Goal: Task Accomplishment & Management: Complete application form

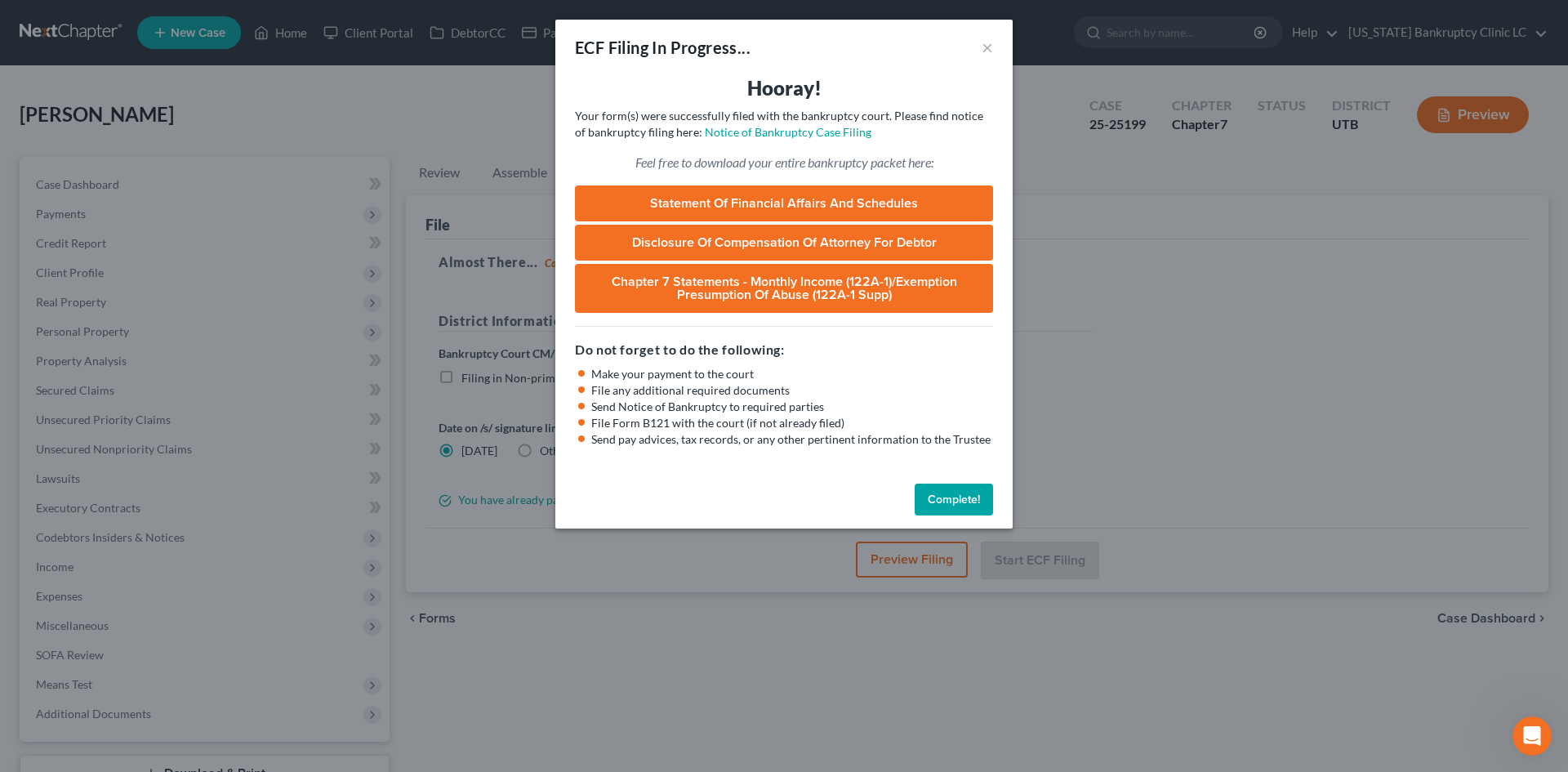
click at [954, 497] on button "Complete!" at bounding box center [954, 500] width 78 height 32
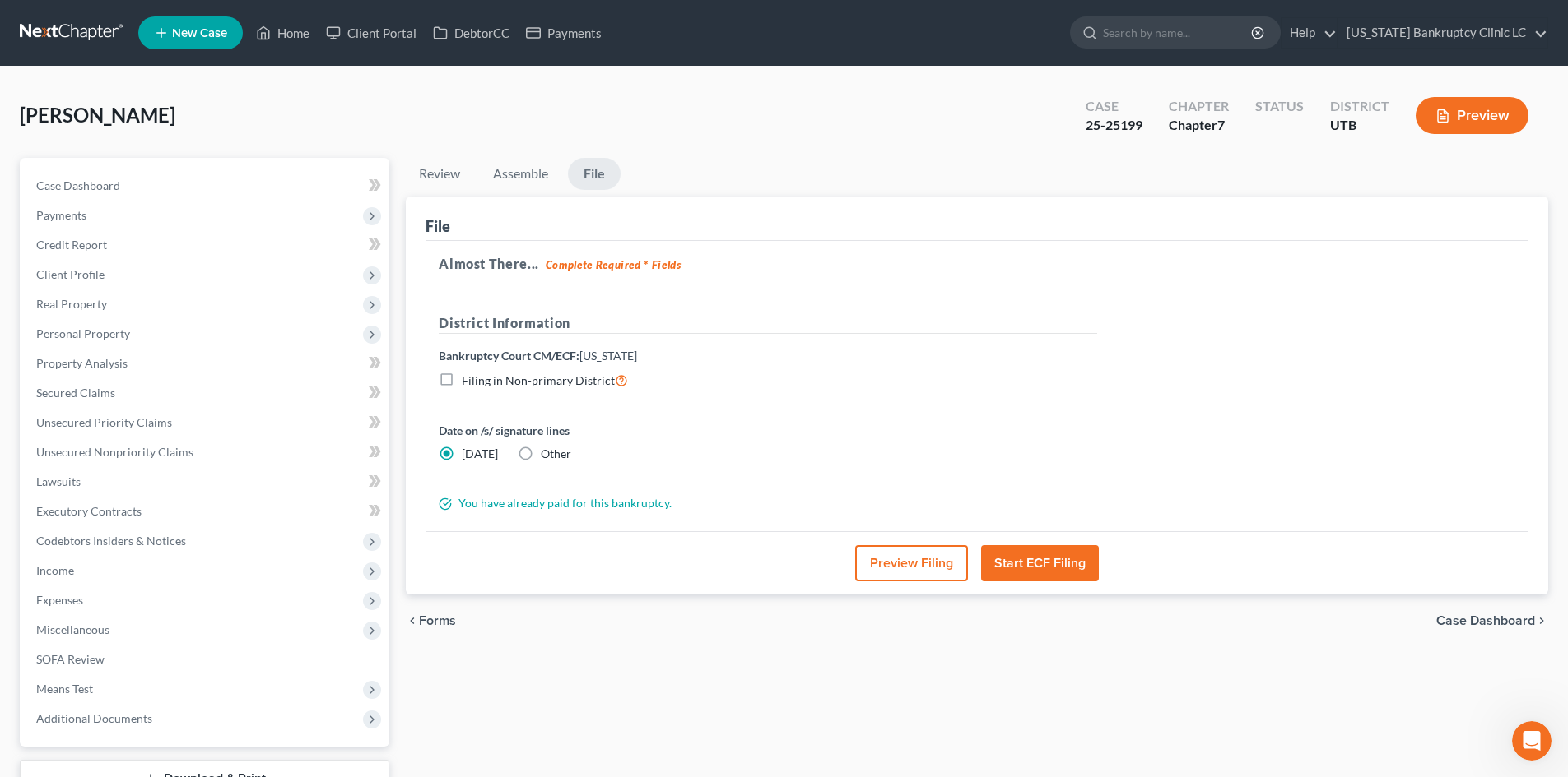
drag, startPoint x: 312, startPoint y: 108, endPoint x: 312, endPoint y: 85, distance: 23.0
click at [312, 108] on div "[PERSON_NAME] Upgraded Case 25-25199 Chapter Chapter 7 Status District UTB Prev…" at bounding box center [784, 122] width 1528 height 72
click at [293, 36] on link "Home" at bounding box center [282, 33] width 70 height 30
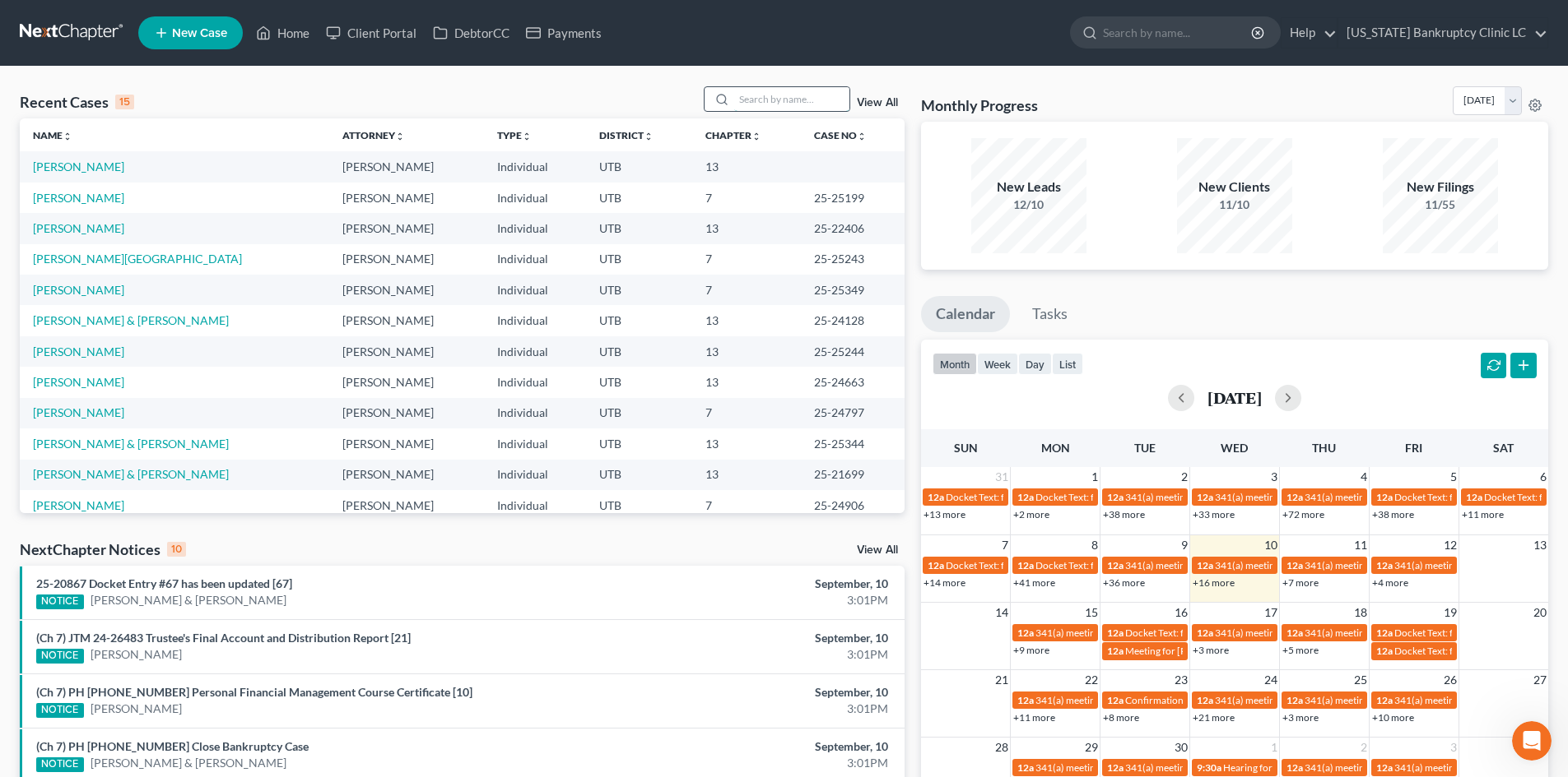
click at [797, 106] on input "search" at bounding box center [792, 99] width 115 height 24
paste input "25-25038"
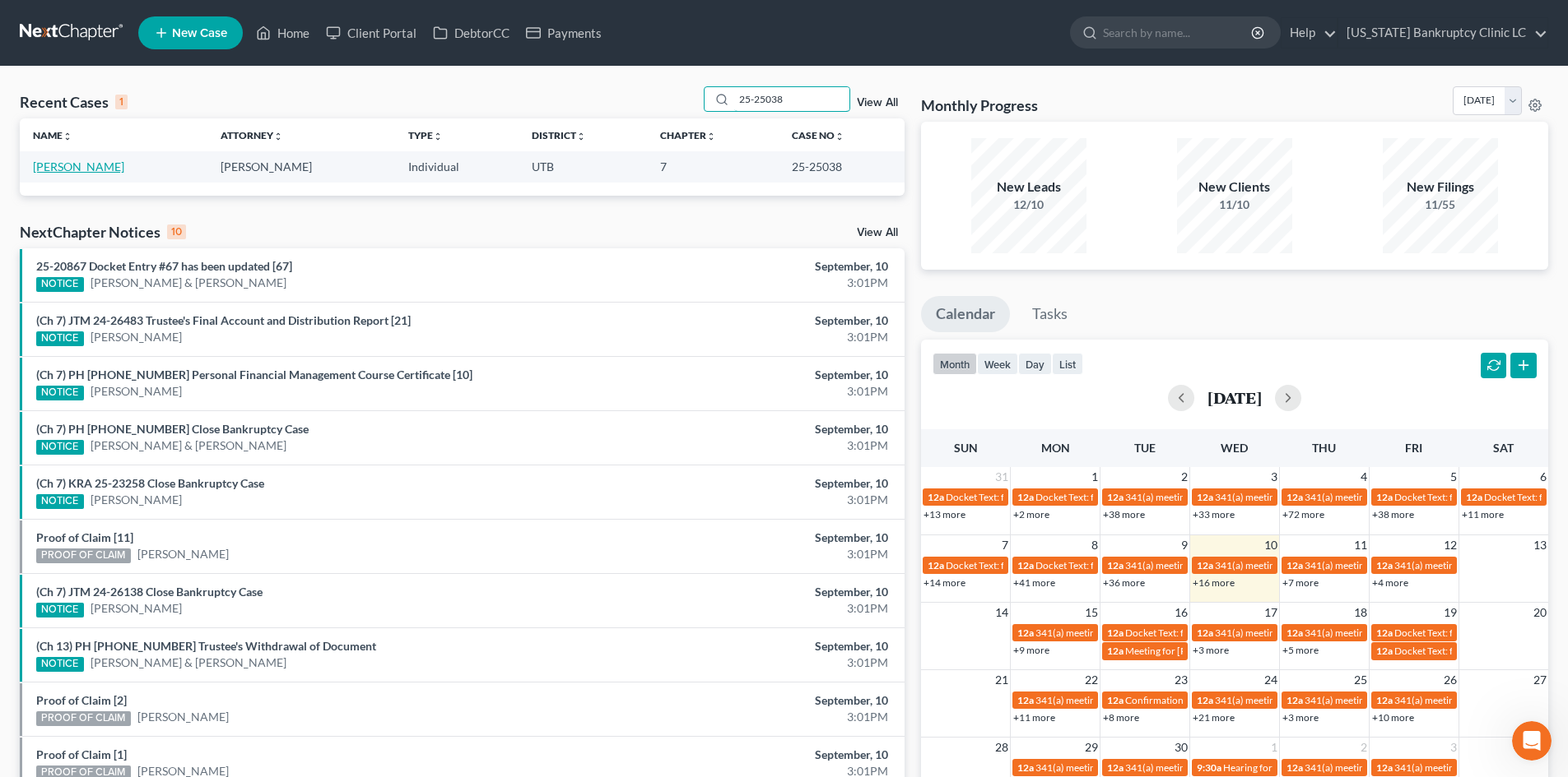
type input "25-25038"
click at [85, 163] on link "[PERSON_NAME]" at bounding box center [78, 166] width 91 height 14
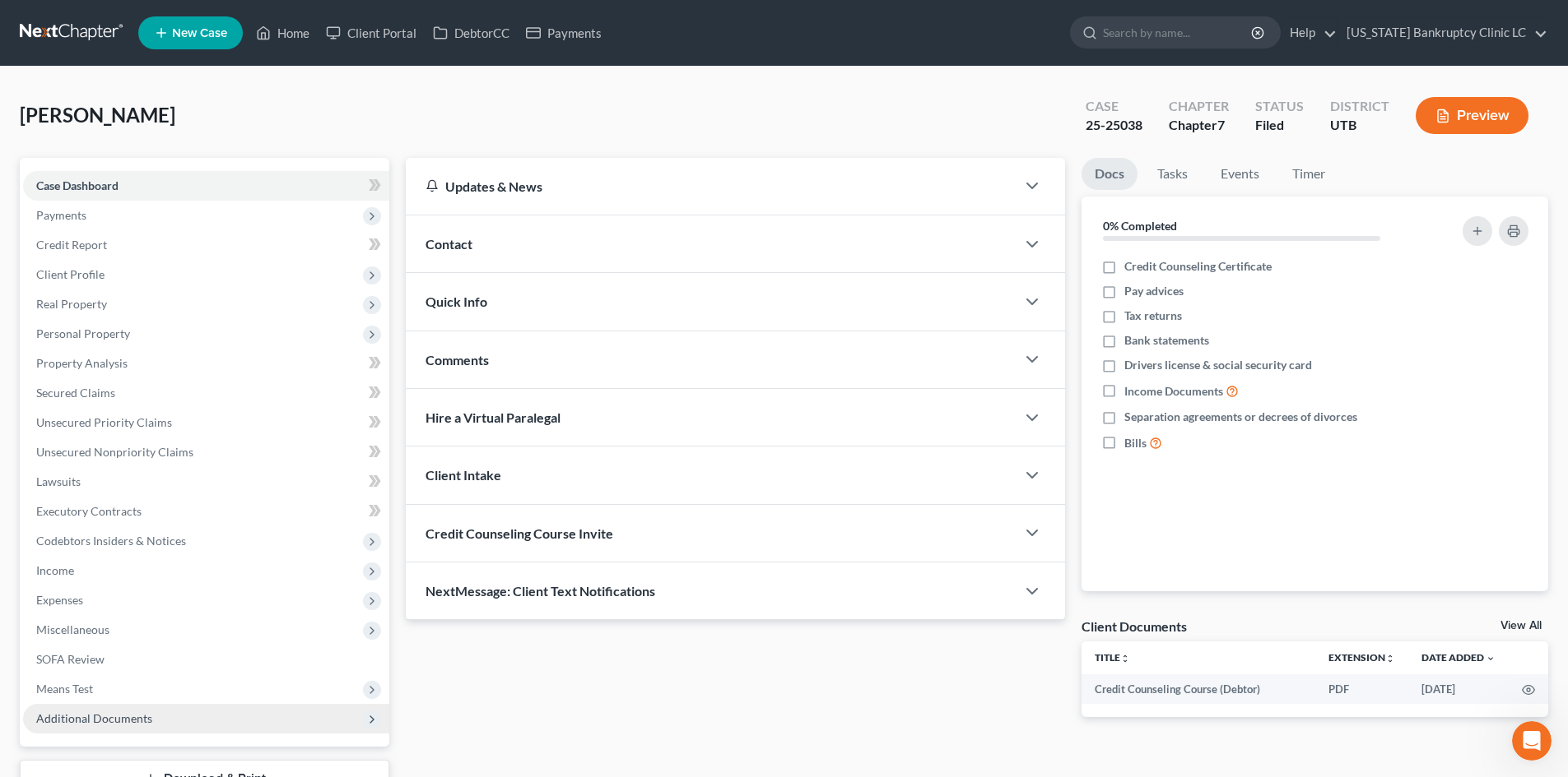
click at [190, 708] on span "Additional Documents" at bounding box center [206, 718] width 366 height 30
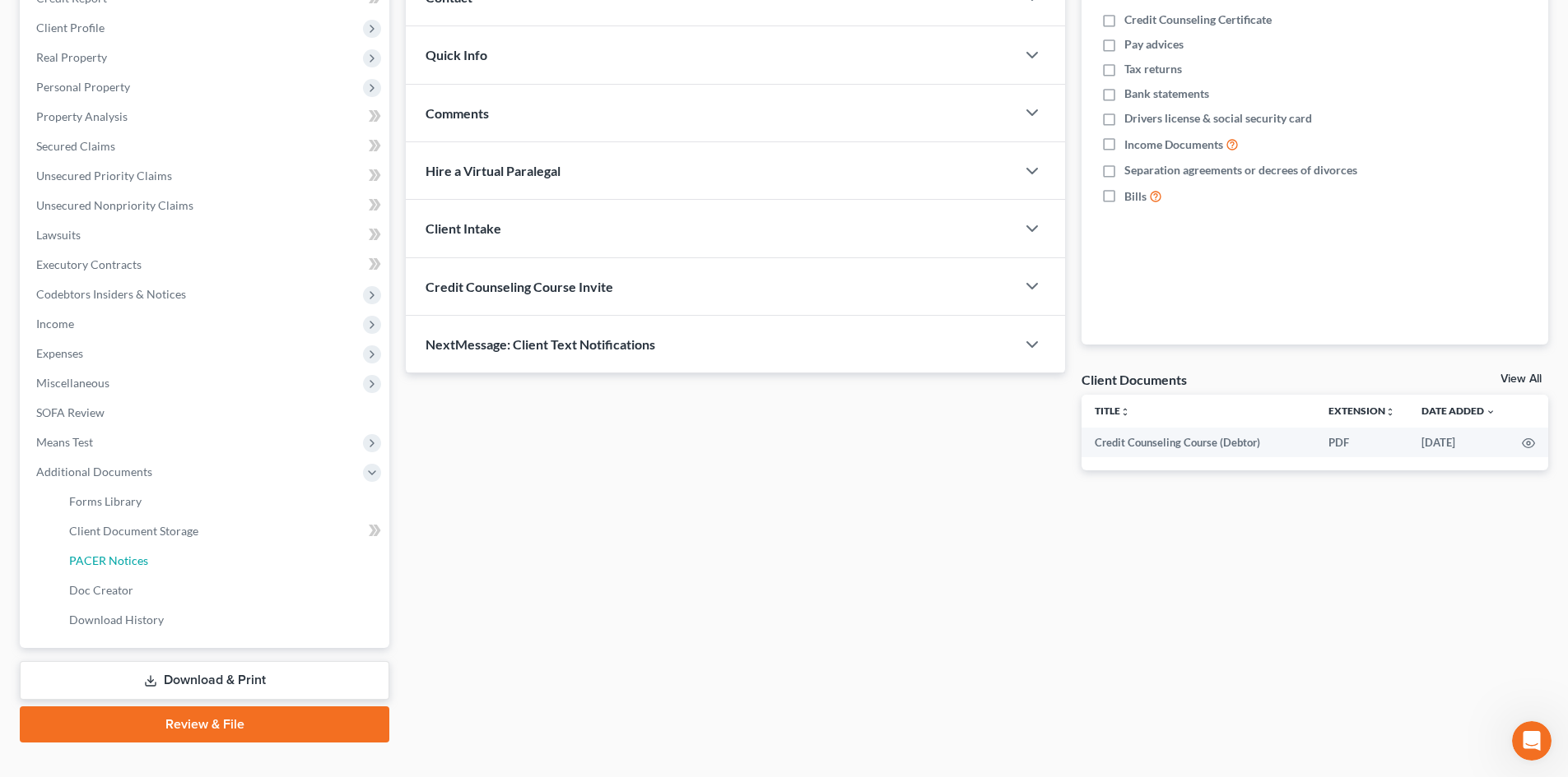
drag, startPoint x: 198, startPoint y: 565, endPoint x: 1485, endPoint y: 441, distance: 1293.0
click at [198, 565] on link "PACER Notices" at bounding box center [222, 561] width 333 height 30
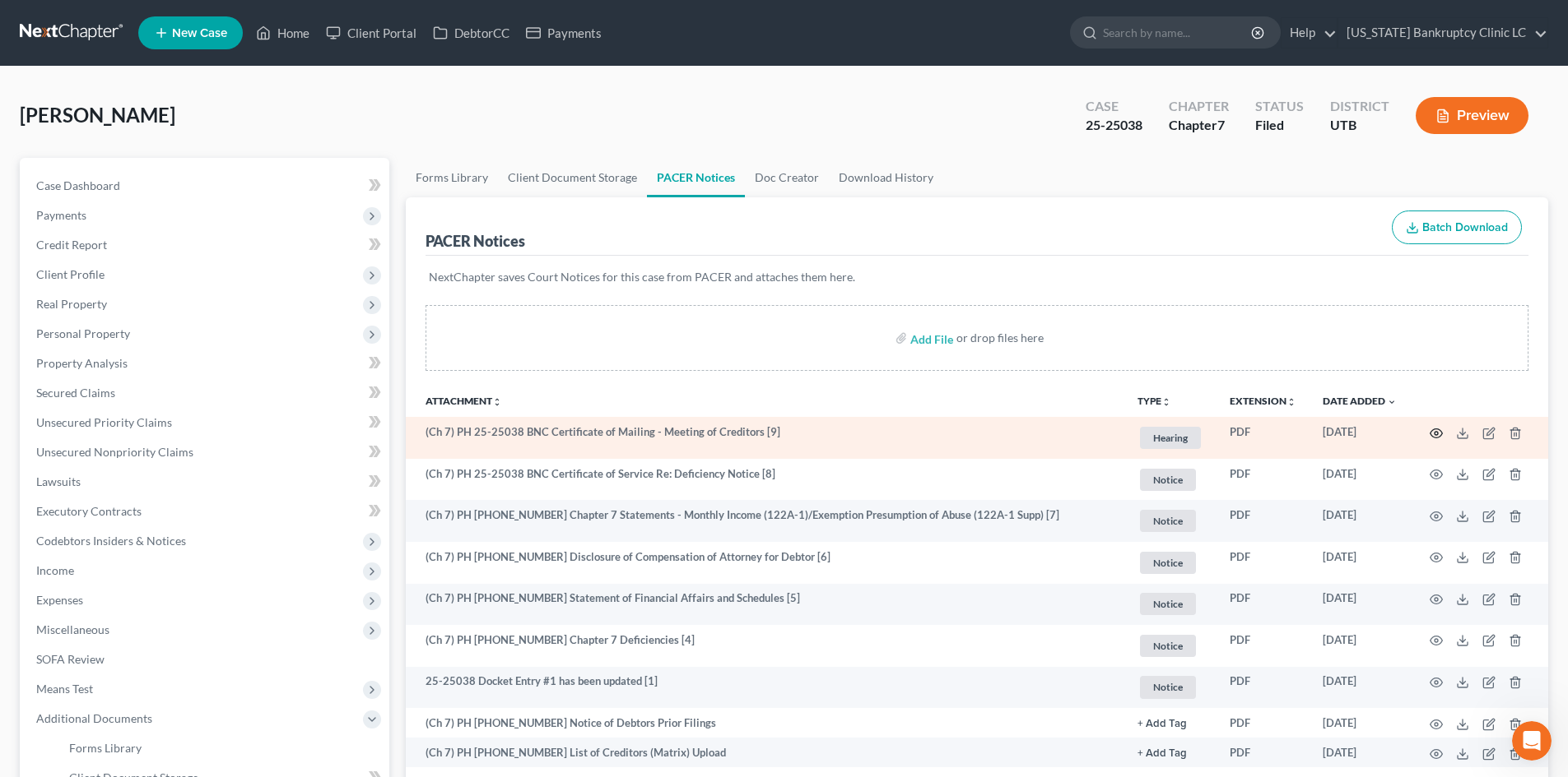
click at [1440, 431] on icon "button" at bounding box center [1436, 432] width 12 height 9
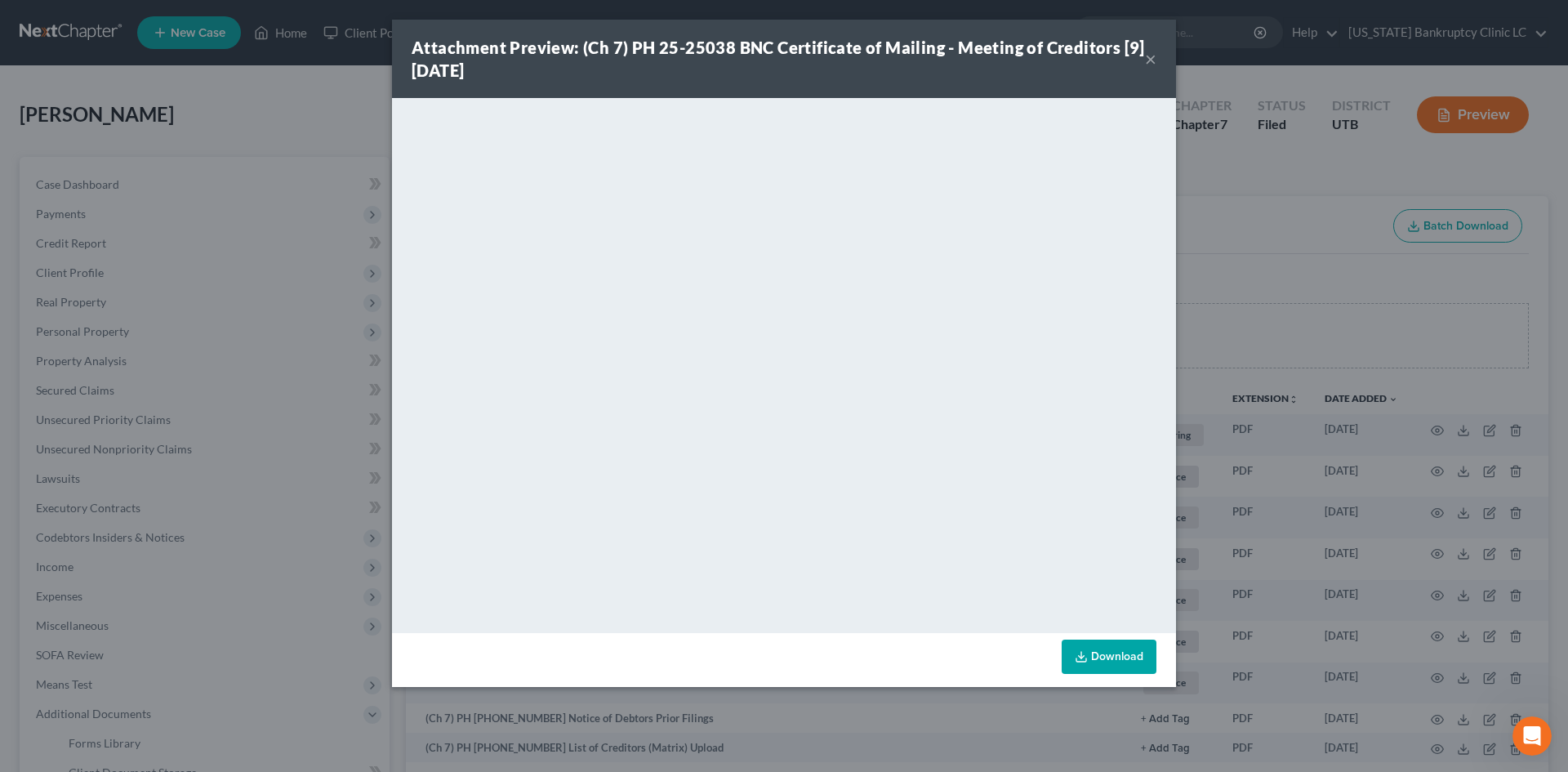
click at [1150, 60] on button "×" at bounding box center [1151, 58] width 11 height 20
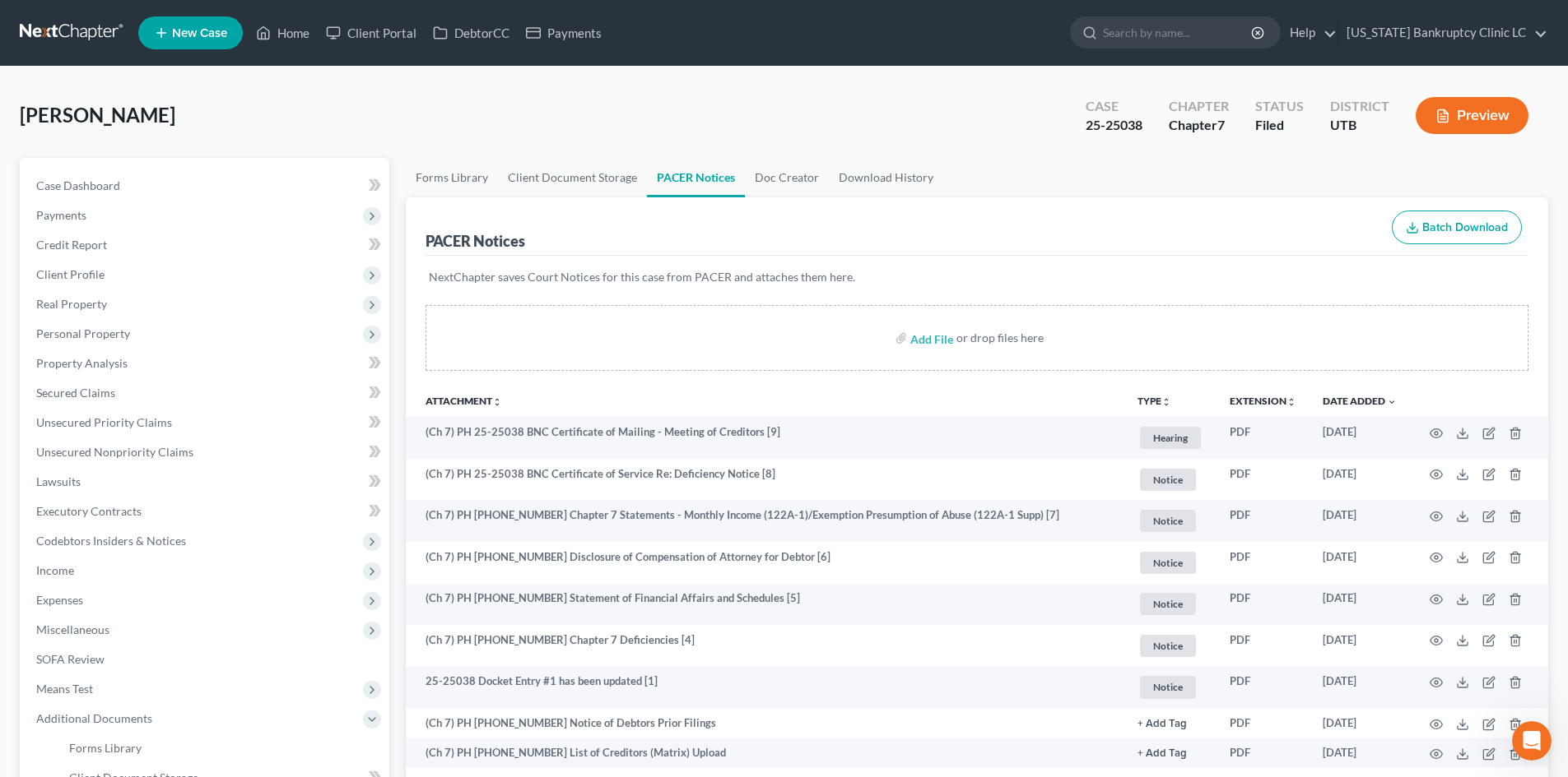
click at [308, 117] on div "[PERSON_NAME] Upgraded Case 25-25038 Chapter Chapter 7 Status Filed District [G…" at bounding box center [784, 122] width 1528 height 72
click at [275, 31] on link "Home" at bounding box center [282, 33] width 70 height 30
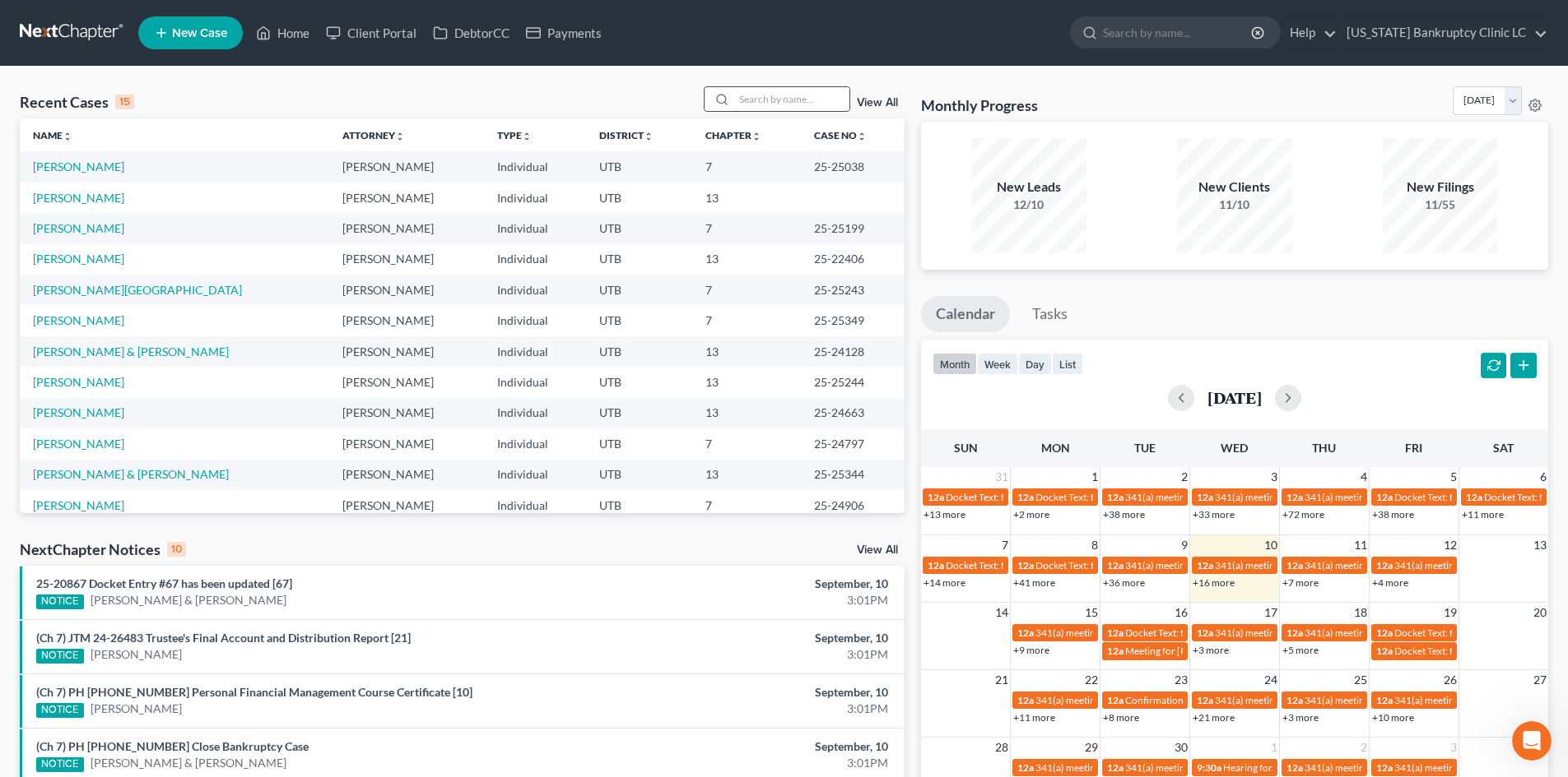
click at [809, 105] on input "search" at bounding box center [792, 99] width 115 height 24
paste input "25-24966"
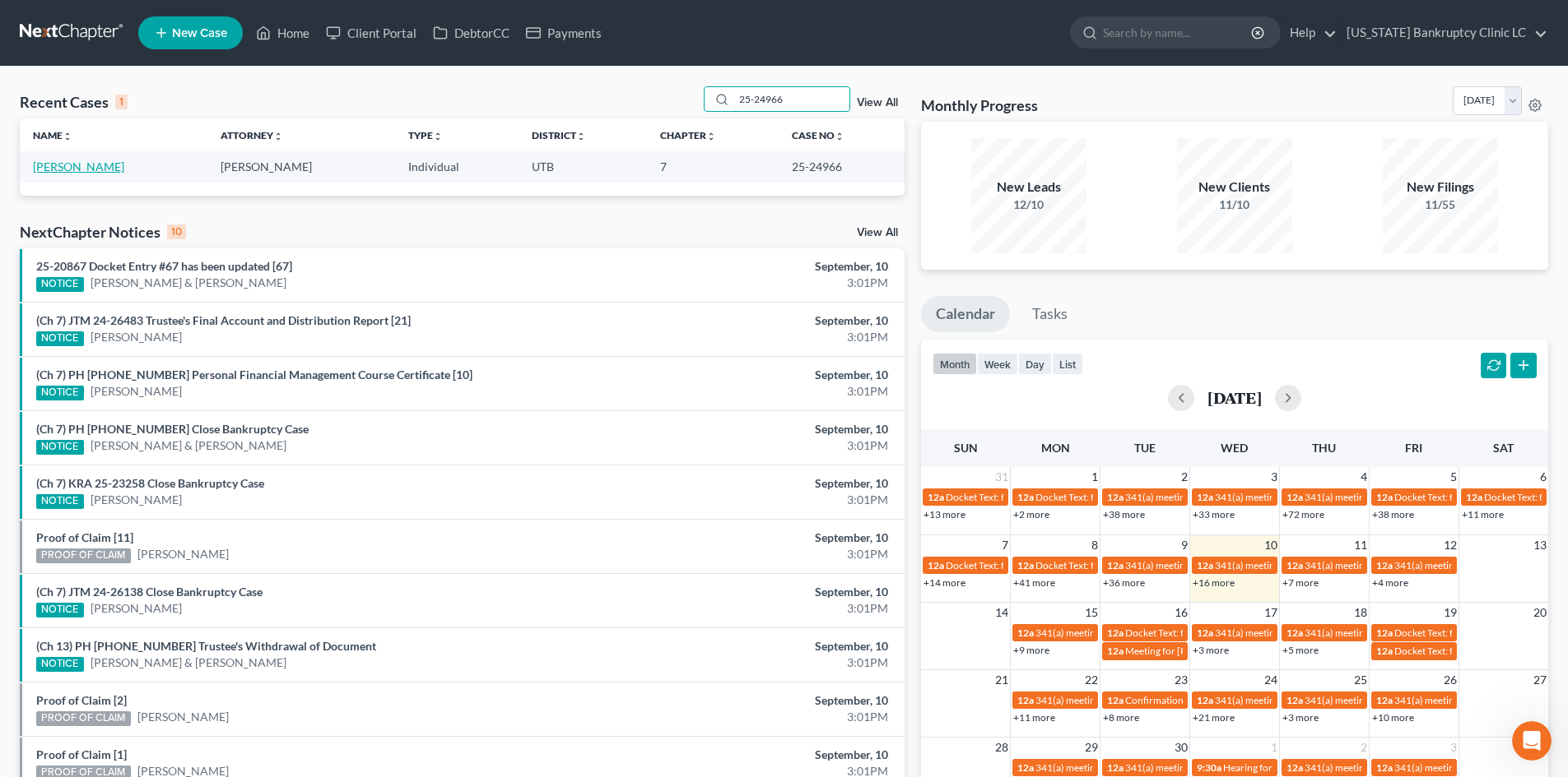
type input "25-24966"
click at [61, 165] on link "[PERSON_NAME]" at bounding box center [78, 166] width 91 height 14
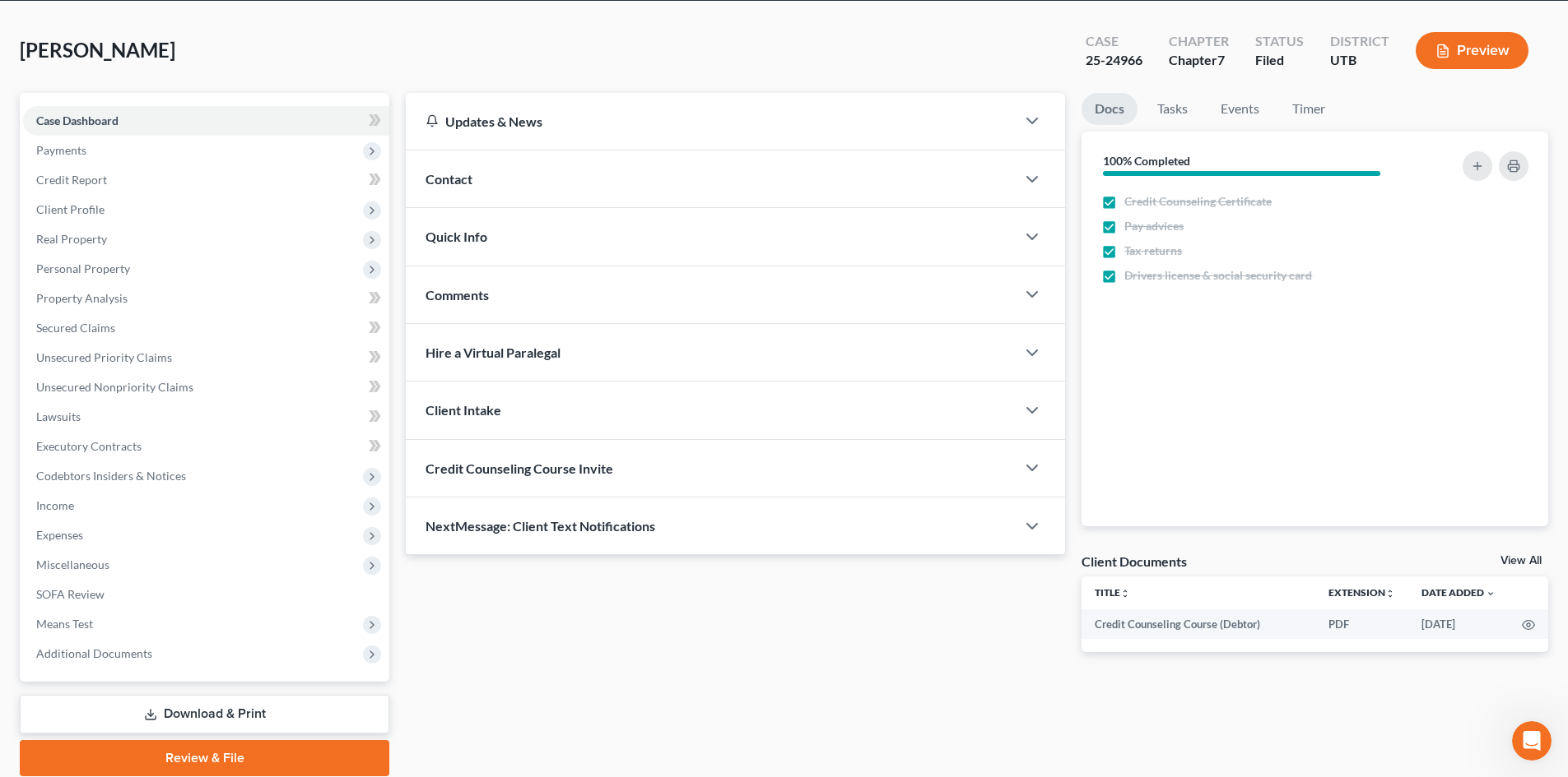
scroll to position [127, 0]
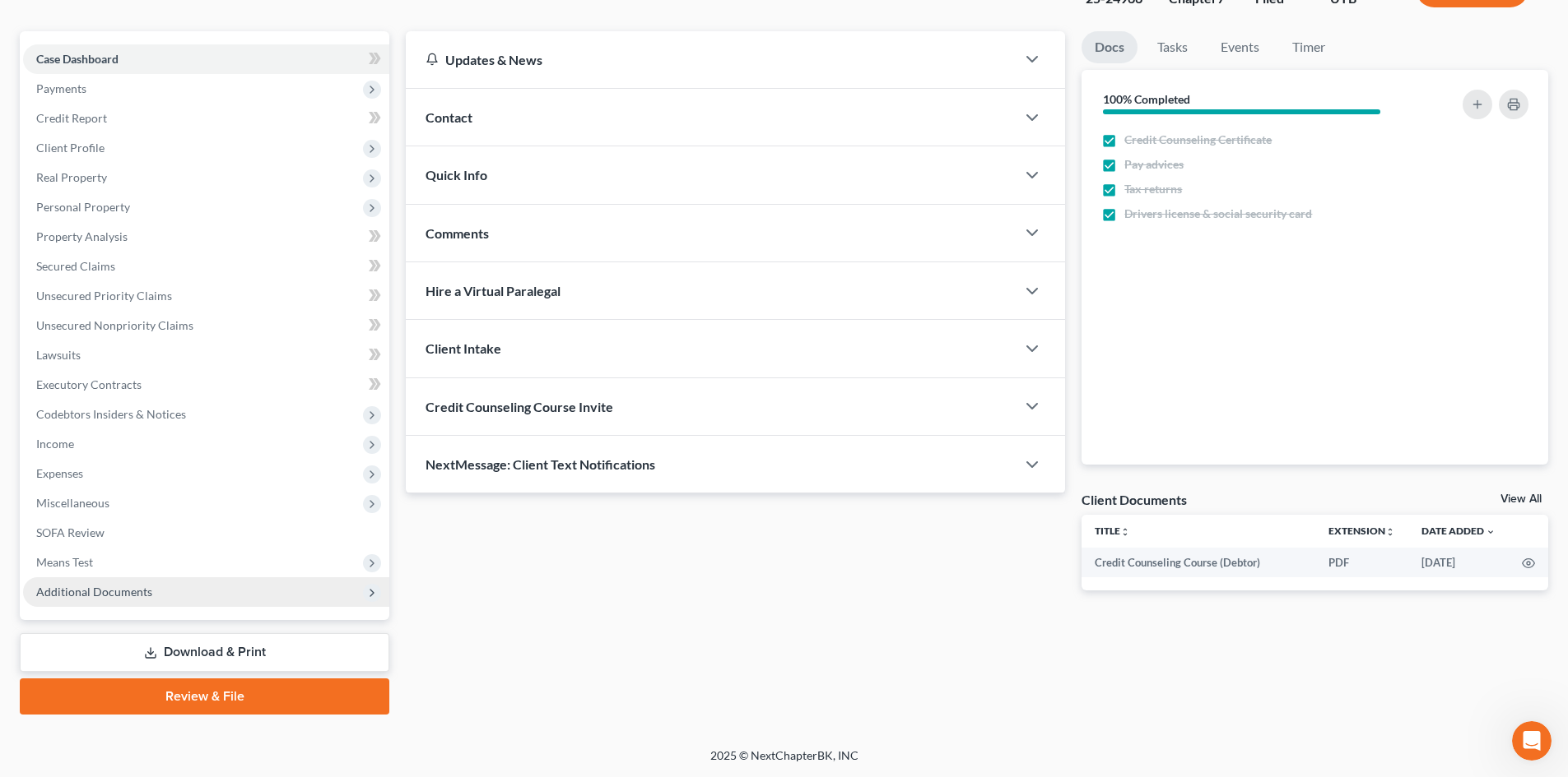
click at [175, 594] on span "Additional Documents" at bounding box center [206, 592] width 366 height 30
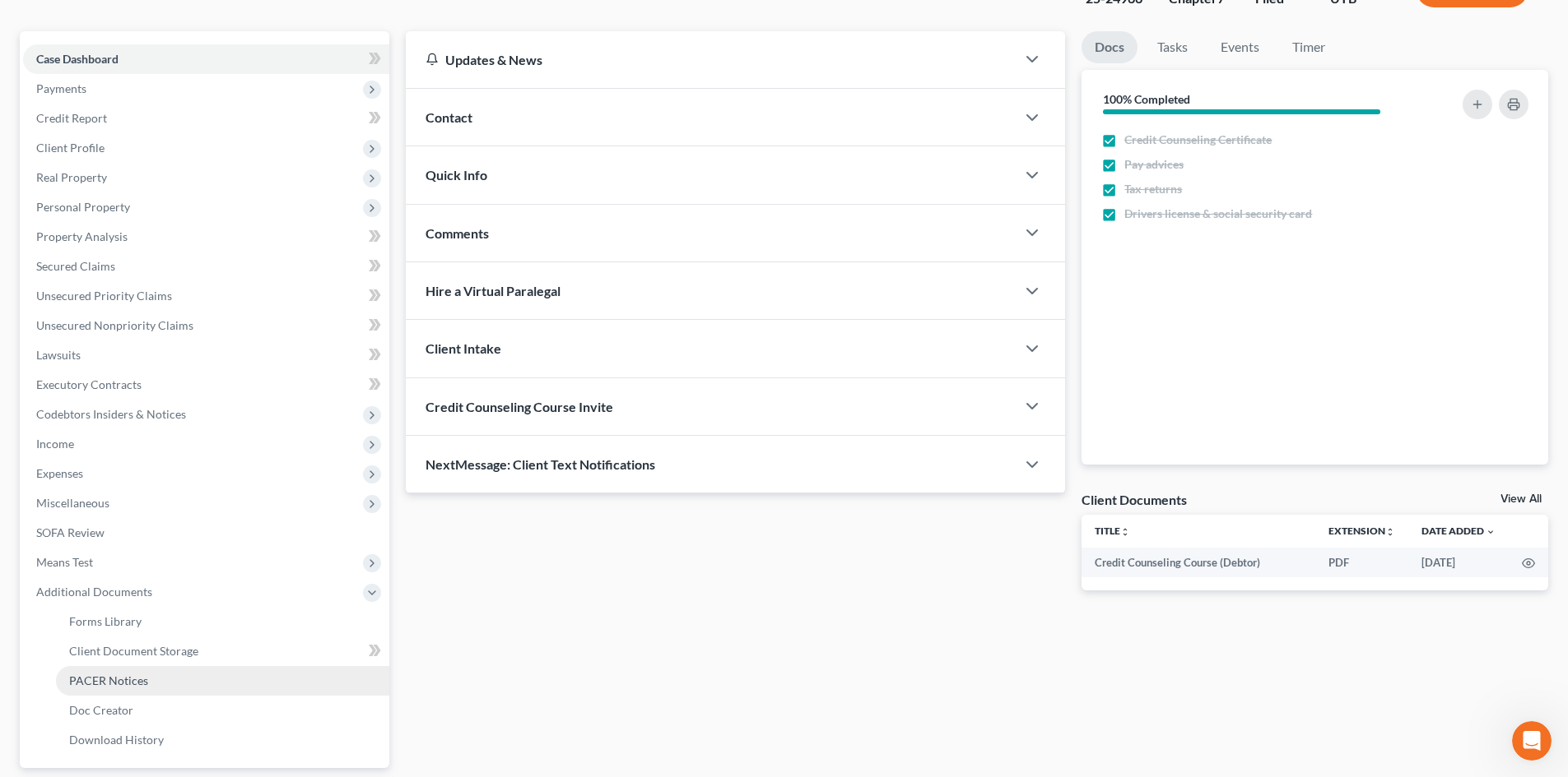
click at [176, 680] on link "PACER Notices" at bounding box center [222, 681] width 333 height 30
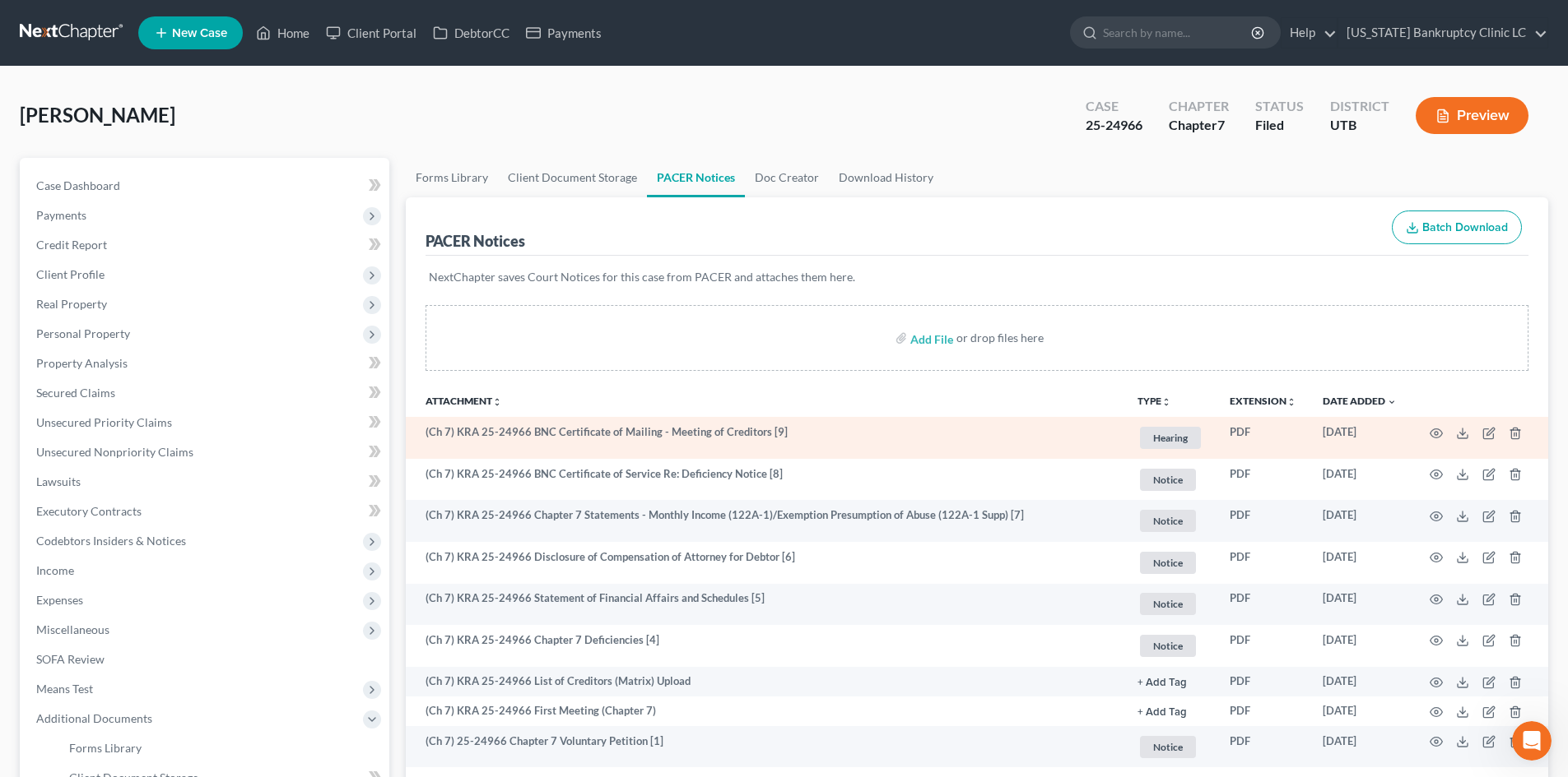
click at [1443, 433] on td at bounding box center [1479, 438] width 138 height 42
click at [1436, 438] on icon "button" at bounding box center [1436, 432] width 12 height 9
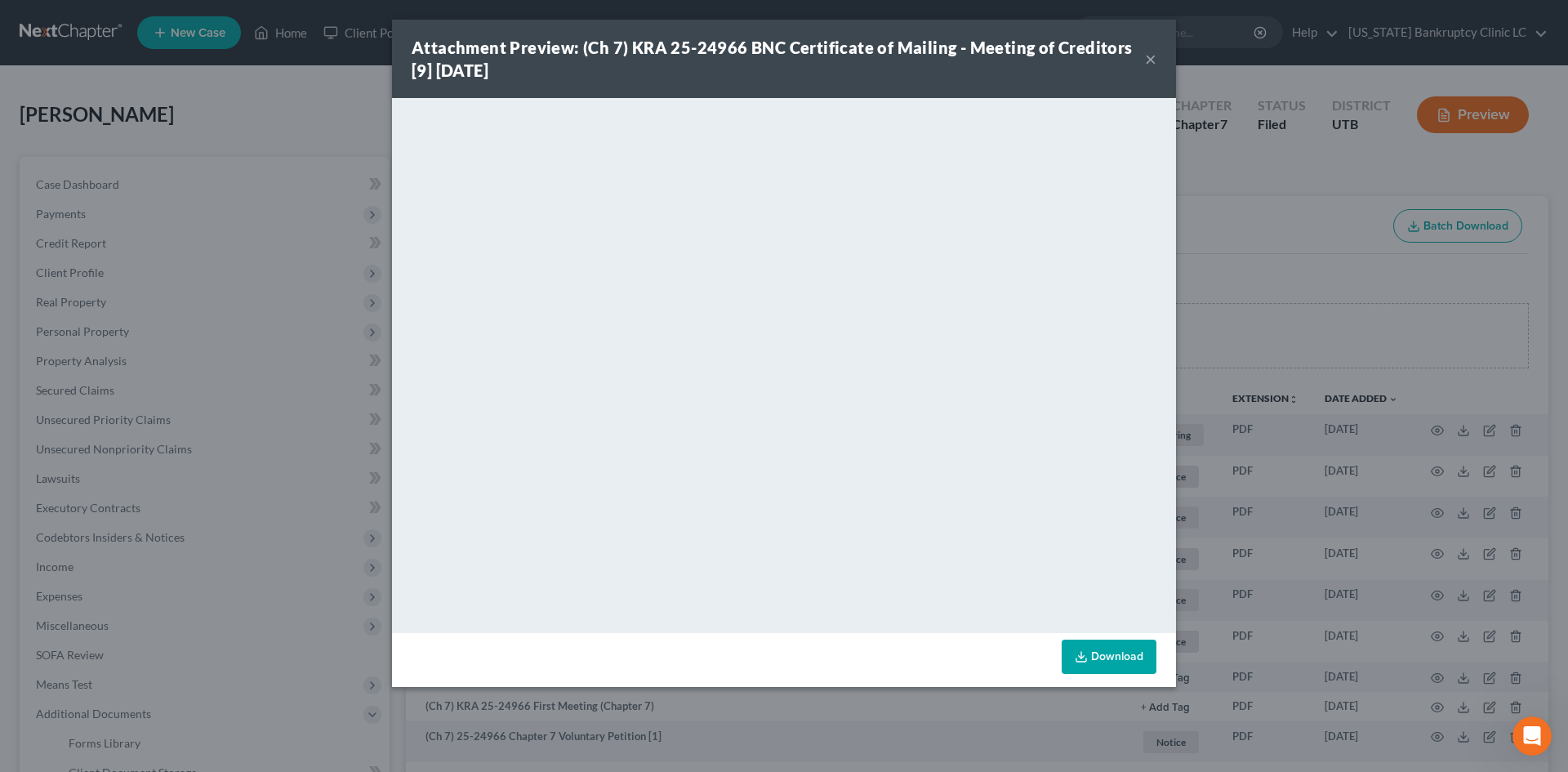
click at [973, 60] on div "Attachment Preview: (Ch 7) KRA 25-24966 BNC Certificate of Mailing - Meeting of…" at bounding box center [778, 59] width 733 height 46
click at [1156, 61] on button "×" at bounding box center [1151, 58] width 11 height 20
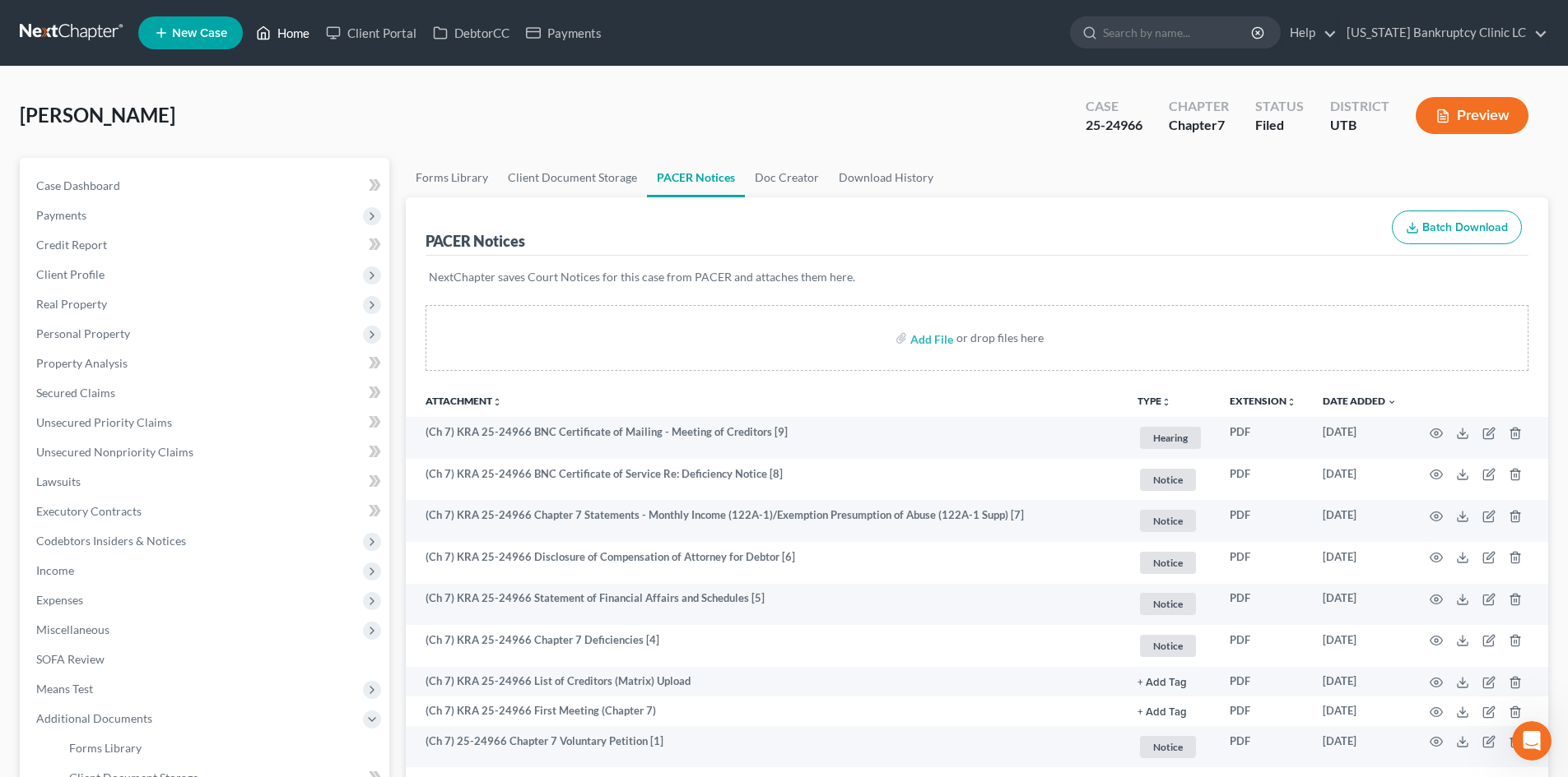
click at [312, 32] on link "Home" at bounding box center [282, 33] width 70 height 30
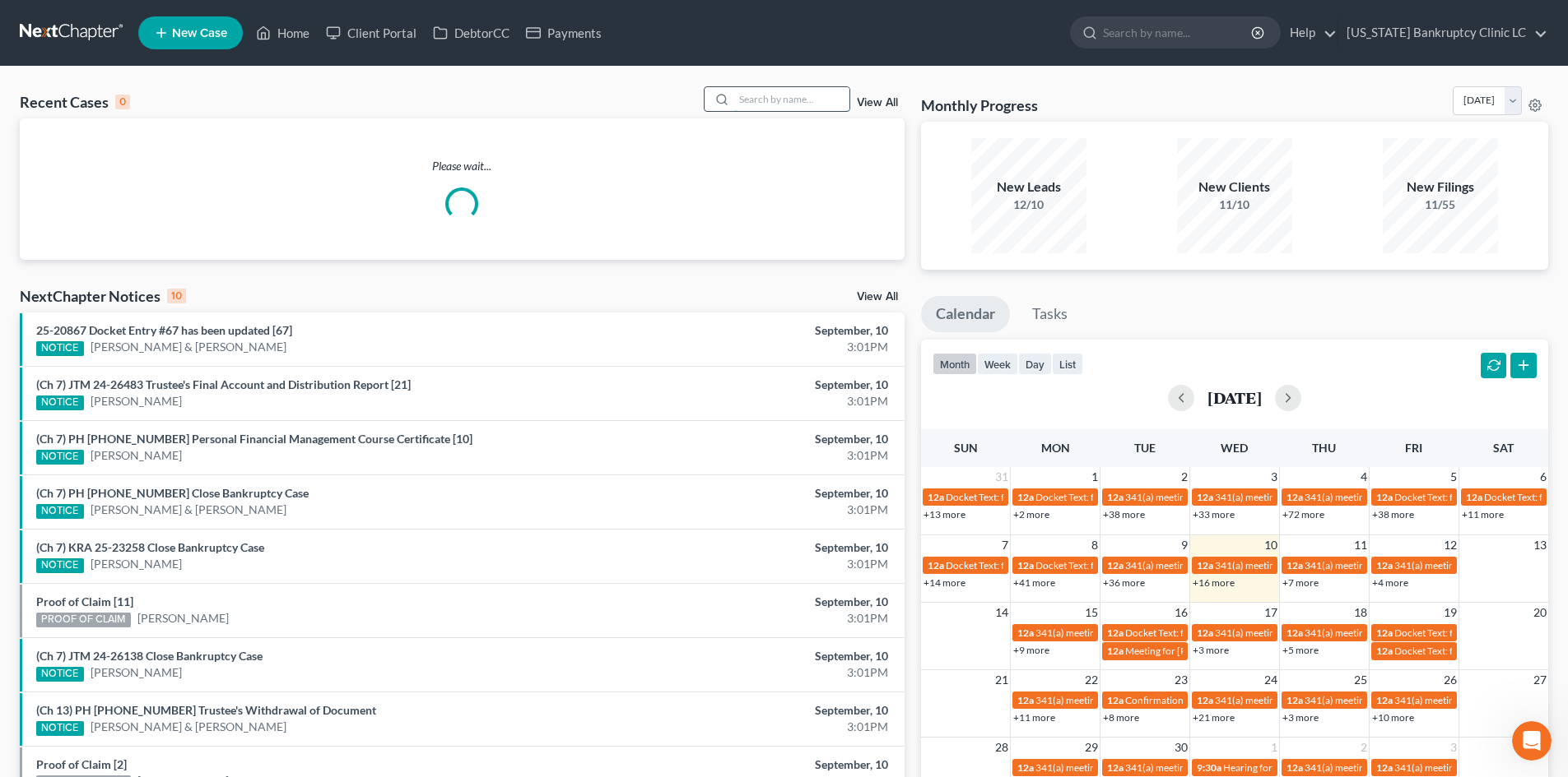
click at [757, 89] on input "search" at bounding box center [792, 99] width 115 height 24
paste input "25-25040"
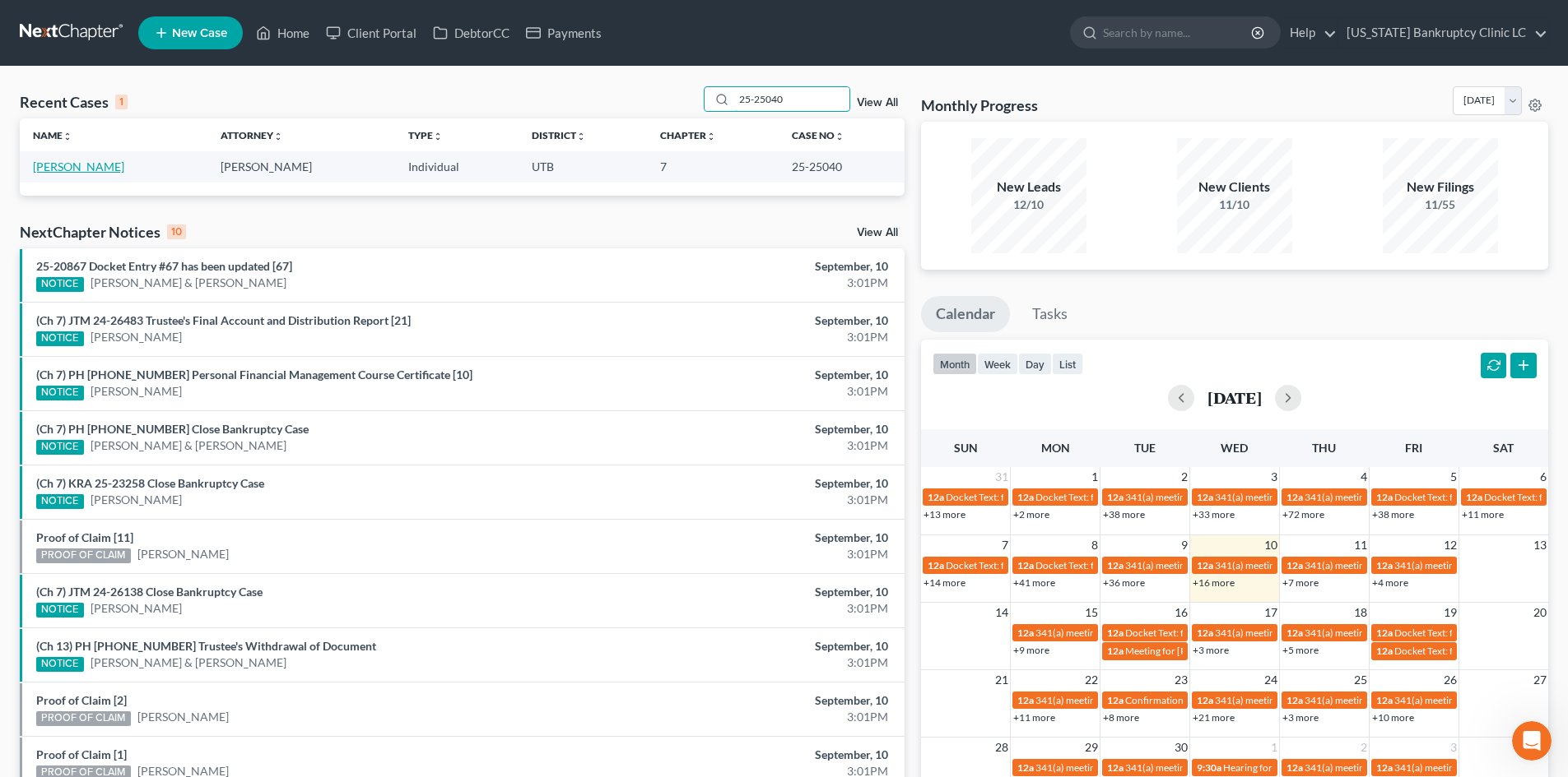
type input "25-25040"
click at [58, 165] on link "[PERSON_NAME]" at bounding box center [78, 166] width 91 height 14
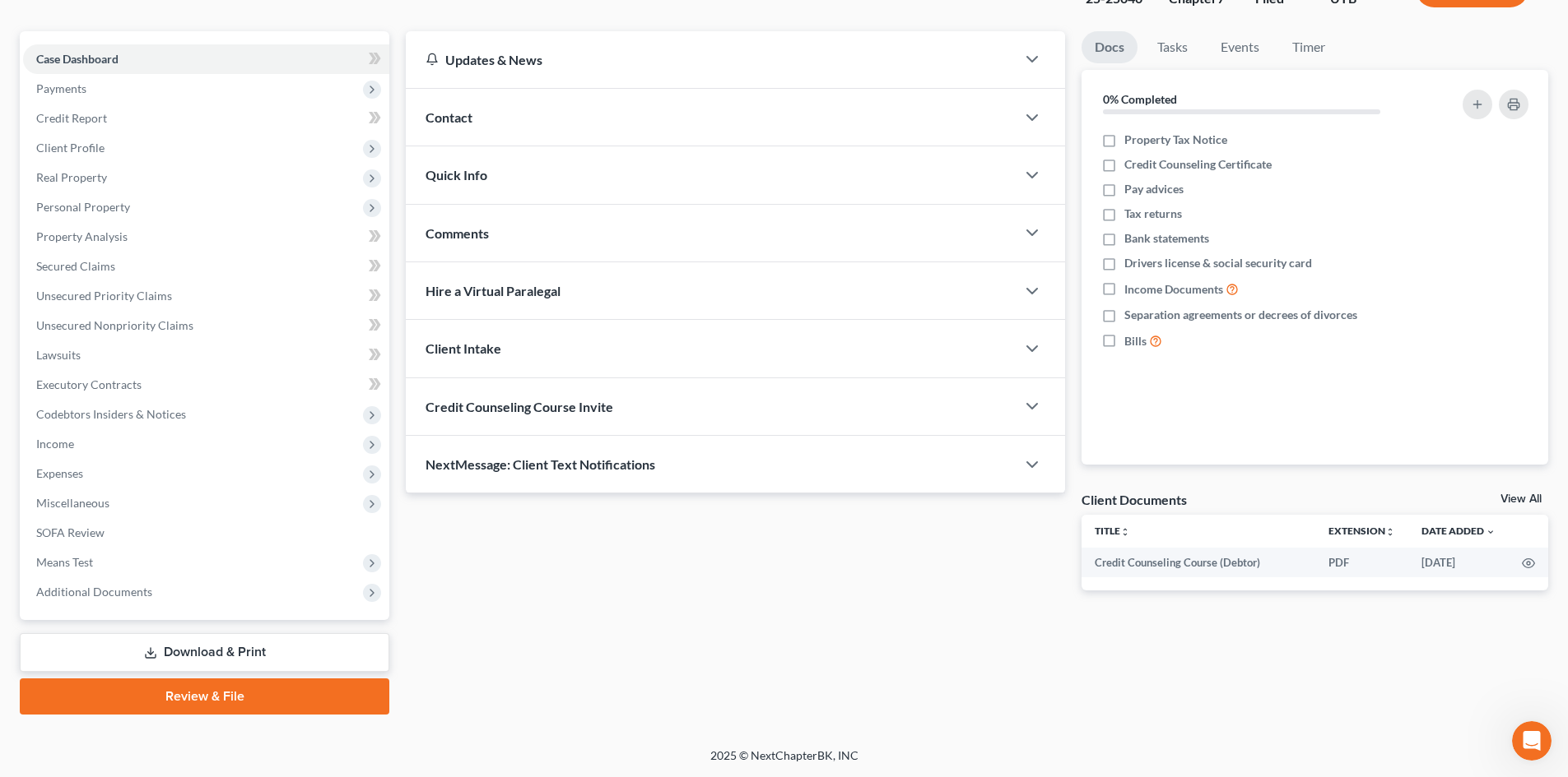
drag, startPoint x: 159, startPoint y: 584, endPoint x: 170, endPoint y: 638, distance: 55.1
click at [159, 583] on span "Additional Documents" at bounding box center [206, 592] width 366 height 30
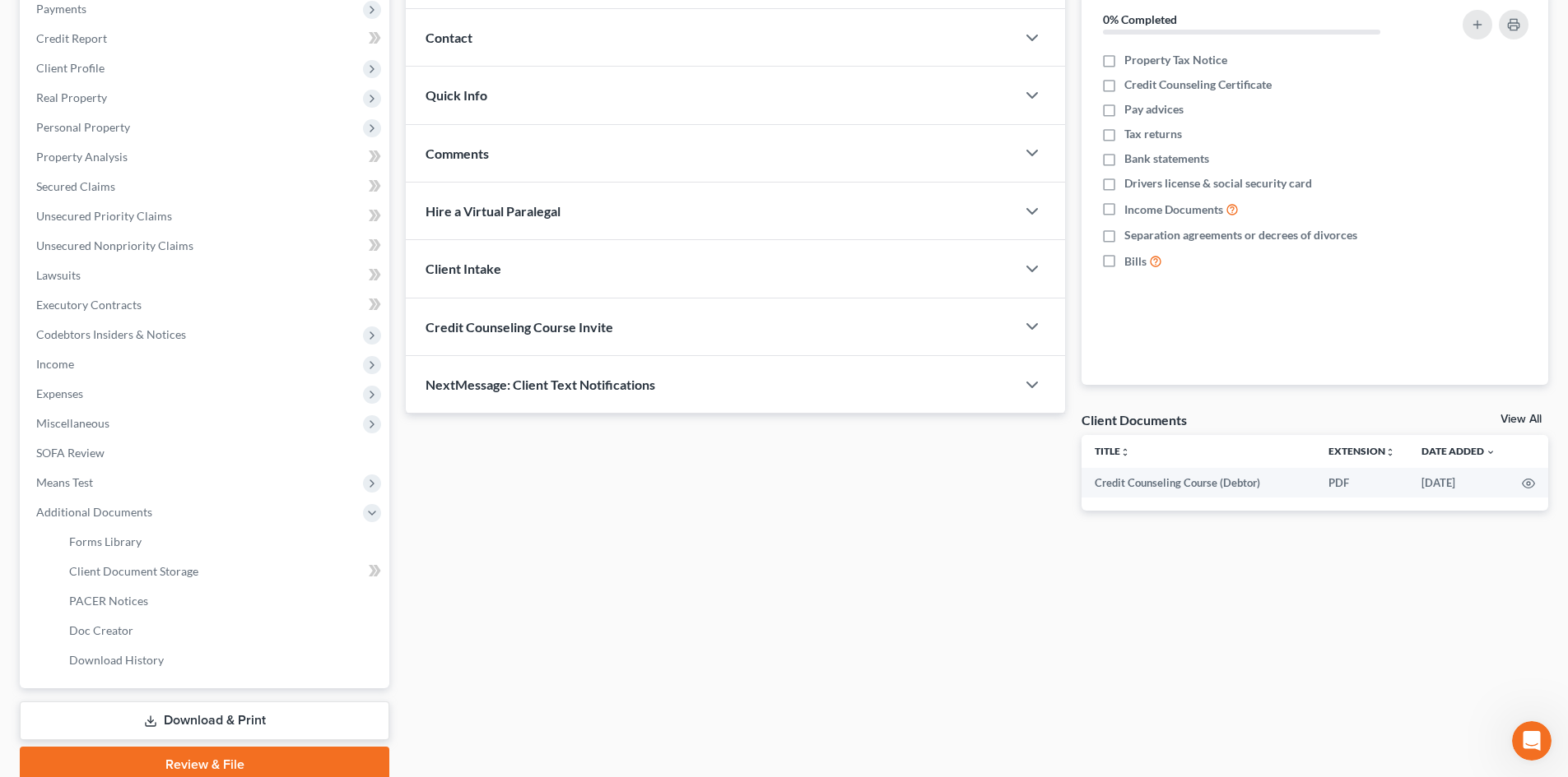
scroll to position [275, 0]
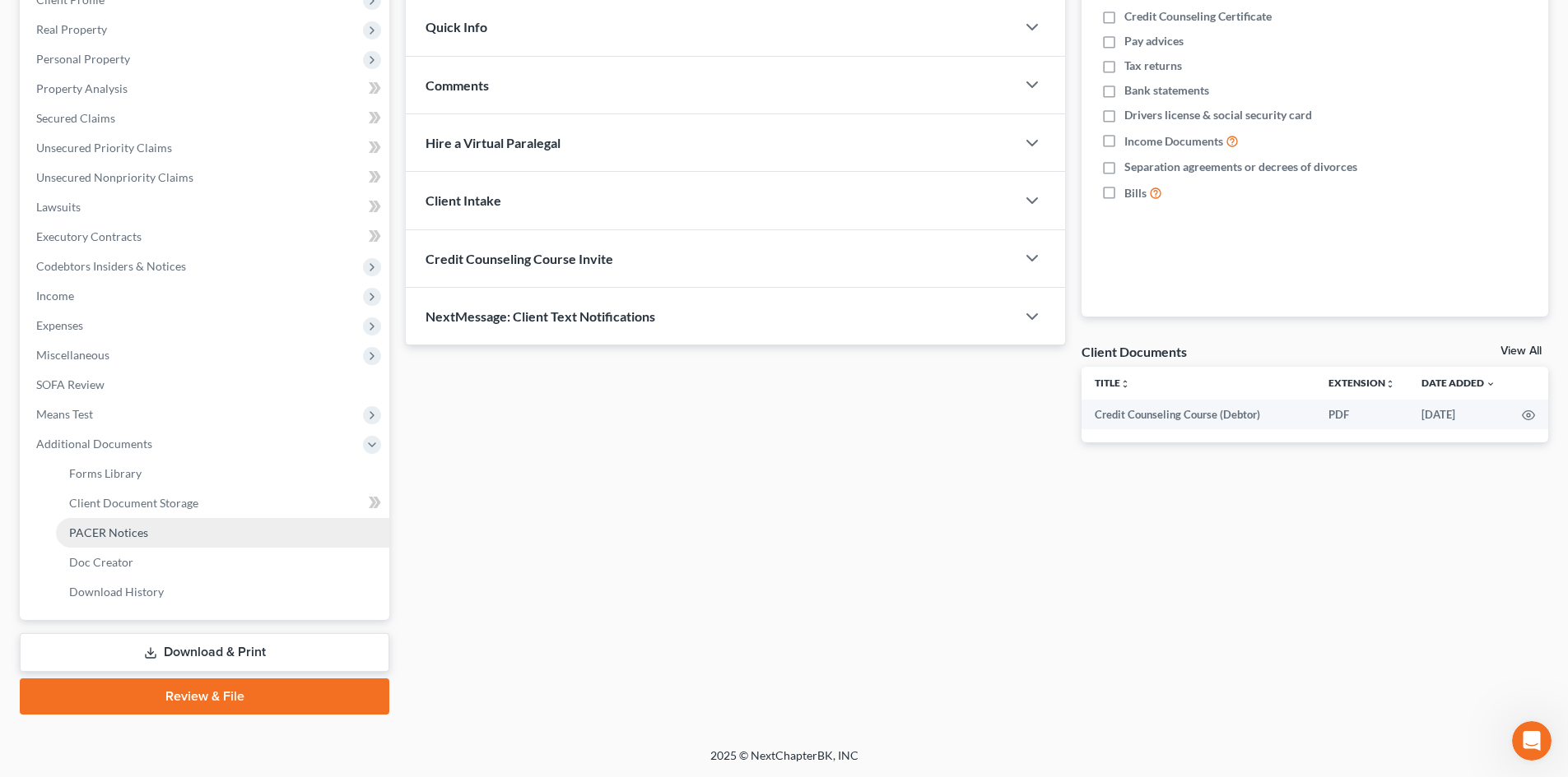
click at [124, 540] on link "PACER Notices" at bounding box center [222, 533] width 333 height 30
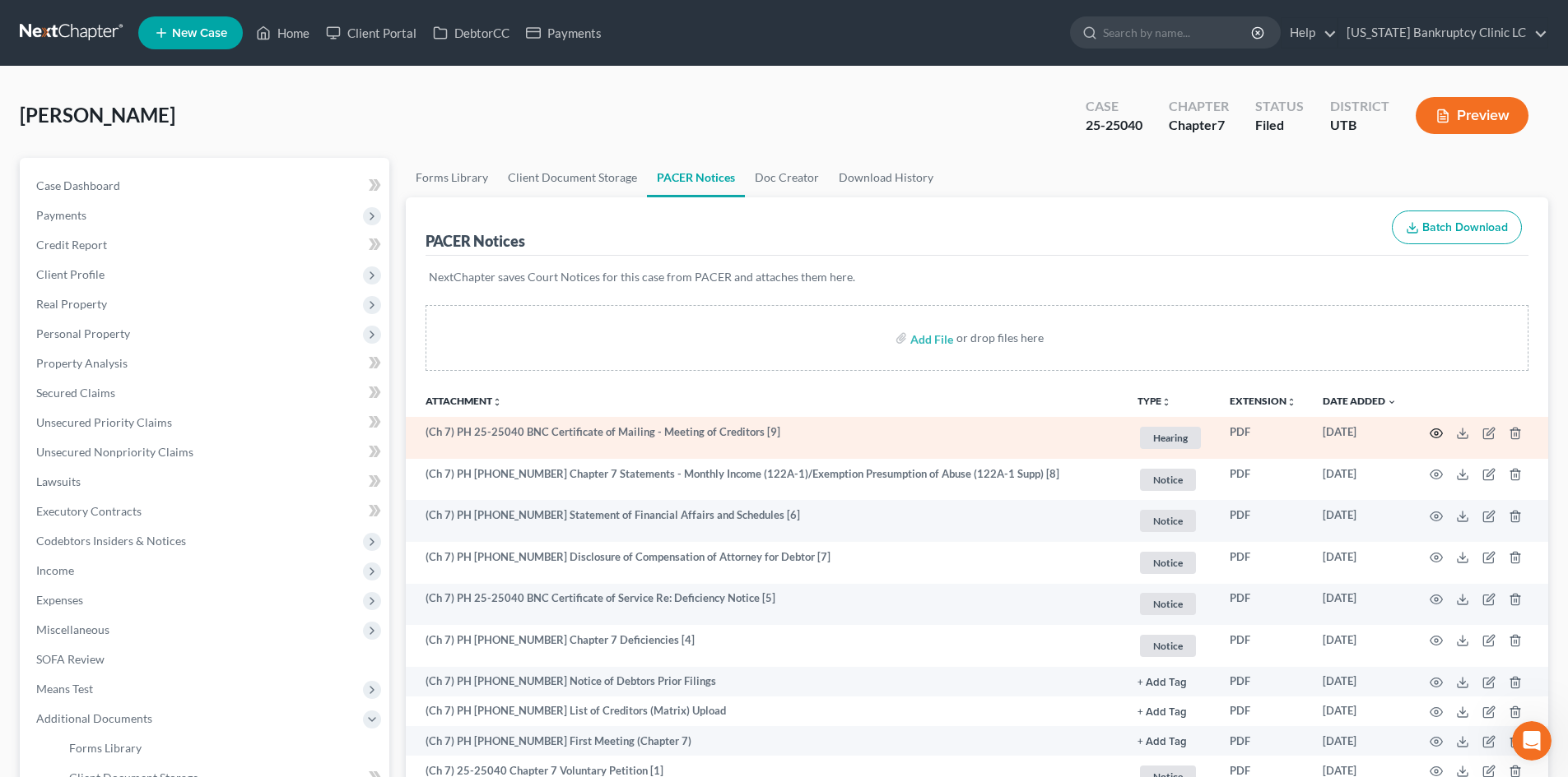
click at [1433, 438] on icon "button" at bounding box center [1436, 433] width 13 height 13
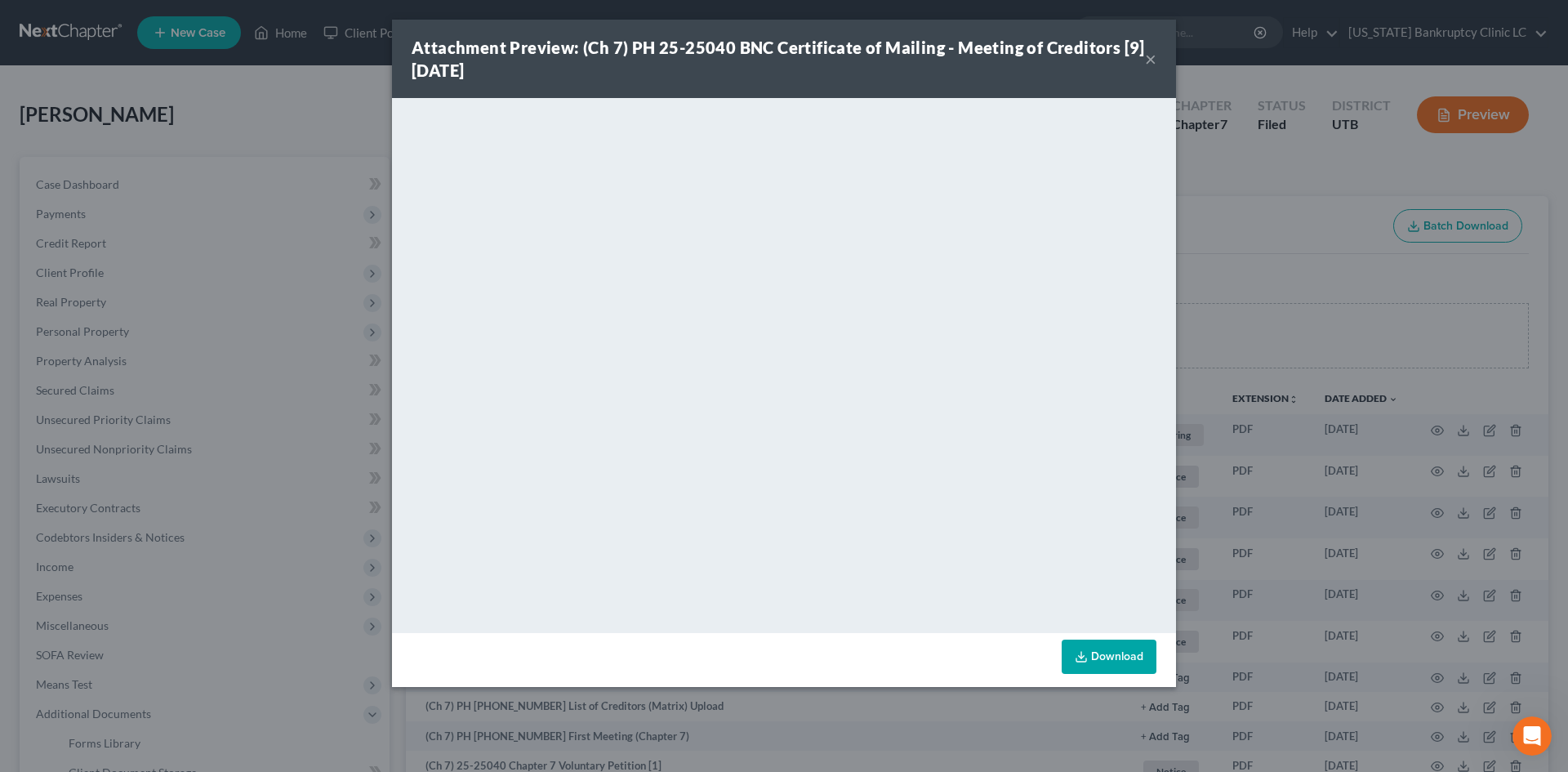
click at [846, 63] on div "Attachment Preview: (Ch 7) PH 25-25040 BNC Certificate of Mailing - Meeting of …" at bounding box center [778, 59] width 733 height 46
drag, startPoint x: 1156, startPoint y: 58, endPoint x: 1270, endPoint y: 87, distance: 117.6
click at [1156, 58] on button "×" at bounding box center [1151, 58] width 11 height 20
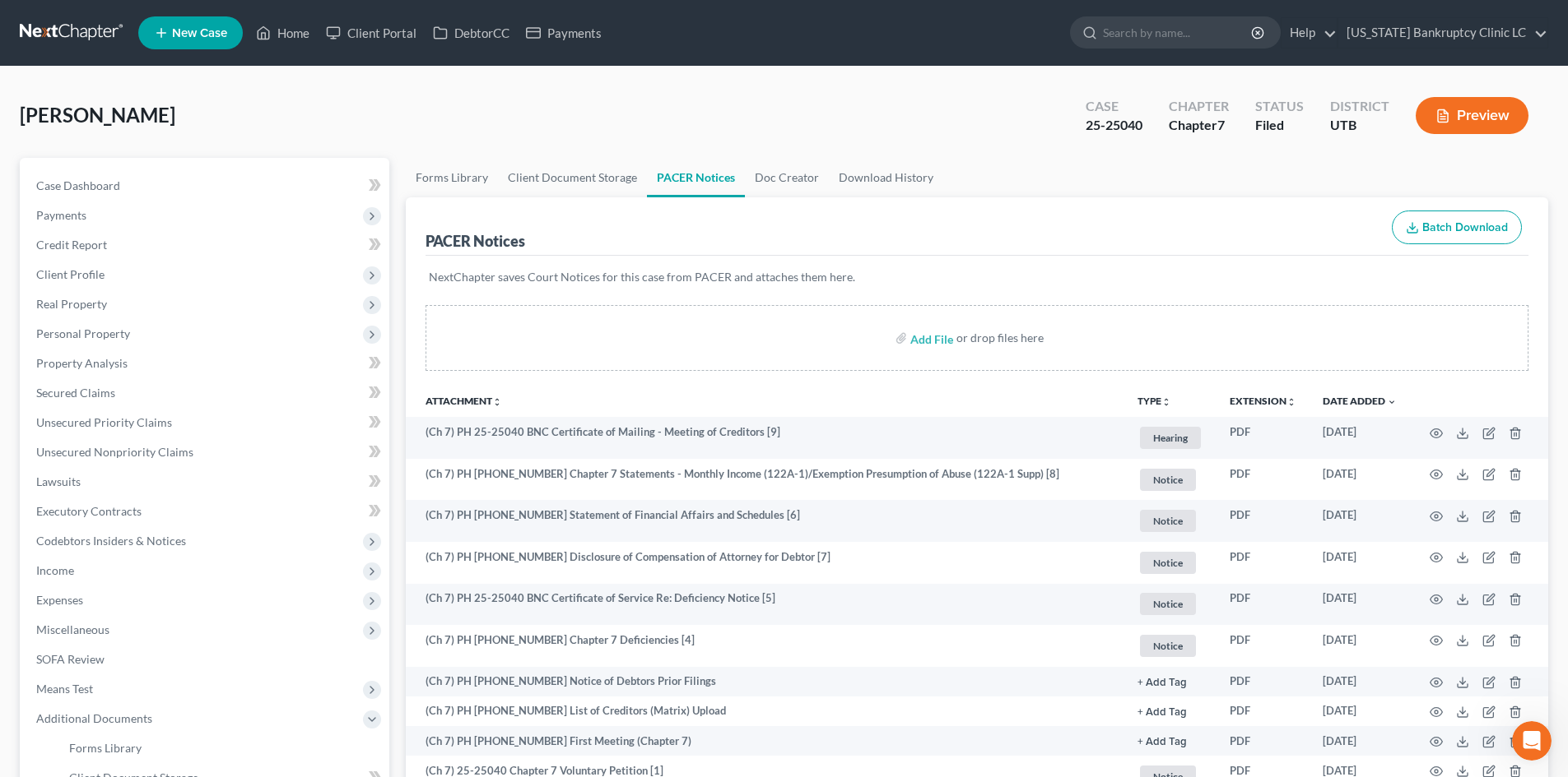
drag, startPoint x: 320, startPoint y: 117, endPoint x: 306, endPoint y: 66, distance: 52.9
click at [320, 117] on div "[PERSON_NAME] Upgraded Case 25-25040 Chapter Chapter 7 Status Filed District UT…" at bounding box center [784, 122] width 1528 height 72
click at [295, 39] on link "Home" at bounding box center [282, 33] width 70 height 30
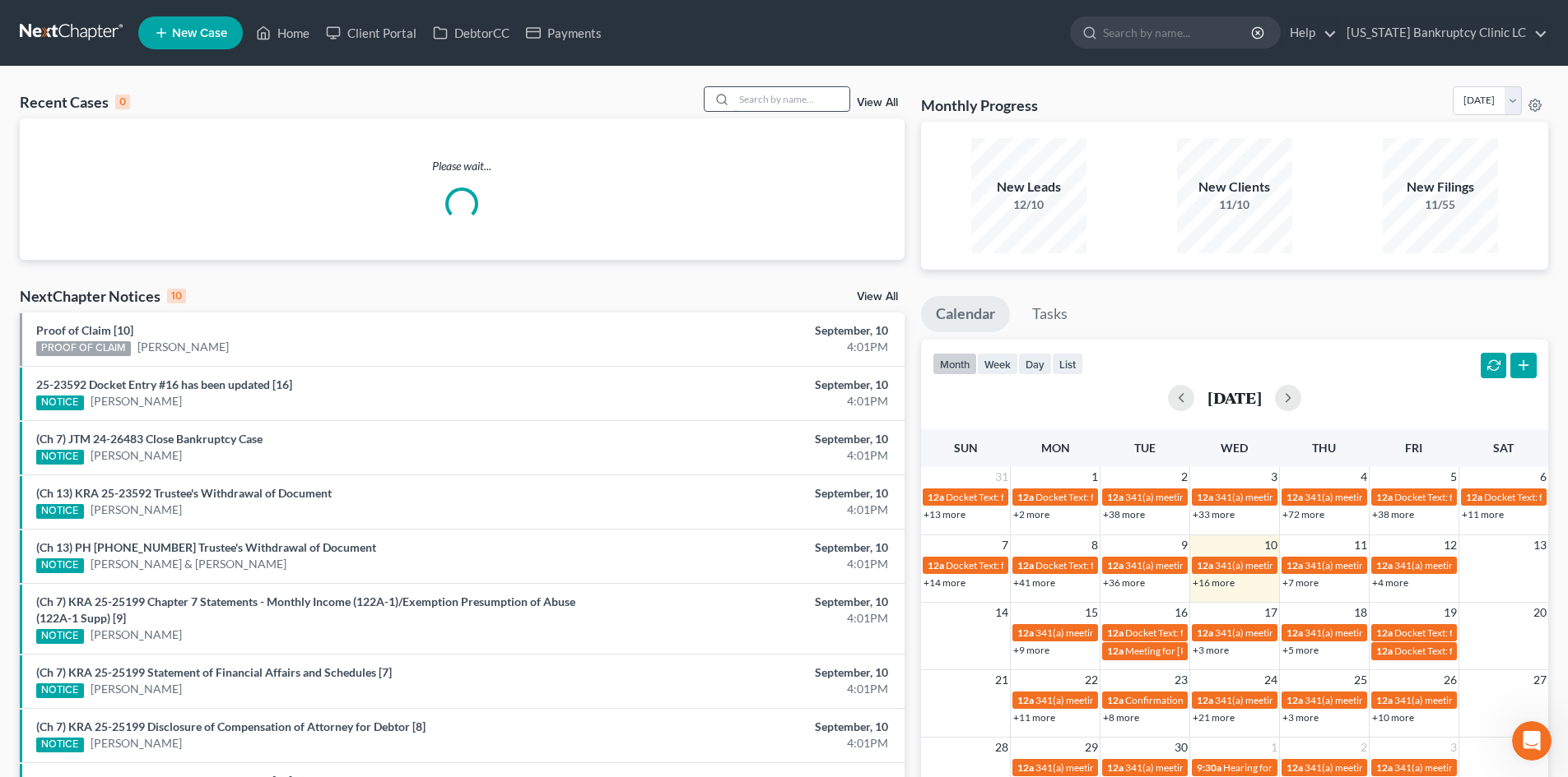
click at [786, 93] on input "search" at bounding box center [792, 99] width 115 height 24
paste input "25-25061"
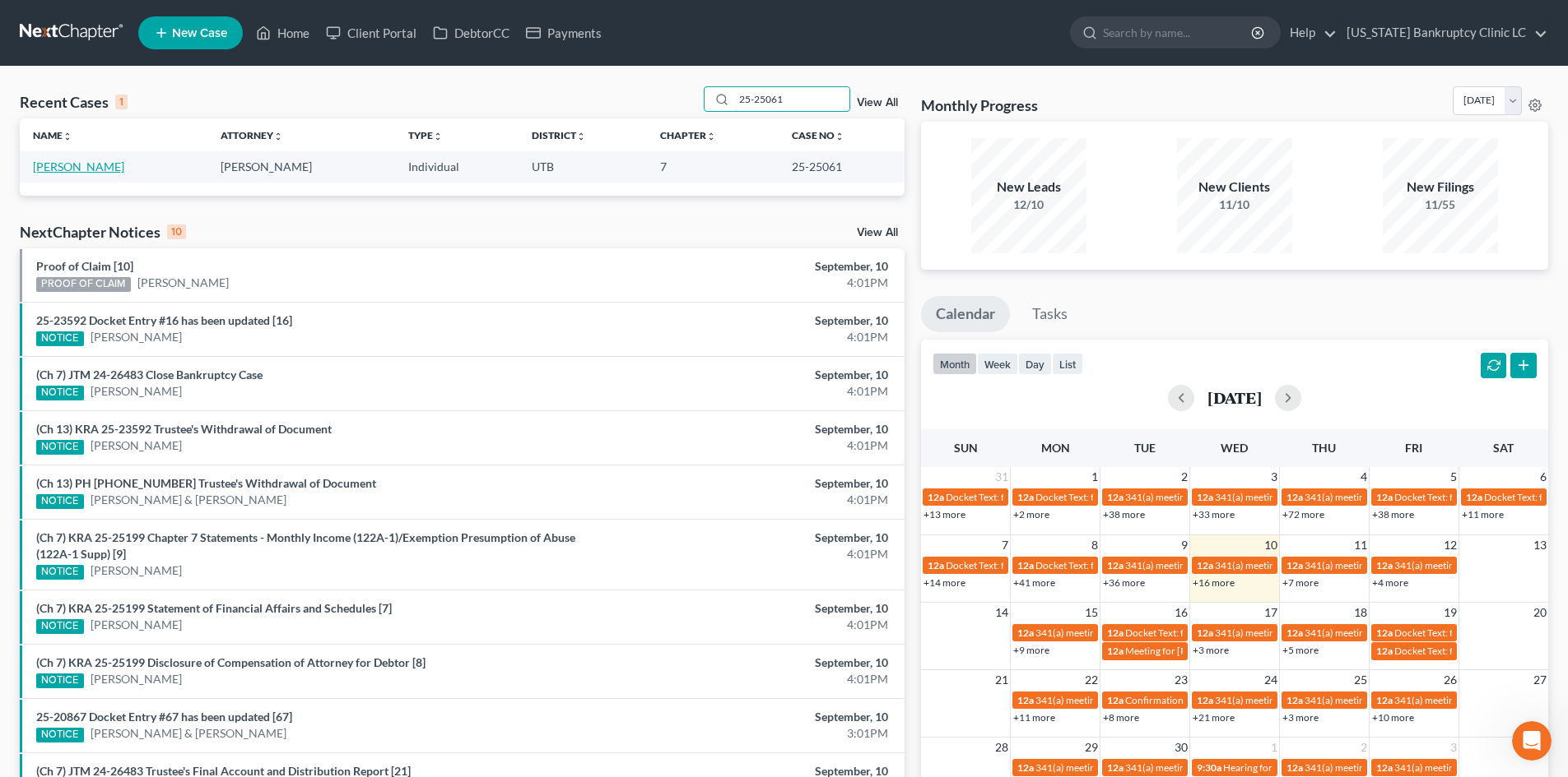
type input "25-25061"
click at [54, 171] on link "[PERSON_NAME]" at bounding box center [78, 166] width 91 height 14
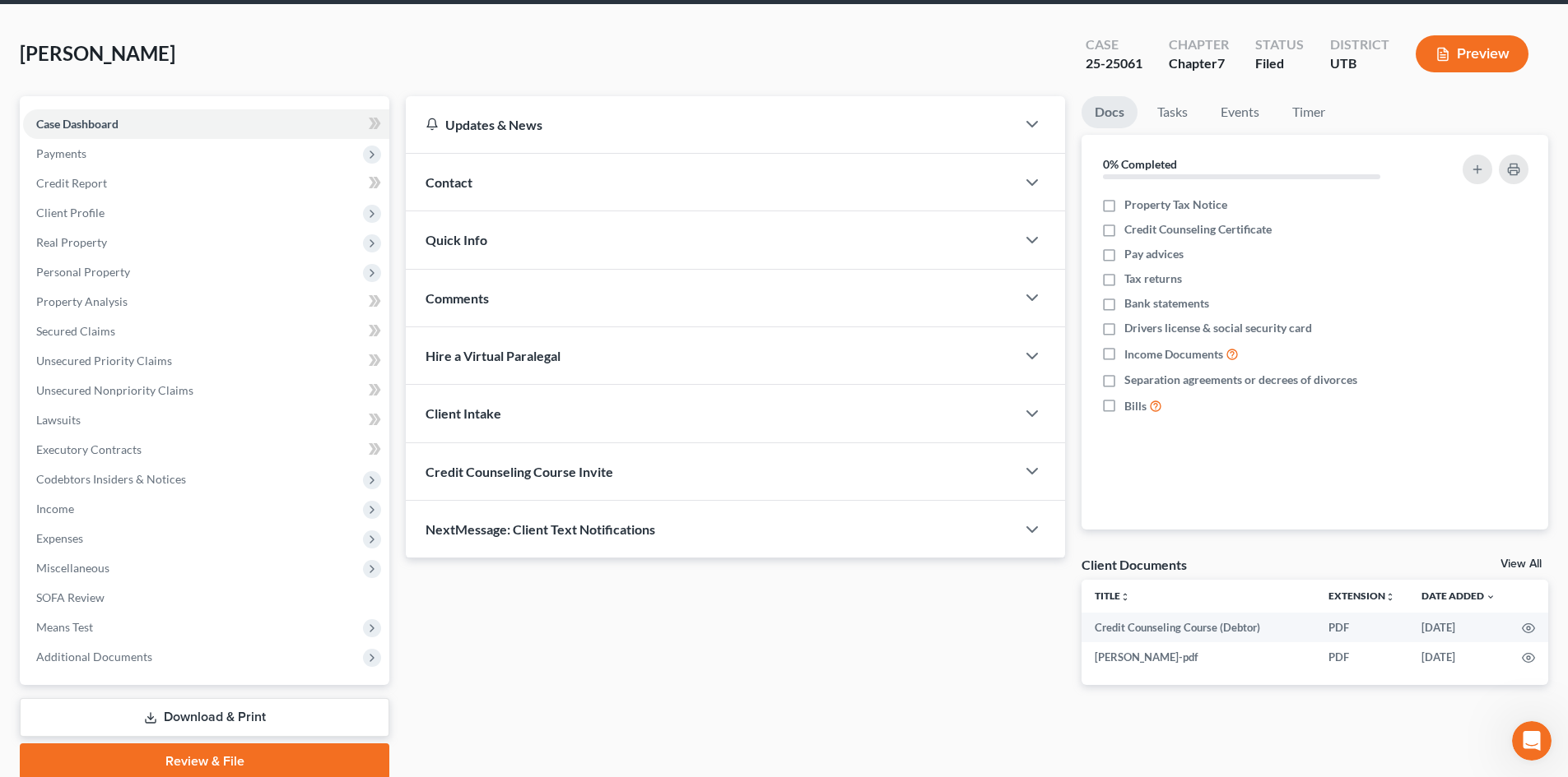
scroll to position [127, 0]
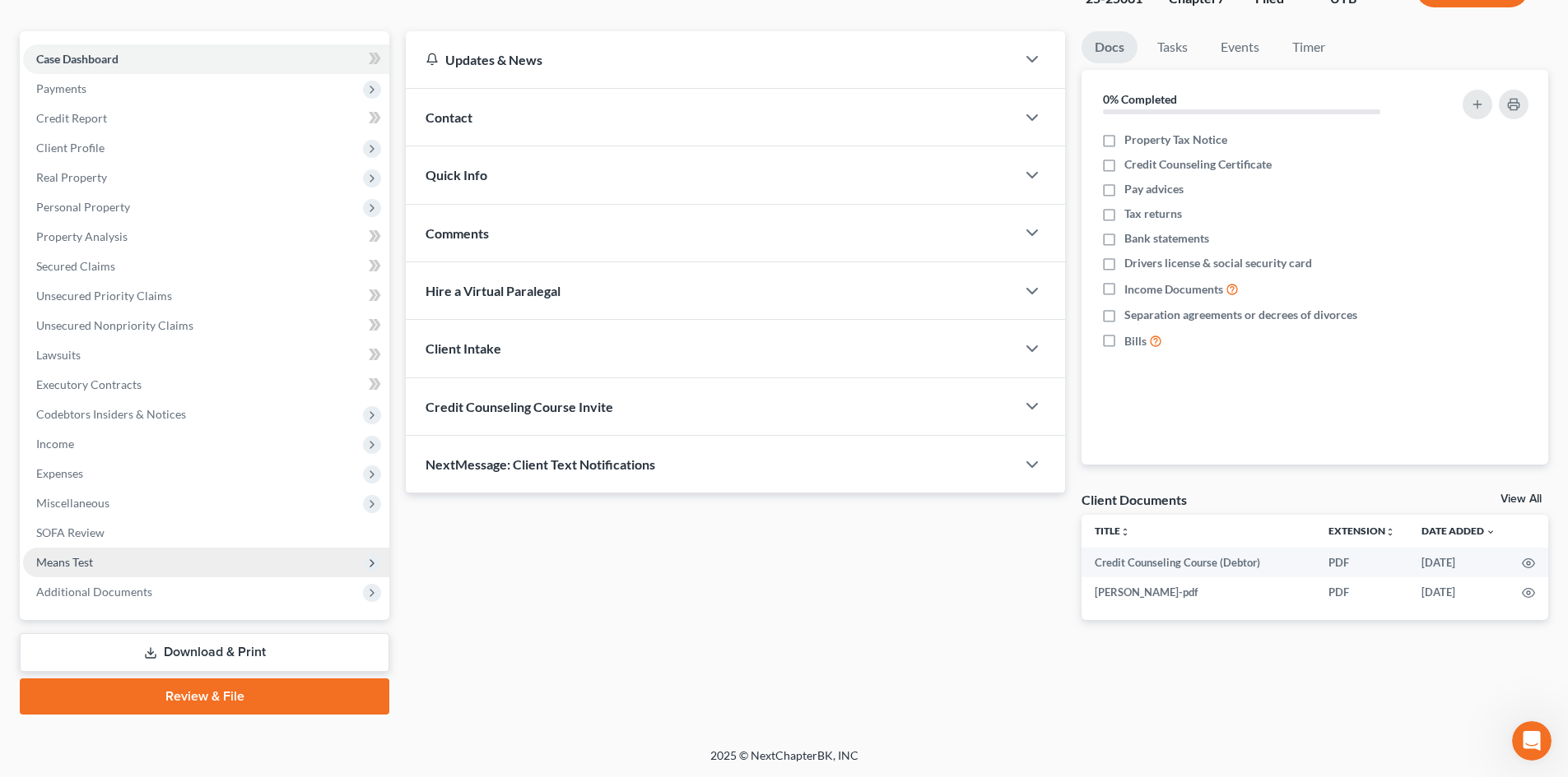
click at [169, 576] on span "Means Test" at bounding box center [206, 562] width 366 height 30
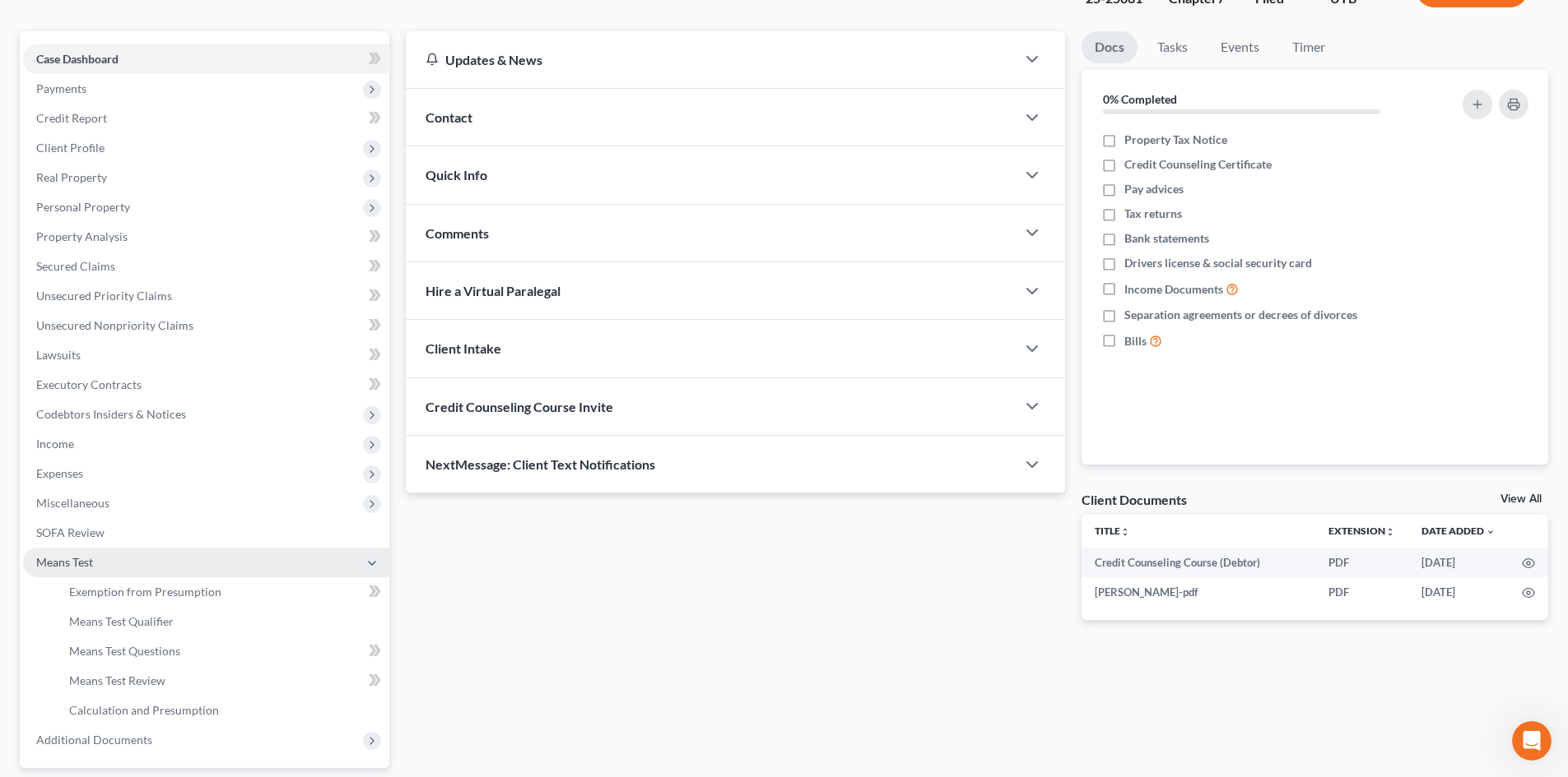
click at [169, 576] on span "Means Test" at bounding box center [206, 562] width 366 height 30
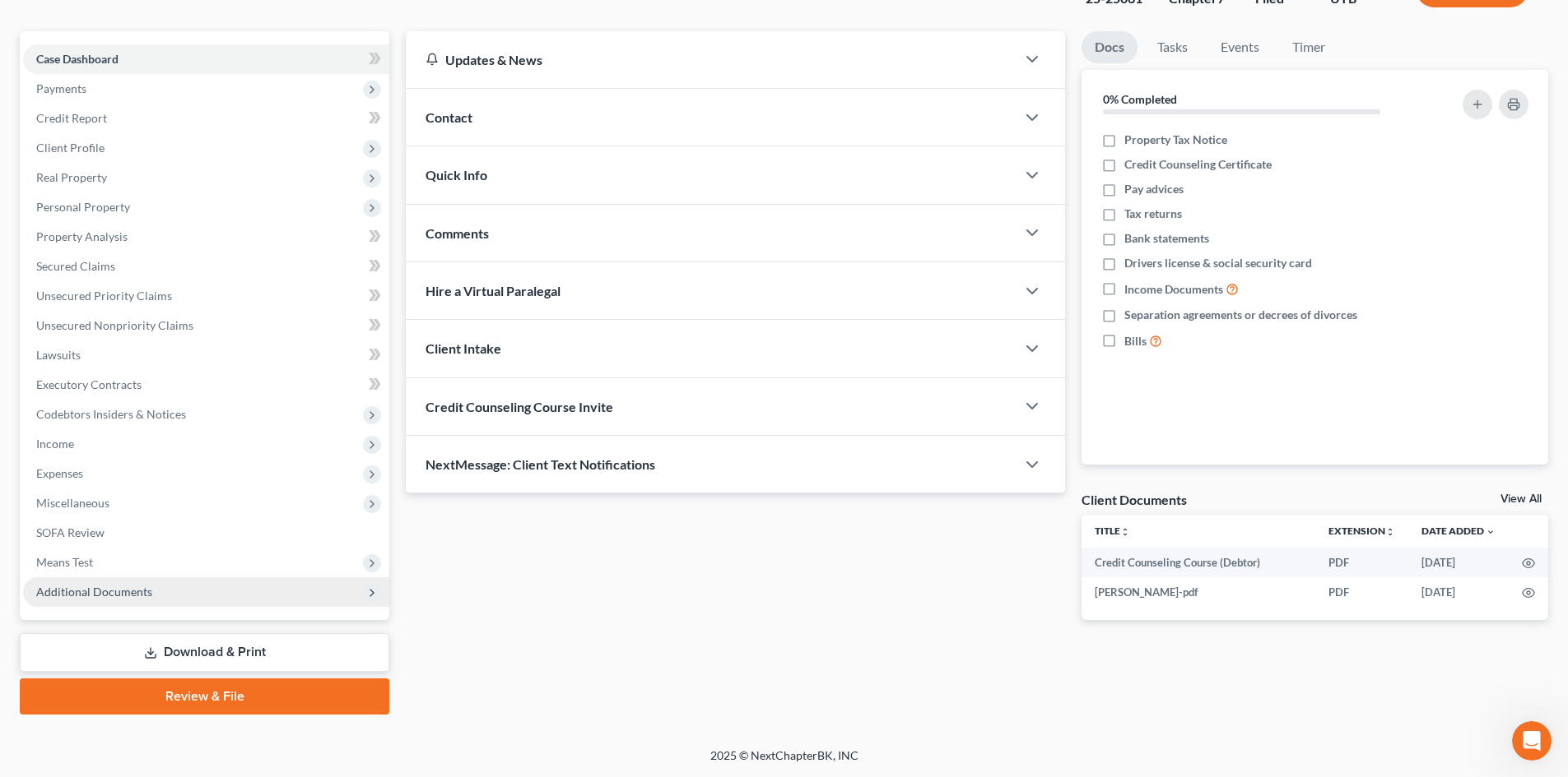
click at [163, 603] on span "Additional Documents" at bounding box center [206, 592] width 366 height 30
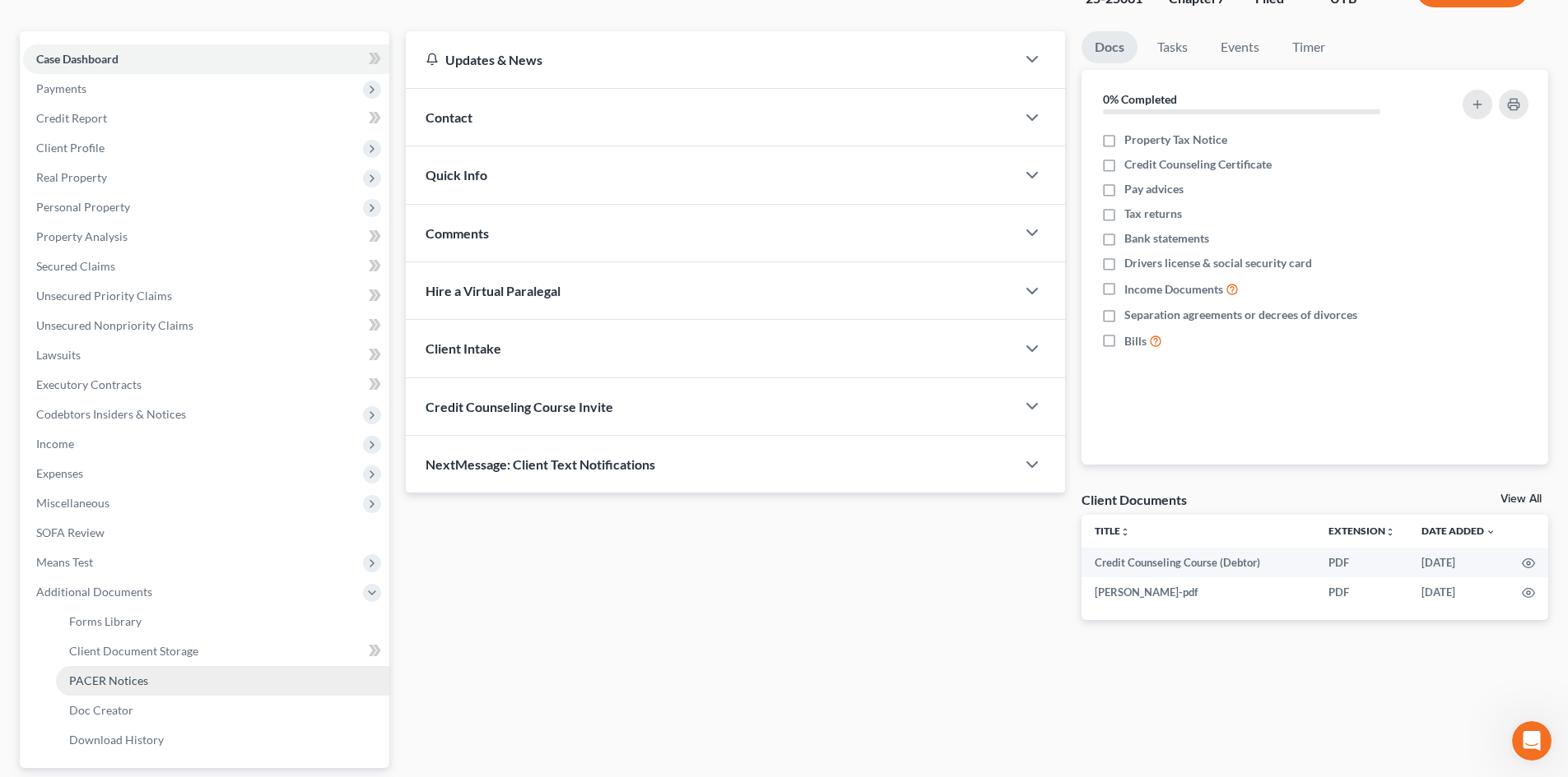
click at [154, 685] on link "PACER Notices" at bounding box center [222, 681] width 333 height 30
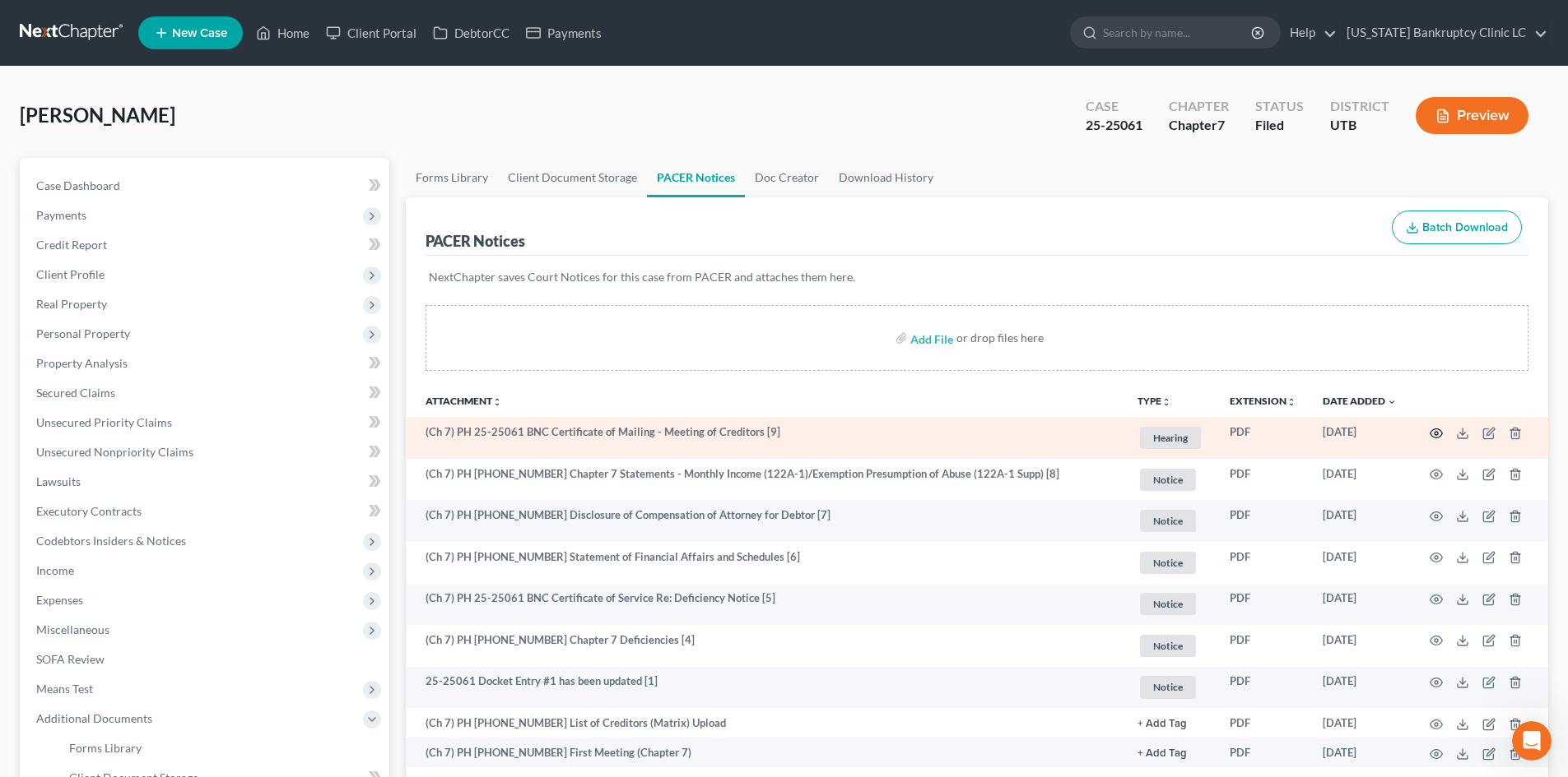
click at [1433, 432] on icon "button" at bounding box center [1436, 433] width 13 height 13
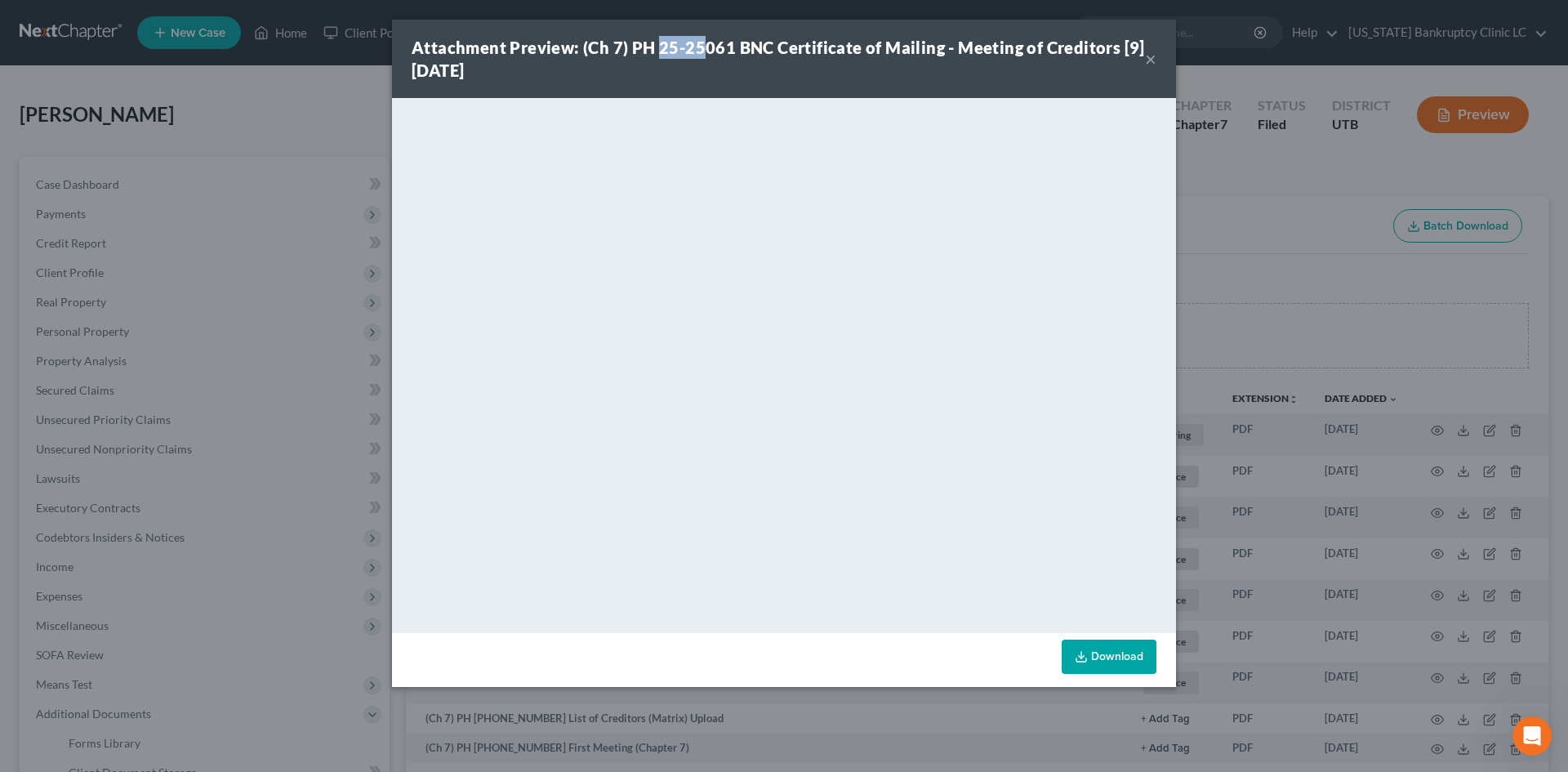
drag, startPoint x: 660, startPoint y: 49, endPoint x: 703, endPoint y: 56, distance: 43.6
click at [703, 56] on strong "Attachment Preview: (Ch 7) PH 25-25061 BNC Certificate of Mailing - Meeting of …" at bounding box center [778, 58] width 733 height 43
click at [936, 64] on div "Attachment Preview: (Ch 7) PH 25-25061 BNC Certificate of Mailing - Meeting of …" at bounding box center [778, 59] width 733 height 46
drag, startPoint x: 1150, startPoint y: 61, endPoint x: 1367, endPoint y: 116, distance: 223.9
click at [1150, 61] on button "×" at bounding box center [1151, 58] width 11 height 20
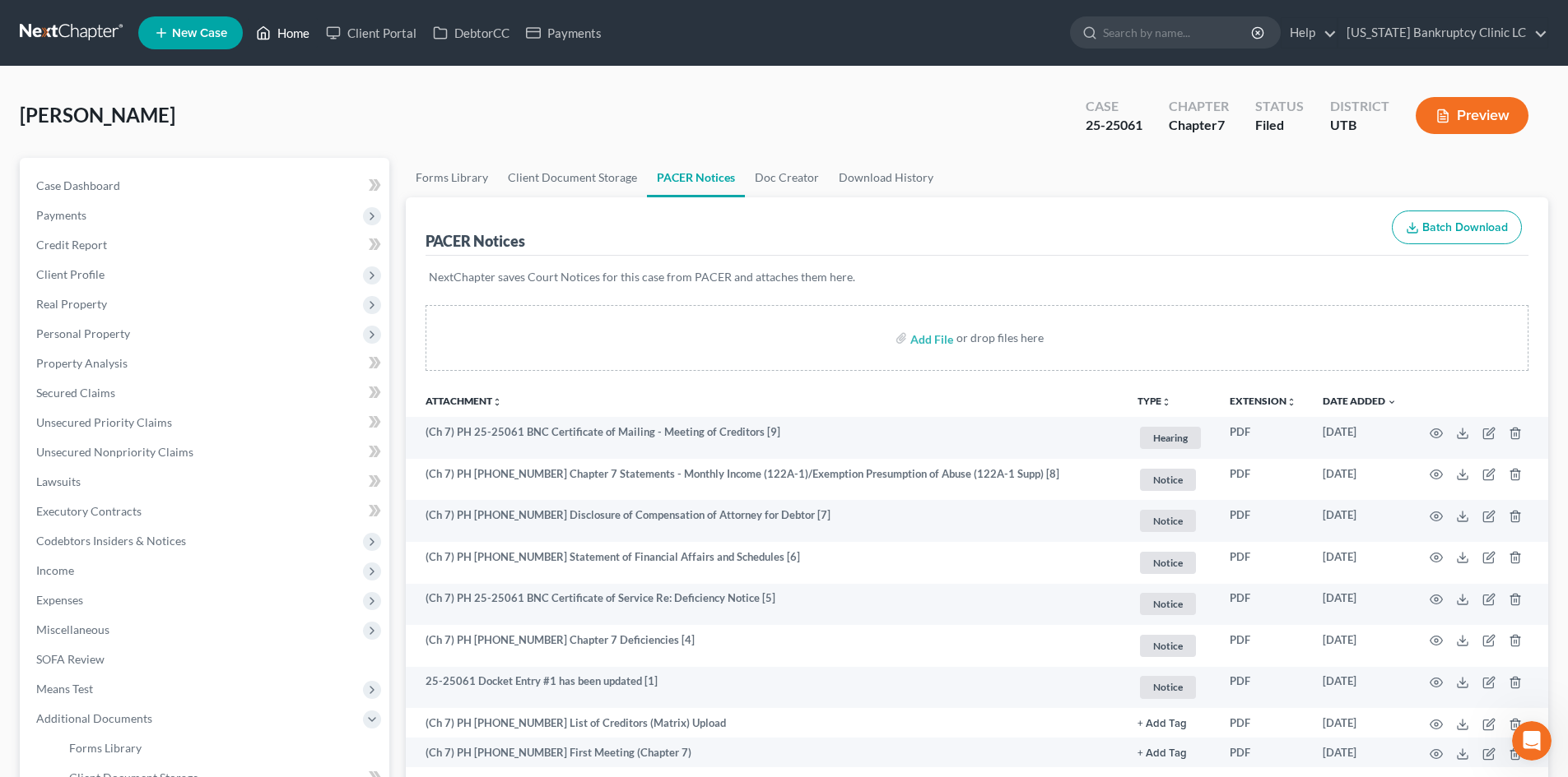
click at [282, 39] on link "Home" at bounding box center [282, 33] width 70 height 30
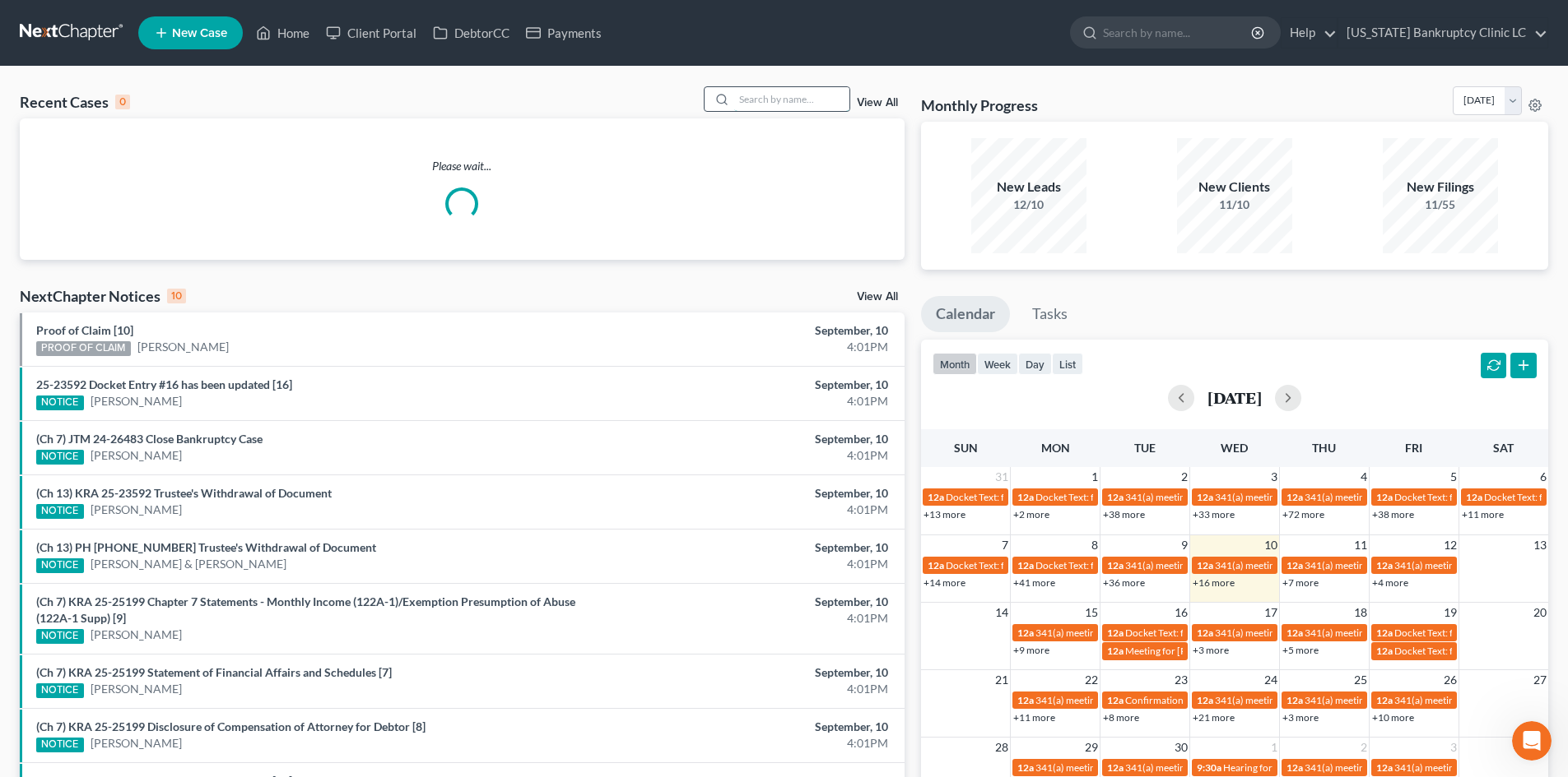
click at [781, 99] on input "search" at bounding box center [792, 99] width 115 height 24
paste input "25-25062"
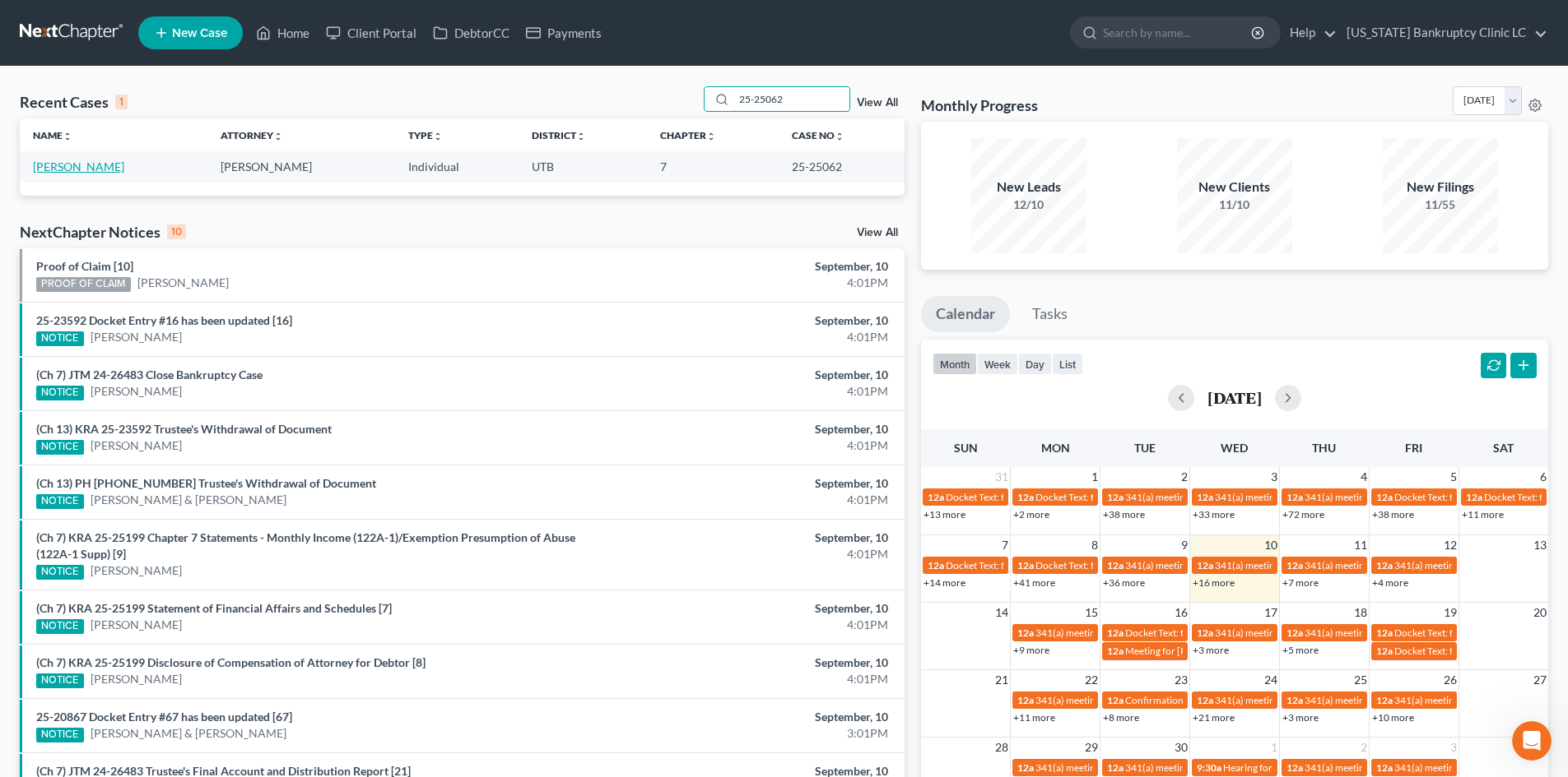
type input "25-25062"
click at [72, 168] on link "[PERSON_NAME]" at bounding box center [78, 166] width 91 height 14
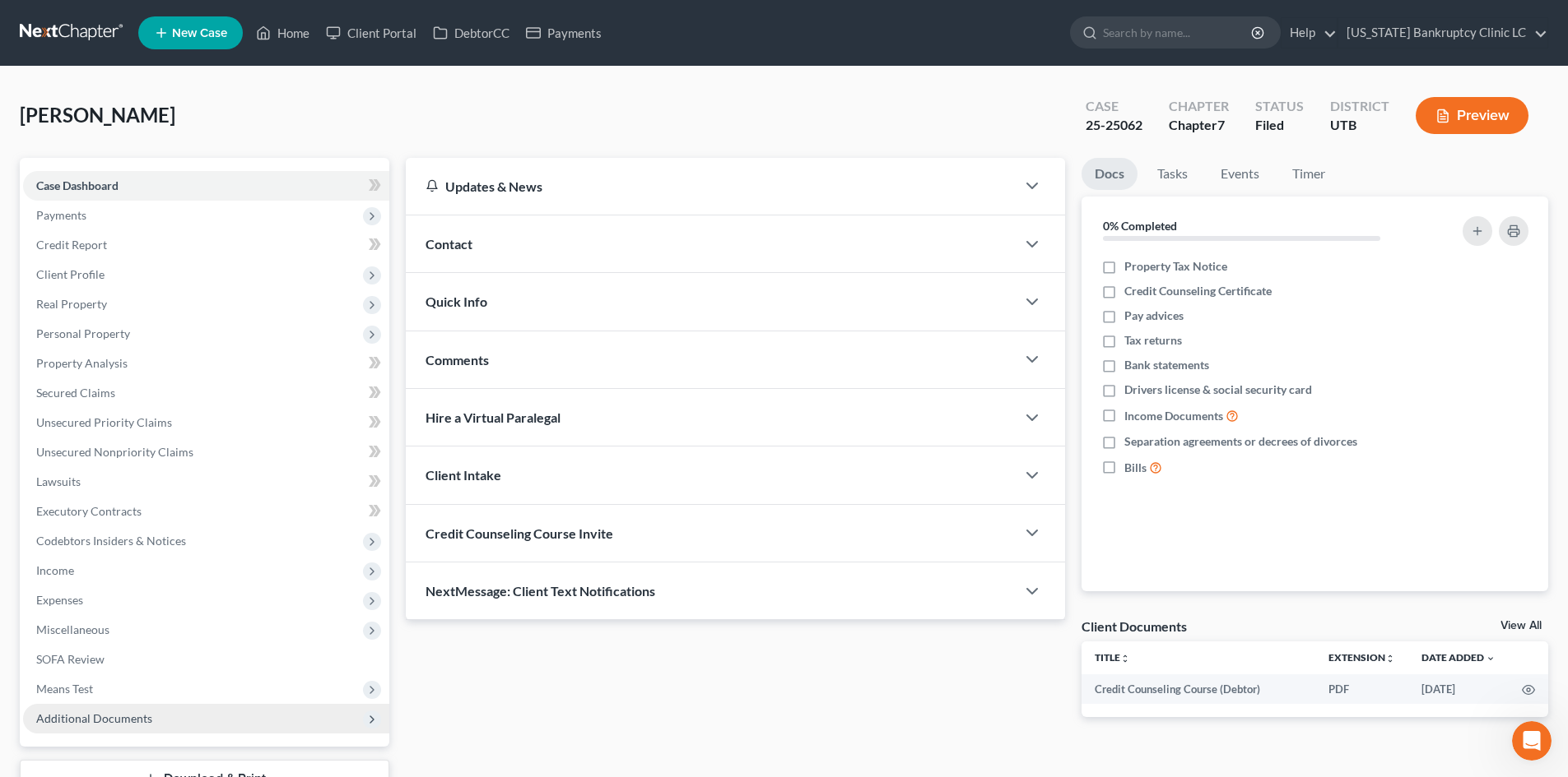
click at [130, 708] on span "Additional Documents" at bounding box center [206, 718] width 366 height 30
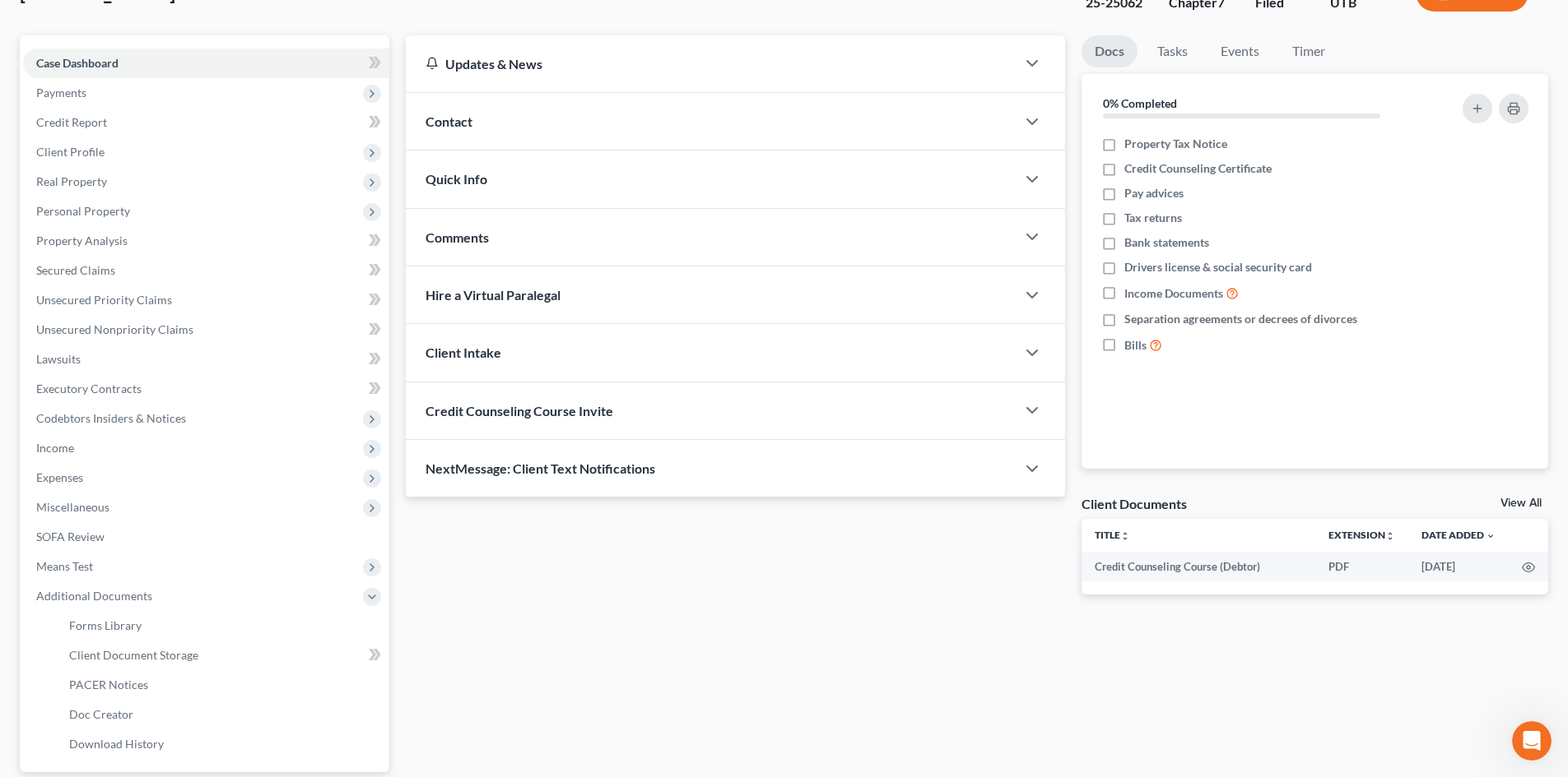
scroll to position [275, 0]
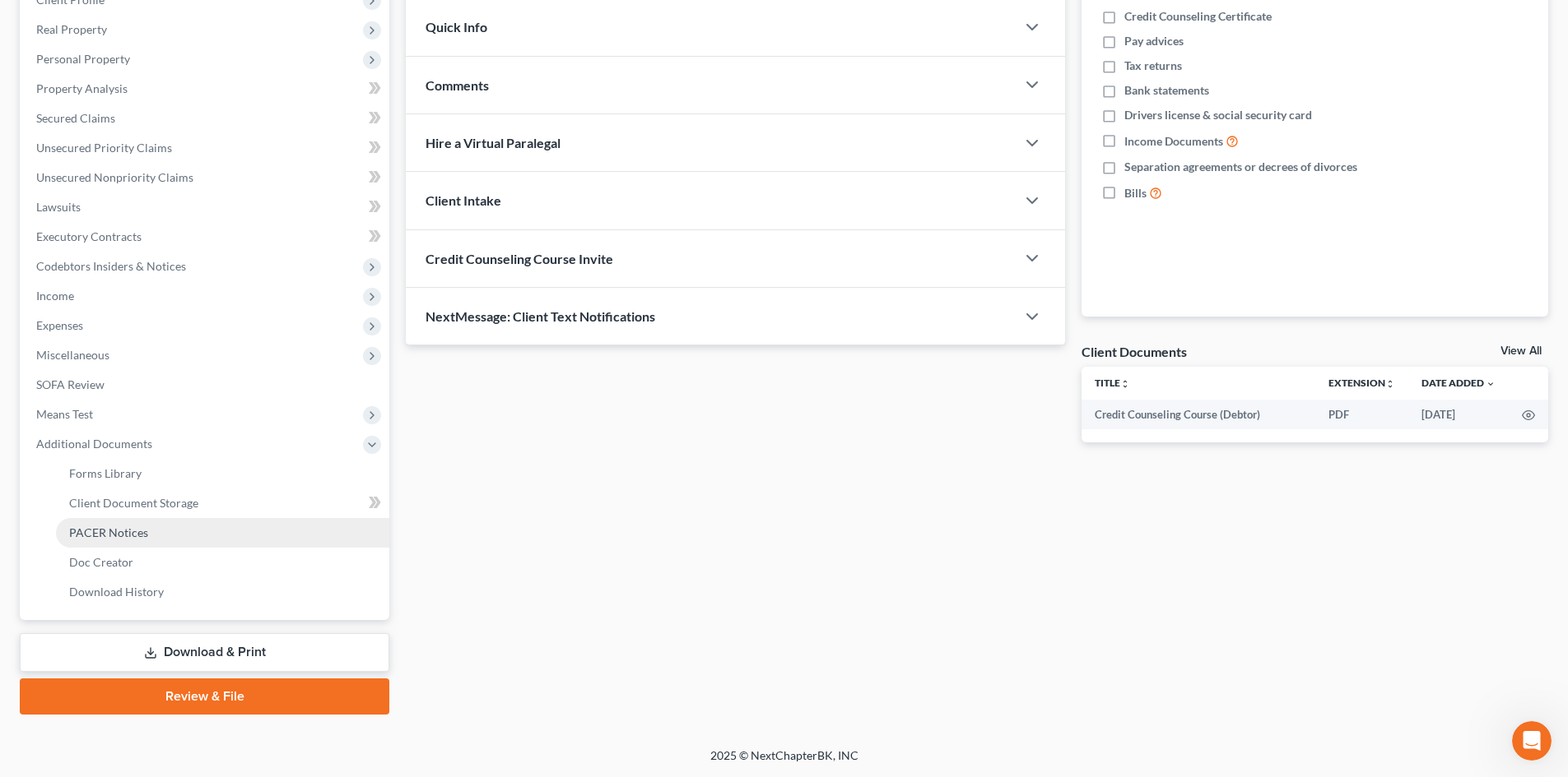
click at [152, 535] on link "PACER Notices" at bounding box center [222, 533] width 333 height 30
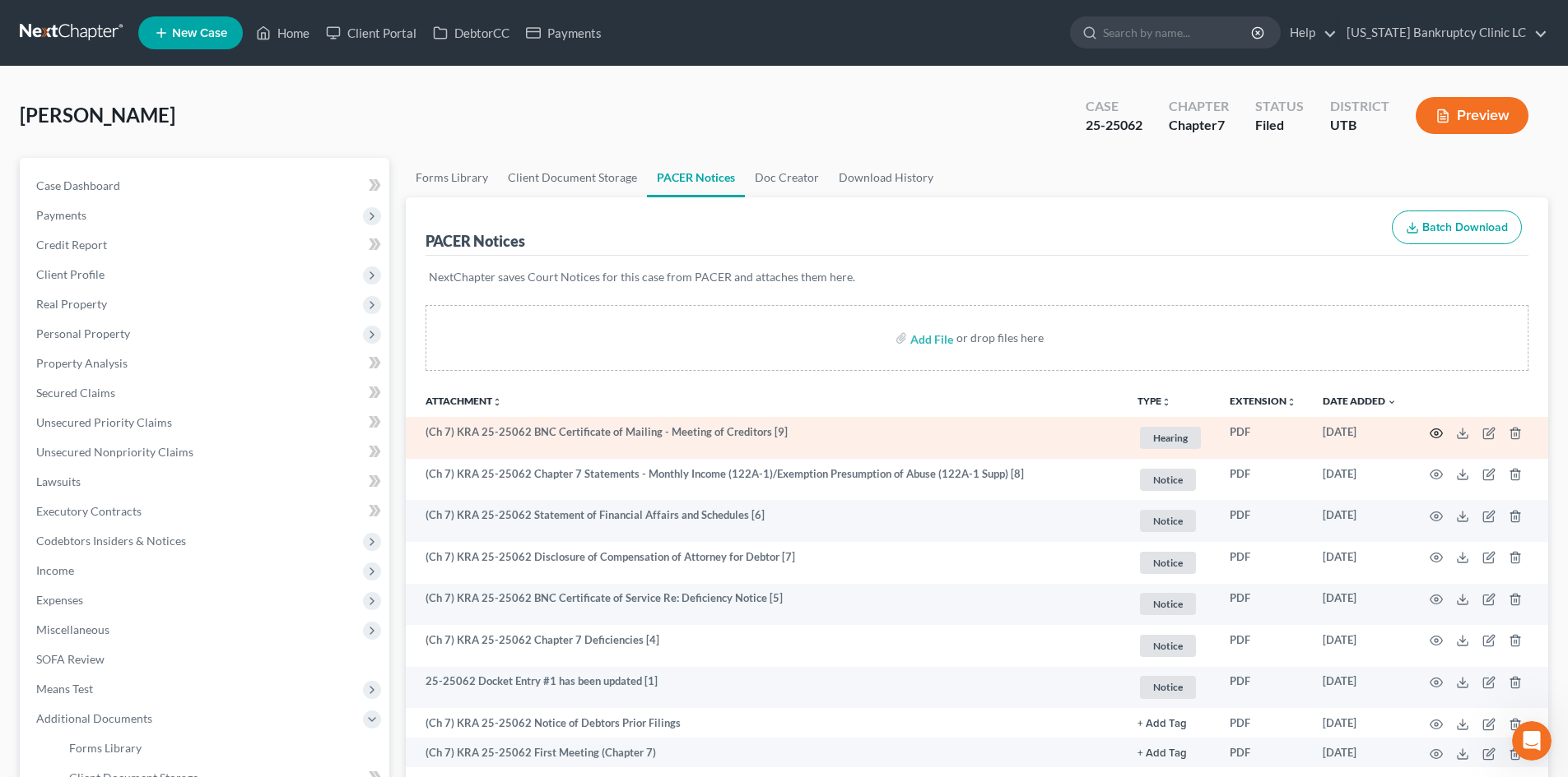
click at [1436, 438] on icon "button" at bounding box center [1436, 433] width 13 height 13
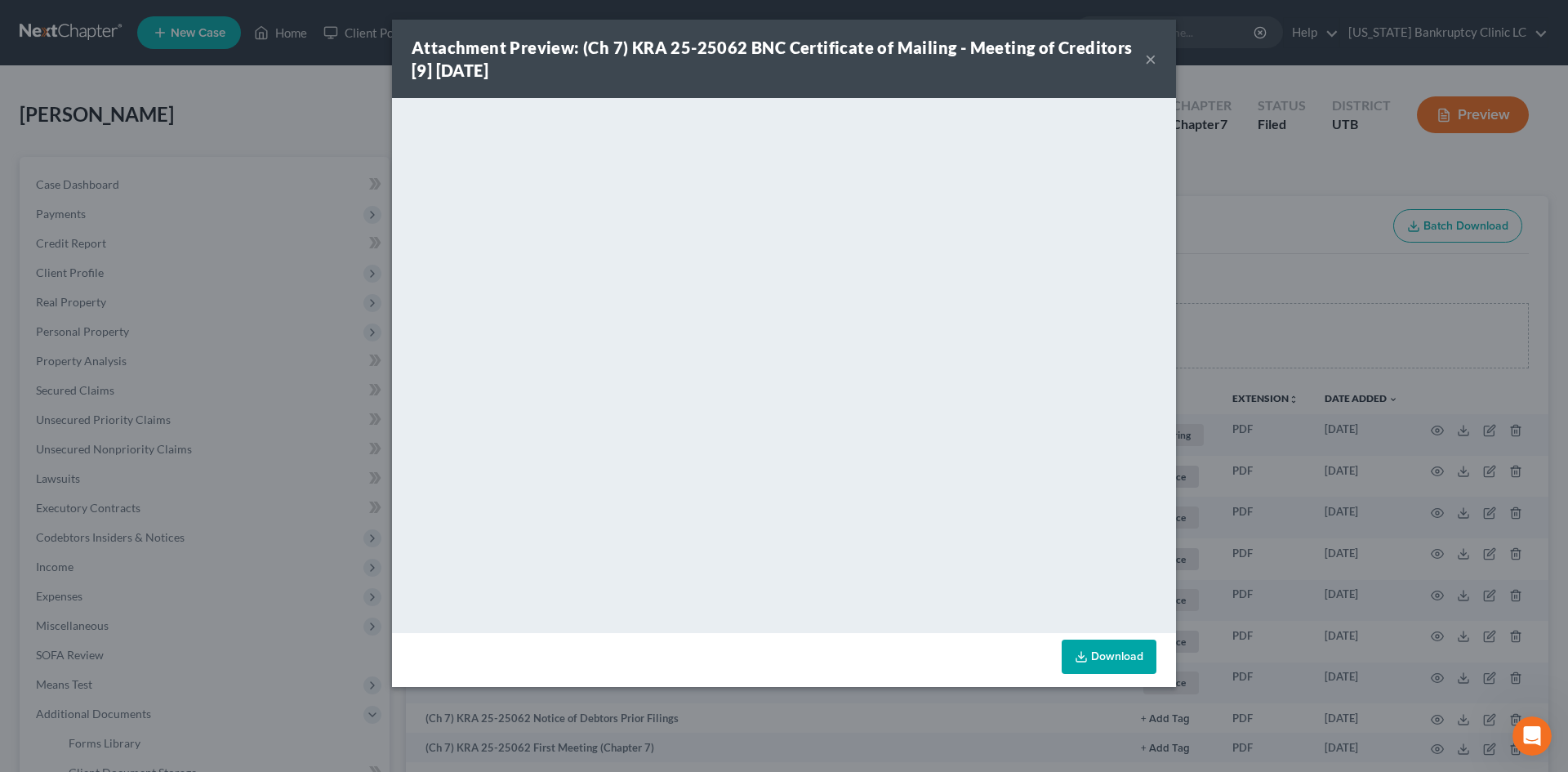
click at [1147, 60] on button "×" at bounding box center [1151, 58] width 11 height 20
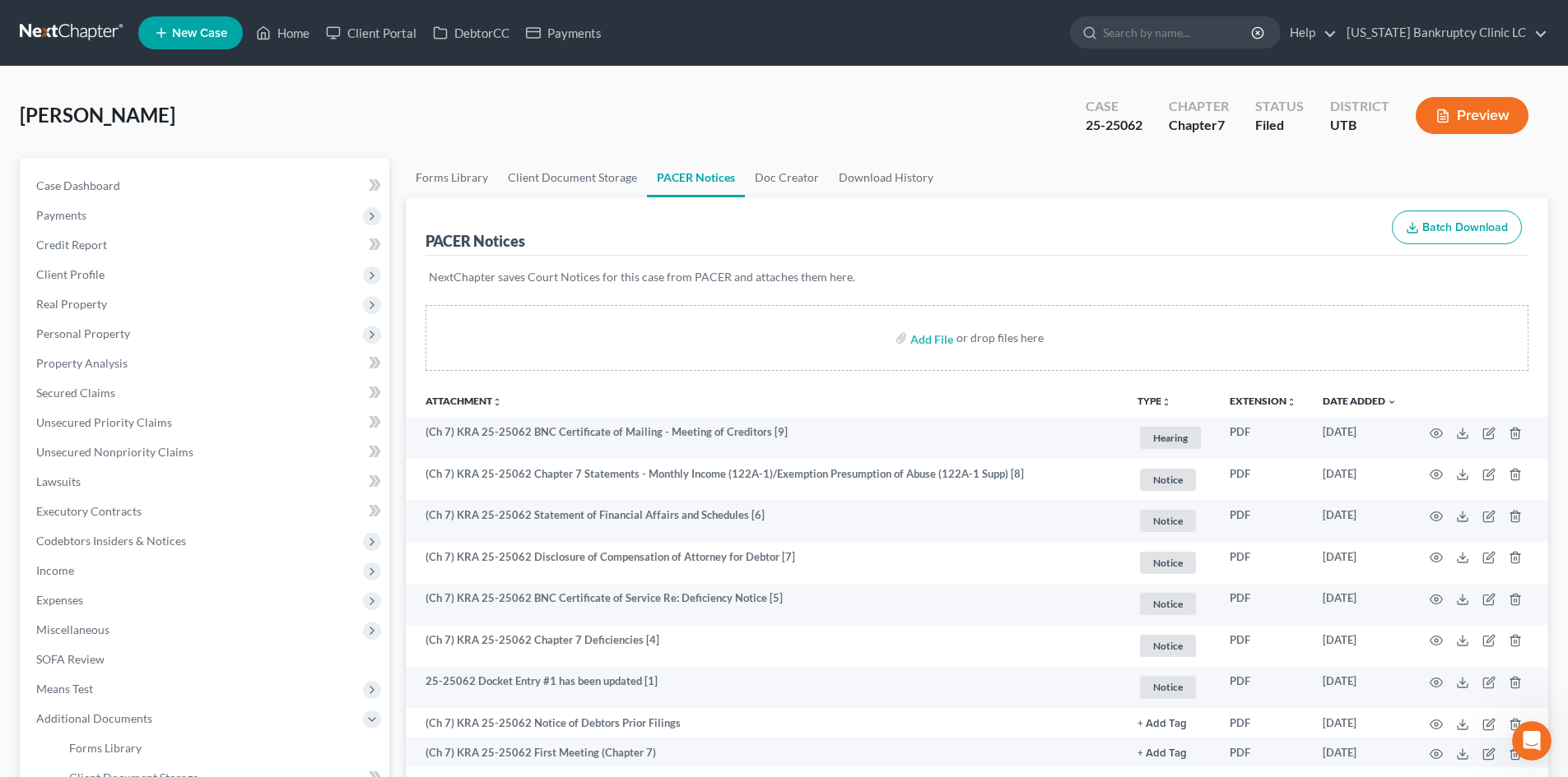
click at [306, 129] on div "[PERSON_NAME] Upgraded Case 25-25062 Chapter Chapter 7 Status Filed District UT…" at bounding box center [784, 122] width 1528 height 72
click at [292, 29] on link "Home" at bounding box center [282, 33] width 70 height 30
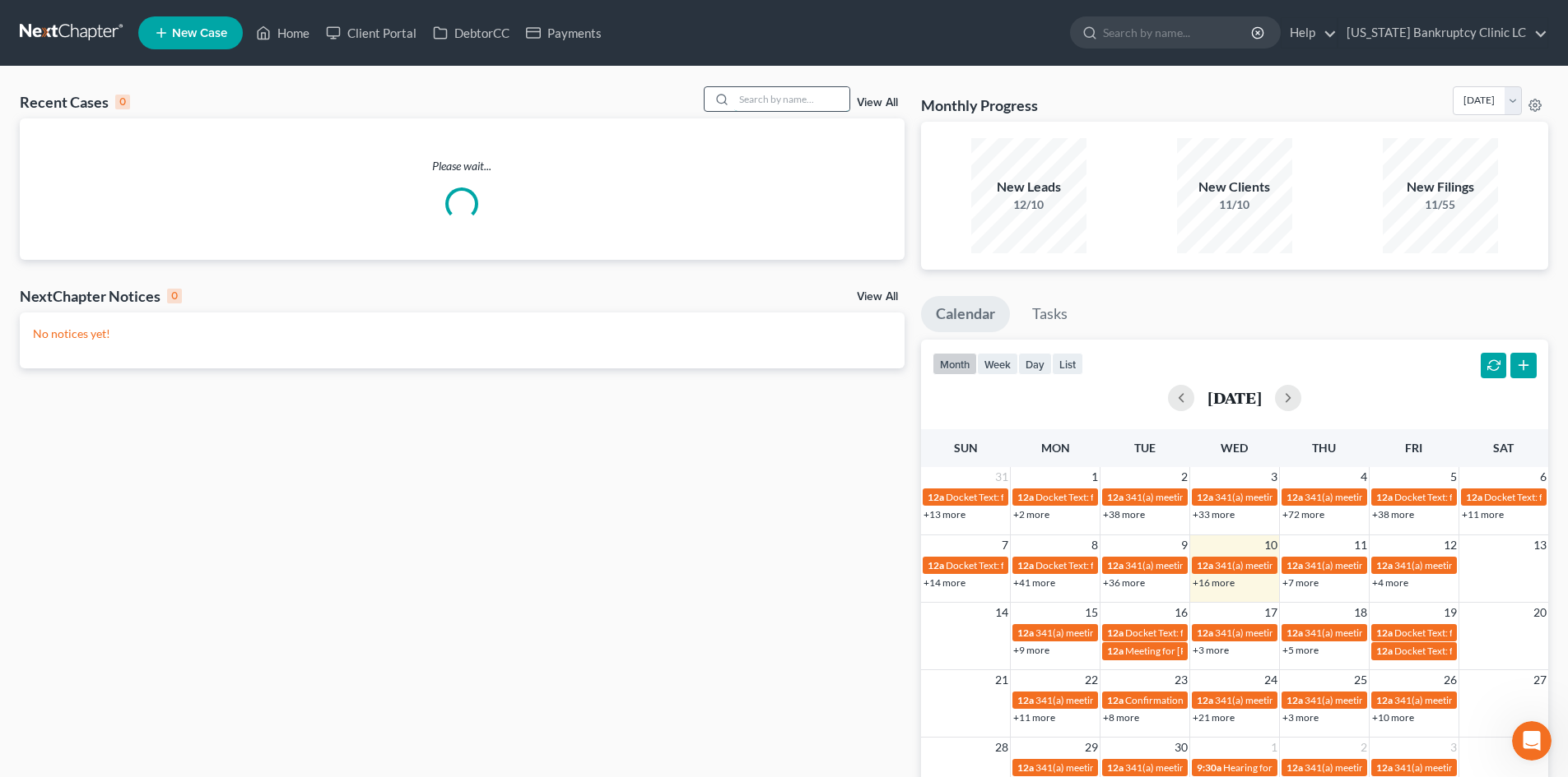
click at [777, 106] on input "search" at bounding box center [792, 99] width 115 height 24
paste input "25-25039"
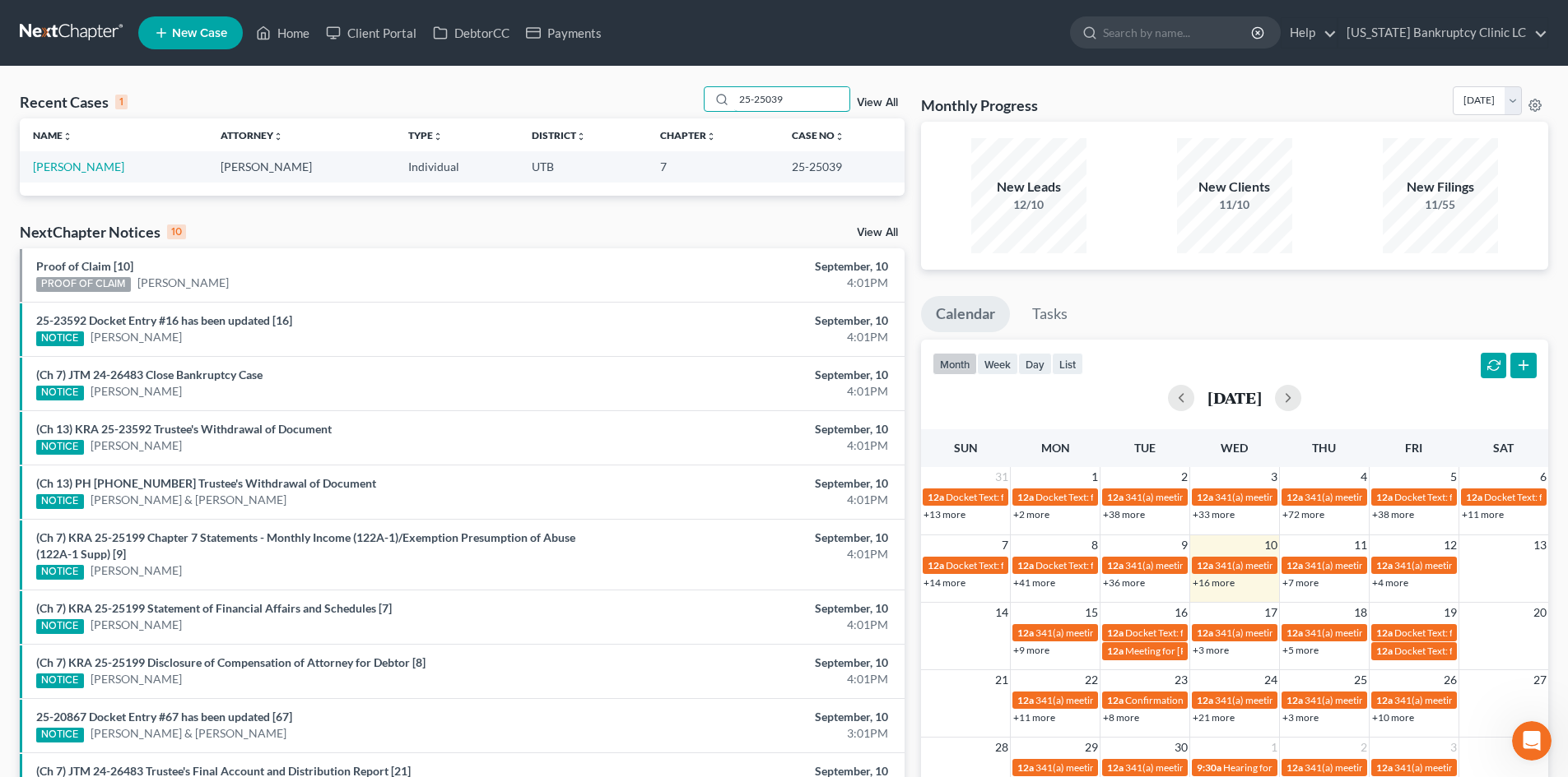
type input "25-25039"
click at [93, 168] on link "[PERSON_NAME]" at bounding box center [78, 166] width 91 height 14
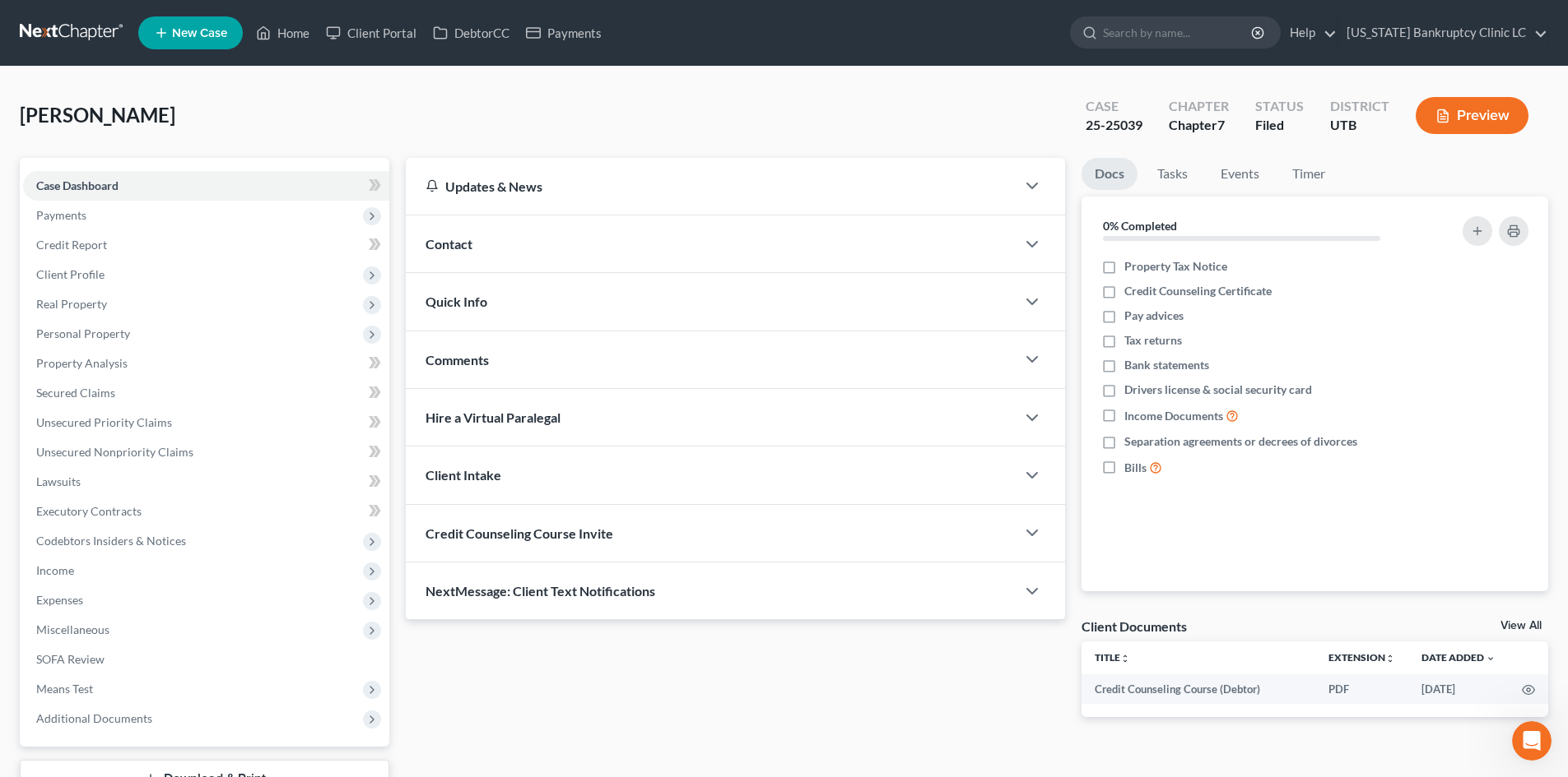
drag, startPoint x: 615, startPoint y: 102, endPoint x: 495, endPoint y: 628, distance: 539.5
click at [615, 102] on div "[PERSON_NAME] Upgraded Case 25-25039 Chapter Chapter 7 Status Filed District UT…" at bounding box center [784, 122] width 1528 height 72
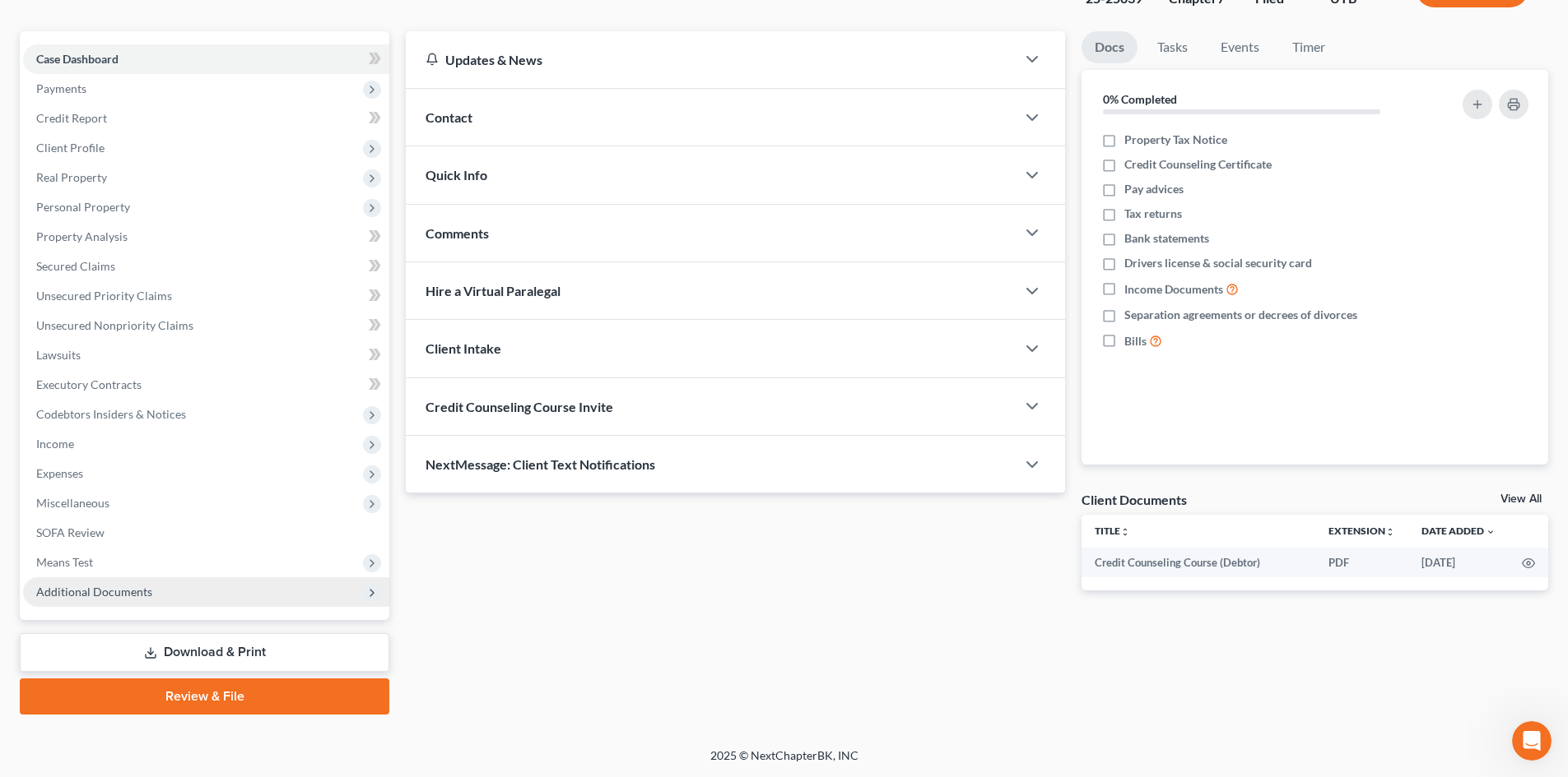
click at [135, 597] on span "Additional Documents" at bounding box center [94, 592] width 116 height 14
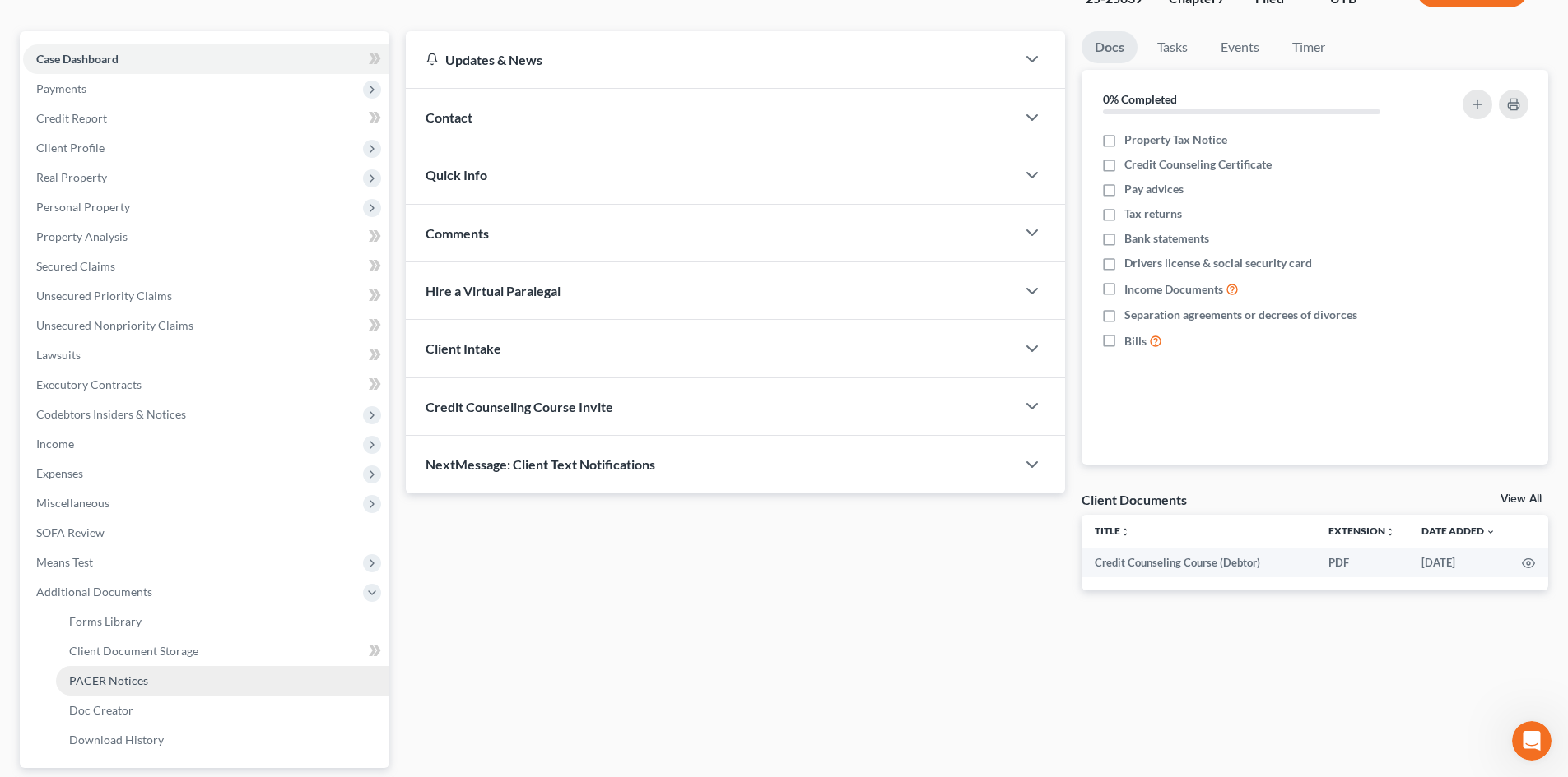
click at [138, 681] on span "PACER Notices" at bounding box center [109, 680] width 79 height 14
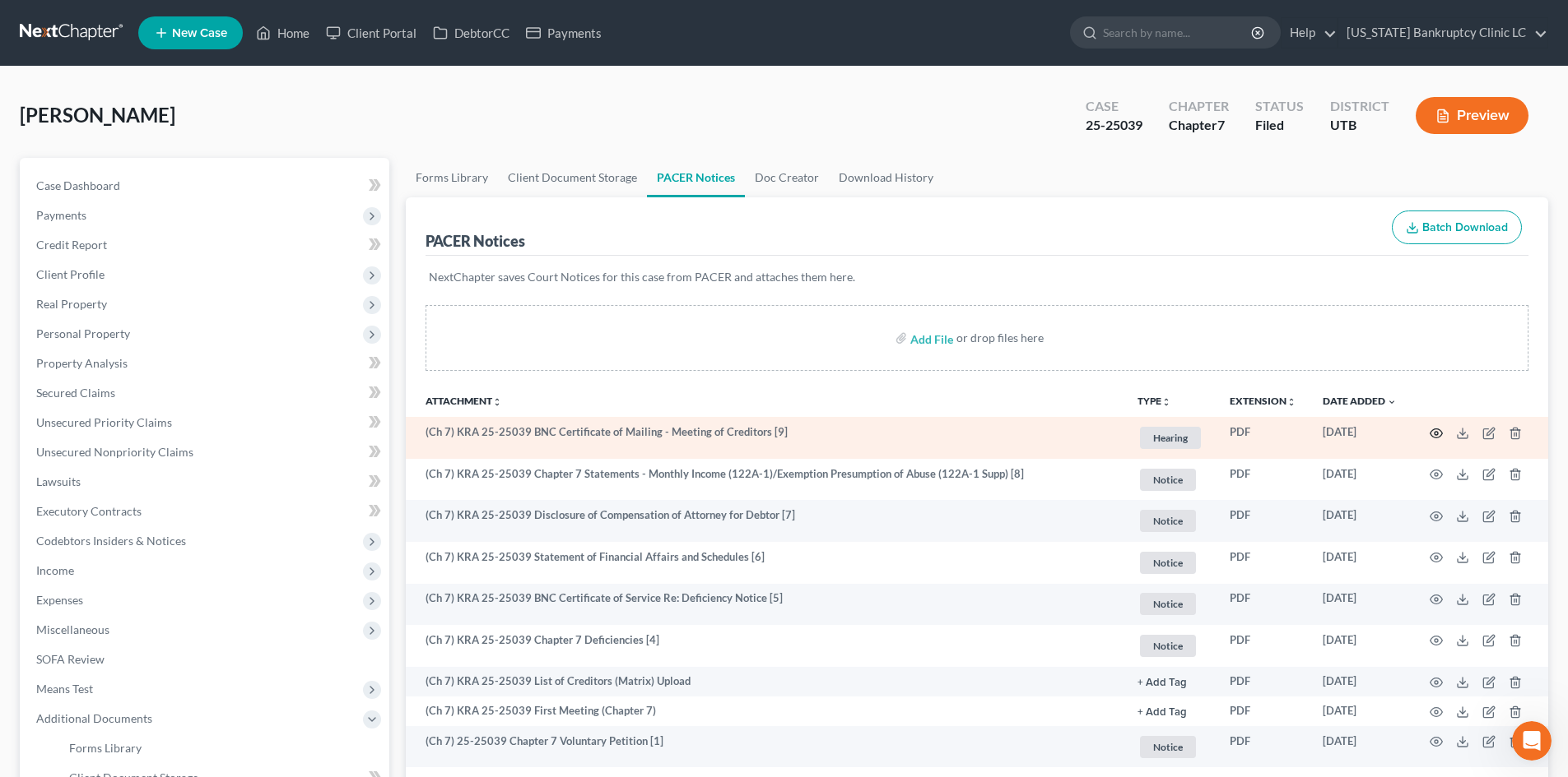
click at [1436, 434] on circle "button" at bounding box center [1435, 433] width 3 height 3
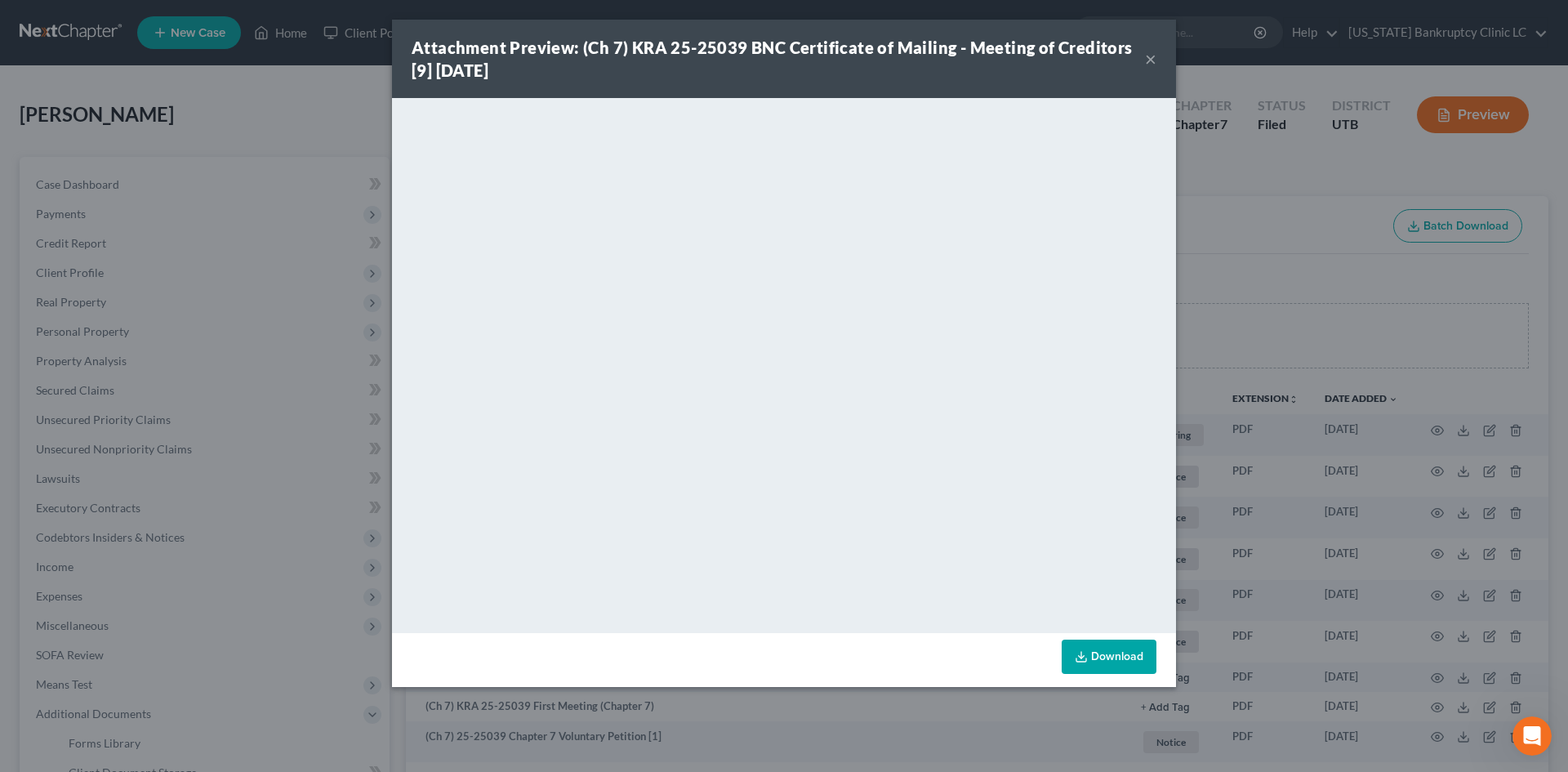
click at [1059, 31] on div "Attachment Preview: (Ch 7) KRA 25-25039 BNC Certificate of Mailing - Meeting of…" at bounding box center [784, 59] width 784 height 78
click at [1139, 63] on div "Attachment Preview: (Ch 7) KRA 25-25039 BNC Certificate of Mailing - Meeting of…" at bounding box center [778, 59] width 733 height 46
click at [1145, 60] on div "Attachment Preview: (Ch 7) KRA 25-25039 BNC Certificate of Mailing - Meeting of…" at bounding box center [778, 59] width 733 height 46
click at [1149, 64] on button "×" at bounding box center [1151, 58] width 11 height 20
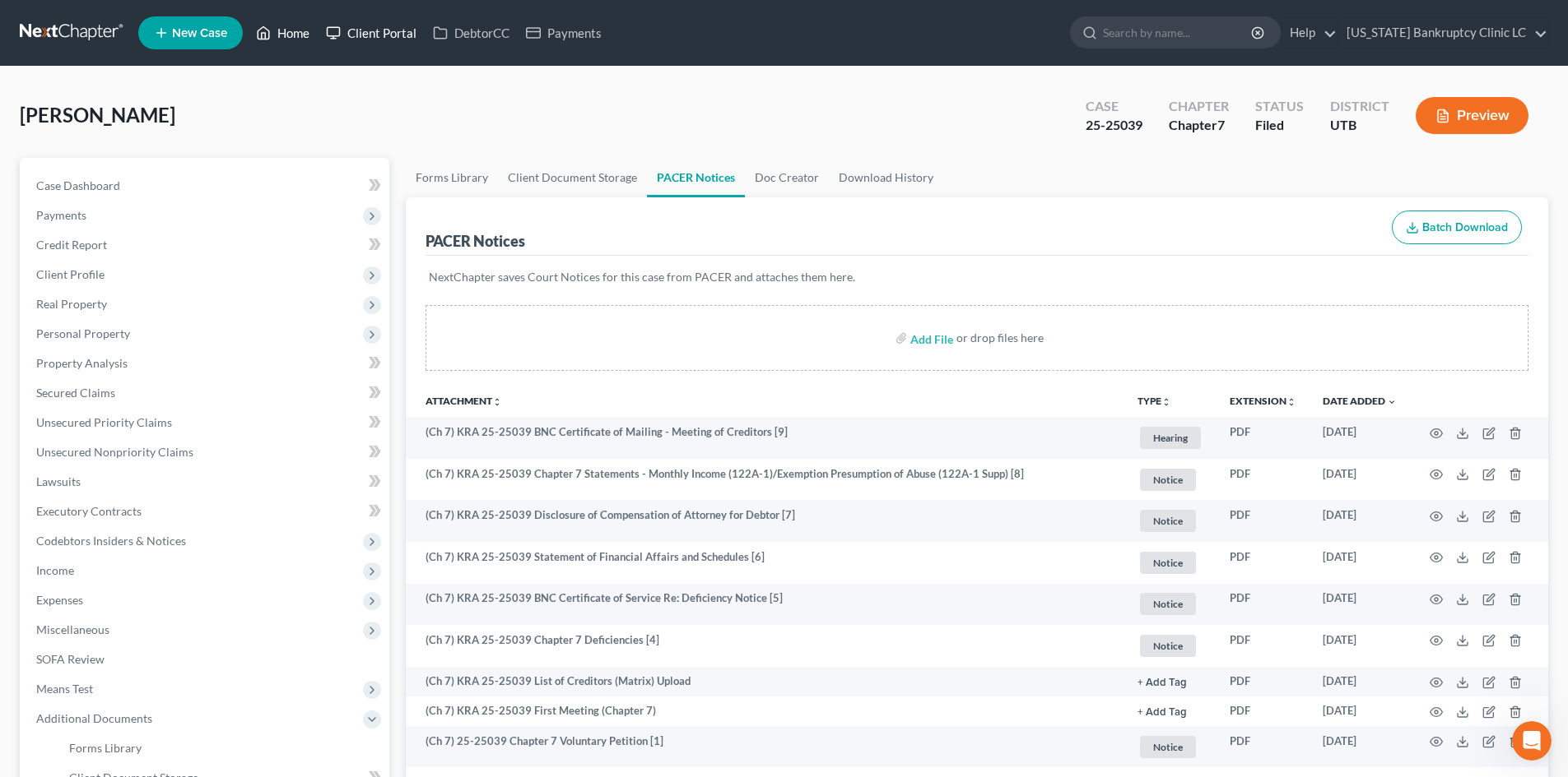
drag, startPoint x: 295, startPoint y: 34, endPoint x: 320, endPoint y: 37, distance: 25.2
click at [296, 34] on link "Home" at bounding box center [282, 33] width 70 height 30
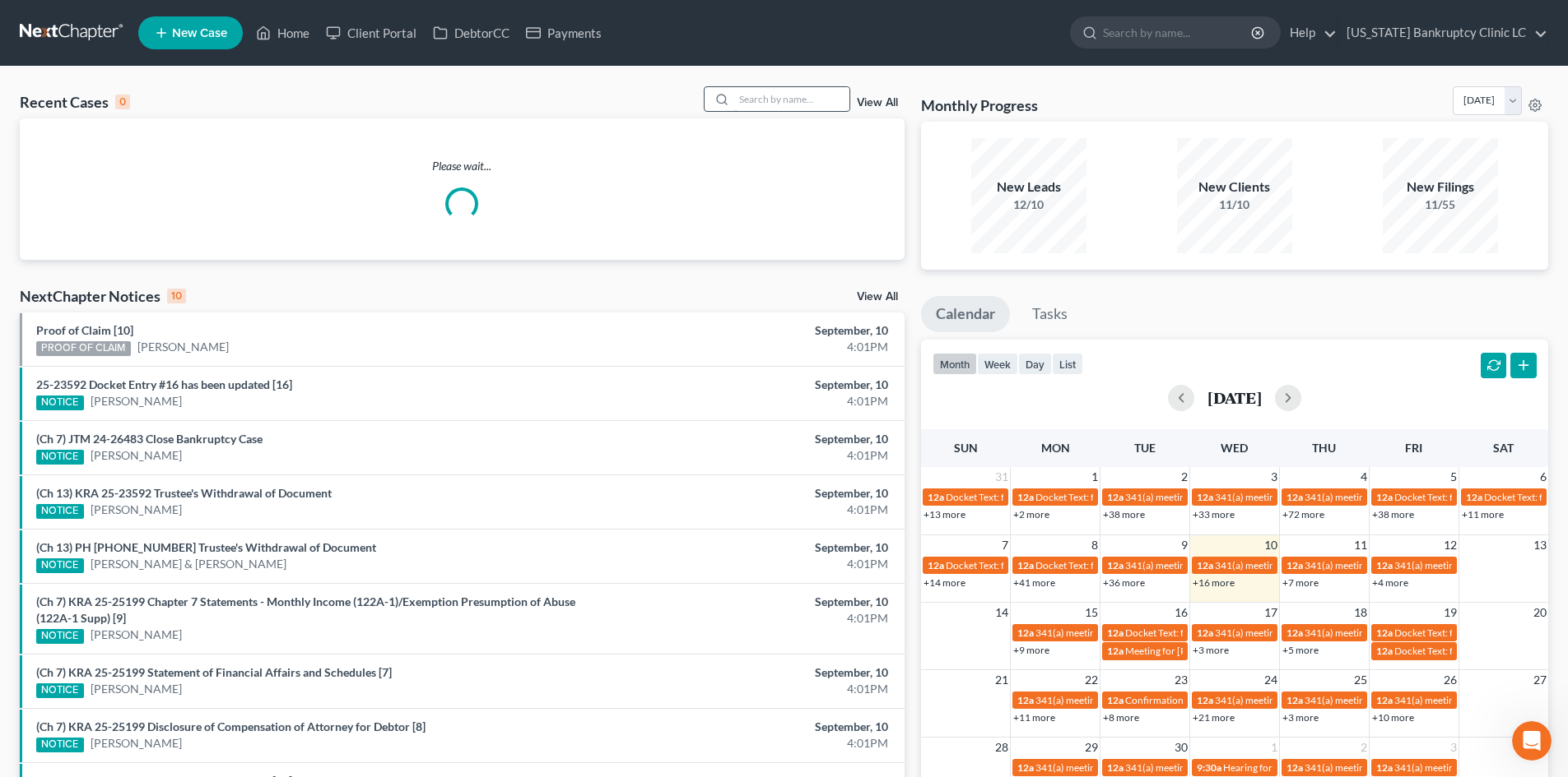
click at [780, 93] on input "search" at bounding box center [792, 99] width 115 height 24
paste input "25-24992"
type input "25-24992"
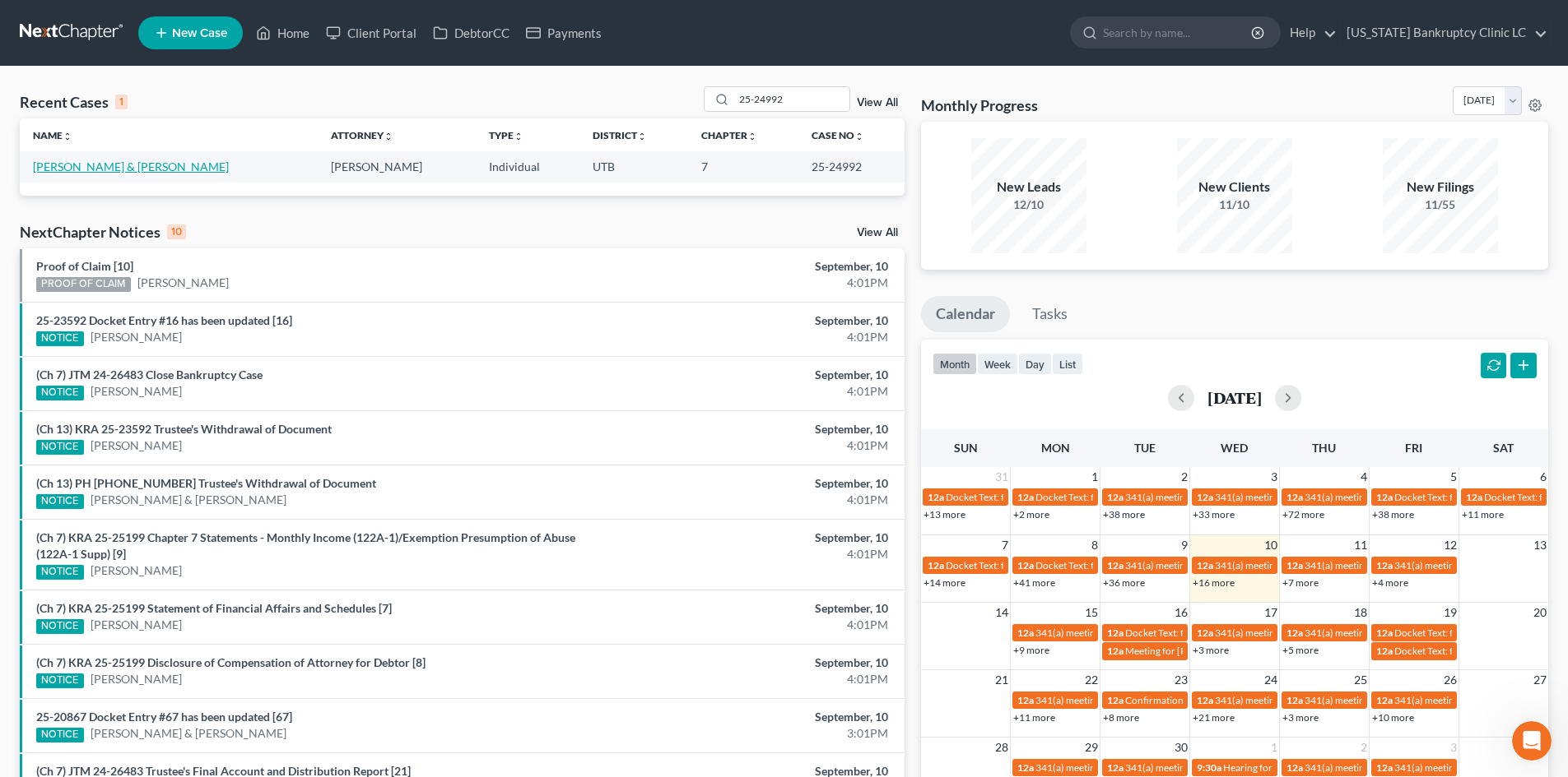
click at [180, 163] on link "[PERSON_NAME] & [PERSON_NAME]" at bounding box center [131, 166] width 196 height 14
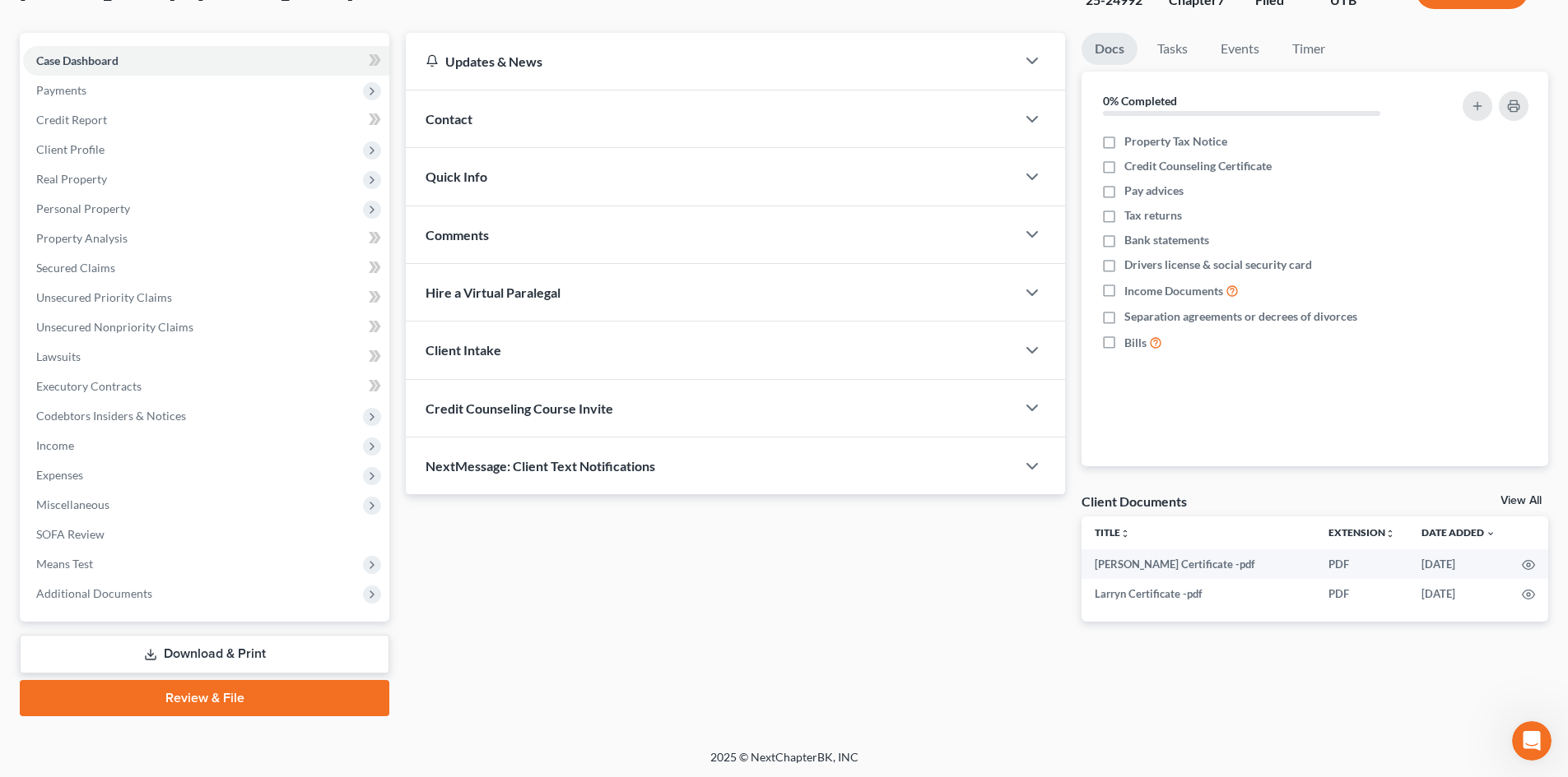
scroll to position [127, 0]
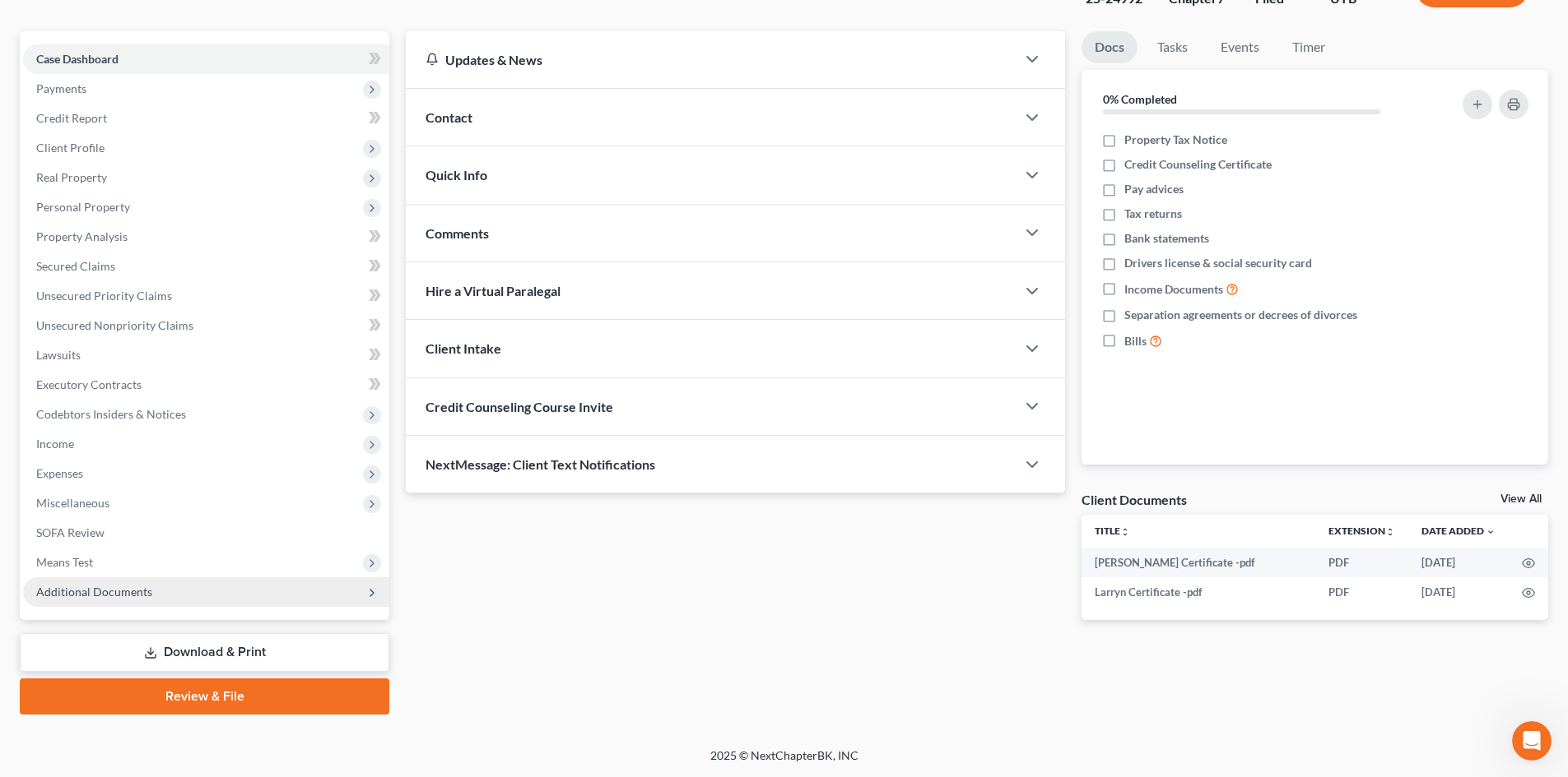
click at [186, 592] on span "Additional Documents" at bounding box center [206, 592] width 366 height 30
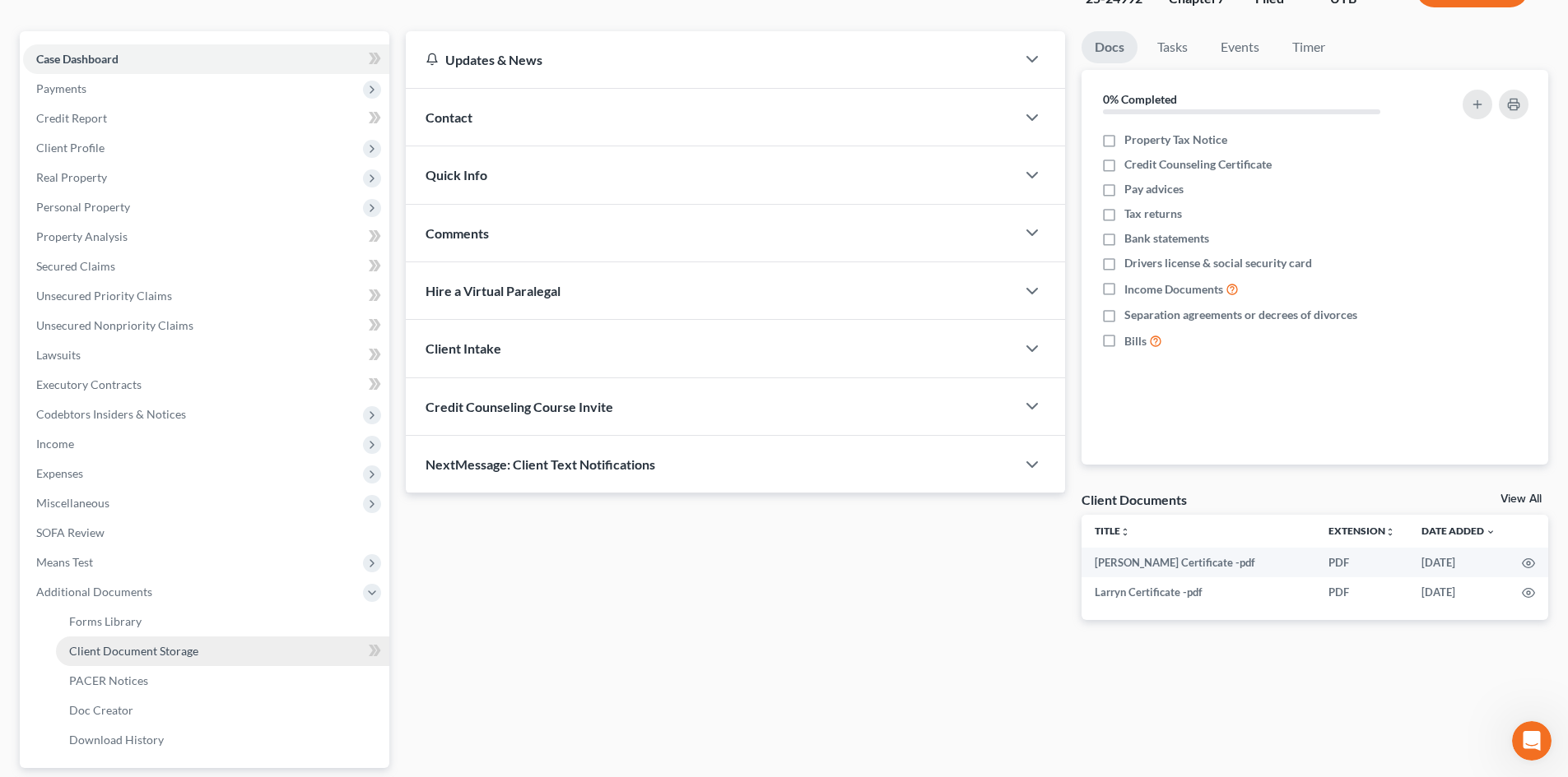
click at [168, 646] on span "Client Document Storage" at bounding box center [134, 651] width 129 height 14
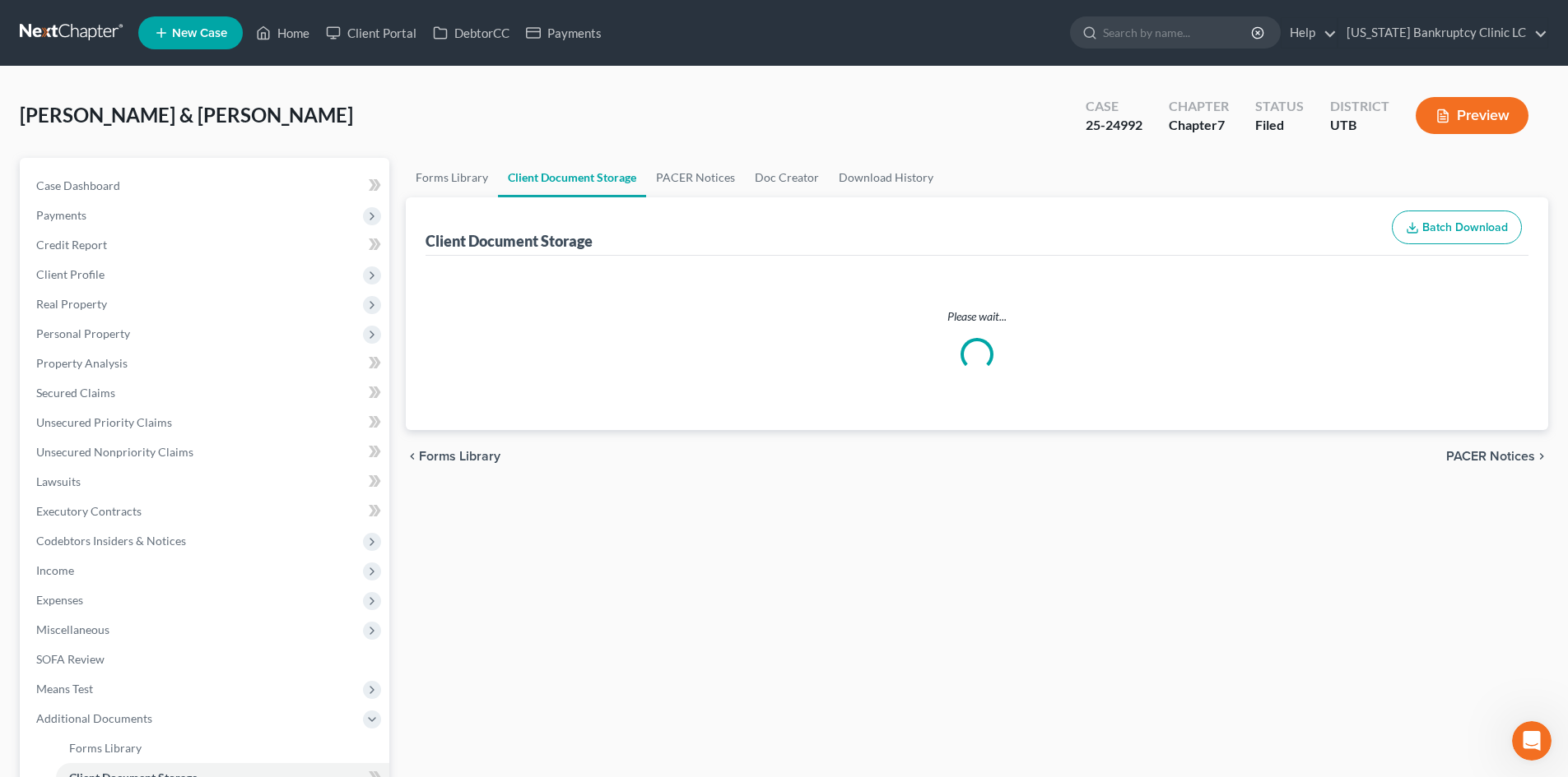
select select "30"
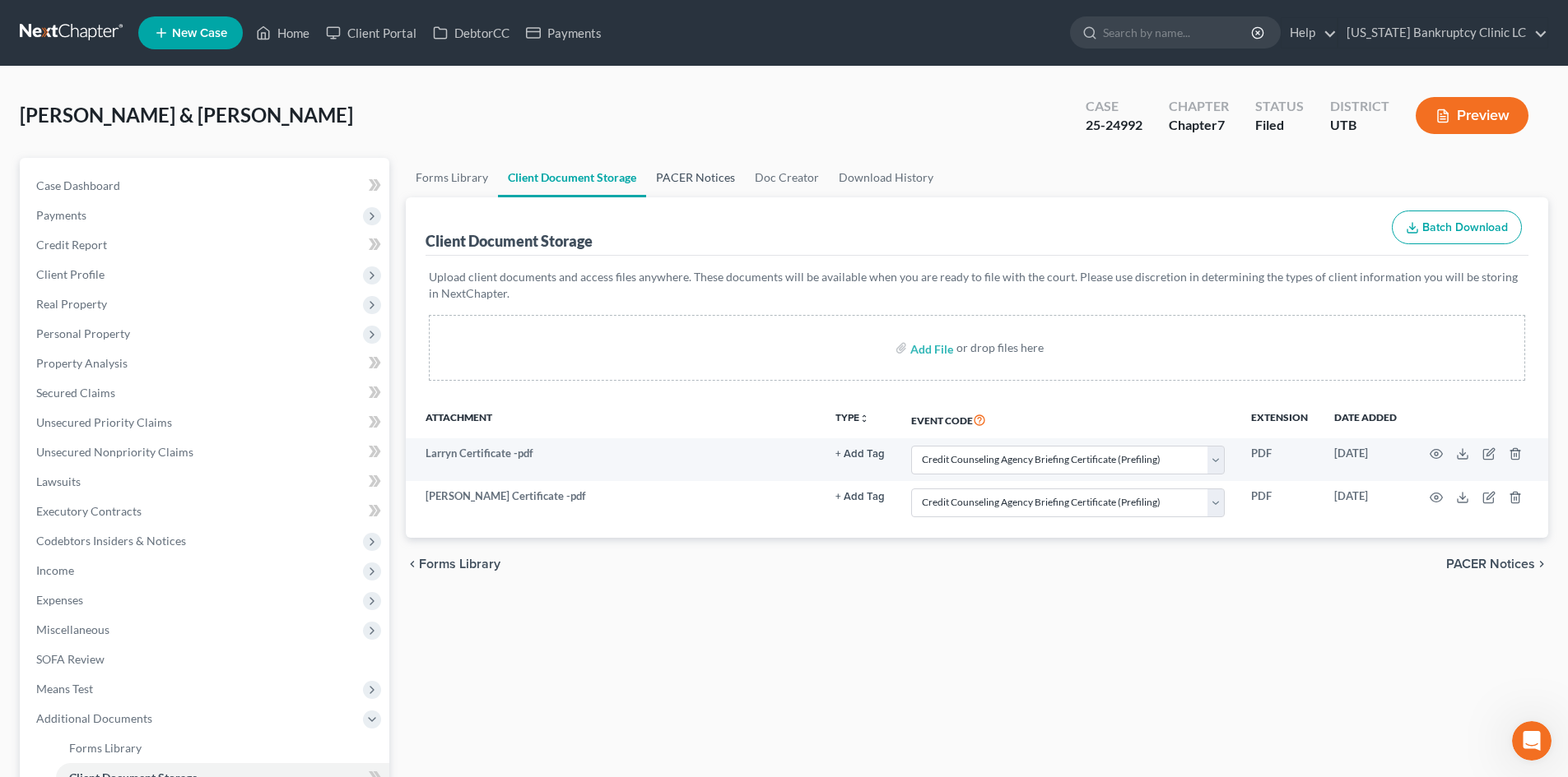
click at [686, 191] on link "PACER Notices" at bounding box center [695, 177] width 99 height 39
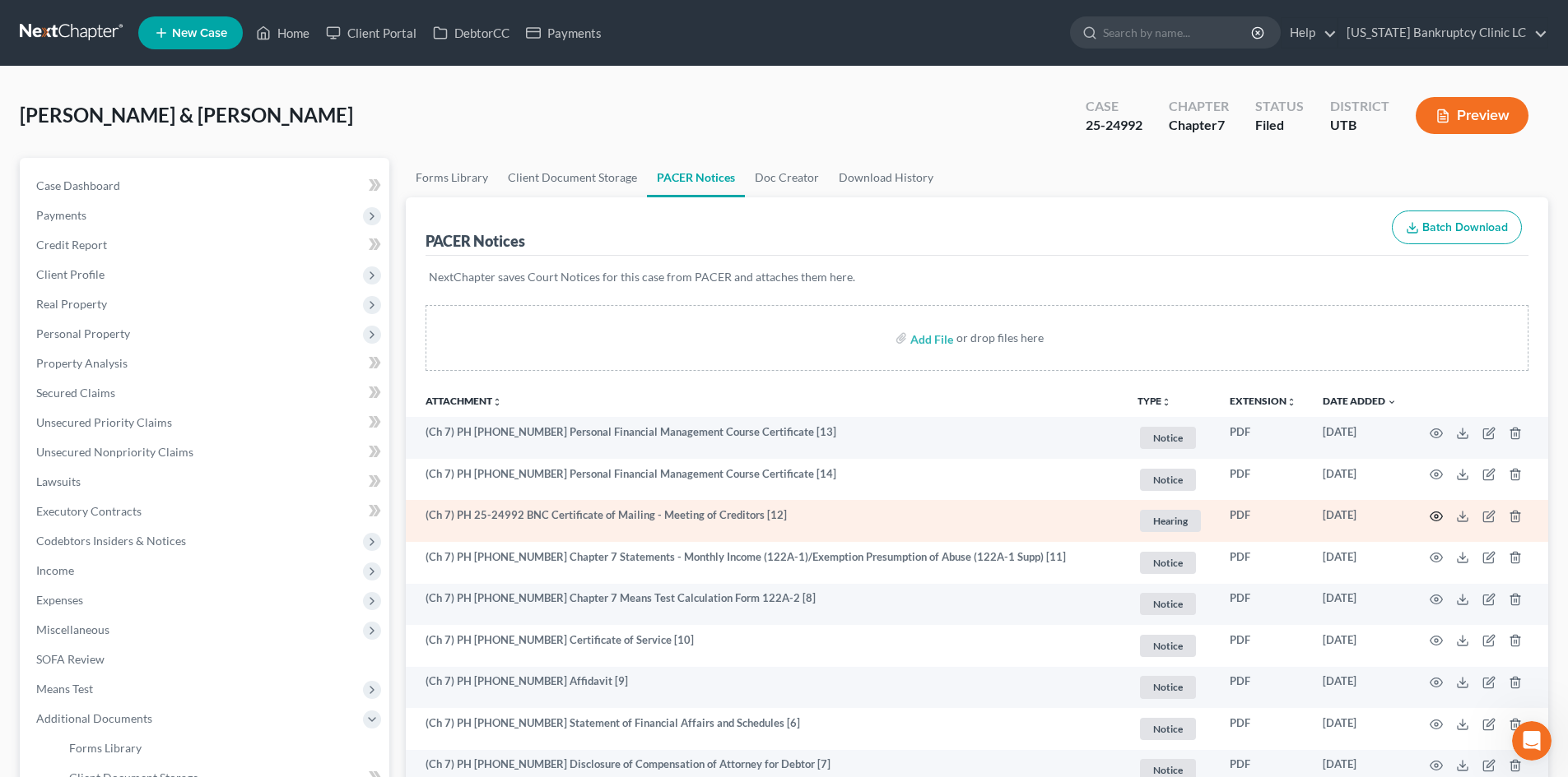
click at [1434, 513] on icon "button" at bounding box center [1436, 517] width 12 height 9
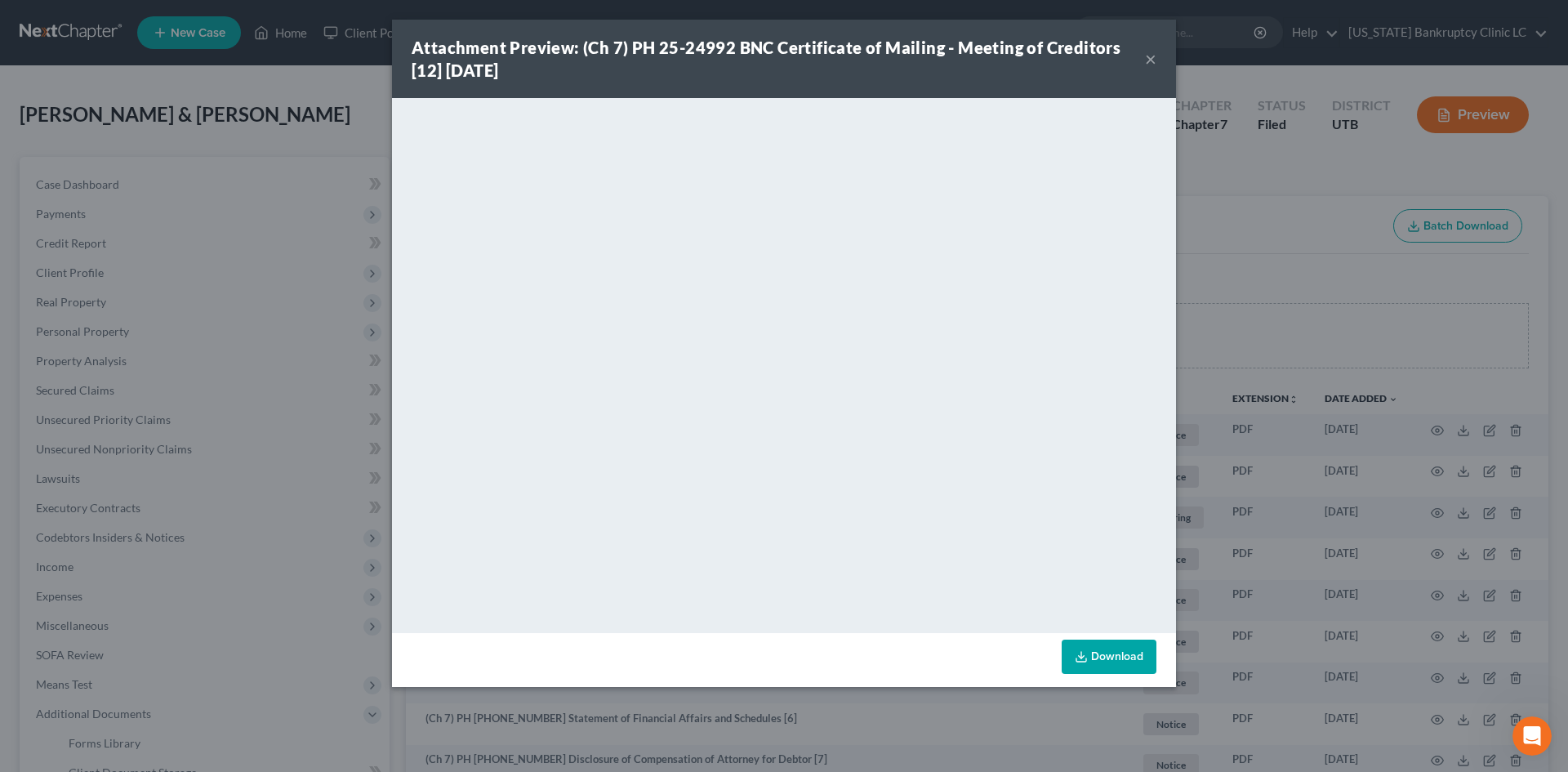
click at [1146, 55] on button "×" at bounding box center [1151, 58] width 11 height 20
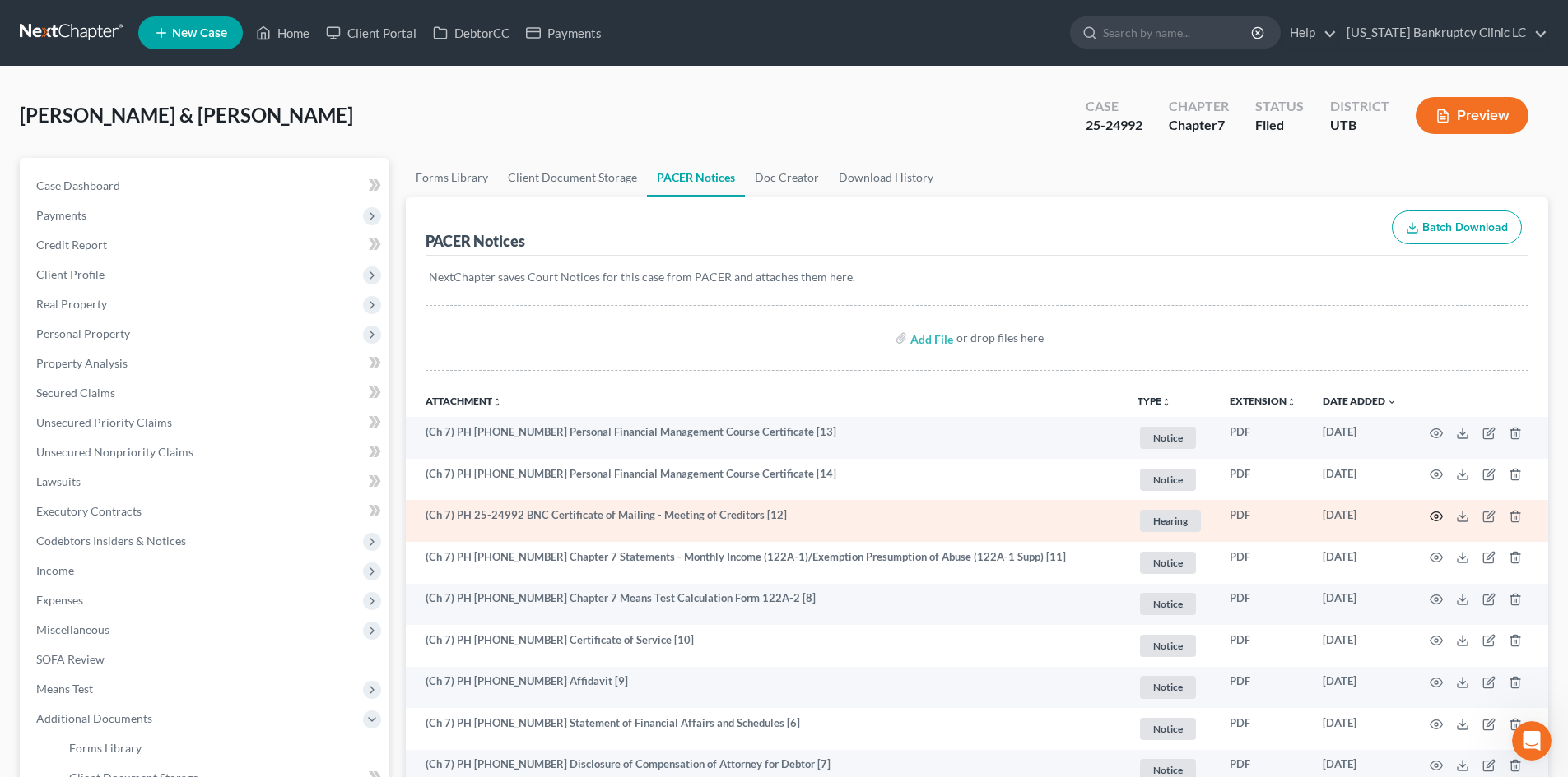
click at [1438, 517] on icon "button" at bounding box center [1436, 517] width 13 height 13
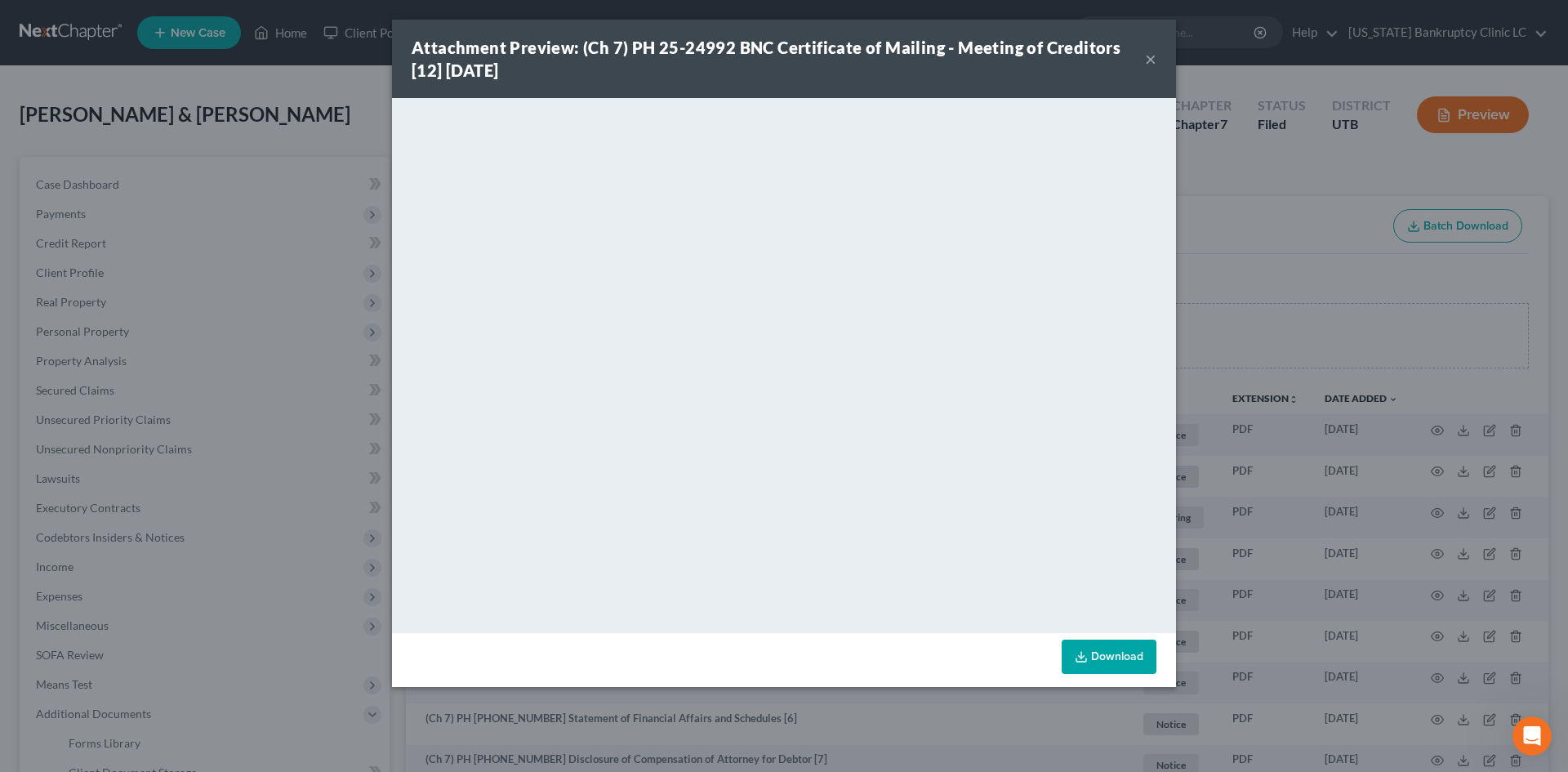
click at [1149, 58] on button "×" at bounding box center [1151, 58] width 11 height 20
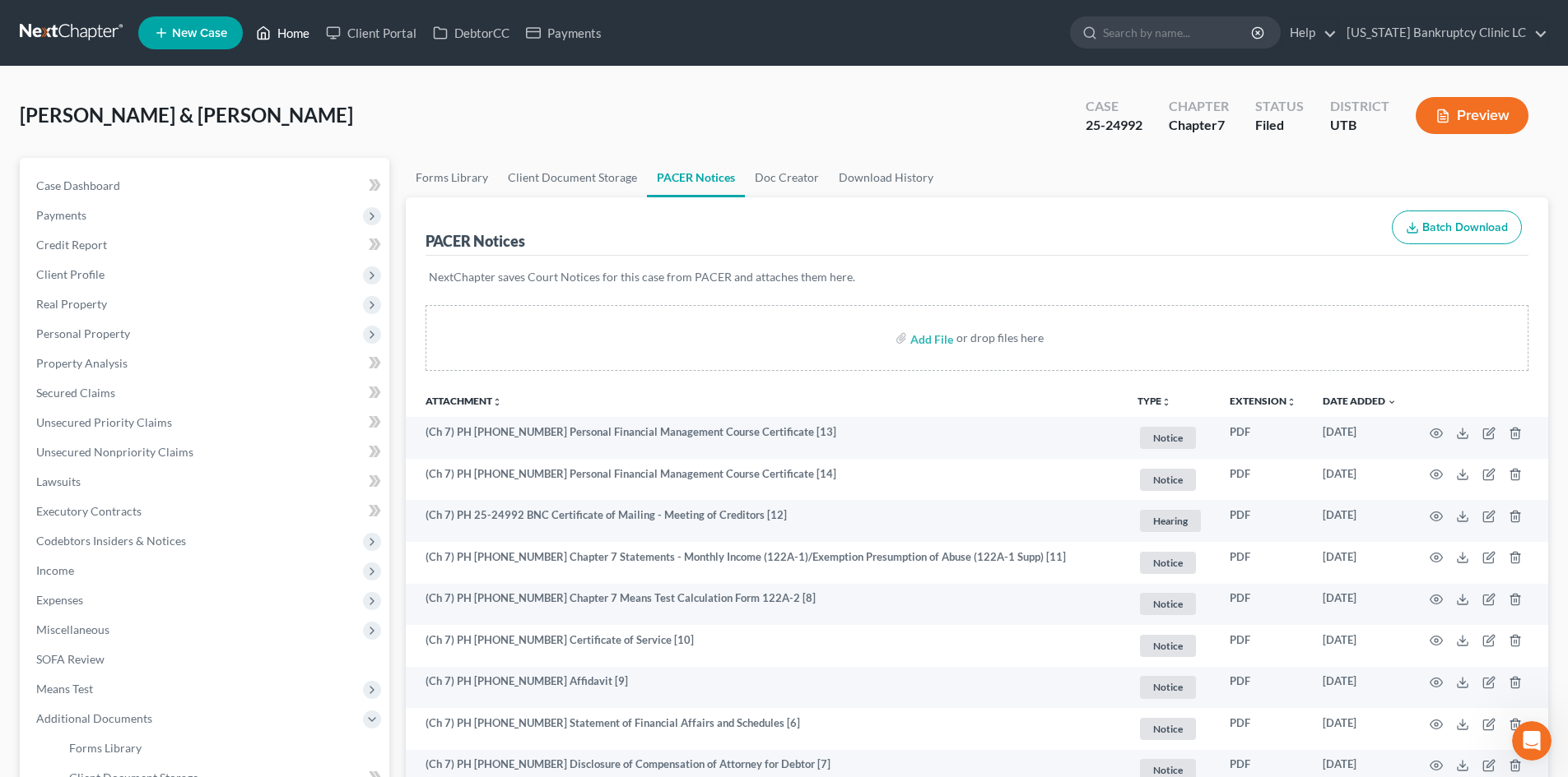
click at [278, 29] on link "Home" at bounding box center [282, 33] width 70 height 30
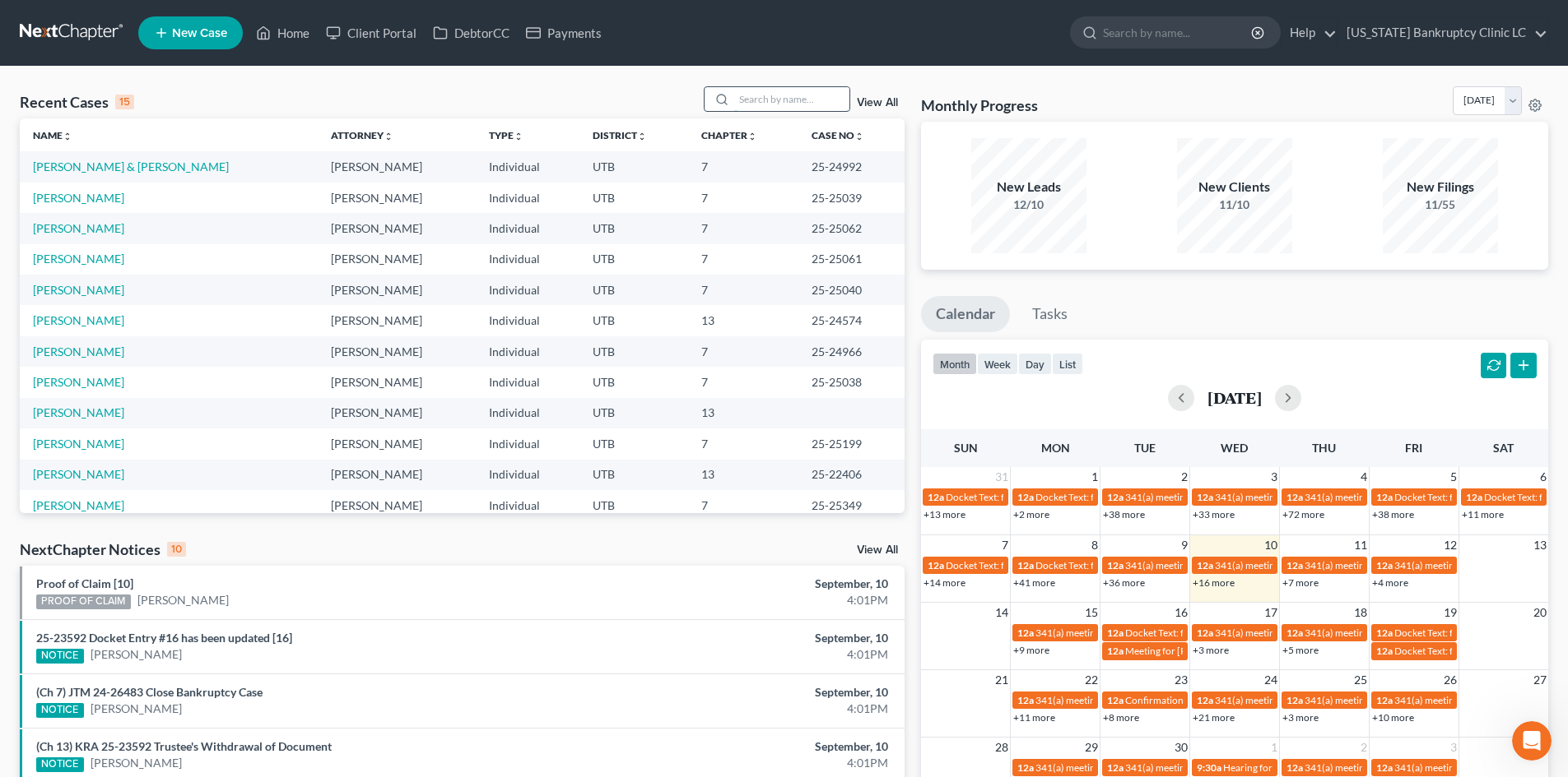
click at [772, 91] on input "search" at bounding box center [792, 99] width 115 height 24
paste input "25-25093"
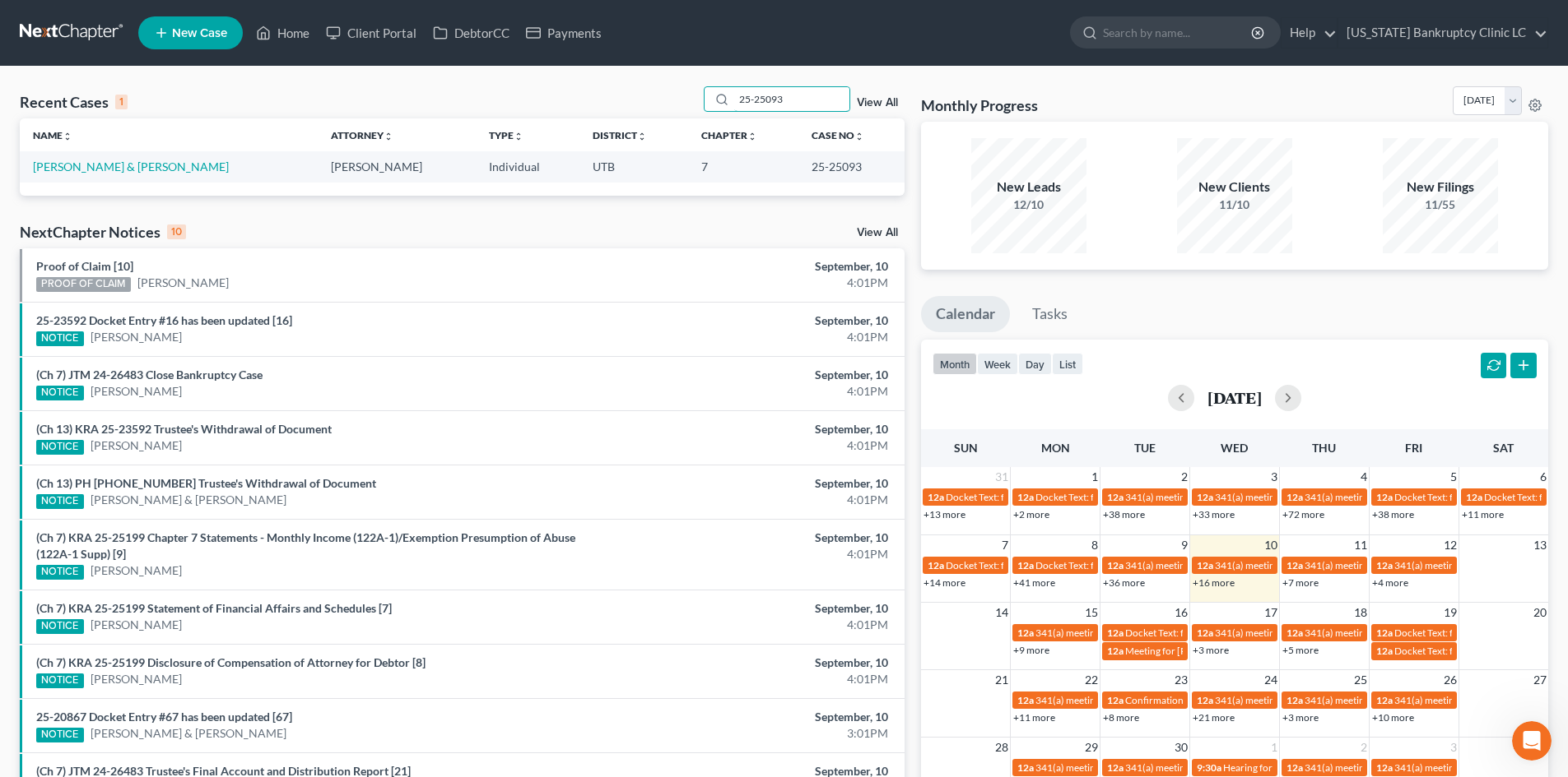
type input "25-25093"
click at [77, 169] on link "[PERSON_NAME] & [PERSON_NAME]" at bounding box center [131, 166] width 196 height 14
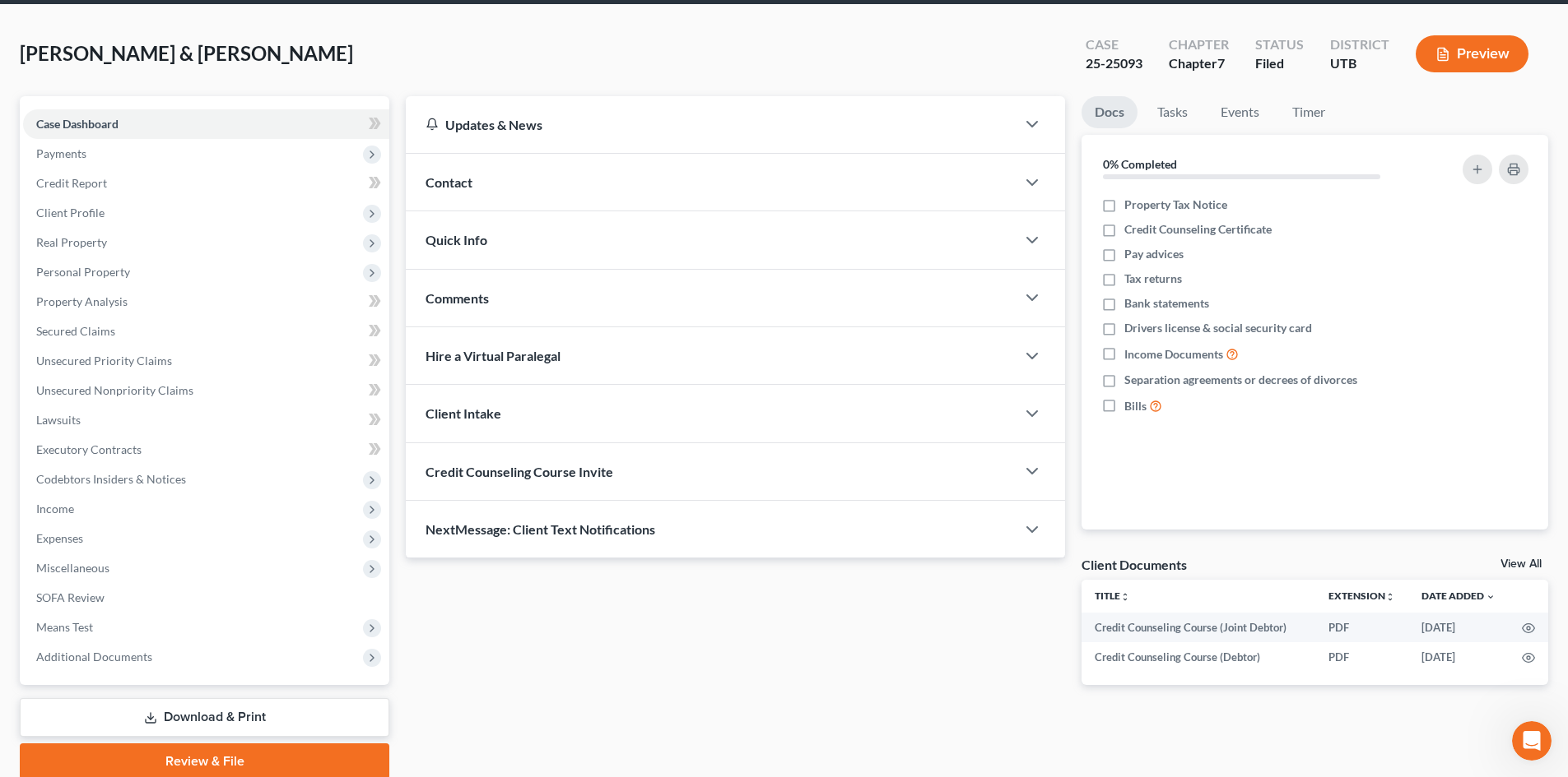
scroll to position [127, 0]
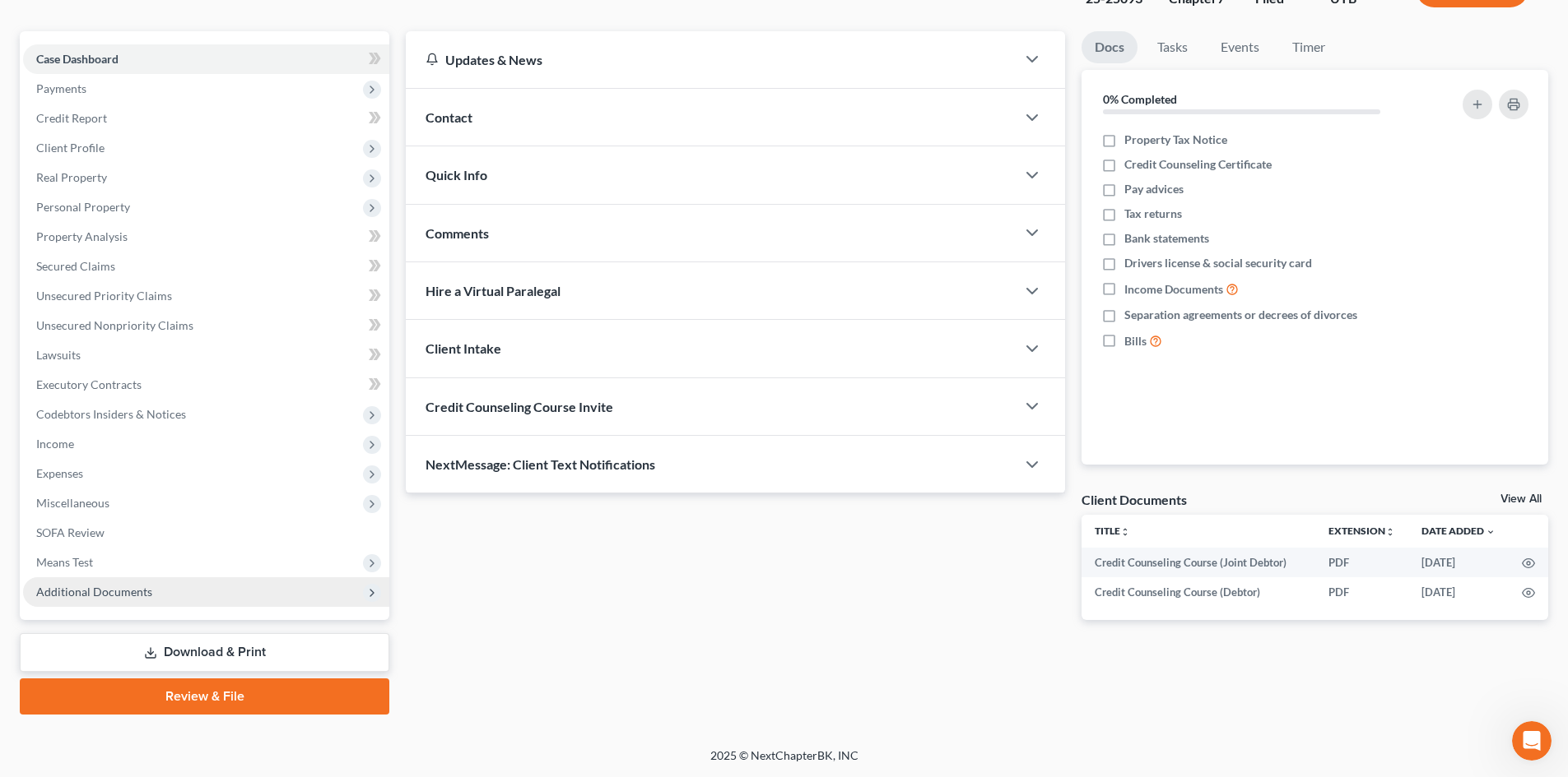
click at [159, 594] on span "Additional Documents" at bounding box center [206, 592] width 366 height 30
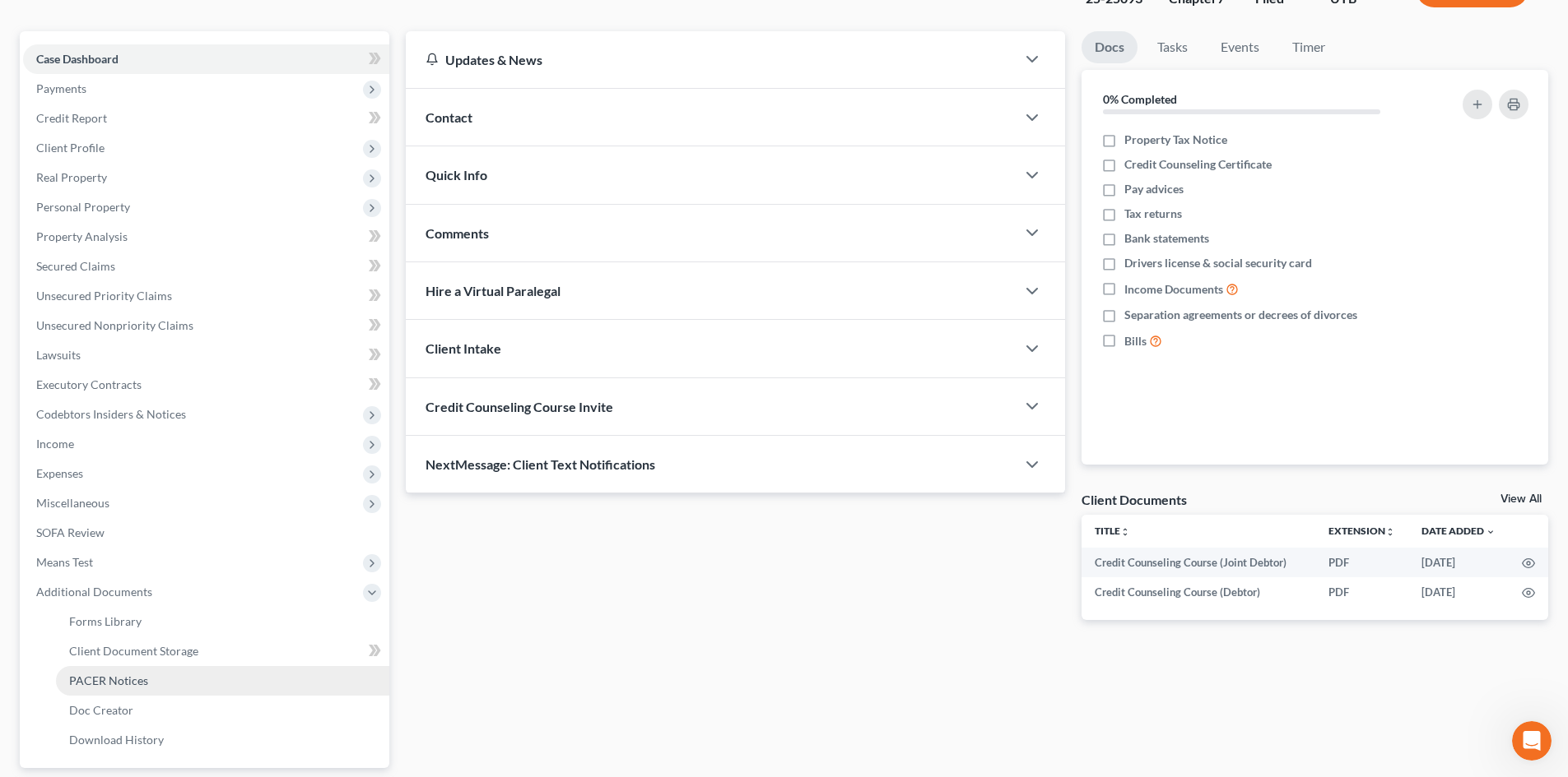
click at [147, 678] on link "PACER Notices" at bounding box center [222, 681] width 333 height 30
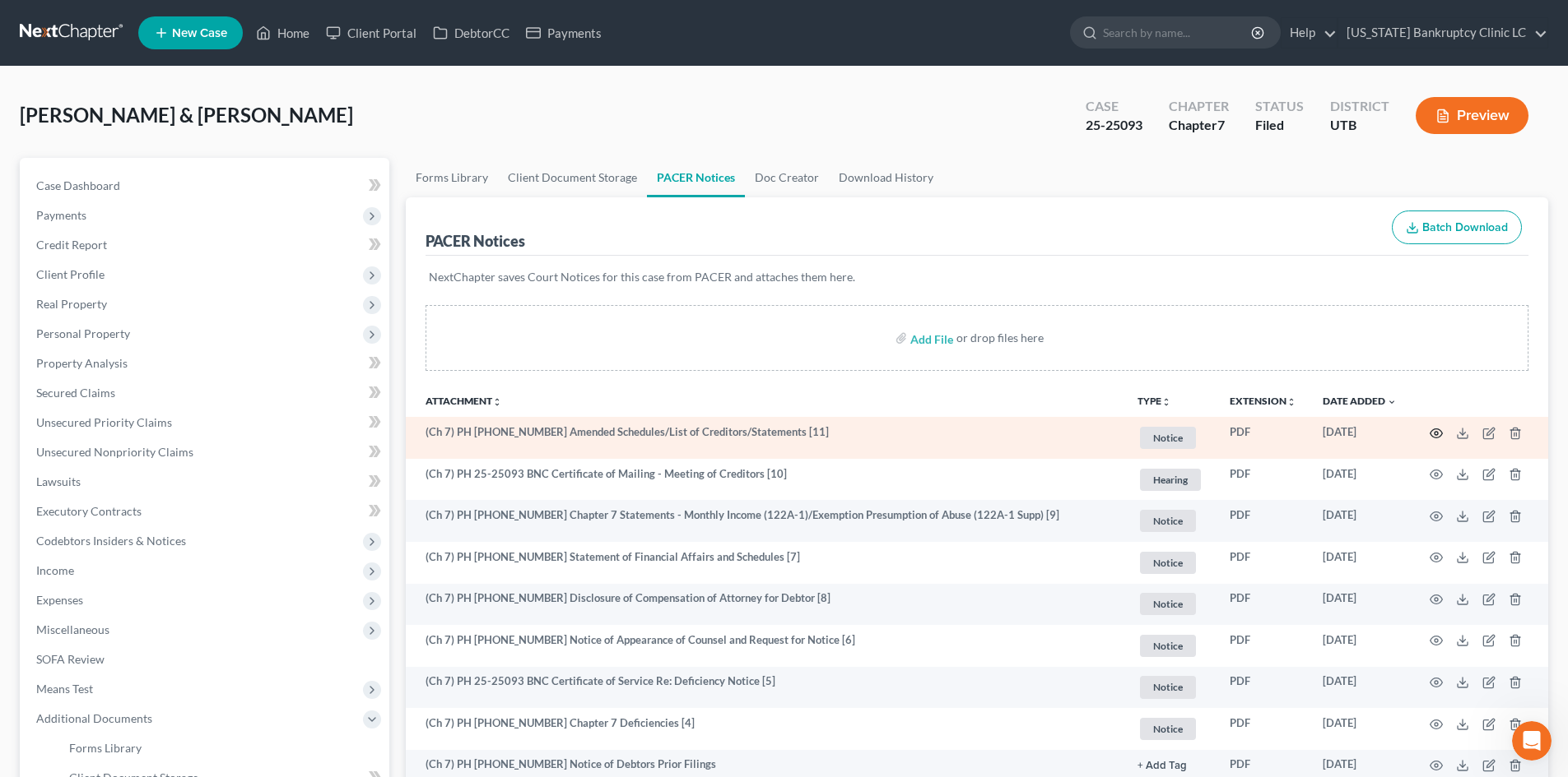
click at [1436, 435] on circle "button" at bounding box center [1435, 433] width 3 height 3
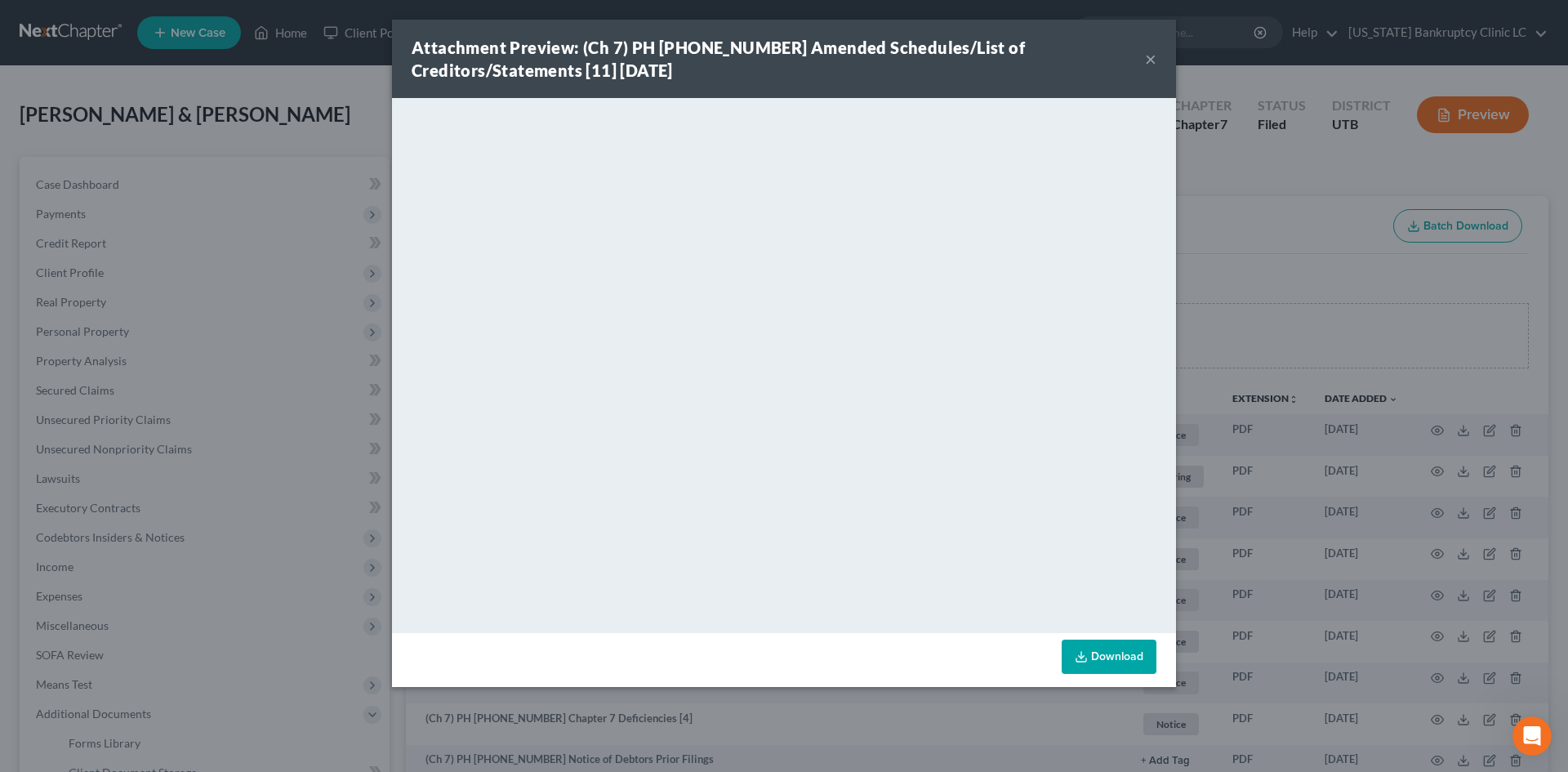
click at [1158, 59] on div "Attachment Preview: (Ch 7) PH [PHONE_NUMBER] Amended Schedules/List of Creditor…" at bounding box center [784, 59] width 784 height 78
drag, startPoint x: 1153, startPoint y: 58, endPoint x: 1079, endPoint y: 98, distance: 84.1
click at [1154, 58] on button "×" at bounding box center [1151, 58] width 11 height 20
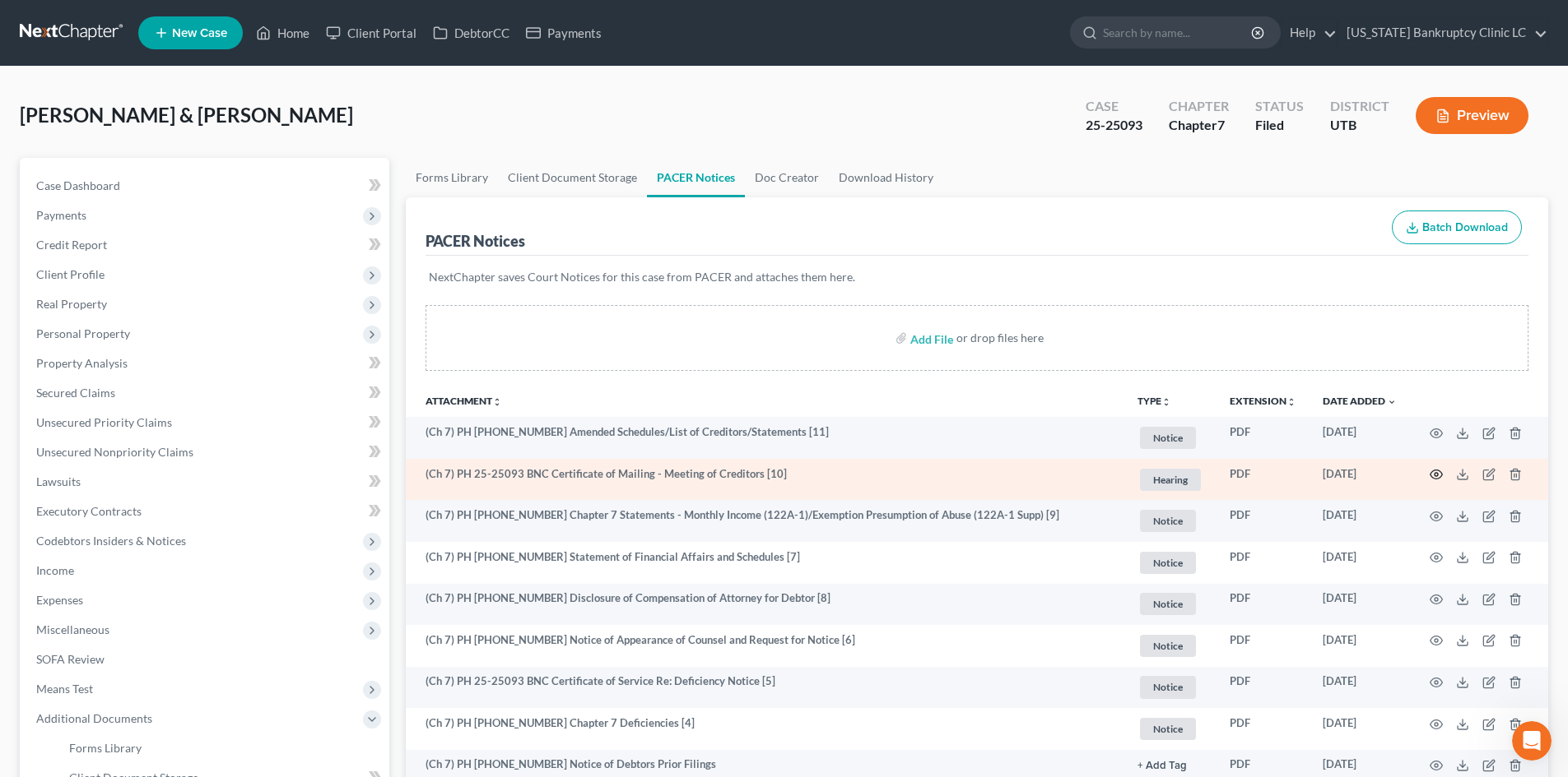
click at [1436, 473] on circle "button" at bounding box center [1435, 473] width 3 height 3
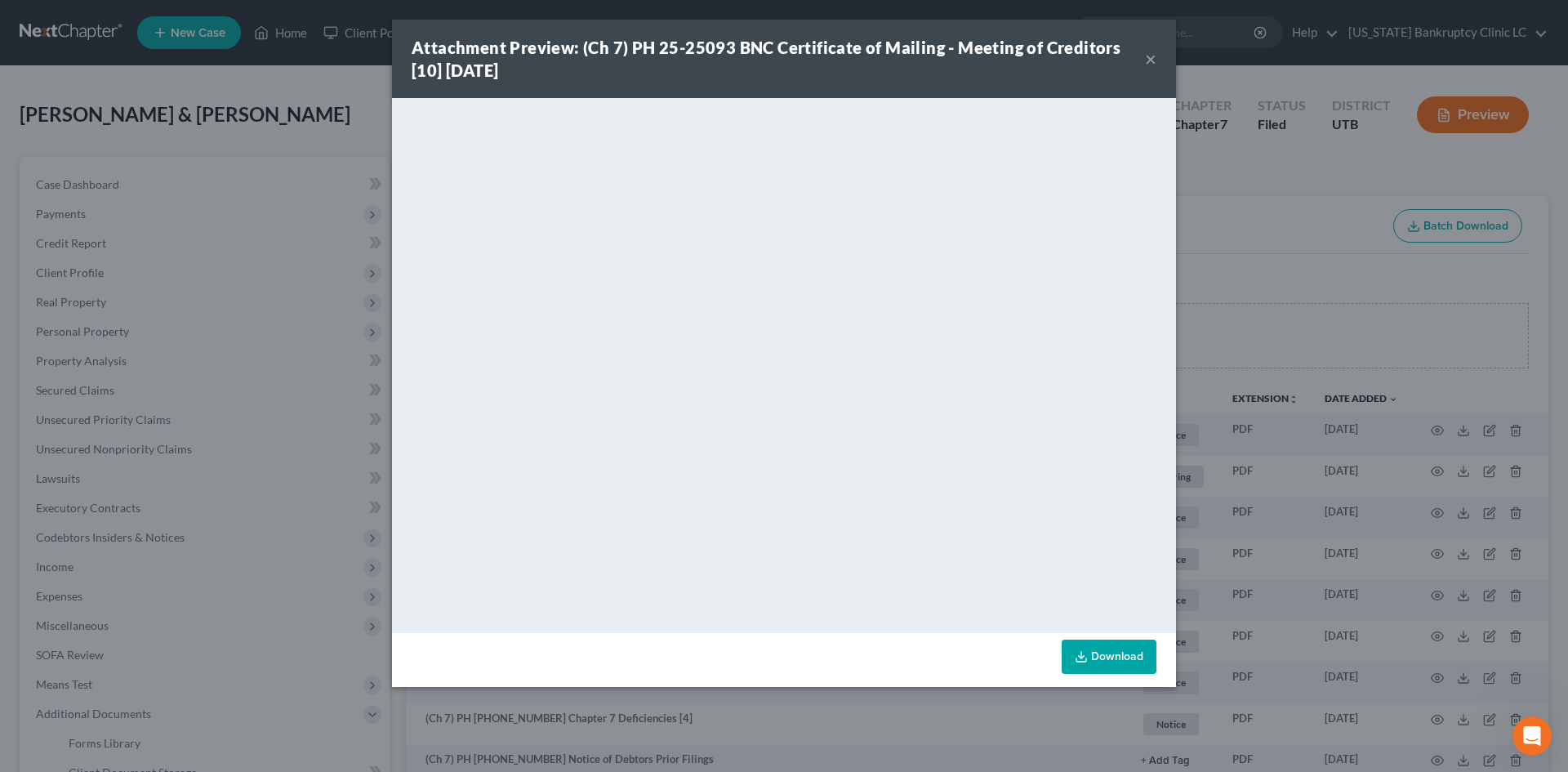
click at [1149, 55] on button "×" at bounding box center [1151, 58] width 11 height 20
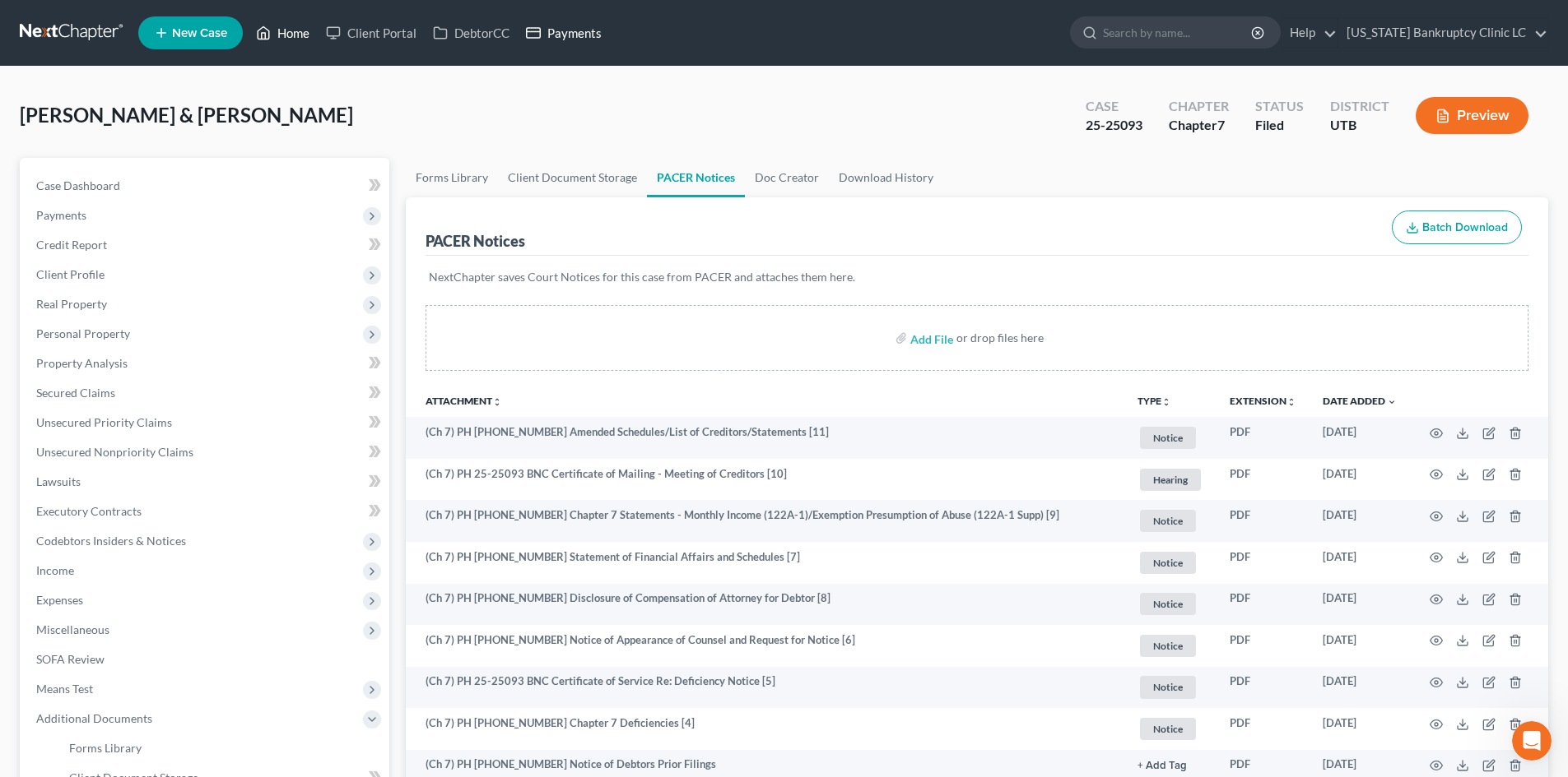
drag, startPoint x: 295, startPoint y: 36, endPoint x: 521, endPoint y: 39, distance: 226.0
click at [295, 36] on link "Home" at bounding box center [282, 33] width 70 height 30
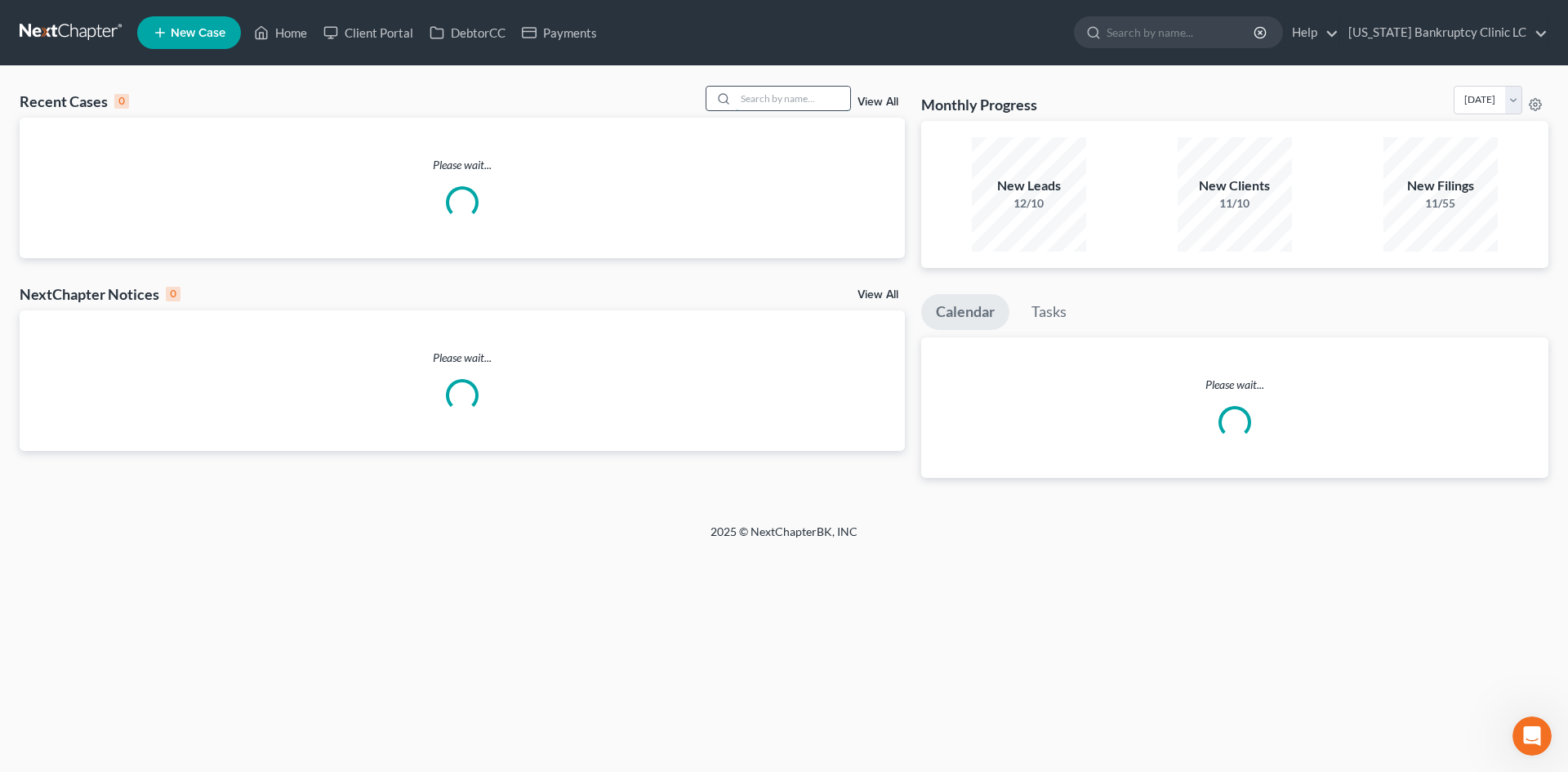
click at [787, 94] on input "search" at bounding box center [794, 98] width 114 height 24
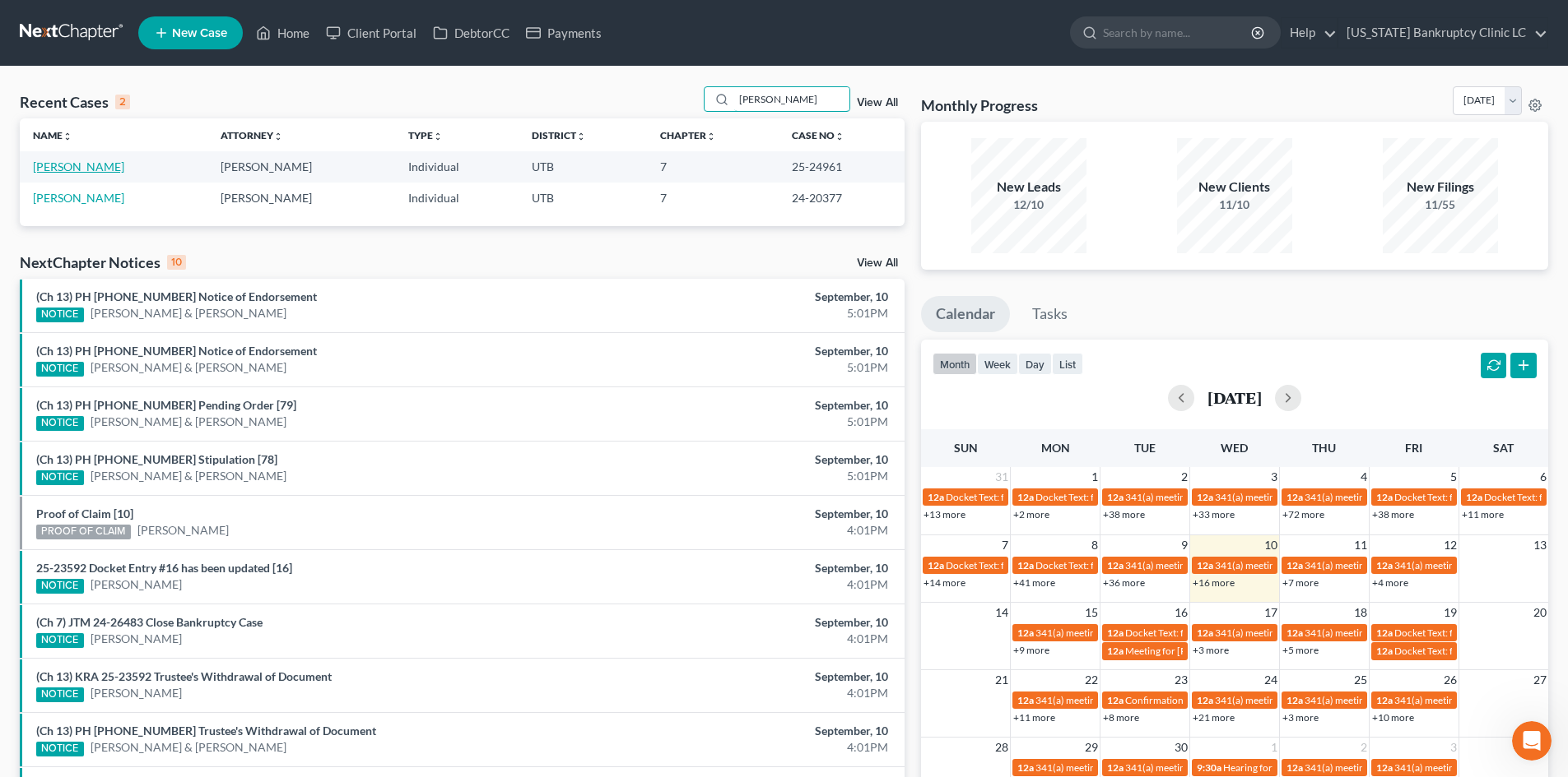
type input "[PERSON_NAME]"
click at [86, 170] on link "[PERSON_NAME]" at bounding box center [78, 166] width 91 height 14
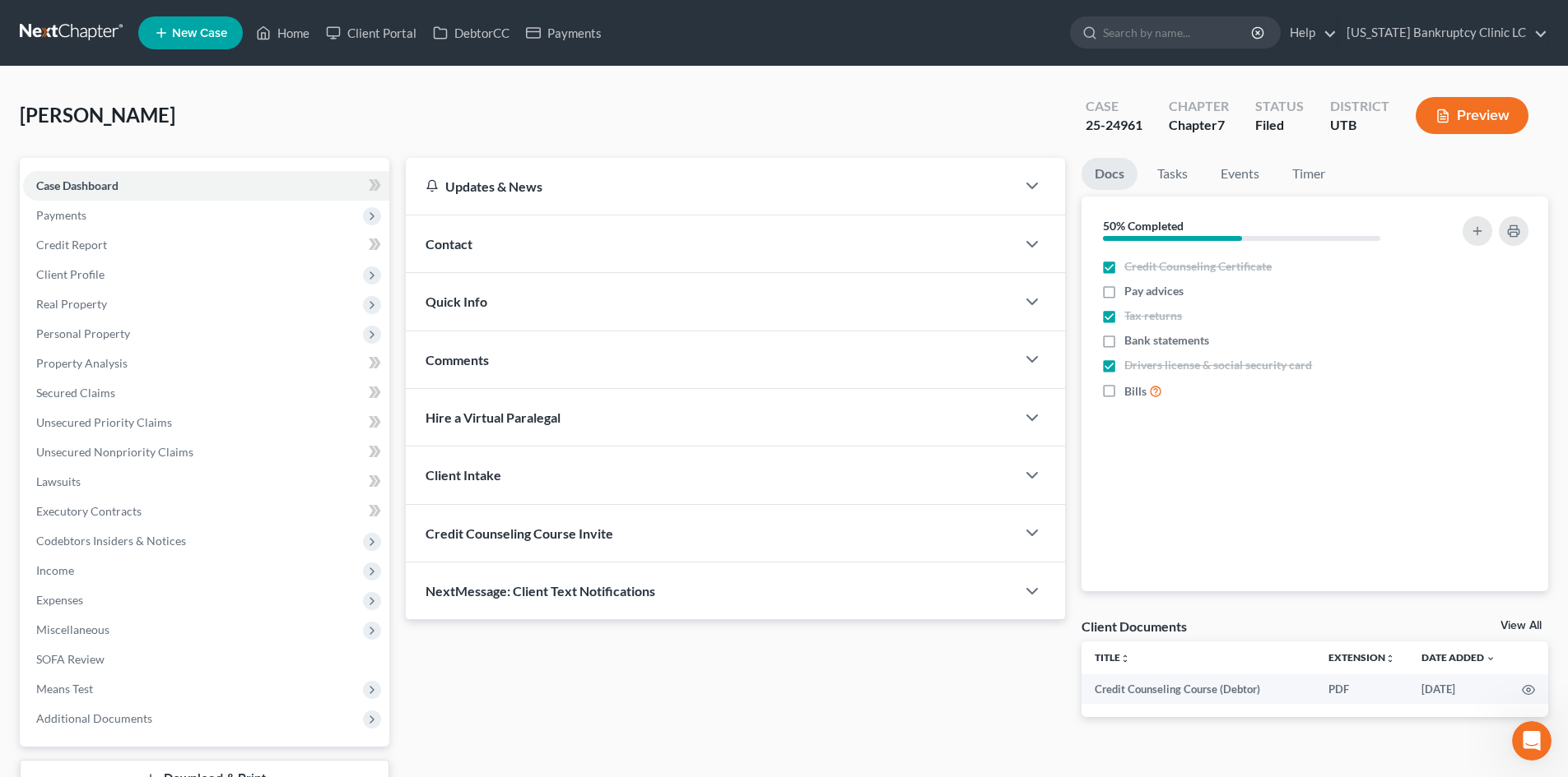
scroll to position [127, 0]
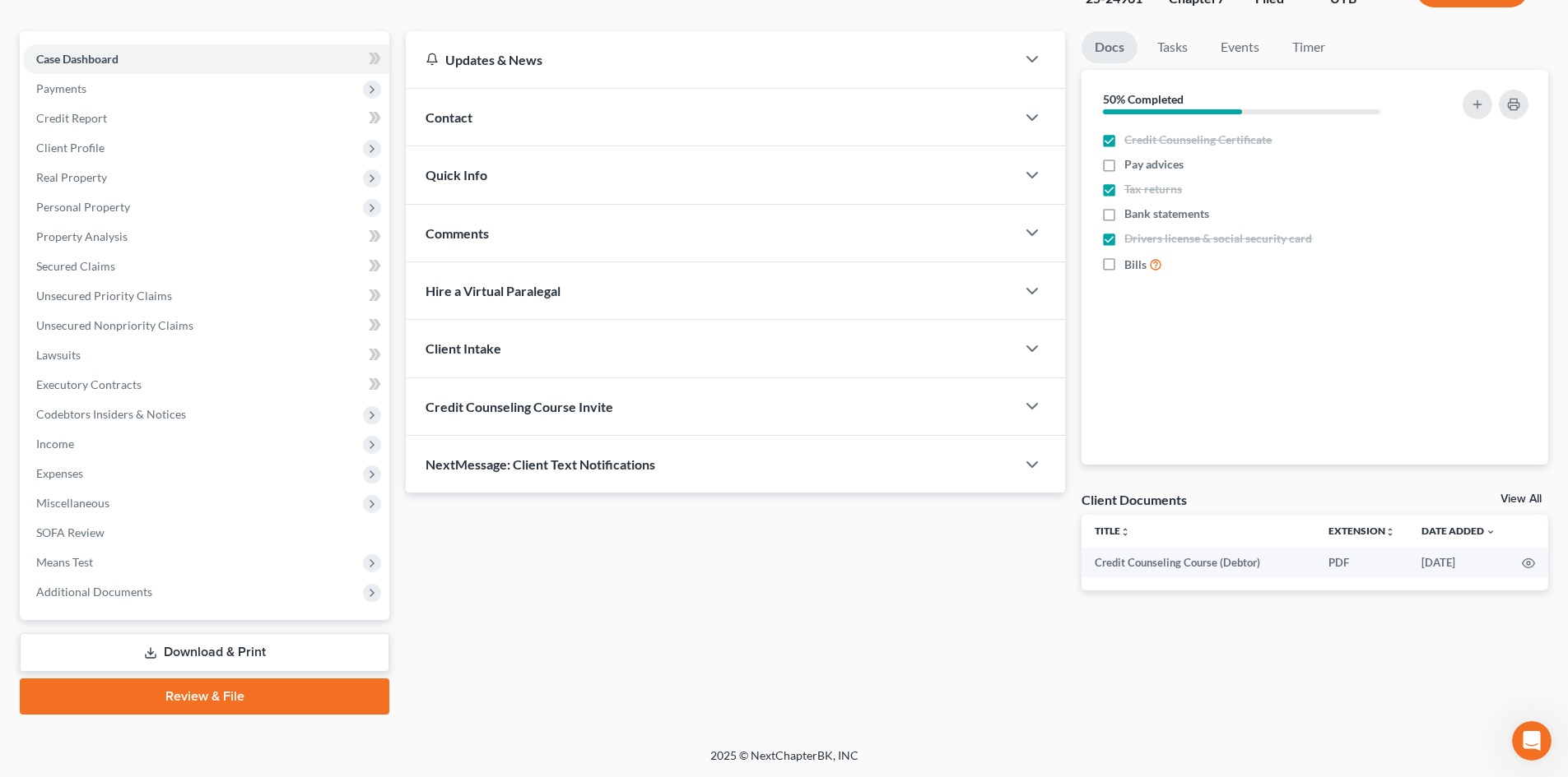
drag, startPoint x: 123, startPoint y: 604, endPoint x: 152, endPoint y: 607, distance: 29.2
click at [123, 604] on span "Additional Documents" at bounding box center [206, 592] width 366 height 30
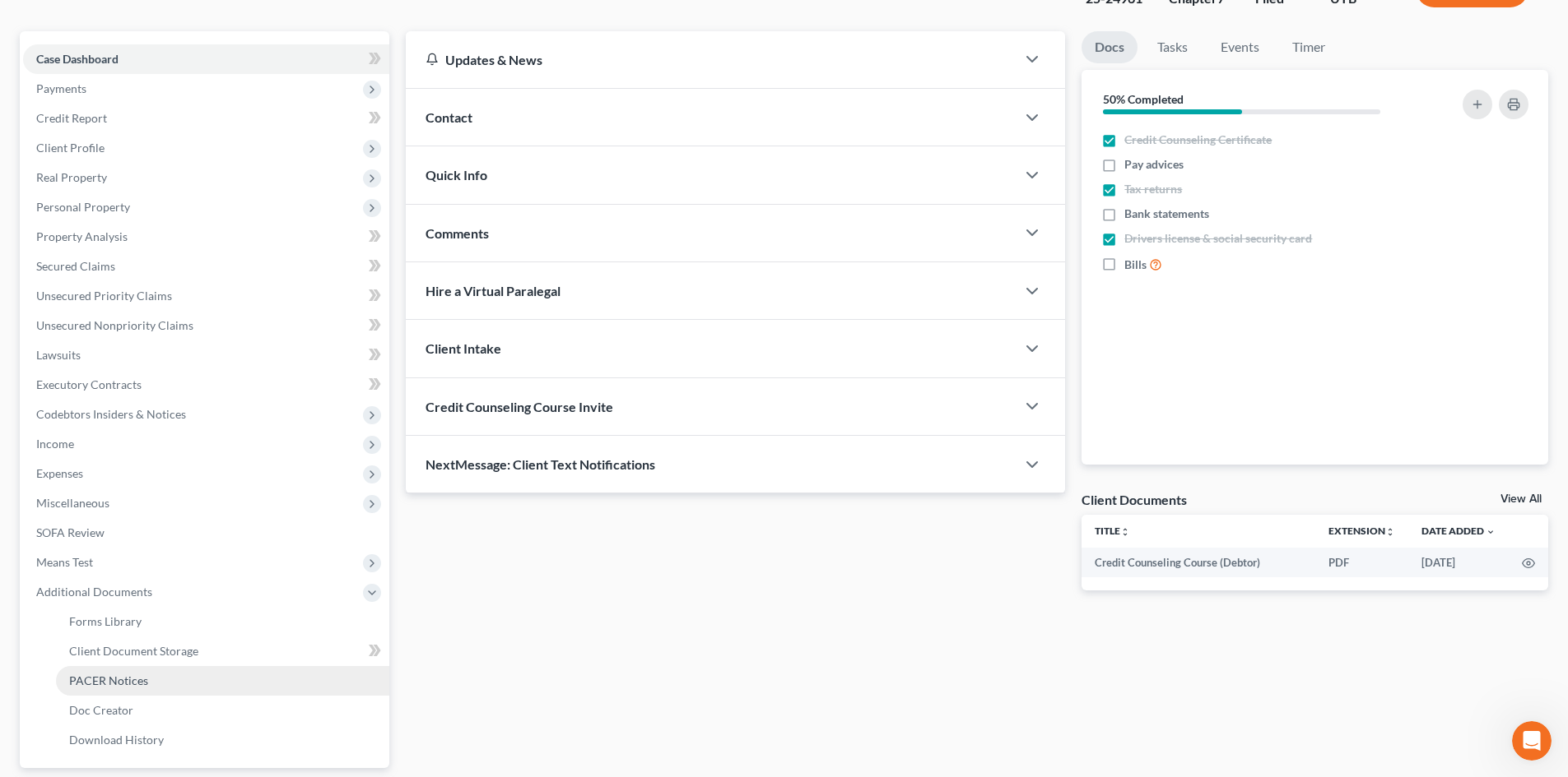
click at [143, 676] on span "PACER Notices" at bounding box center [109, 680] width 79 height 14
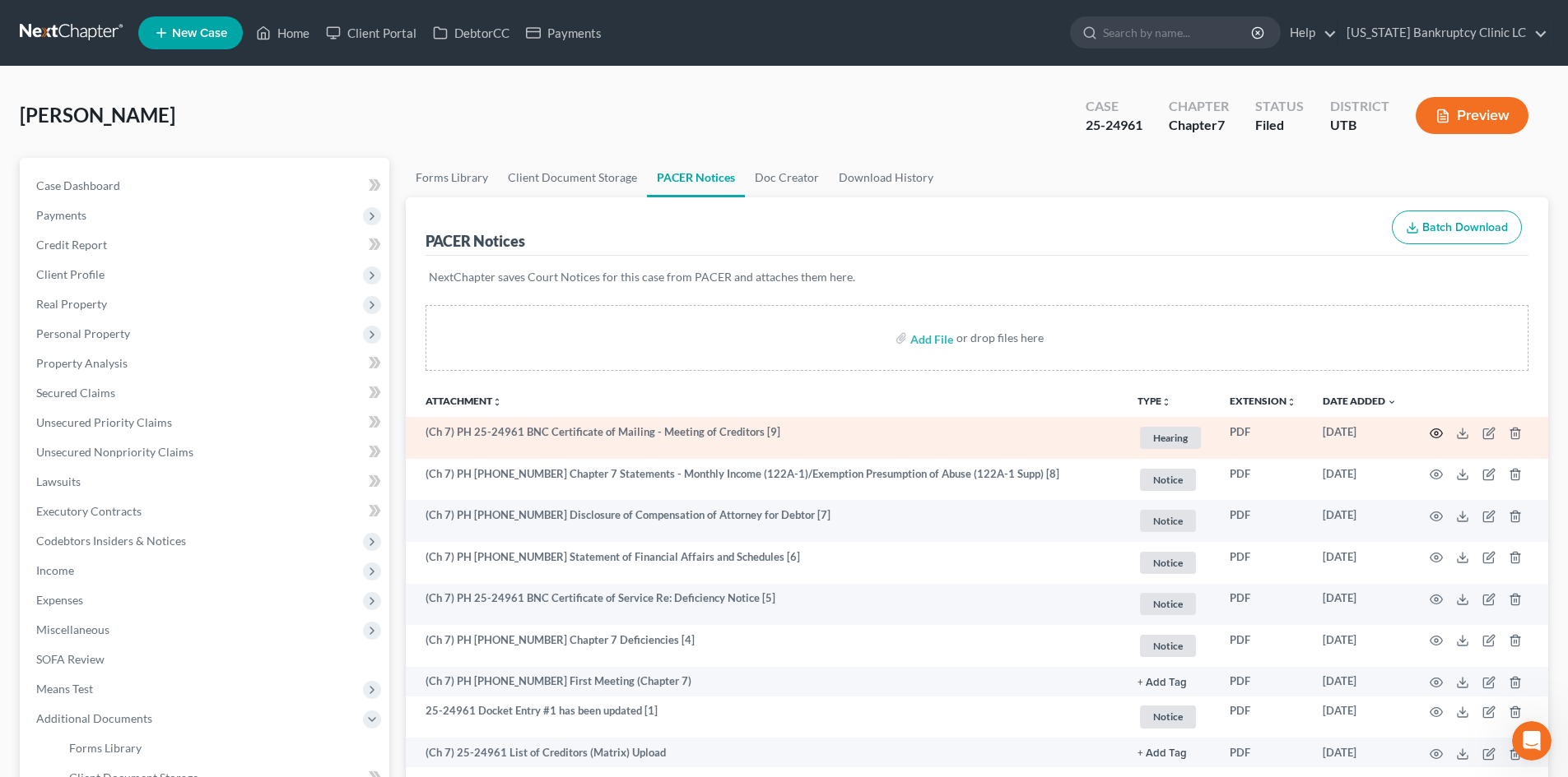
click at [1441, 436] on icon "button" at bounding box center [1436, 433] width 13 height 13
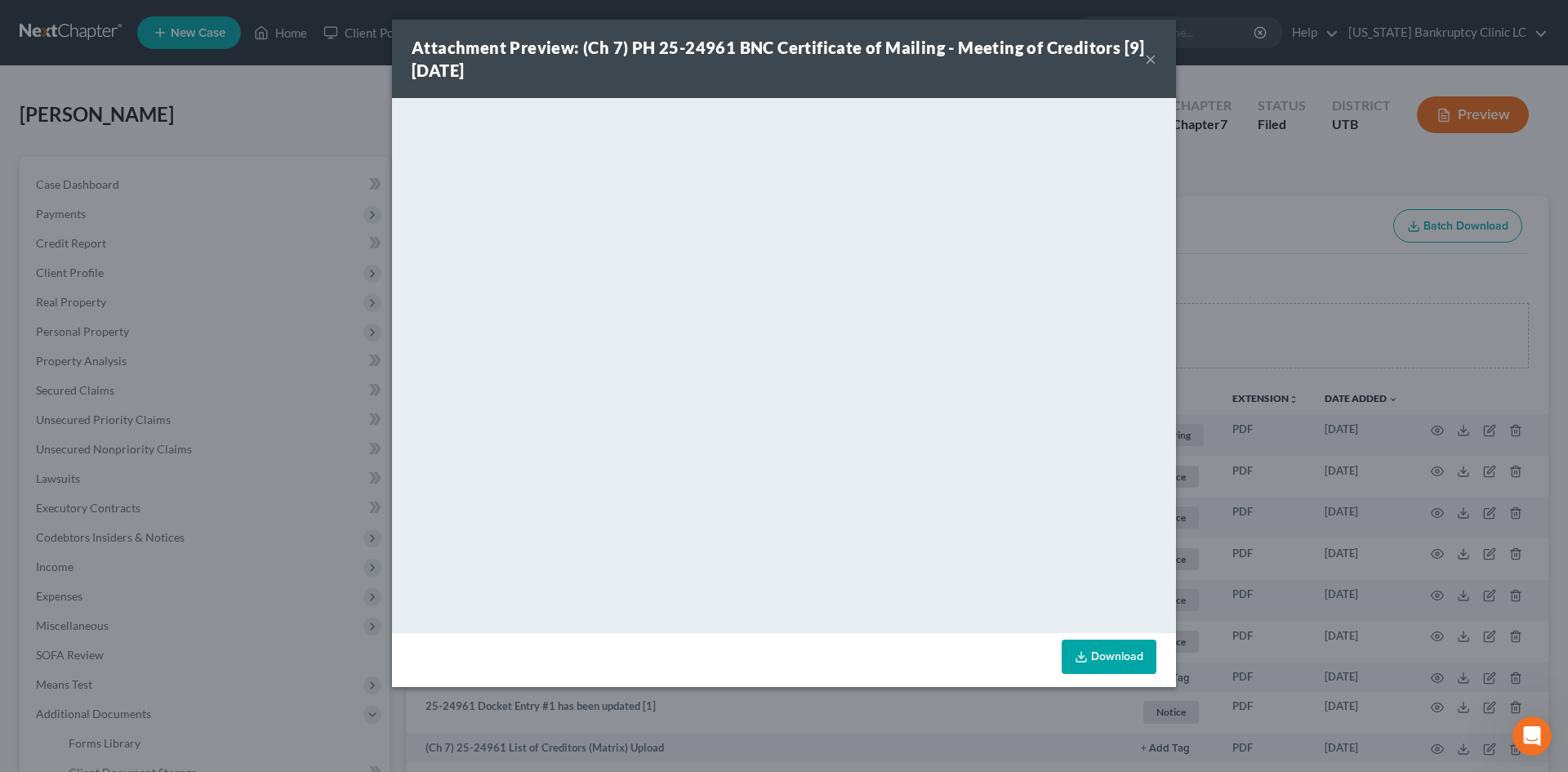
drag, startPoint x: 1152, startPoint y: 60, endPoint x: 1464, endPoint y: 1, distance: 317.5
click at [1152, 60] on button "×" at bounding box center [1151, 58] width 11 height 20
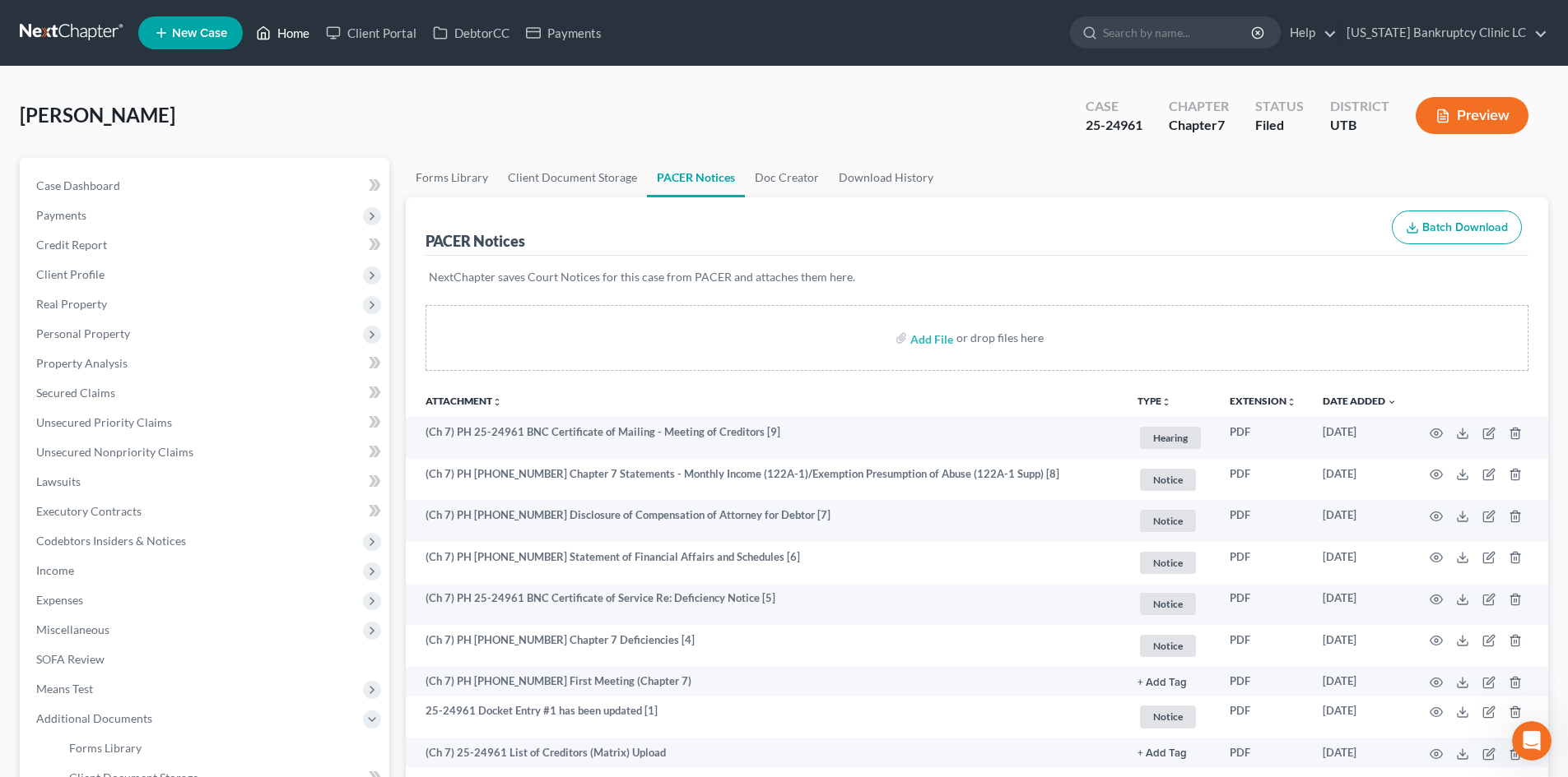
click at [307, 37] on link "Home" at bounding box center [282, 33] width 70 height 30
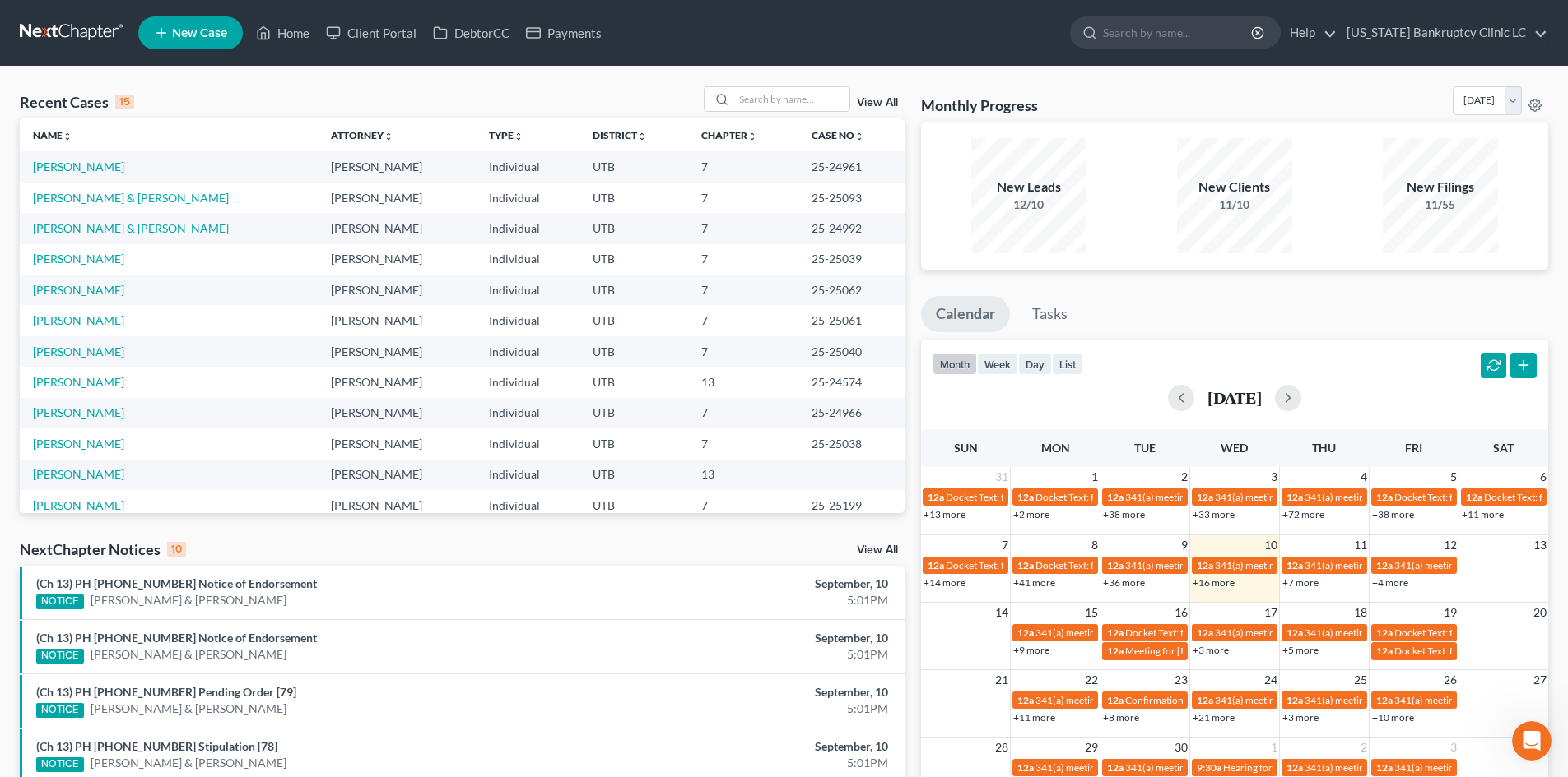
click at [166, 36] on icon at bounding box center [160, 33] width 14 height 20
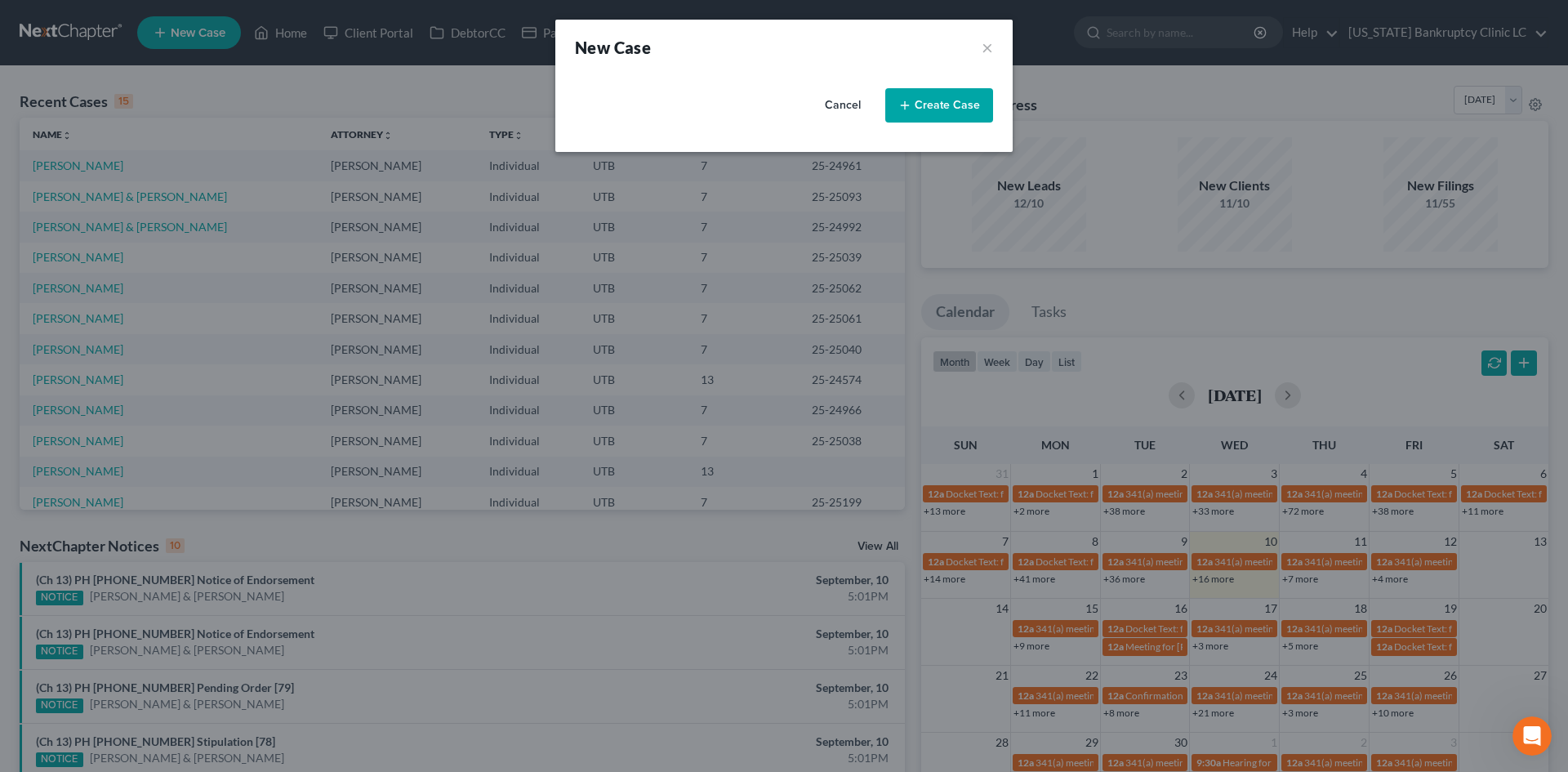
select select "81"
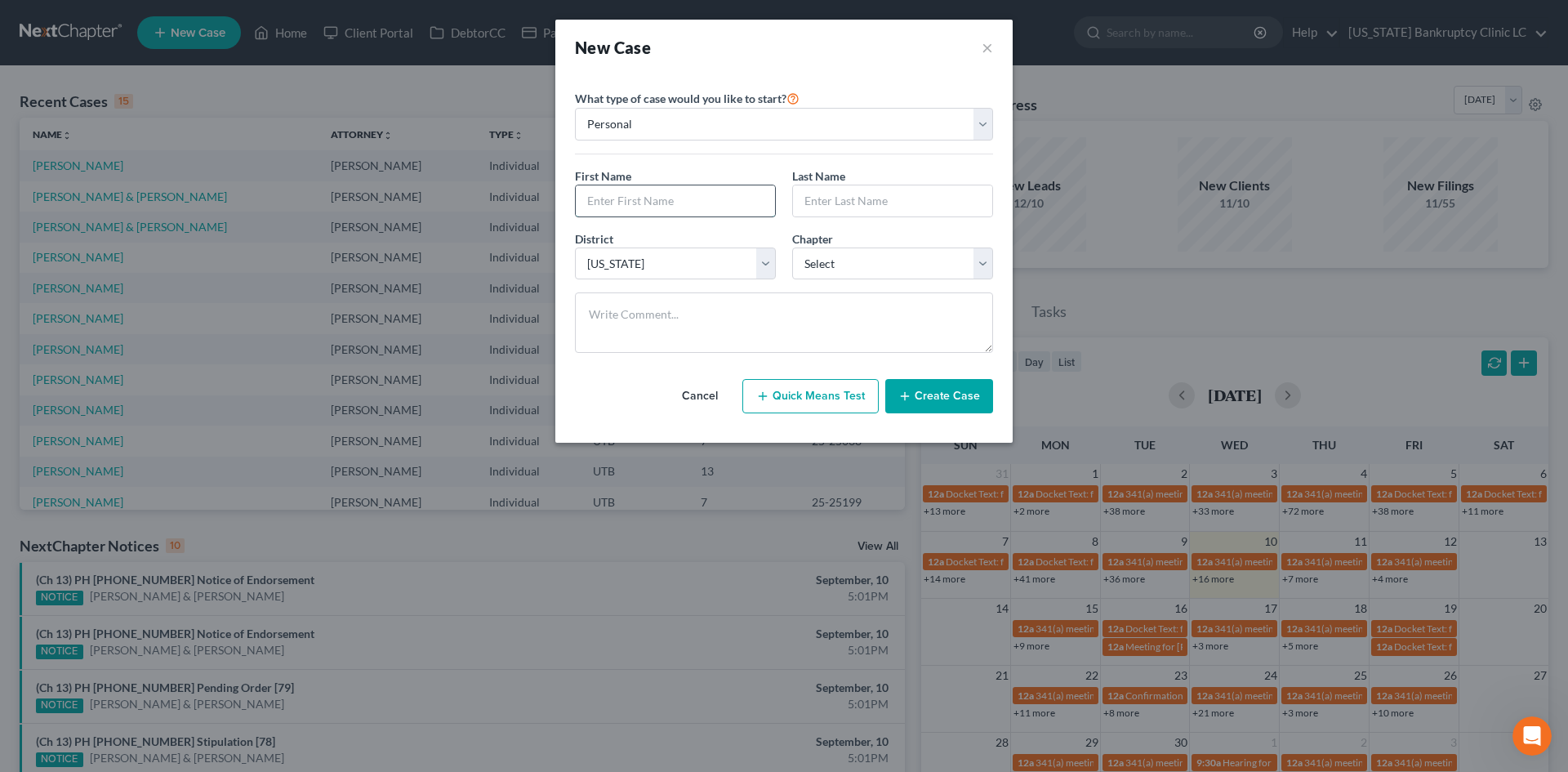
click at [651, 201] on input "text" at bounding box center [675, 200] width 199 height 31
type input "[PERSON_NAME]"
select select "0"
click at [924, 398] on button "Create Case" at bounding box center [939, 396] width 108 height 34
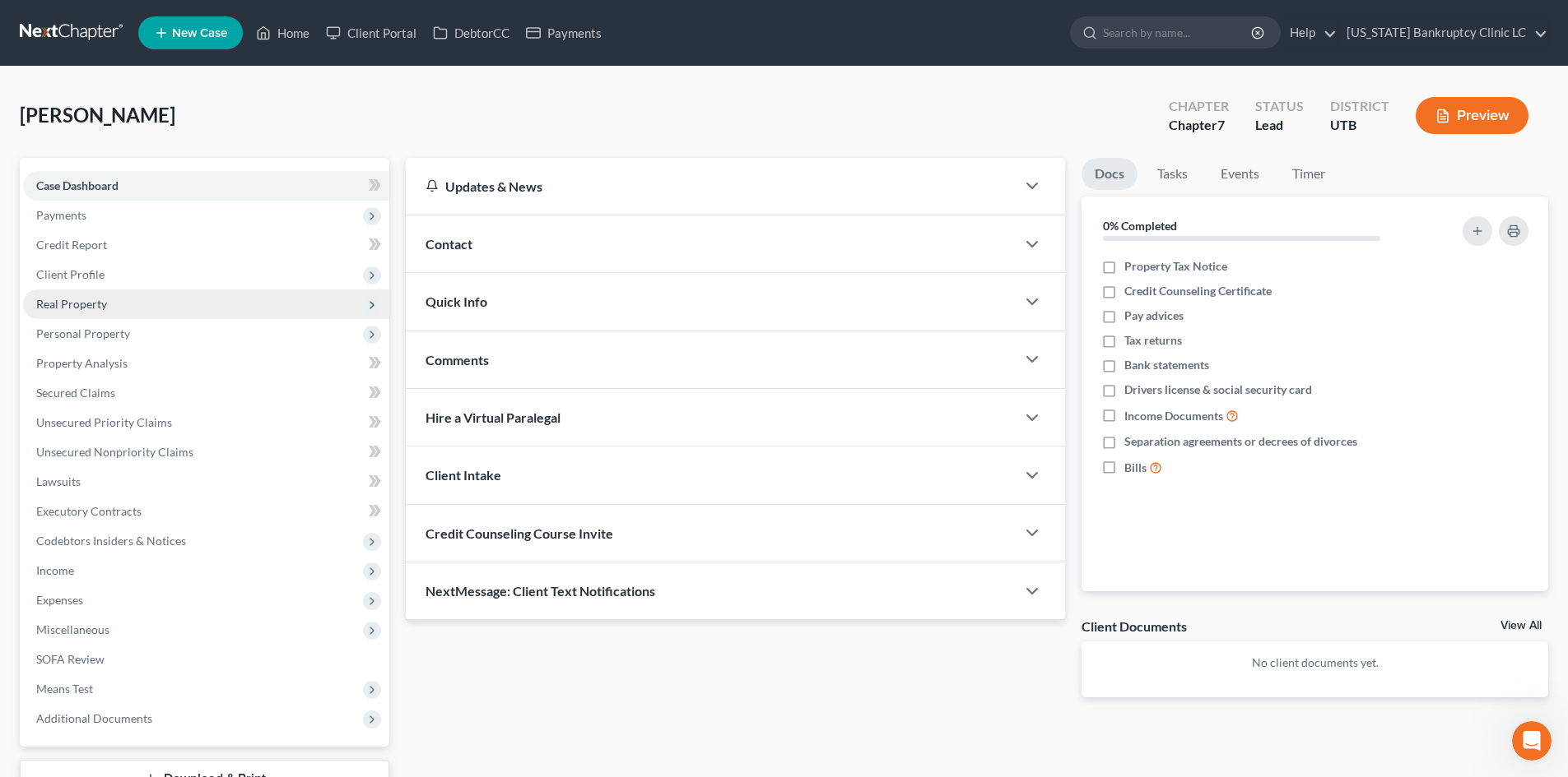
drag, startPoint x: 76, startPoint y: 275, endPoint x: 128, endPoint y: 303, distance: 59.1
click at [76, 275] on span "Client Profile" at bounding box center [70, 274] width 68 height 14
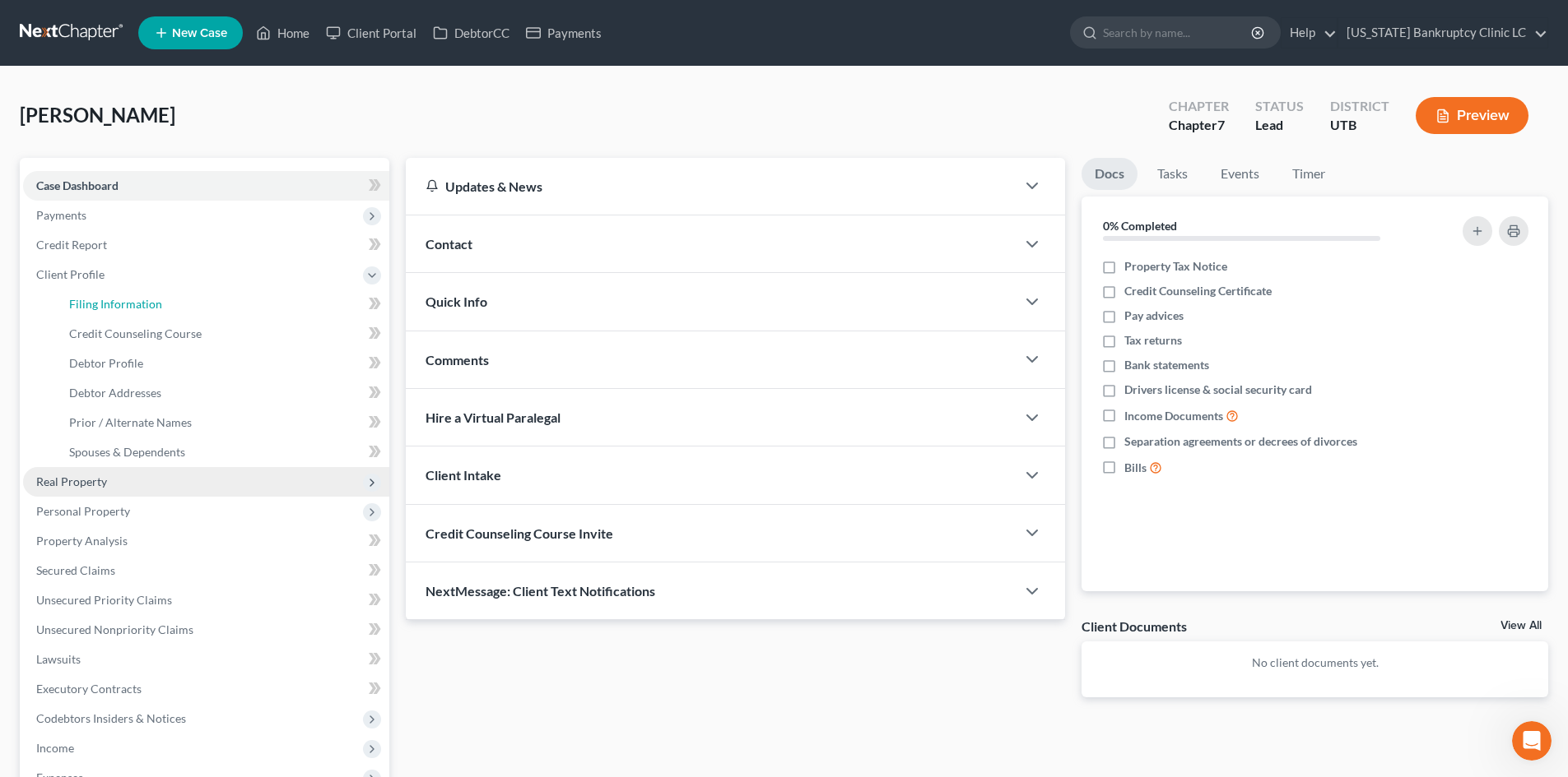
click at [128, 303] on span "Filing Information" at bounding box center [115, 304] width 93 height 14
select select "1"
select select "0"
select select "81"
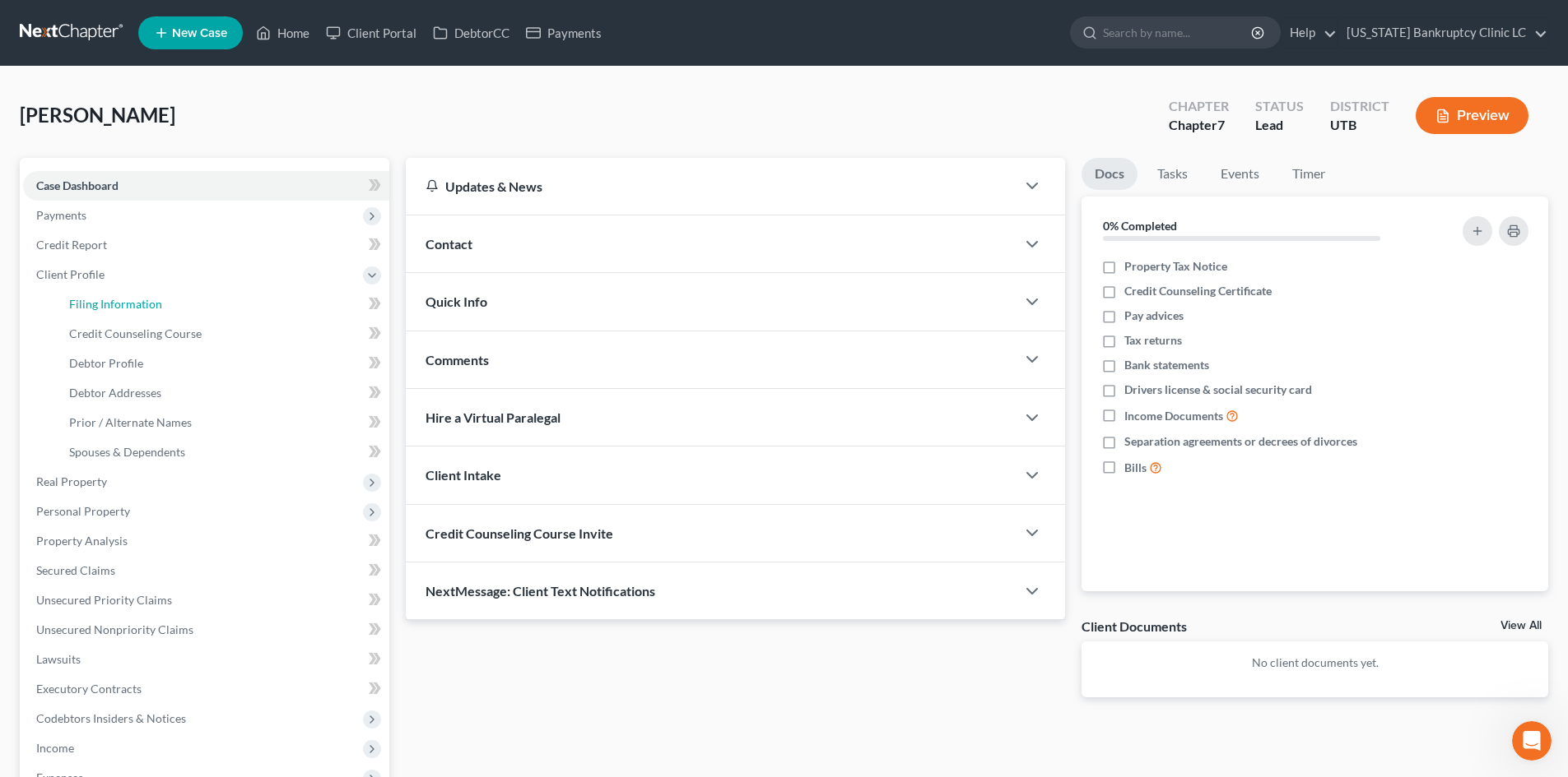
select select "46"
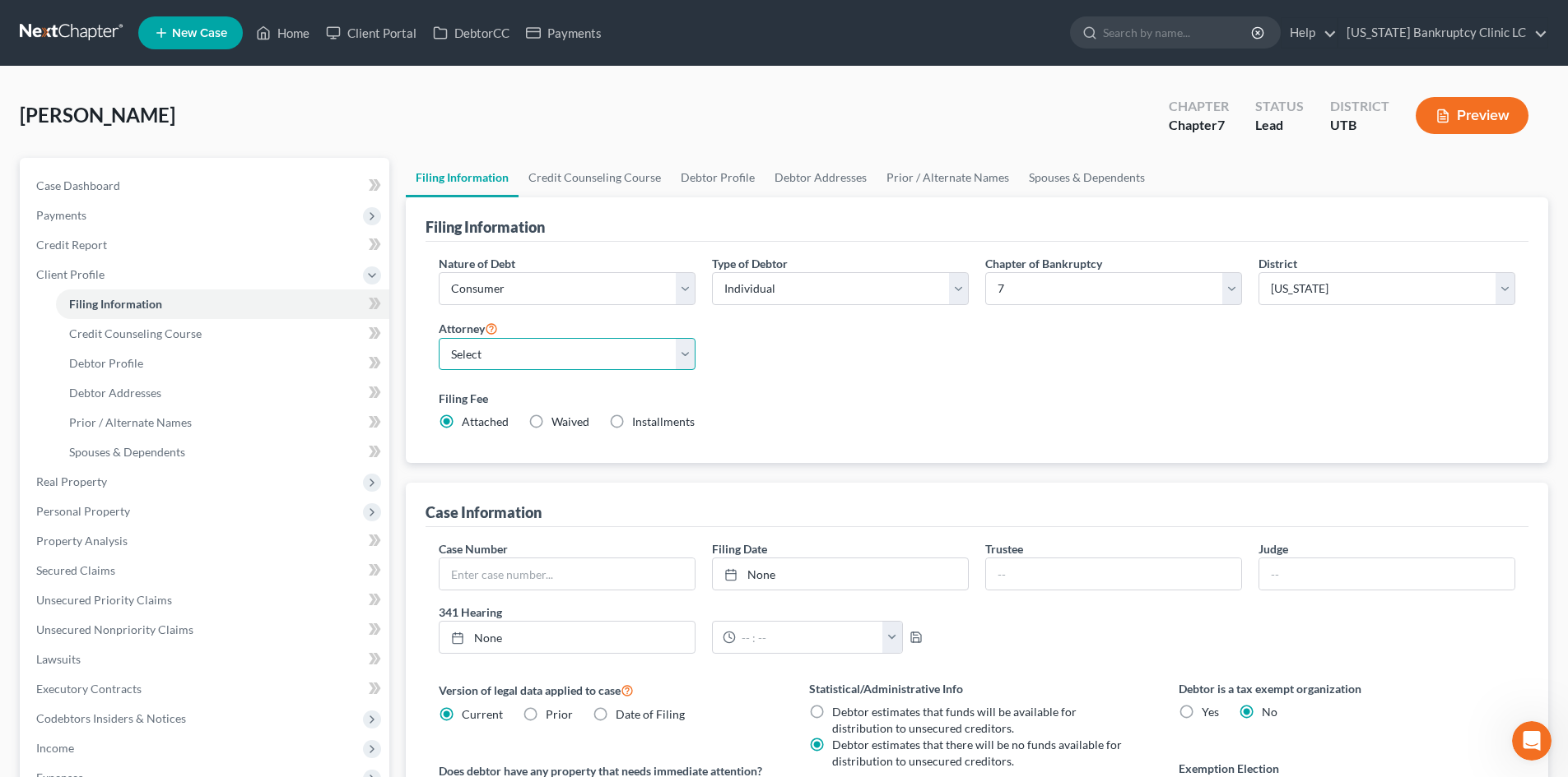
drag, startPoint x: 533, startPoint y: 358, endPoint x: 524, endPoint y: 370, distance: 15.0
click at [533, 358] on select "Select [PERSON_NAME] - UTB [PERSON_NAME] - UT" at bounding box center [566, 354] width 257 height 33
select select "0"
click at [438, 338] on select "Select [PERSON_NAME] - UTB [PERSON_NAME] - UT" at bounding box center [566, 354] width 257 height 33
click at [989, 398] on label "Filing Fee" at bounding box center [976, 399] width 1076 height 17
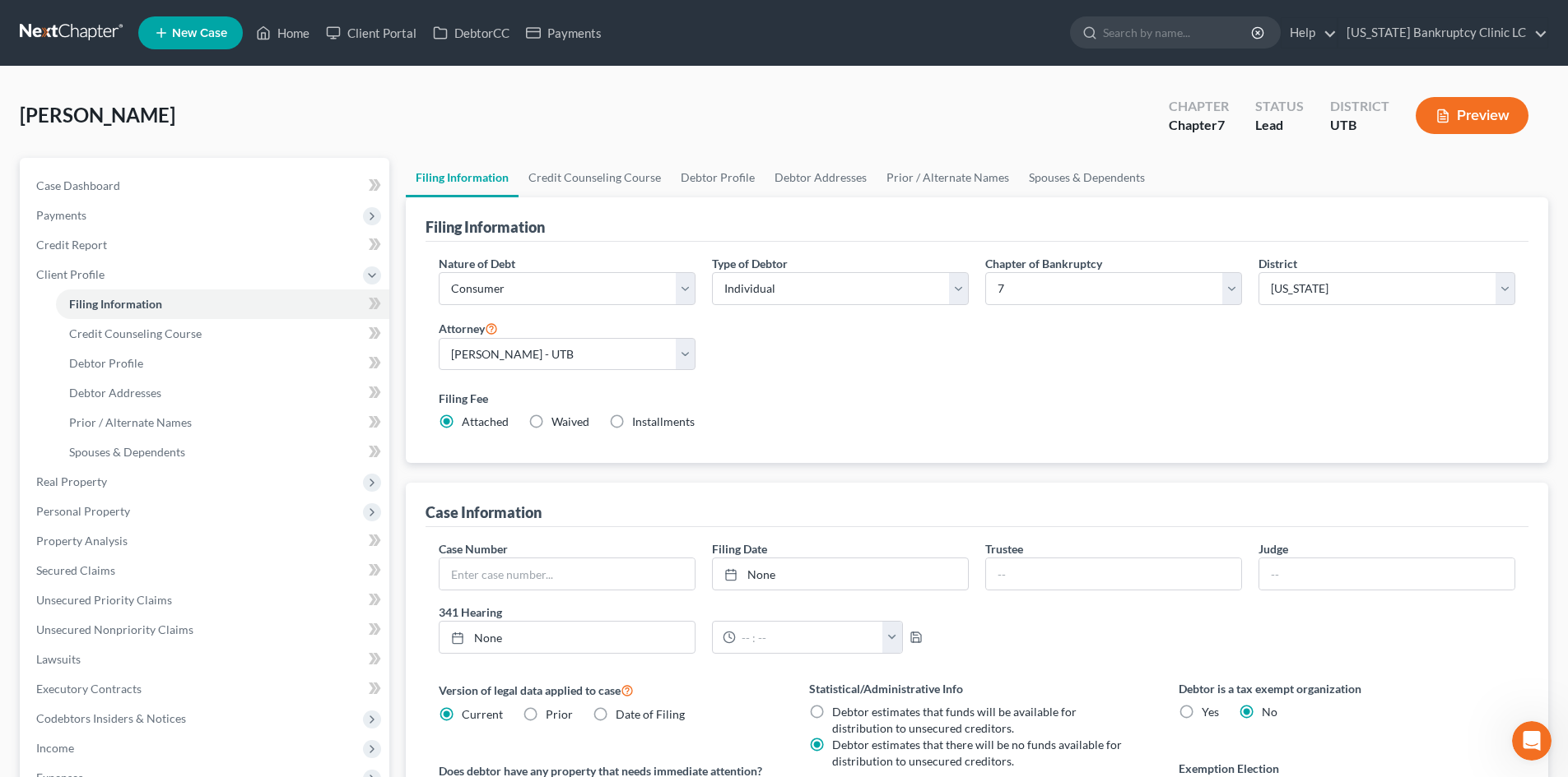
scroll to position [306, 0]
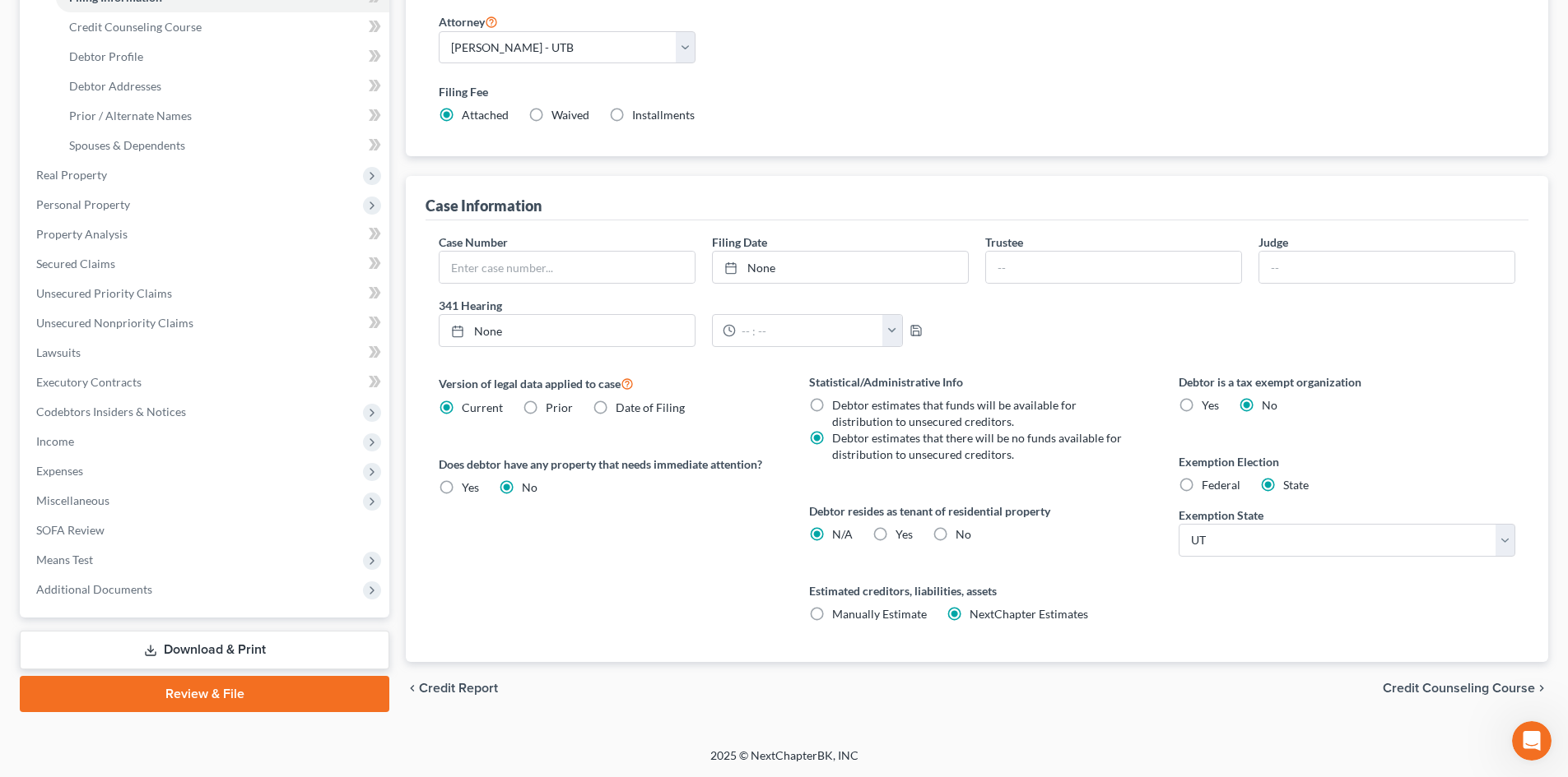
click at [898, 536] on span "Yes" at bounding box center [904, 534] width 17 height 14
click at [902, 536] on input "Yes Yes" at bounding box center [907, 531] width 11 height 11
radio input "true"
radio input "false"
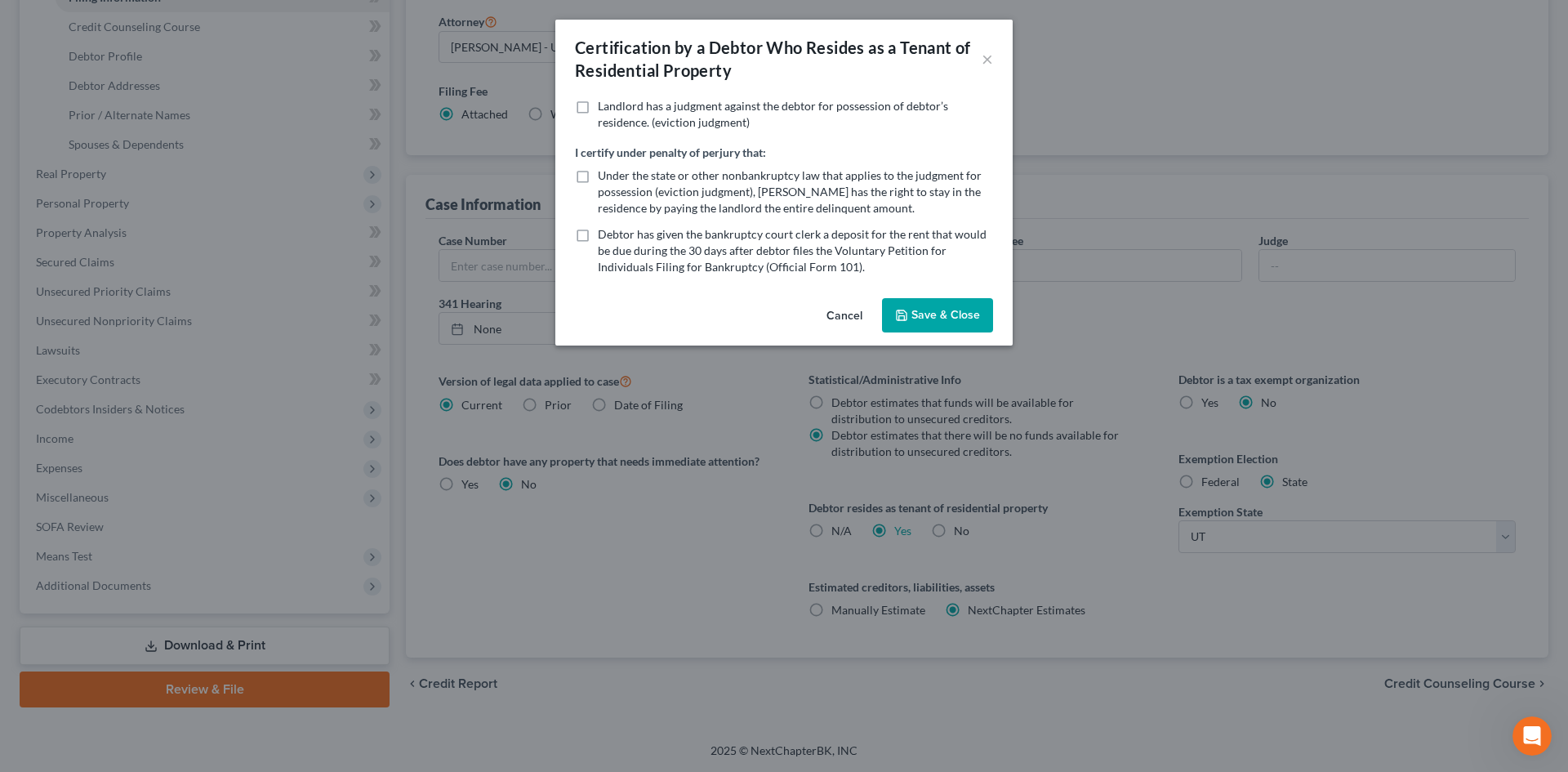
click at [964, 322] on button "Save & Close" at bounding box center [938, 316] width 111 height 34
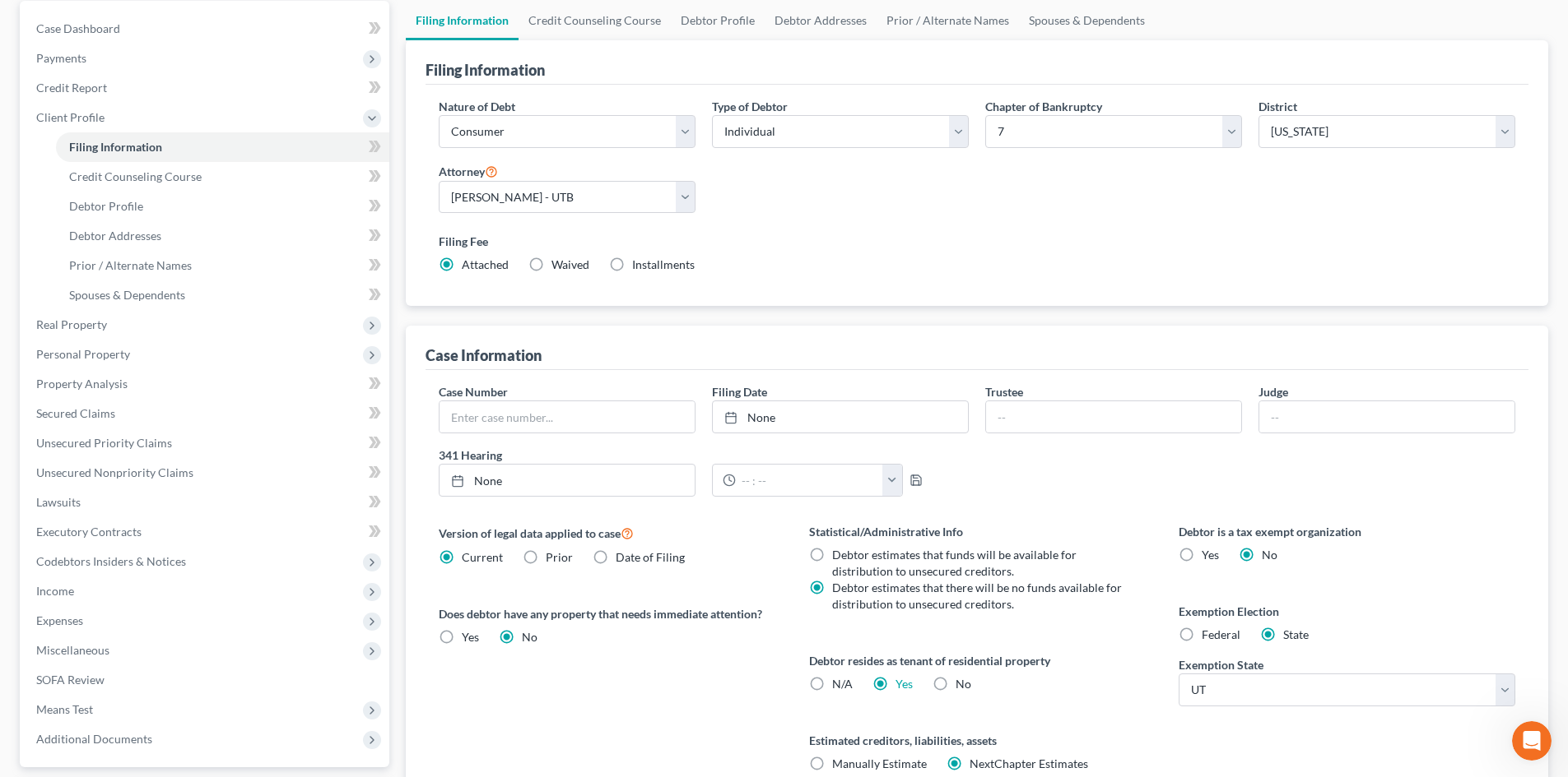
scroll to position [0, 0]
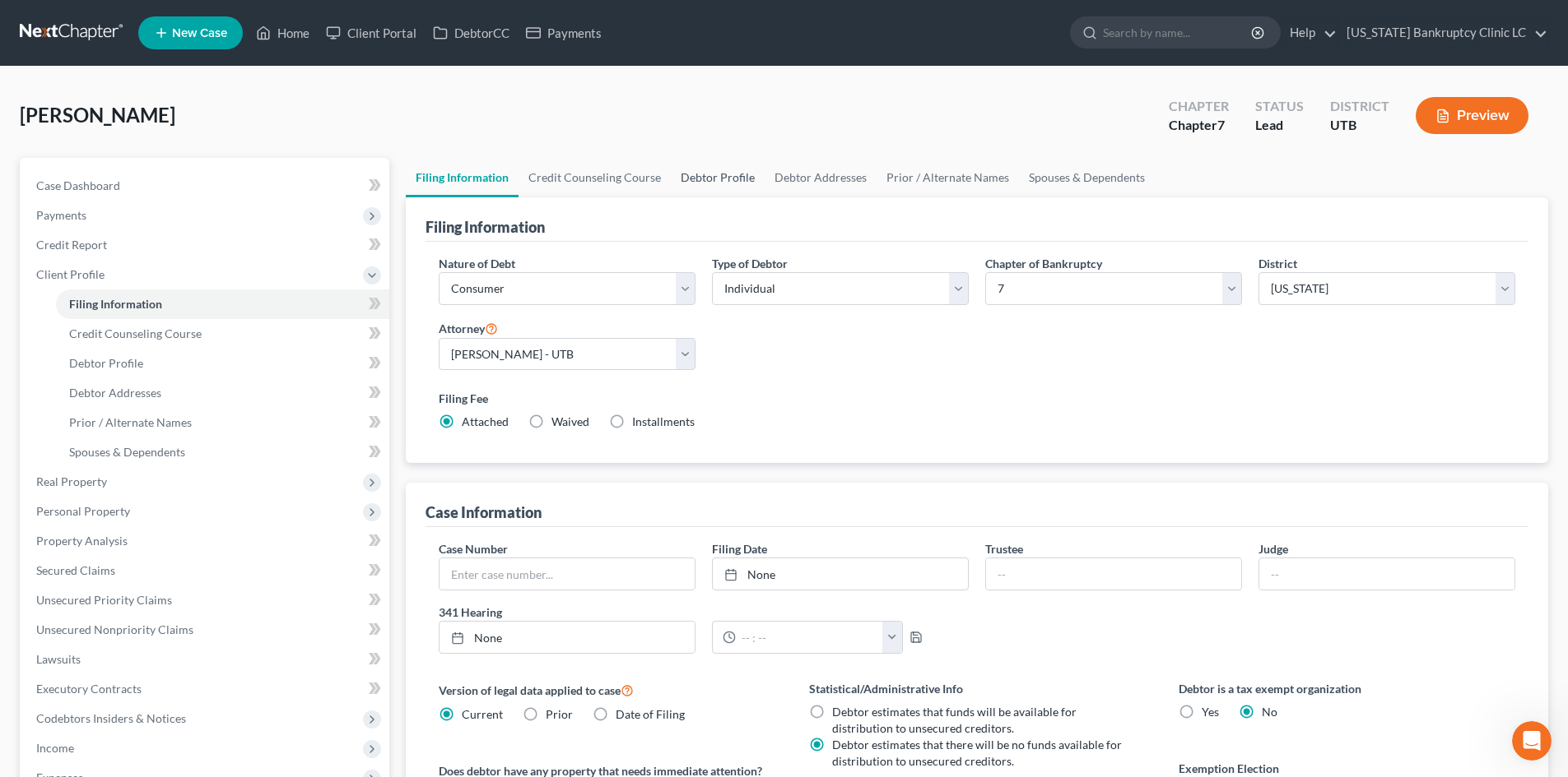
click at [719, 186] on link "Debtor Profile" at bounding box center [718, 177] width 94 height 39
select select "0"
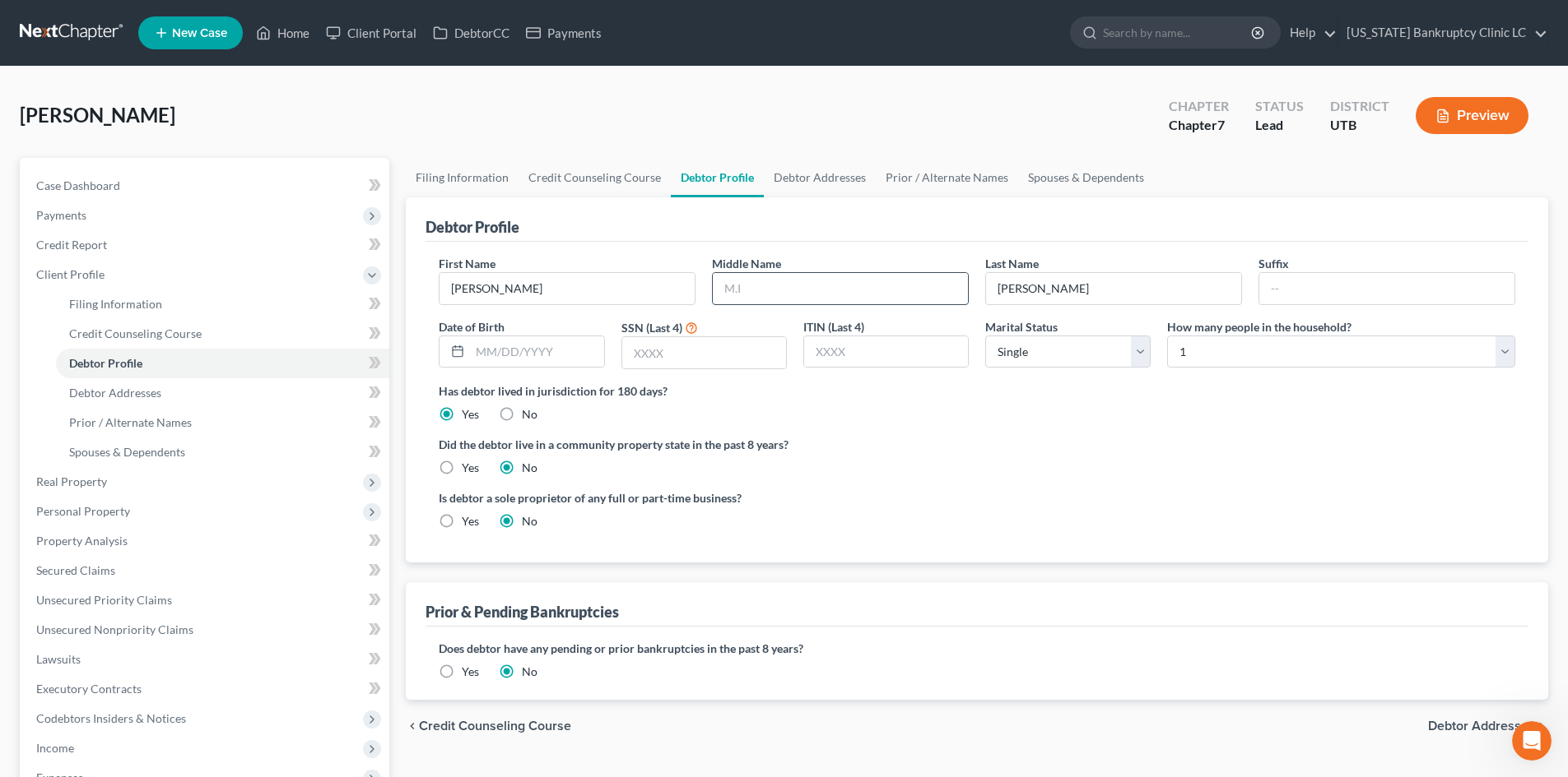
click at [887, 291] on input "text" at bounding box center [841, 288] width 256 height 32
type input "A"
click at [557, 353] on input "text" at bounding box center [536, 352] width 134 height 32
type input "[DATE]"
type input "1797"
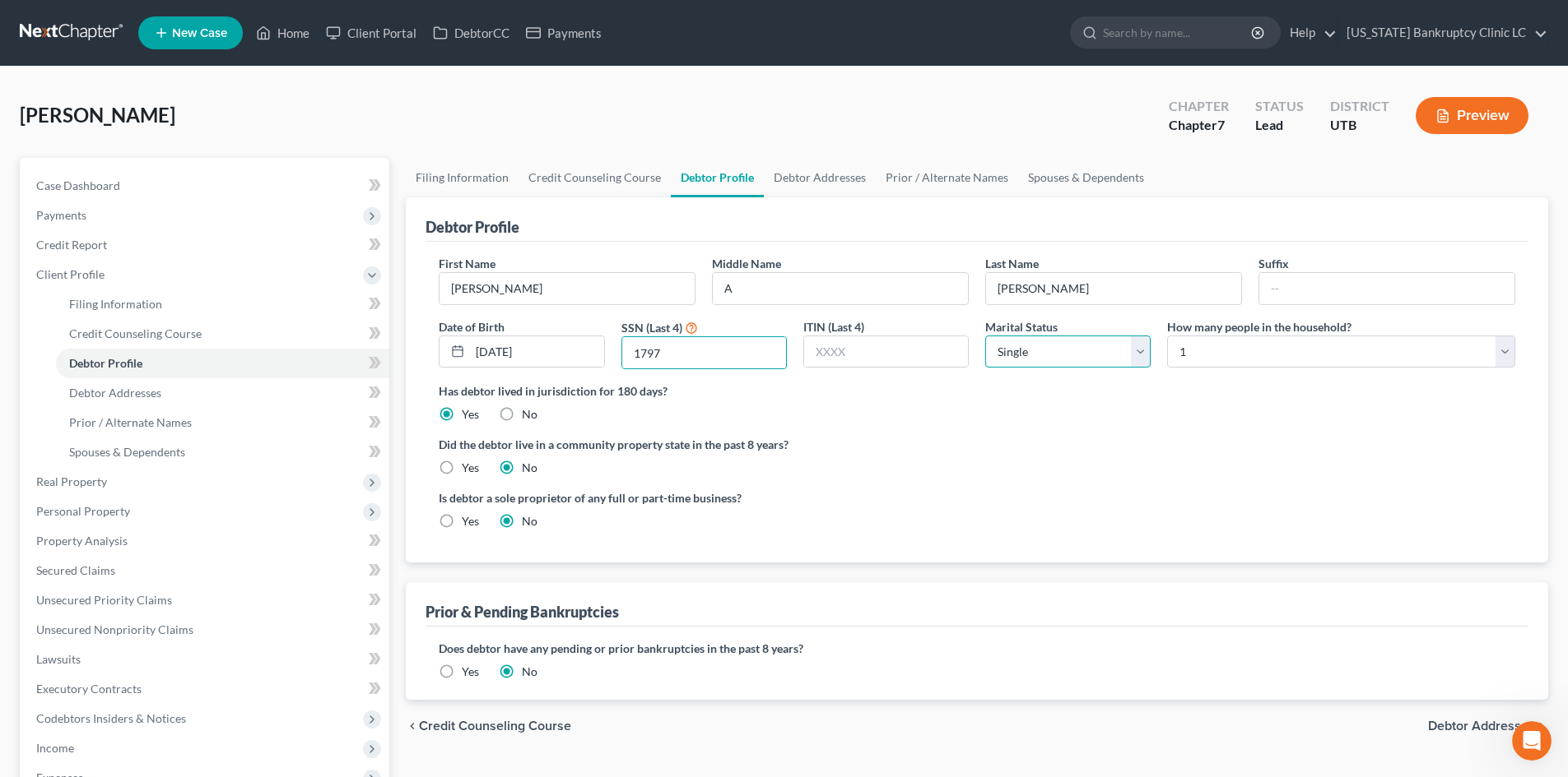
click at [1047, 358] on select "Select Single Married Separated Divorced Widowed" at bounding box center [1067, 352] width 165 height 33
select select "2"
click at [1047, 358] on select "Select Single Married Separated Divorced Widowed" at bounding box center [1067, 352] width 165 height 33
select select "0"
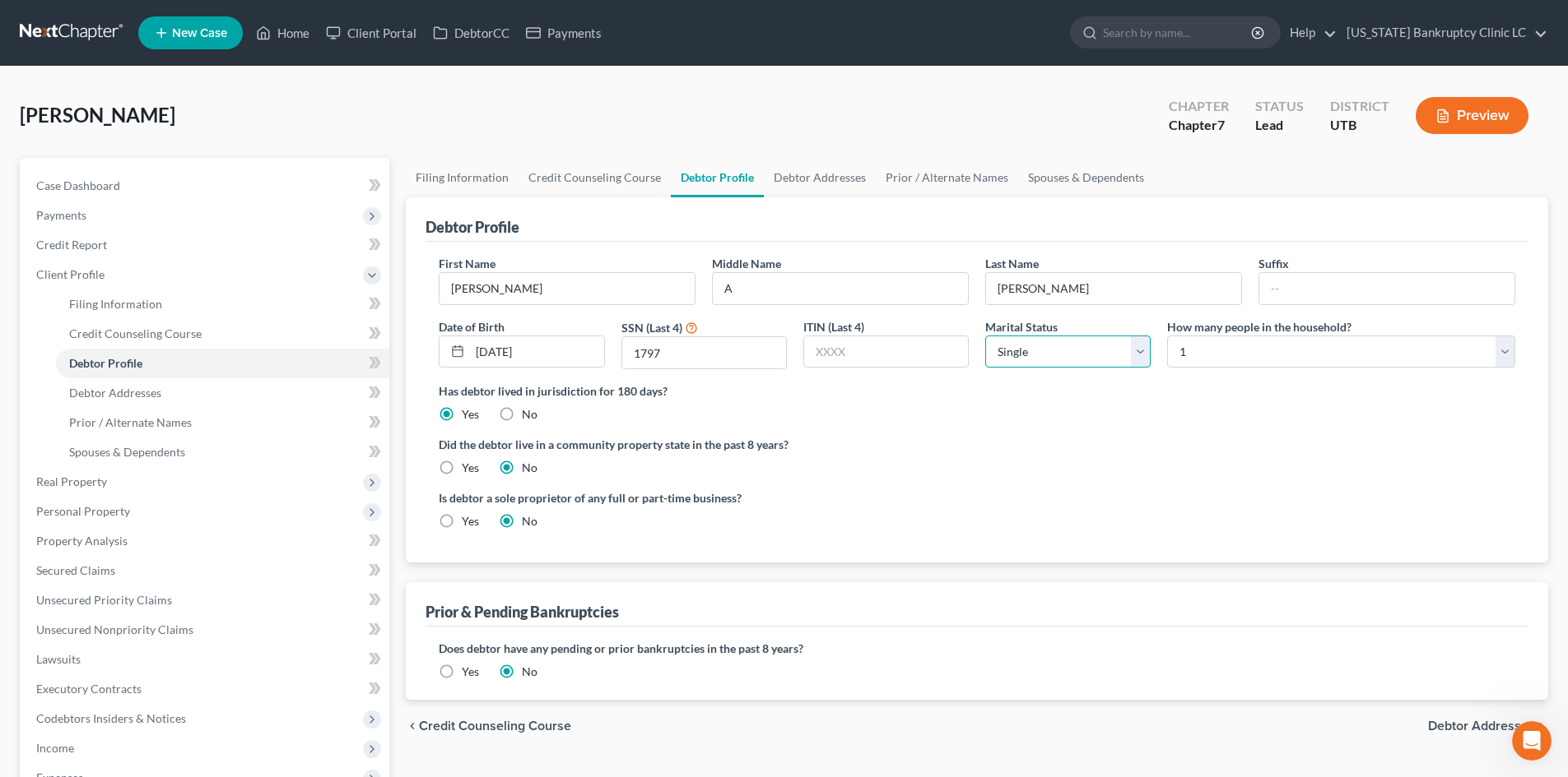
click at [985, 335] on select "Select Single Married Separated Divorced Widowed" at bounding box center [1067, 352] width 165 height 33
click at [1245, 352] on select "Select 1 2 3 4 5 6 7 8 9 10 11 12 13 14 15 16 17 18 19 20" at bounding box center [1340, 352] width 348 height 33
select select "1"
click at [1166, 335] on select "Select 1 2 3 4 5 6 7 8 9 10 11 12 13 14 15 16 17 18 19 20" at bounding box center [1340, 352] width 348 height 33
click at [1119, 434] on ng-include "First Name [PERSON_NAME] Middle Name A Last Name [PERSON_NAME] Date of Birth [D…" at bounding box center [976, 400] width 1076 height 288
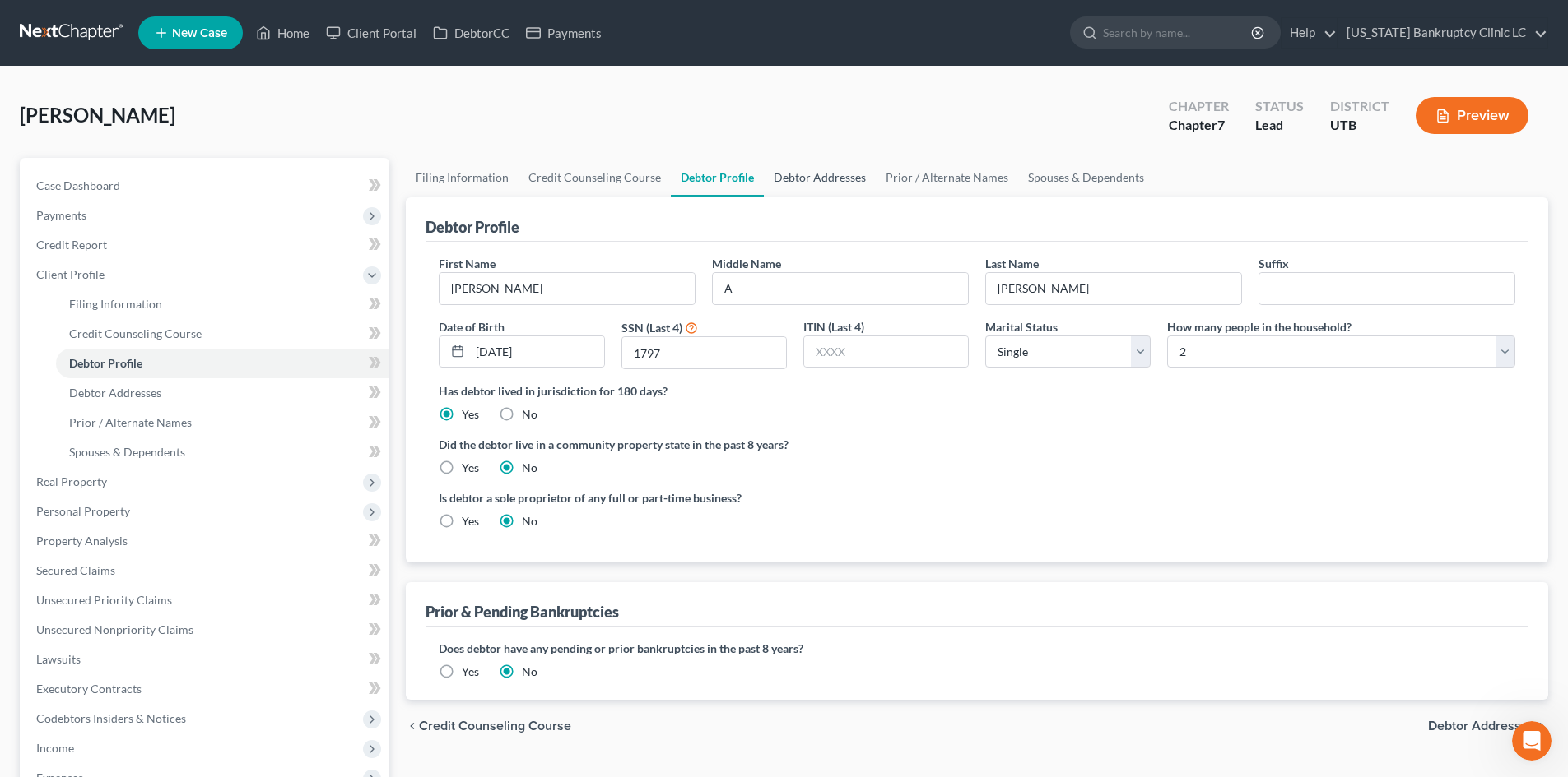
click at [791, 174] on link "Debtor Addresses" at bounding box center [820, 177] width 111 height 39
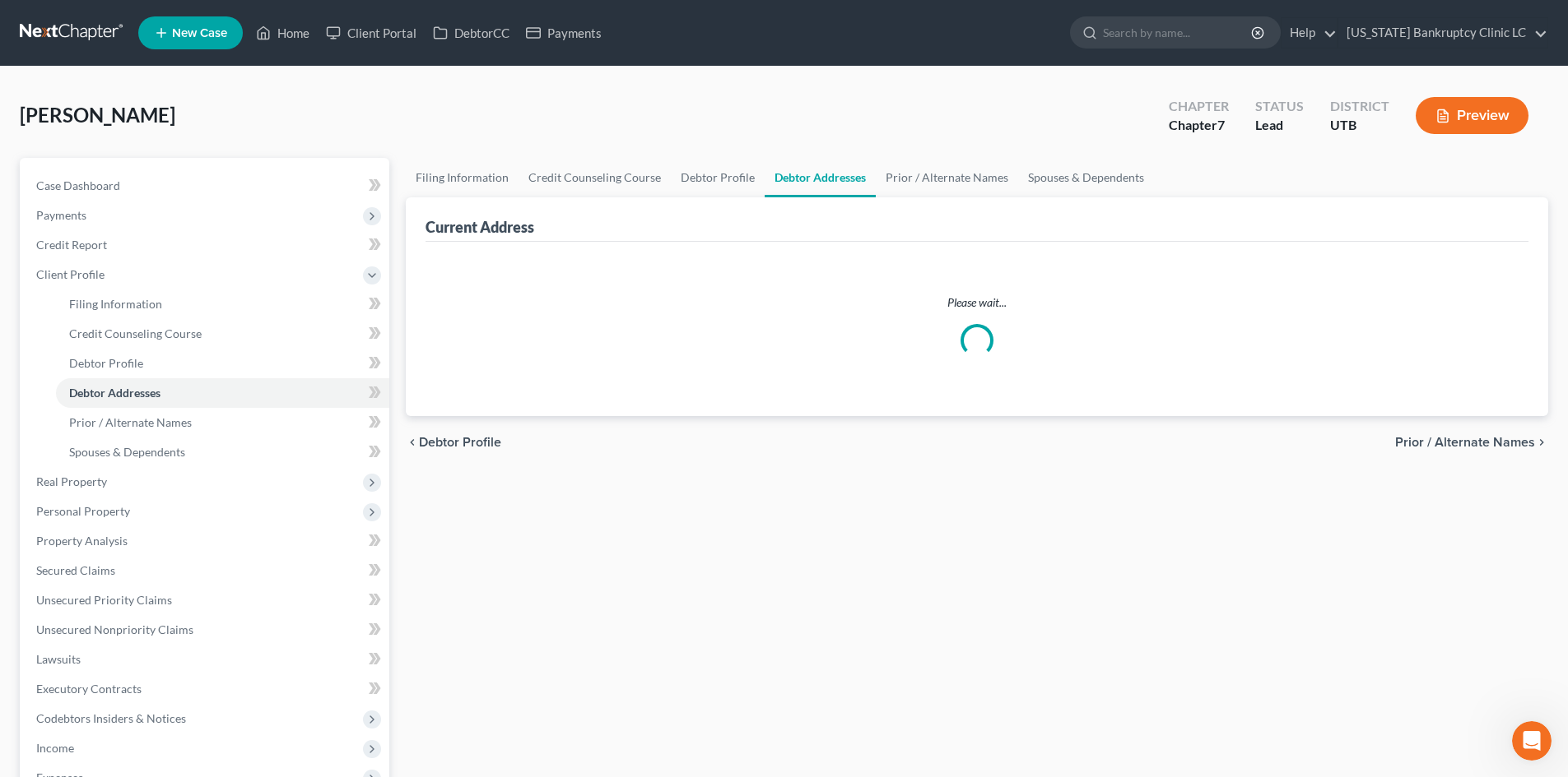
select select "0"
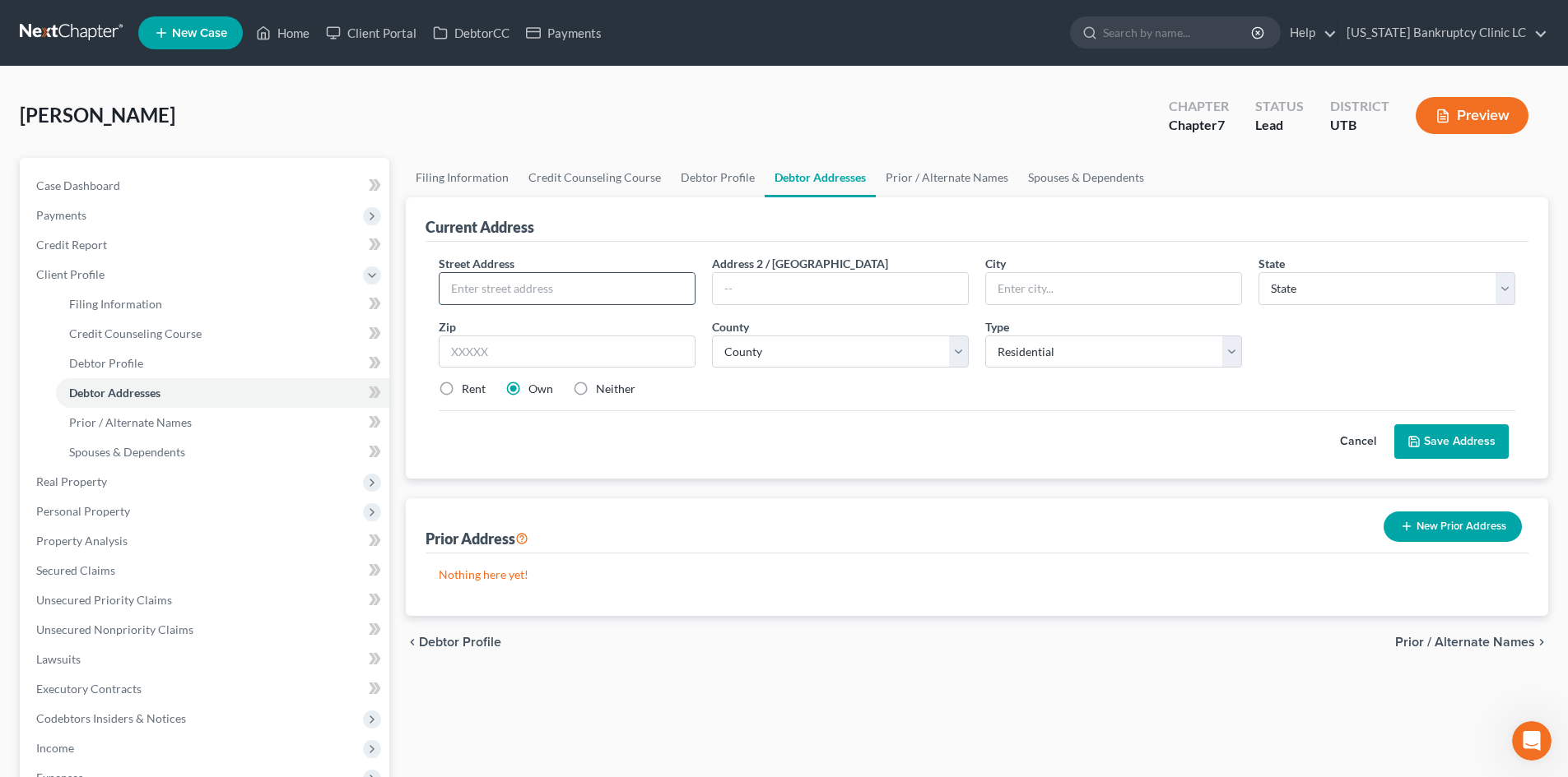
drag, startPoint x: 482, startPoint y: 285, endPoint x: 469, endPoint y: 284, distance: 13.0
click at [483, 285] on input "text" at bounding box center [567, 288] width 256 height 32
type input "[STREET_ADDRESS]"
type input "84401"
type input "[PERSON_NAME]"
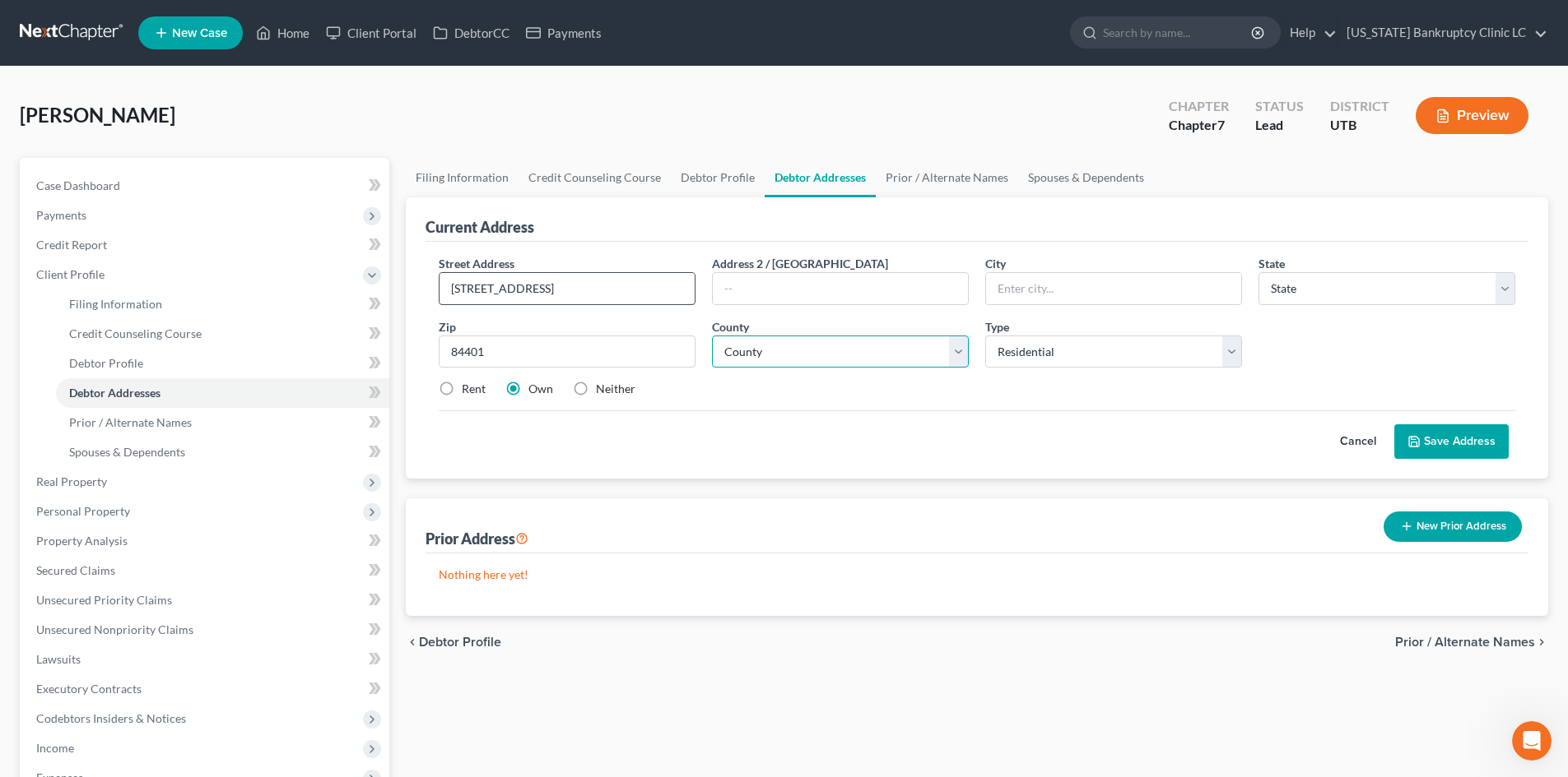
select select "46"
select select "28"
click at [712, 335] on select "County [GEOGRAPHIC_DATA] [GEOGRAPHIC_DATA] [GEOGRAPHIC_DATA] [GEOGRAPHIC_DATA] …" at bounding box center [840, 352] width 257 height 33
drag, startPoint x: 450, startPoint y: 387, endPoint x: 858, endPoint y: 515, distance: 427.6
click at [461, 386] on label "Rent" at bounding box center [473, 389] width 24 height 16
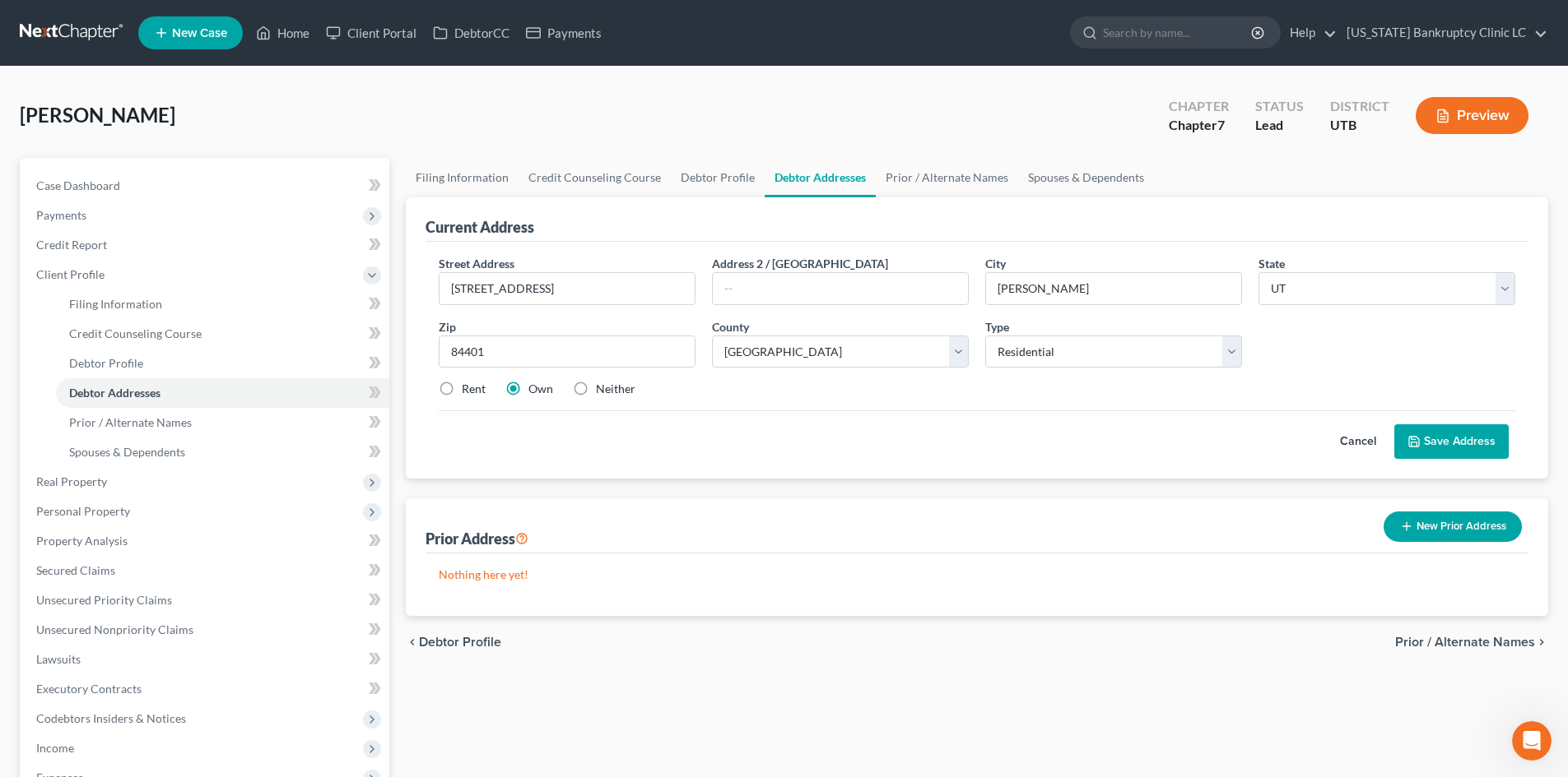
click at [468, 386] on input "Rent" at bounding box center [473, 386] width 11 height 11
radio input "true"
click at [1477, 445] on button "Save Address" at bounding box center [1451, 442] width 114 height 35
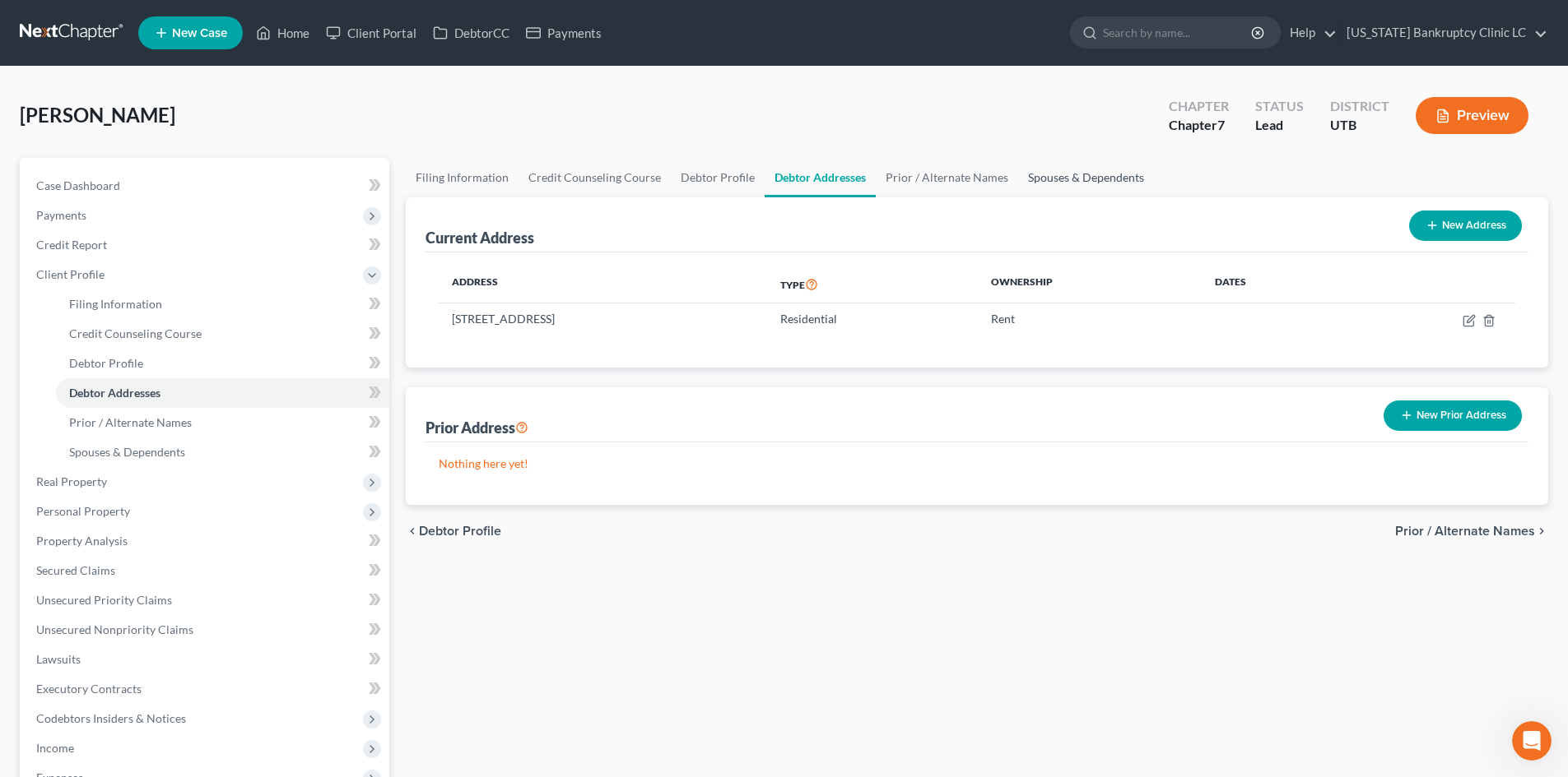
click at [1045, 175] on link "Spouses & Dependents" at bounding box center [1085, 177] width 135 height 39
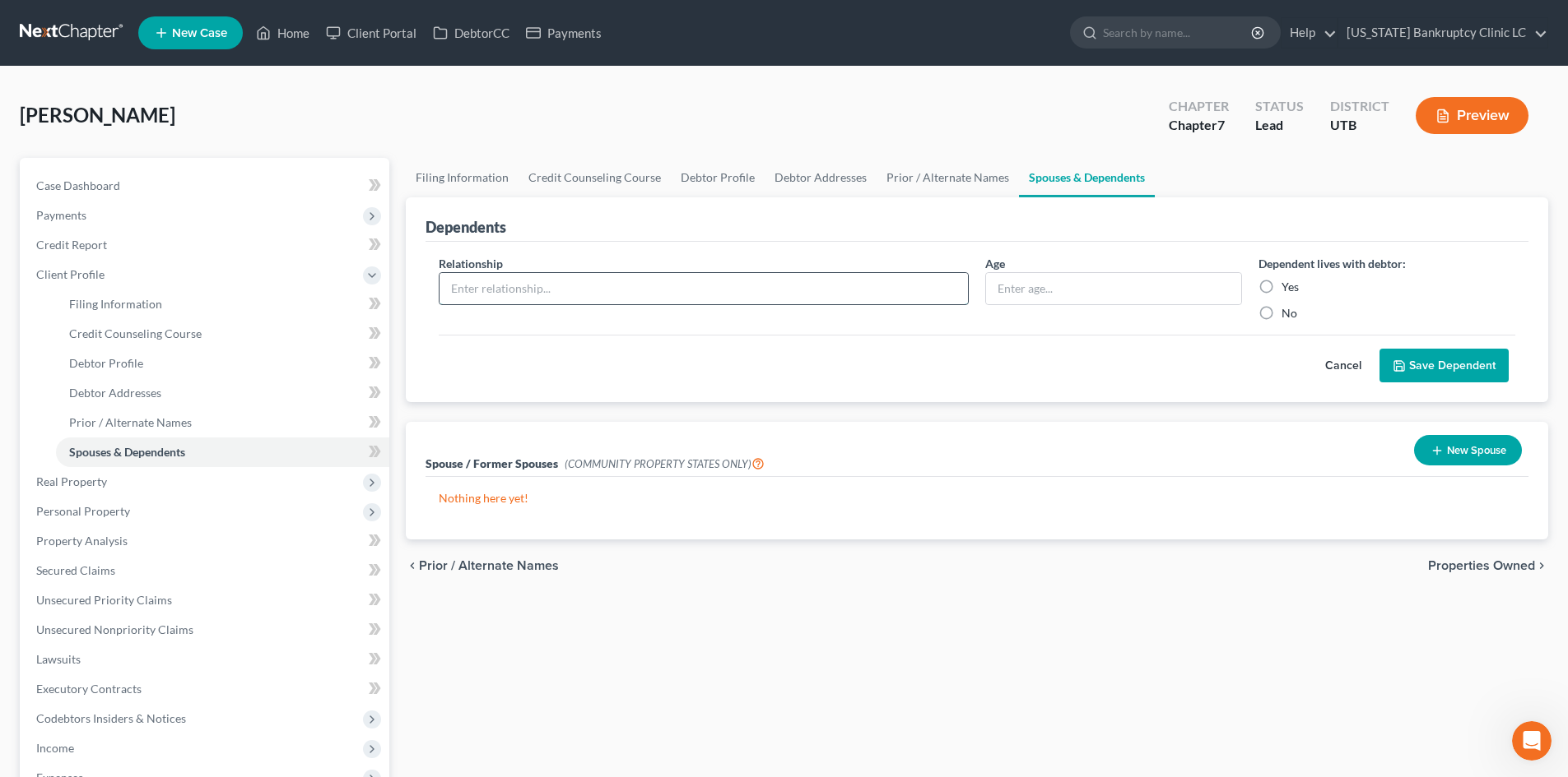
click at [553, 295] on input "text" at bounding box center [703, 288] width 528 height 32
type input "Daughter"
click at [1124, 304] on div at bounding box center [1113, 288] width 257 height 33
click at [1120, 295] on input "text" at bounding box center [1114, 288] width 256 height 32
type input "12"
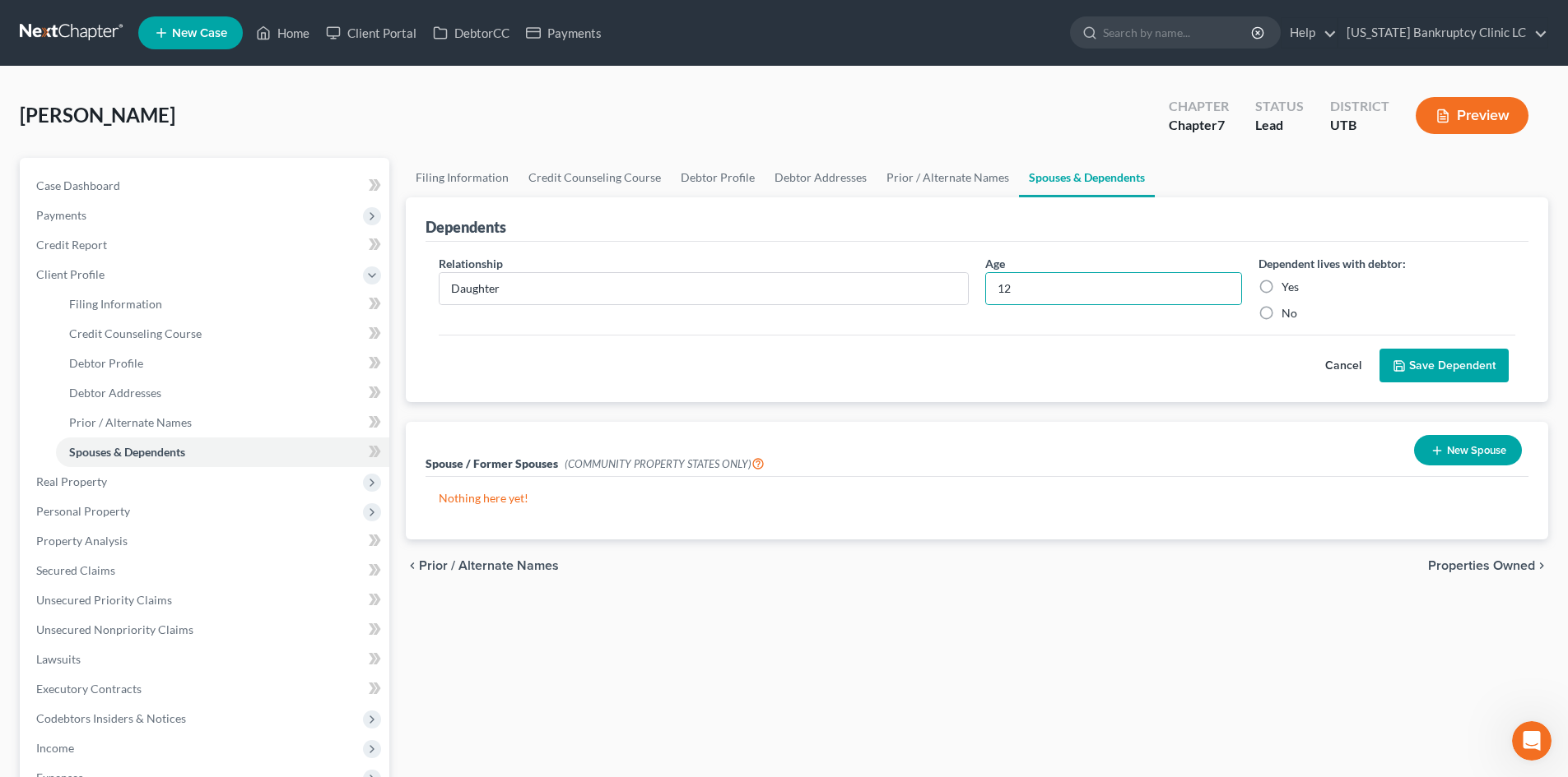
click at [1381, 294] on div "Yes" at bounding box center [1386, 286] width 257 height 16
click at [1281, 284] on label "Yes" at bounding box center [1289, 286] width 17 height 16
click at [1287, 284] on input "Yes" at bounding box center [1292, 283] width 11 height 11
radio input "true"
click at [1442, 360] on button "Save Dependent" at bounding box center [1443, 366] width 129 height 35
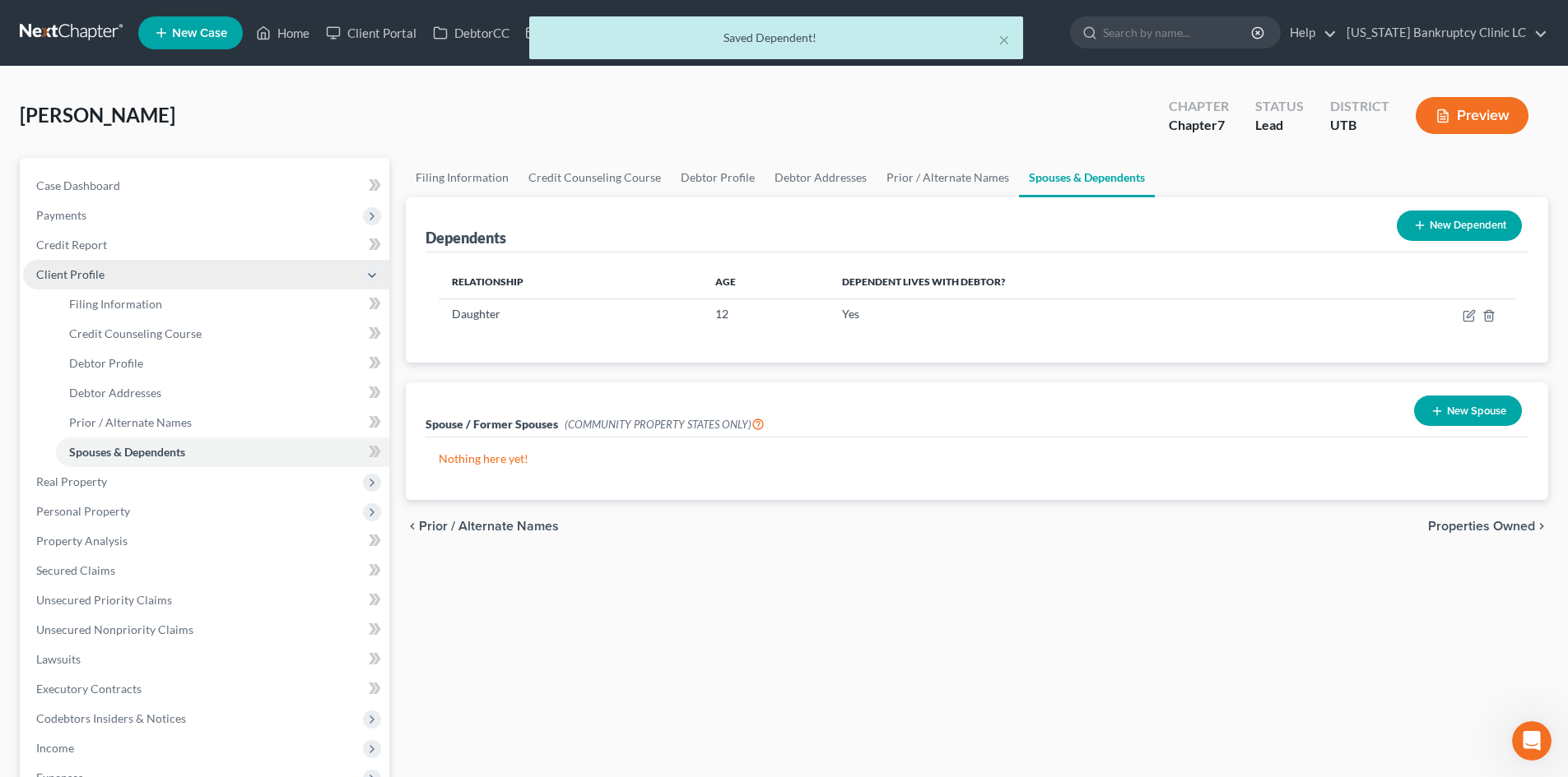
click at [119, 273] on span "Client Profile" at bounding box center [206, 275] width 366 height 30
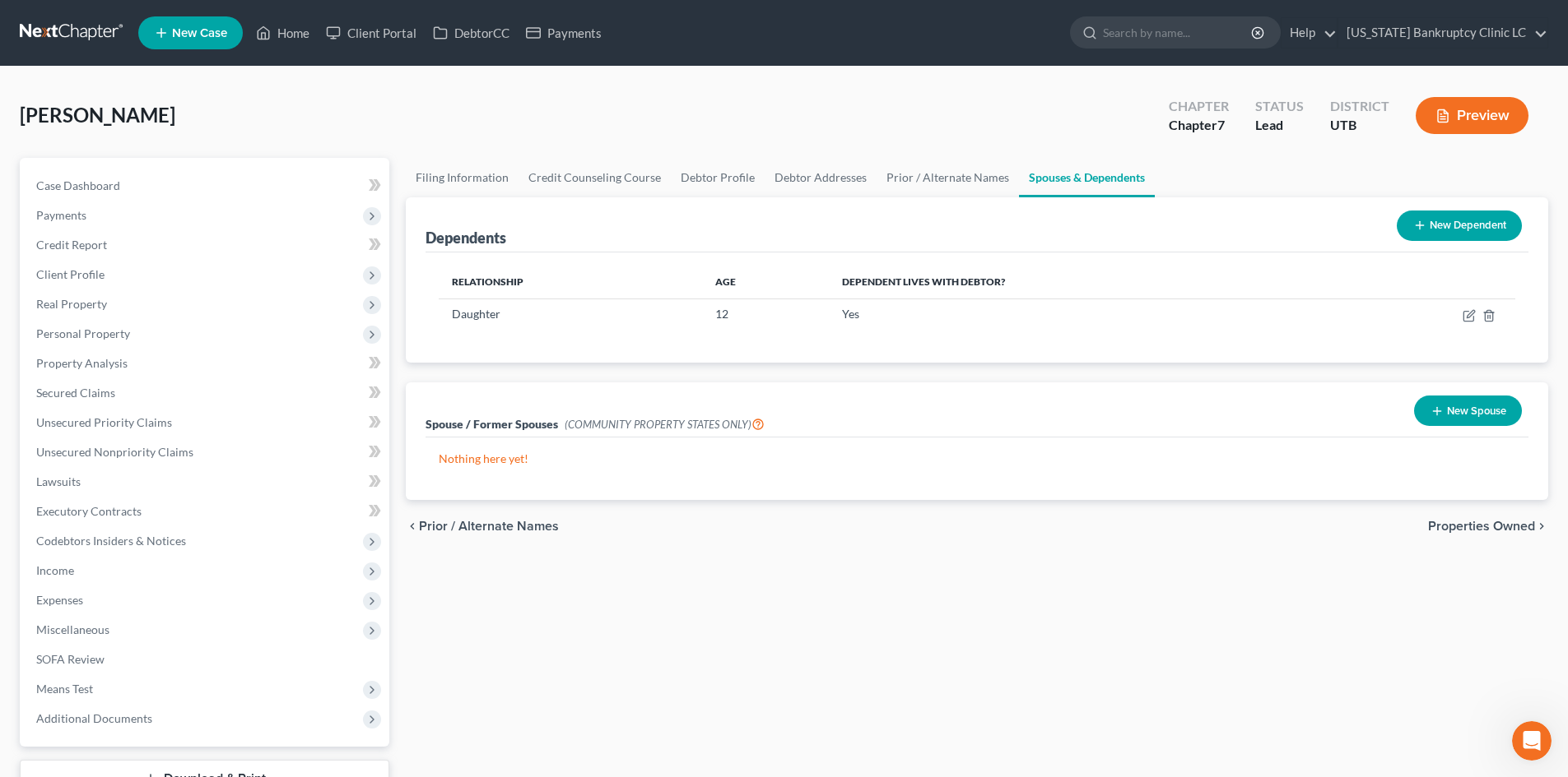
click at [274, 106] on div "[PERSON_NAME] Upgraded Chapter Chapter 7 Status Lead District UTB Preview" at bounding box center [784, 122] width 1528 height 72
click at [472, 44] on link "DebtorCC" at bounding box center [471, 33] width 93 height 30
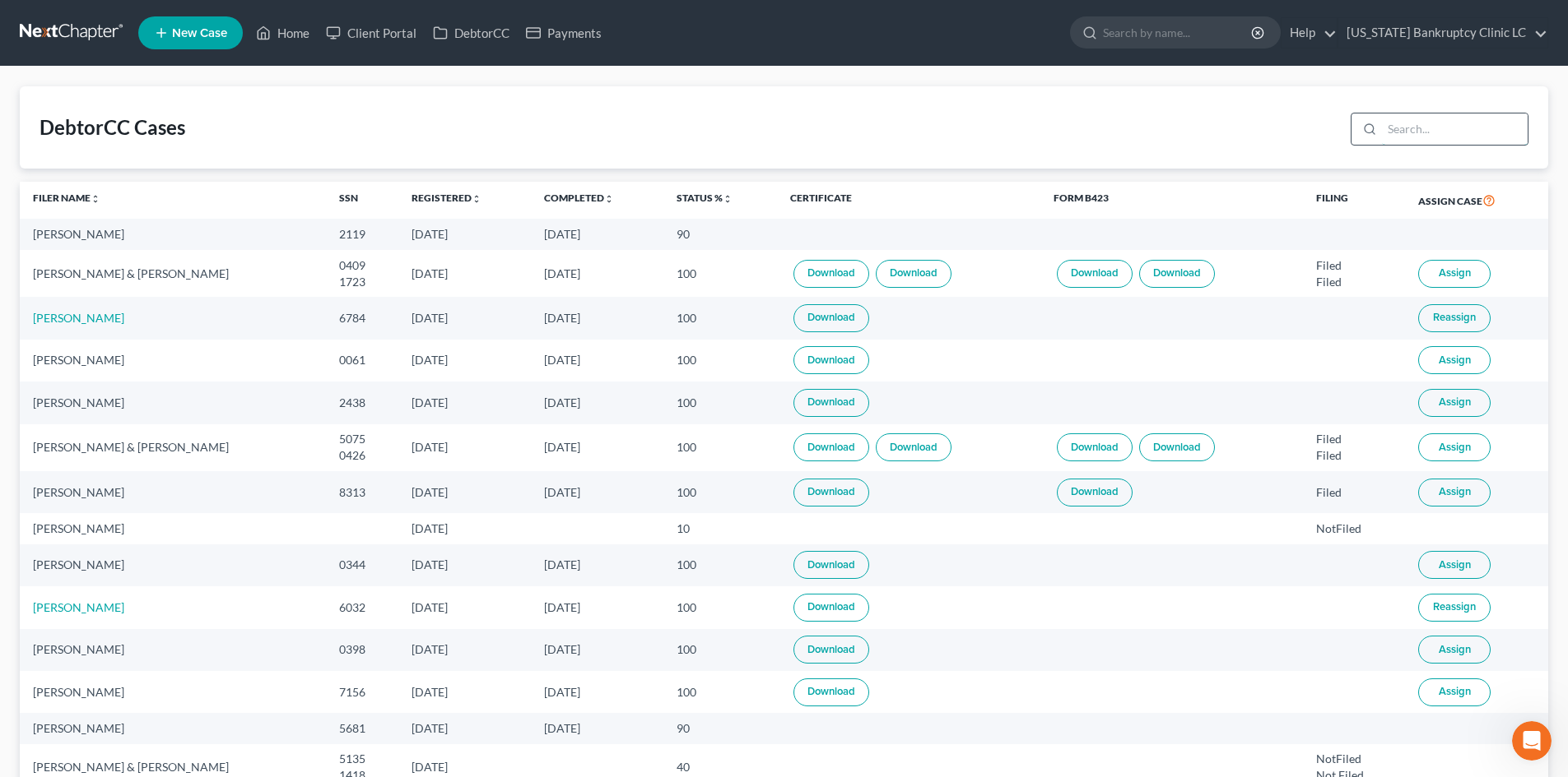
click at [1490, 139] on input "search" at bounding box center [1455, 129] width 146 height 32
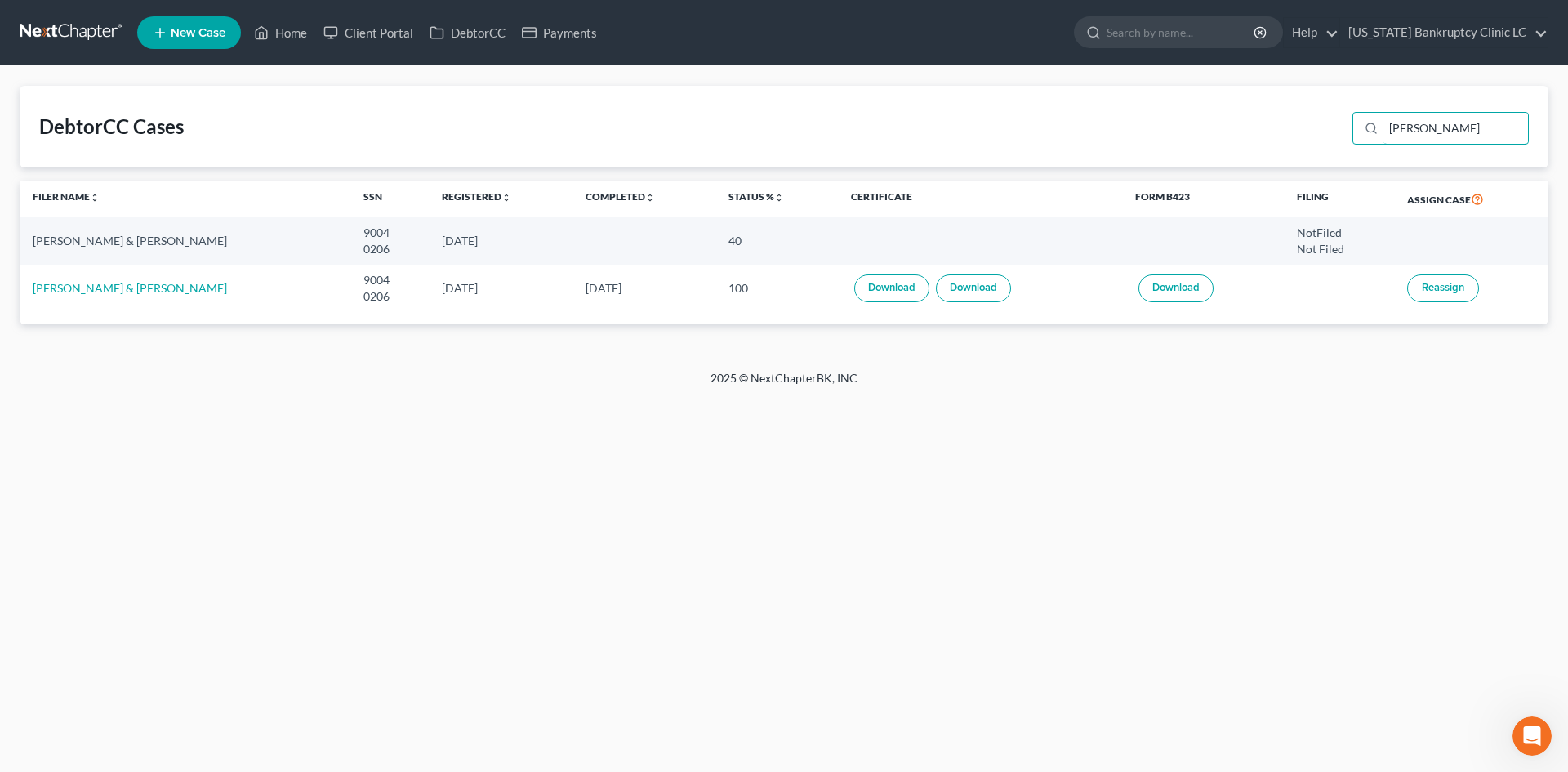
type input "[PERSON_NAME]"
click at [260, 35] on polyline at bounding box center [261, 35] width 4 height 7
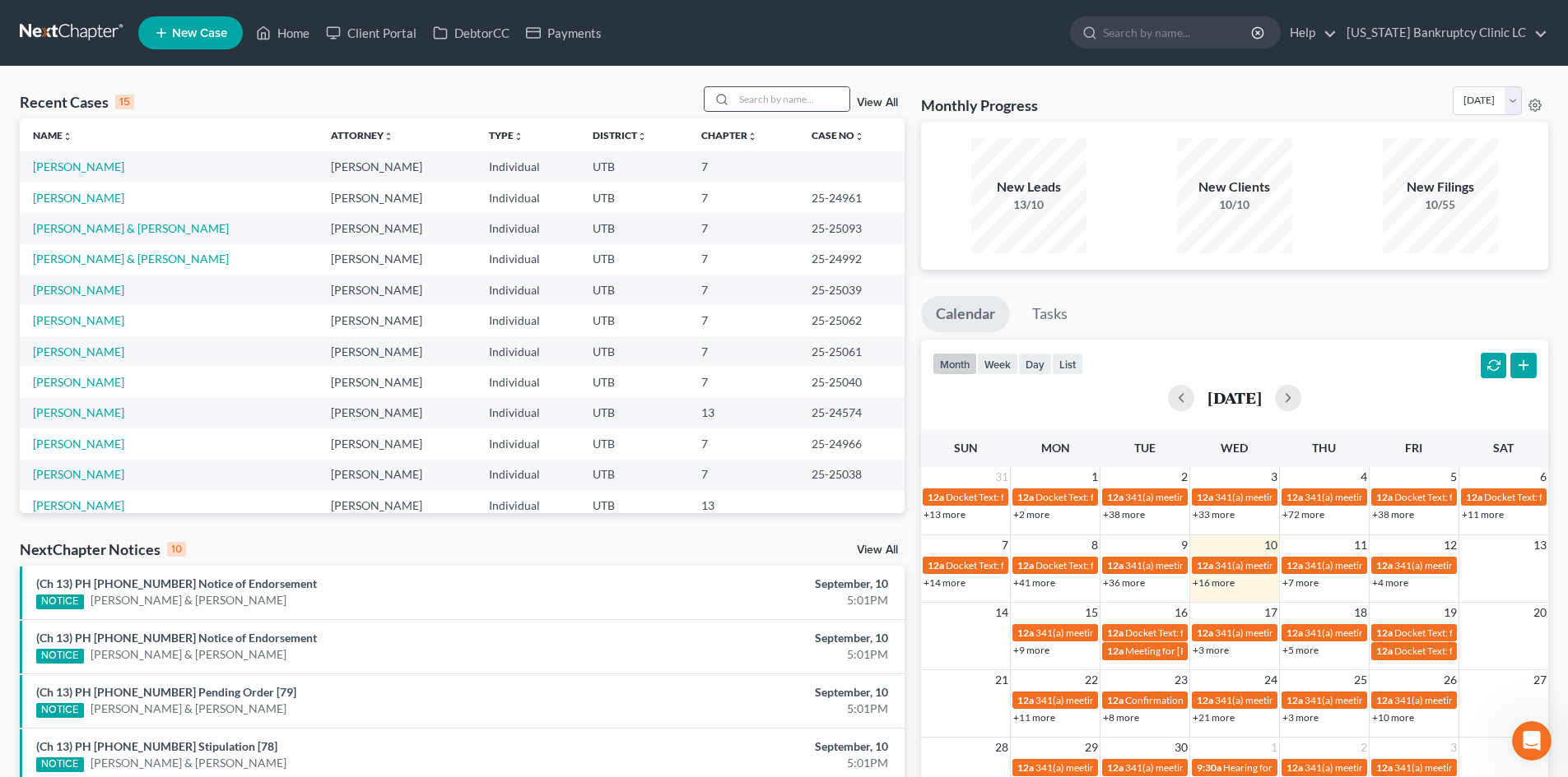
click at [764, 86] on div at bounding box center [776, 99] width 146 height 26
click at [775, 106] on input "search" at bounding box center [792, 99] width 115 height 24
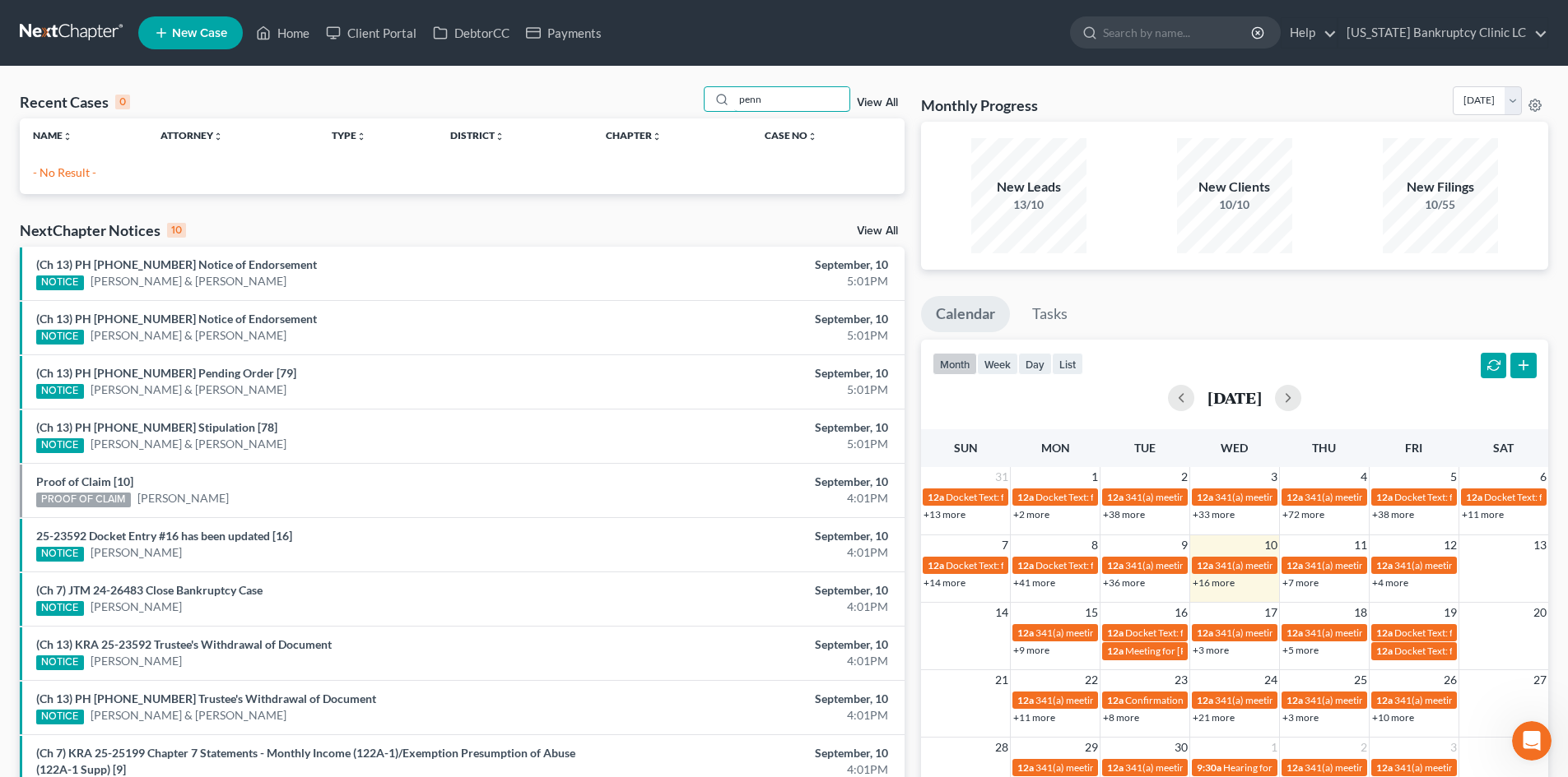
type input "penn"
click at [200, 37] on span "New Case" at bounding box center [199, 33] width 55 height 12
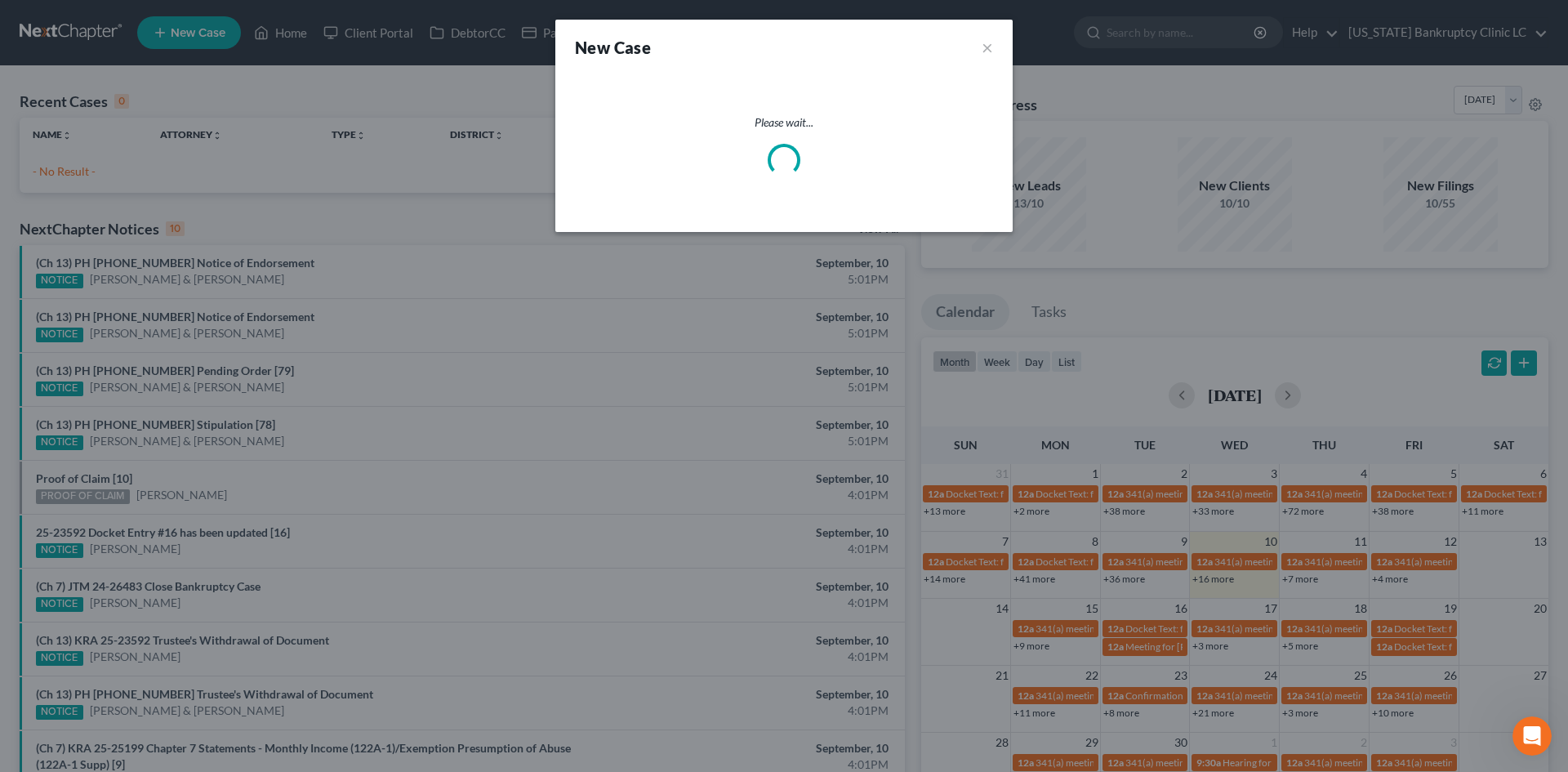
select select "81"
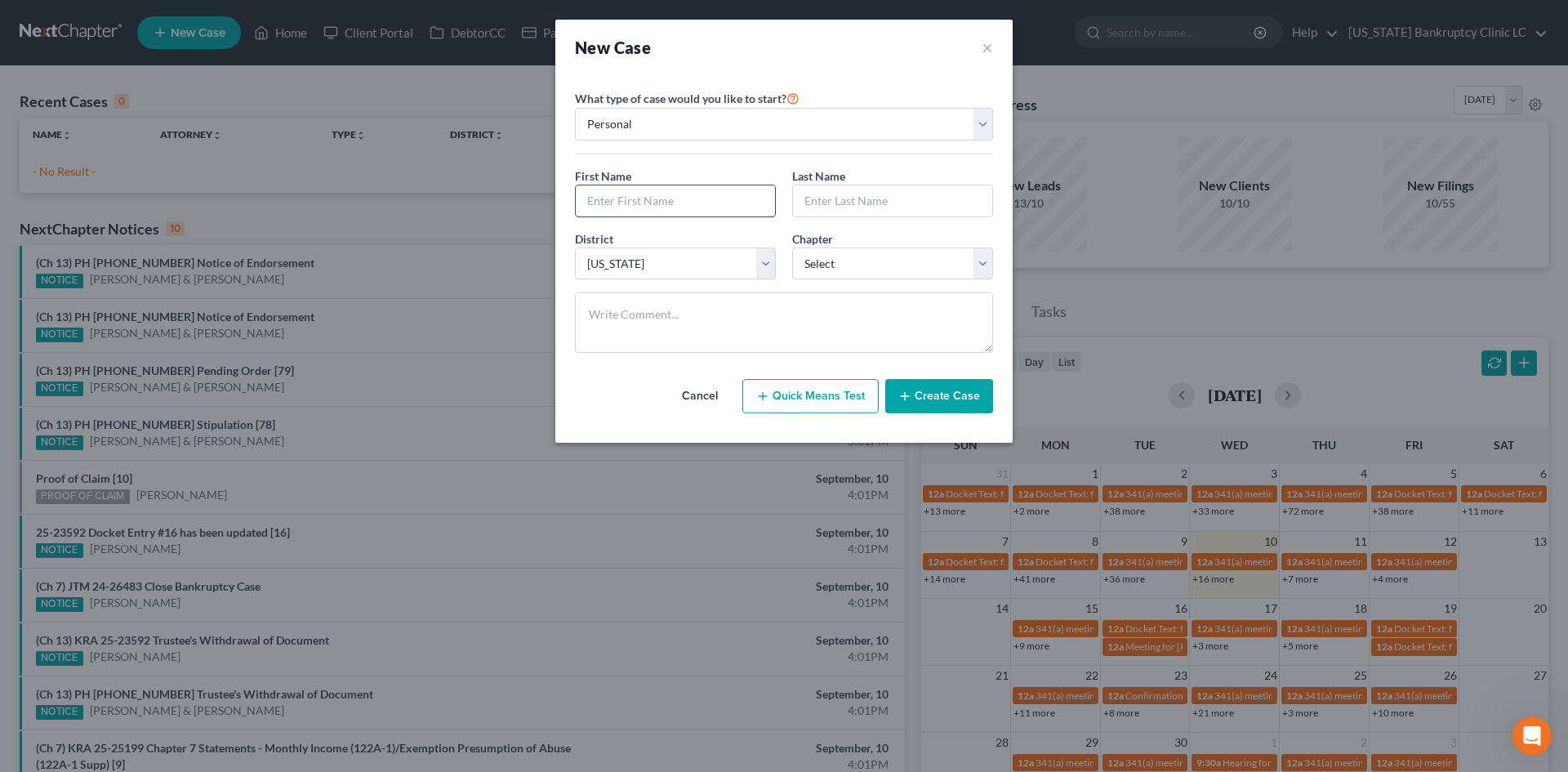
click at [623, 191] on input "text" at bounding box center [675, 200] width 199 height 31
type input "[PERSON_NAME]"
type input "Penn"
select select "0"
click at [970, 403] on button "Create Case" at bounding box center [939, 396] width 108 height 34
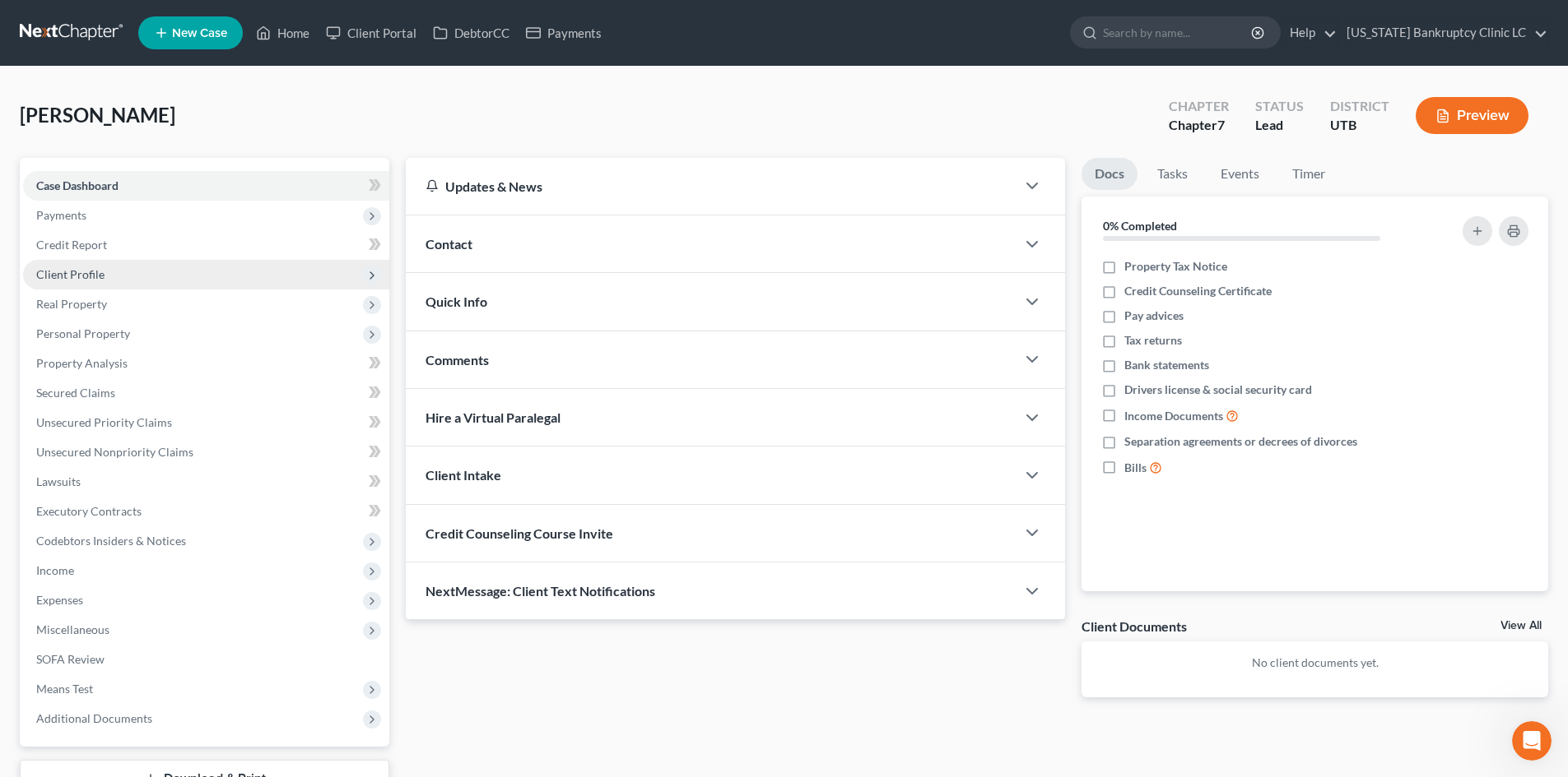
click at [85, 271] on span "Client Profile" at bounding box center [70, 274] width 68 height 14
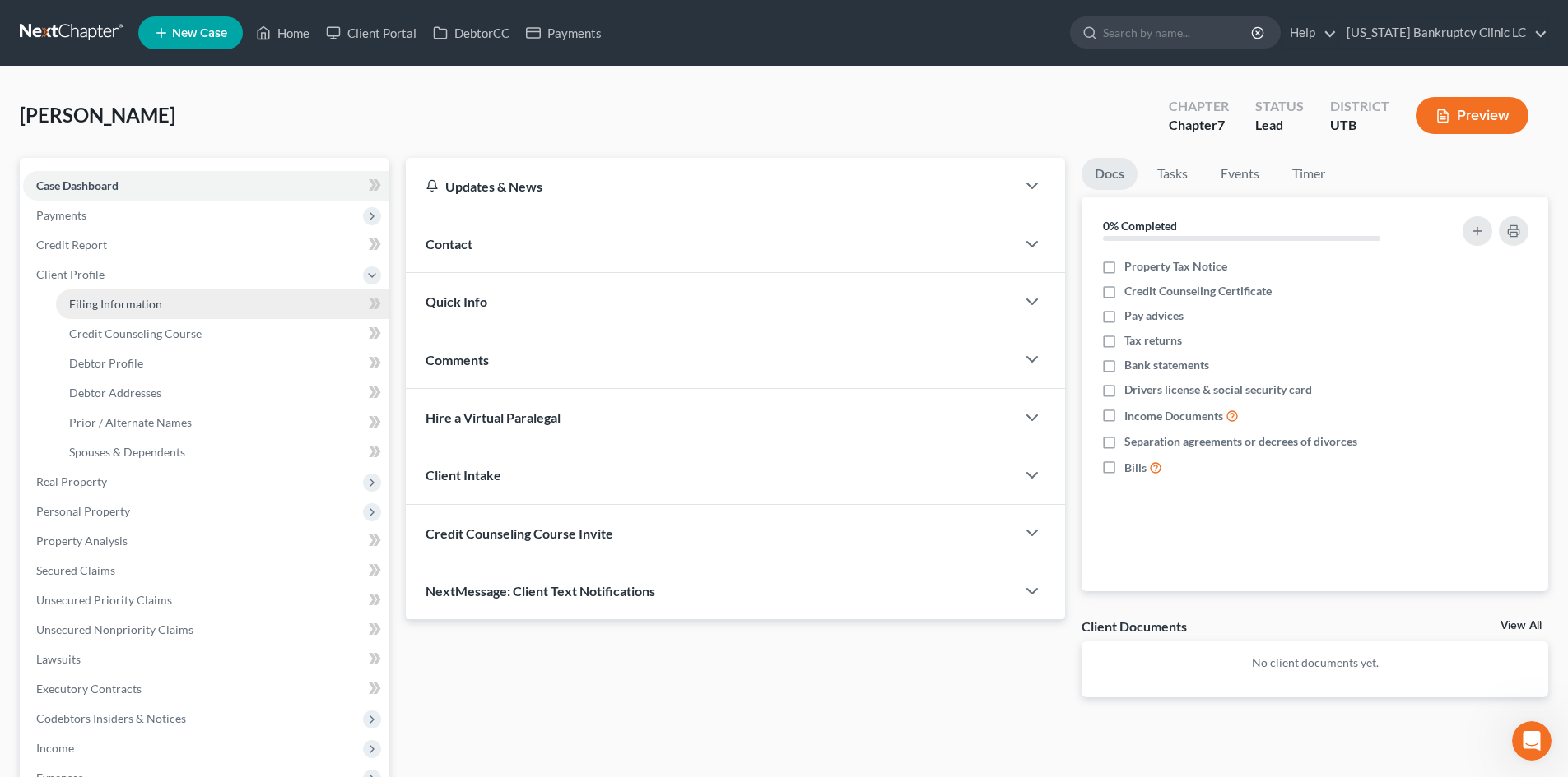
click at [113, 310] on span "Filing Information" at bounding box center [115, 304] width 93 height 14
select select "1"
select select "0"
select select "81"
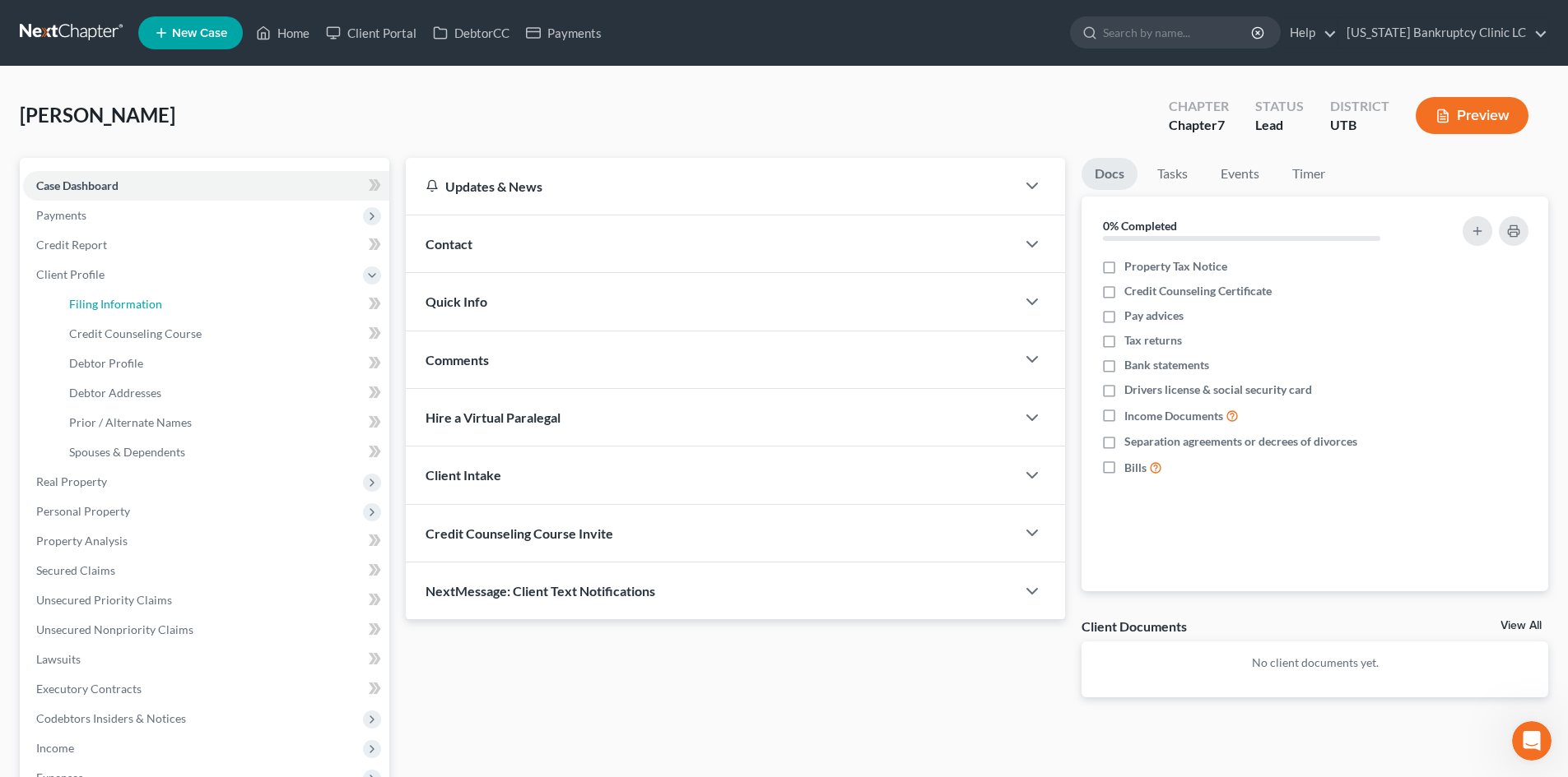
select select "46"
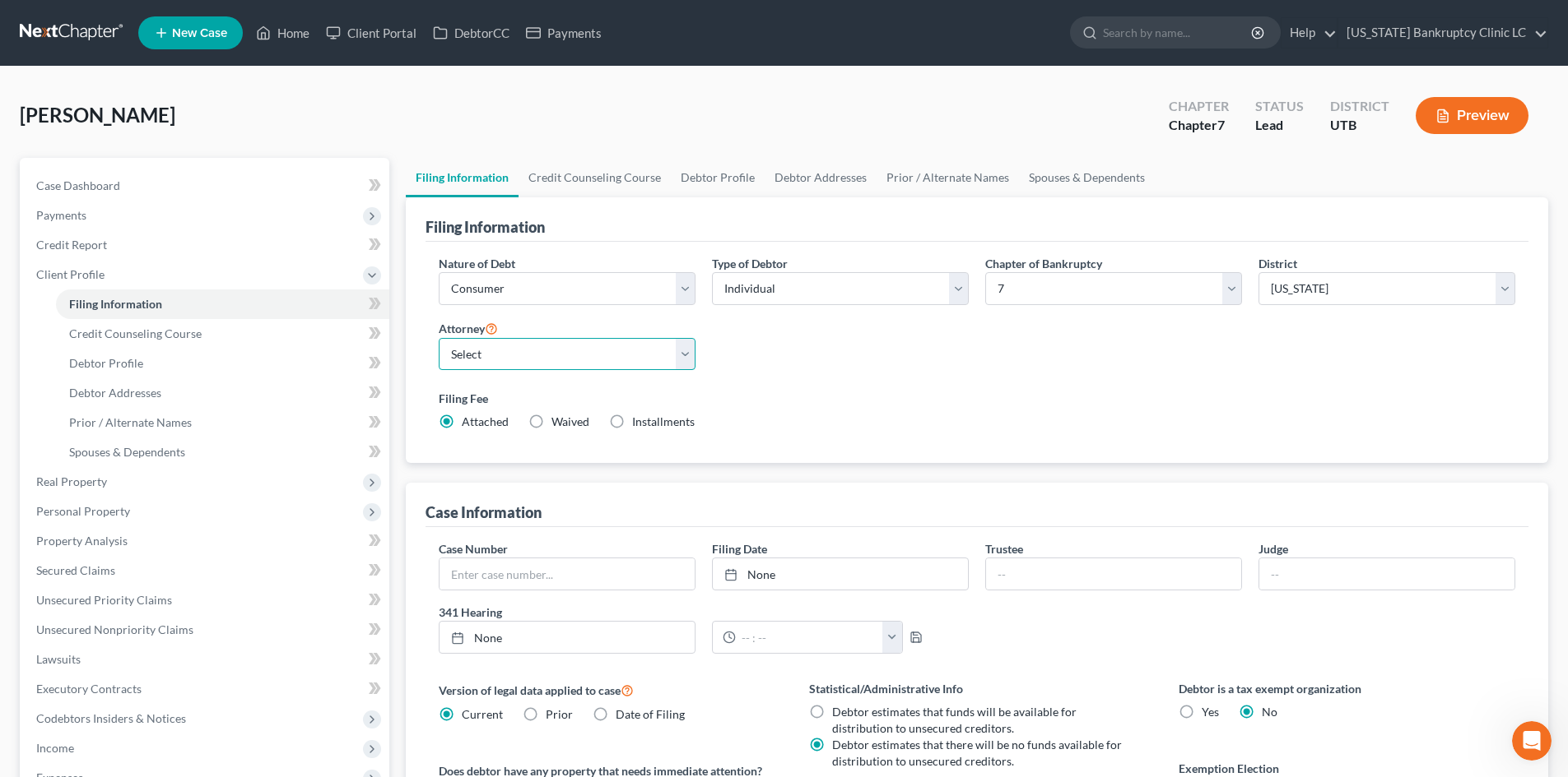
click at [565, 349] on select "Select [PERSON_NAME] - UTB [PERSON_NAME] - UT" at bounding box center [566, 354] width 257 height 33
select select "0"
click at [438, 338] on select "Select [PERSON_NAME] - UTB [PERSON_NAME] - UT" at bounding box center [566, 354] width 257 height 33
click at [983, 400] on label "Filing Fee" at bounding box center [976, 399] width 1076 height 17
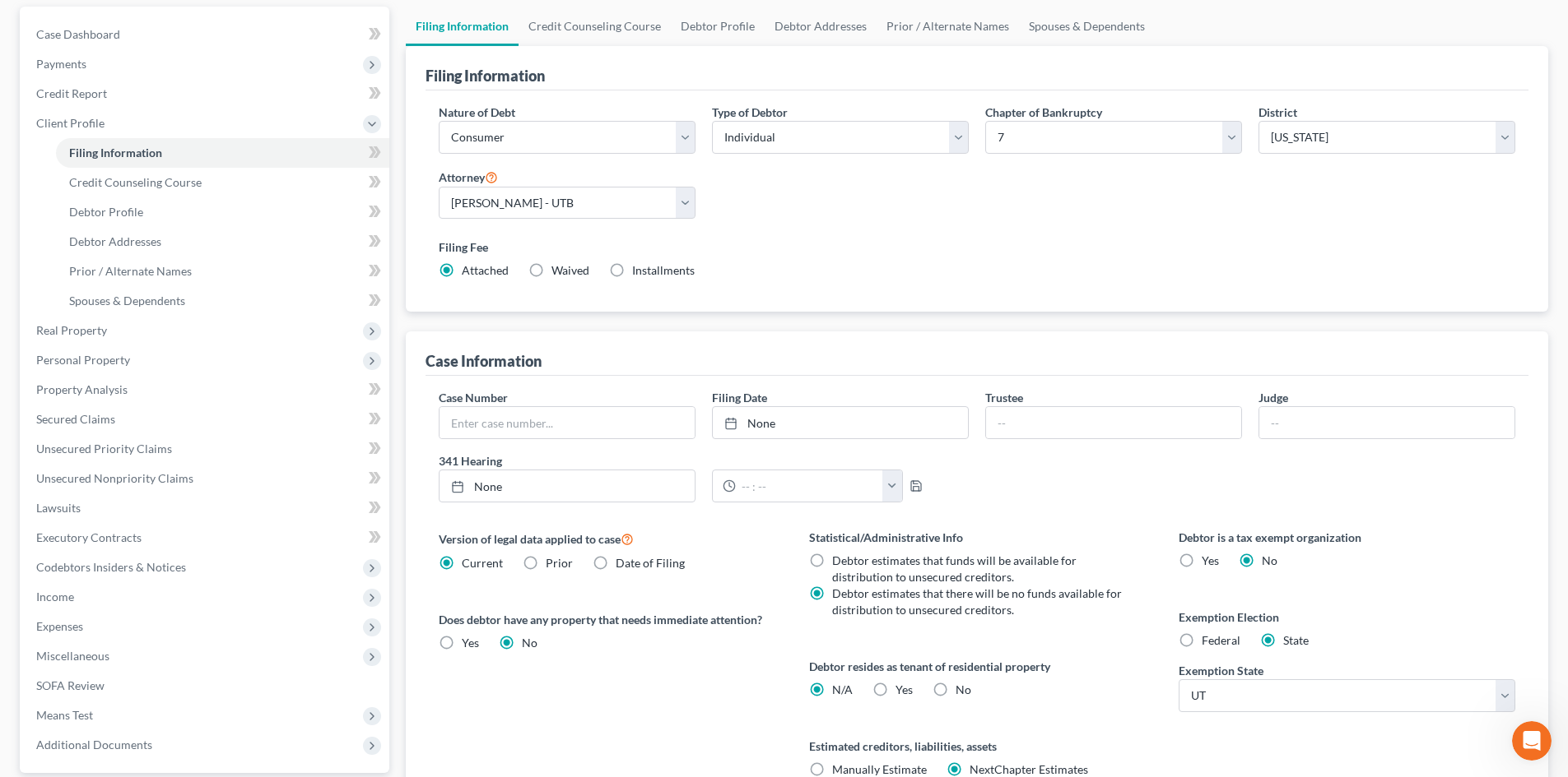
scroll to position [306, 0]
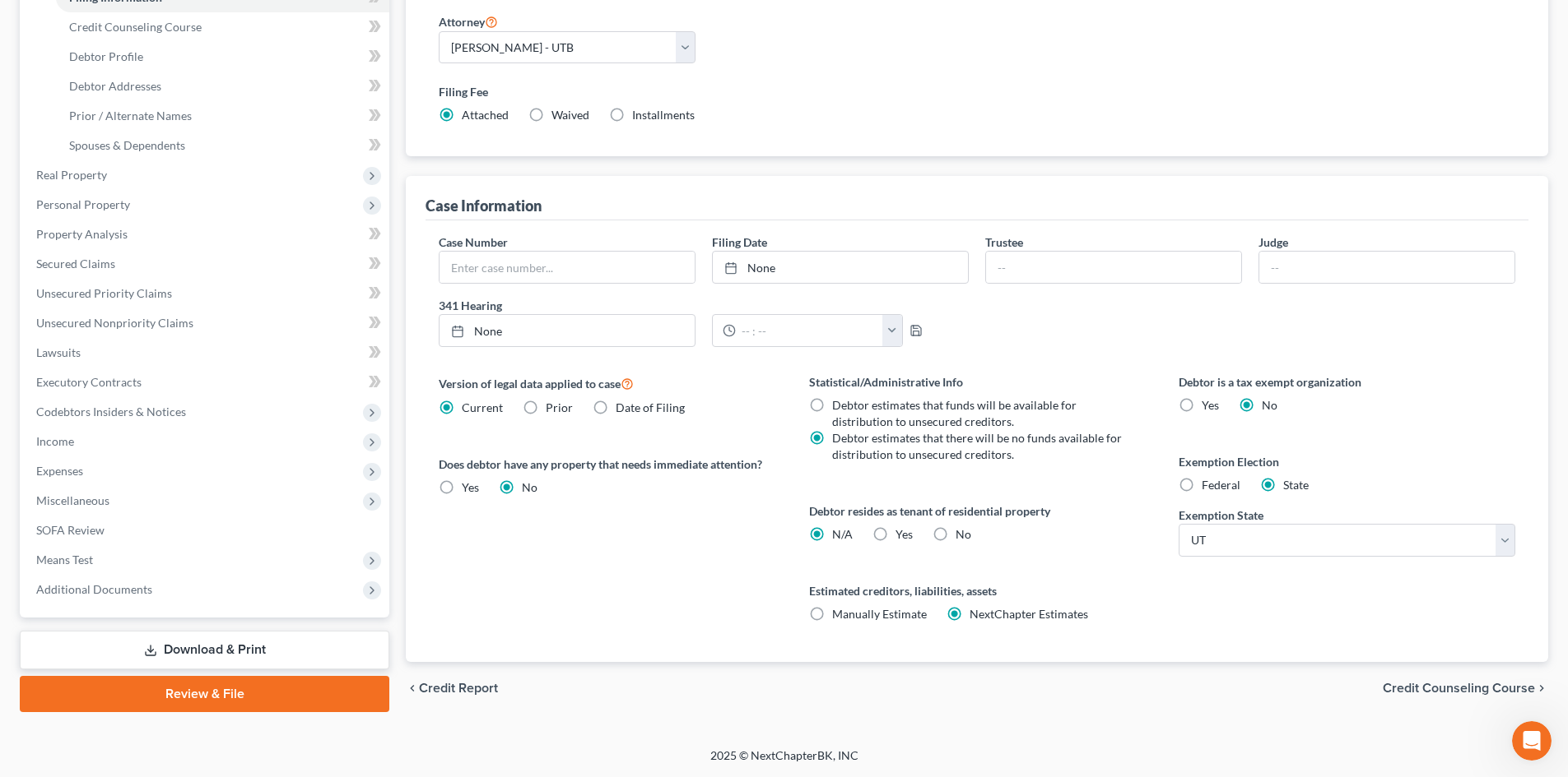
click at [907, 537] on span "Yes" at bounding box center [904, 534] width 17 height 14
click at [907, 537] on input "Yes Yes" at bounding box center [907, 531] width 11 height 11
radio input "true"
radio input "false"
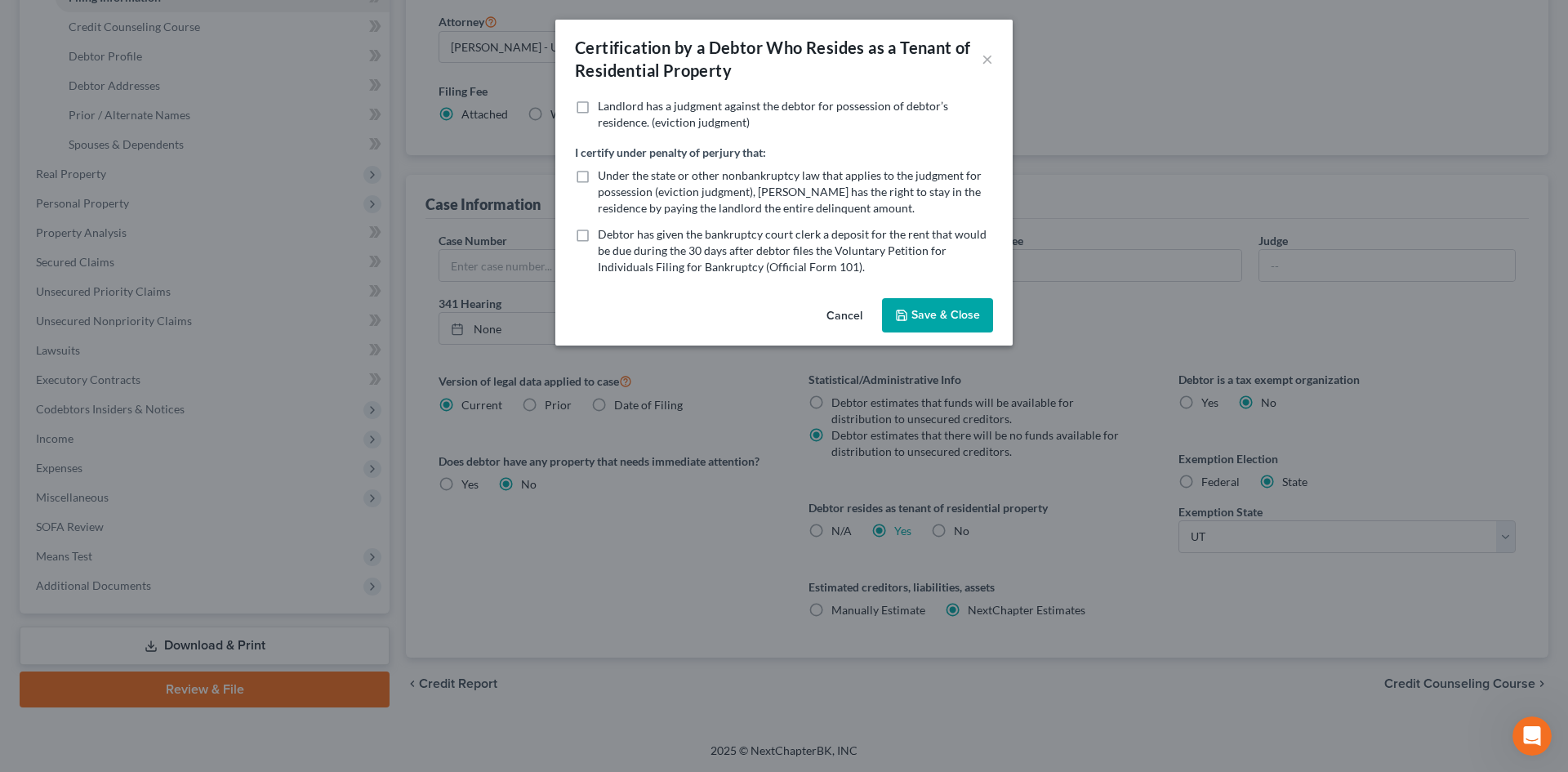
click at [928, 311] on button "Save & Close" at bounding box center [938, 316] width 111 height 34
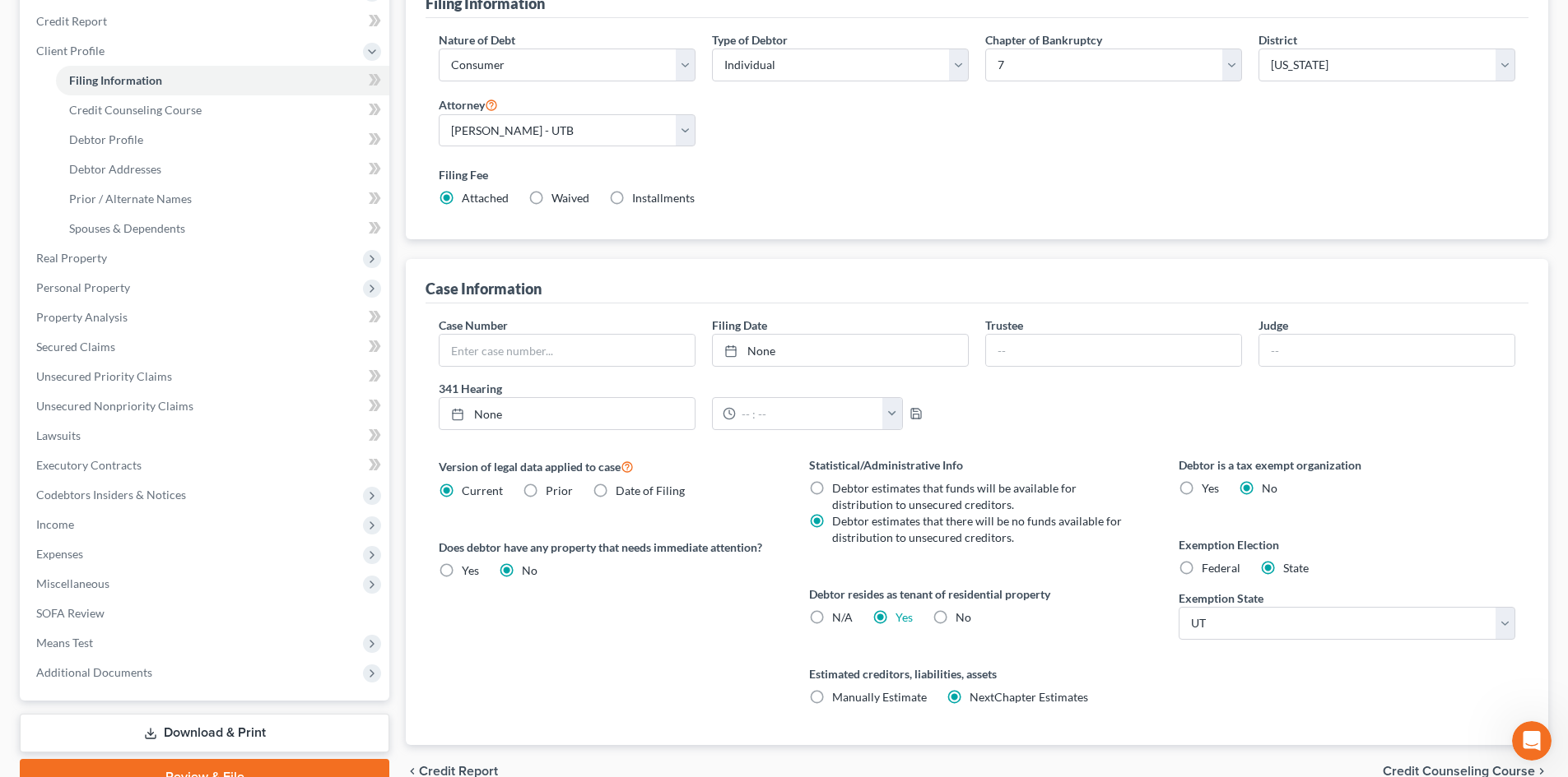
scroll to position [0, 0]
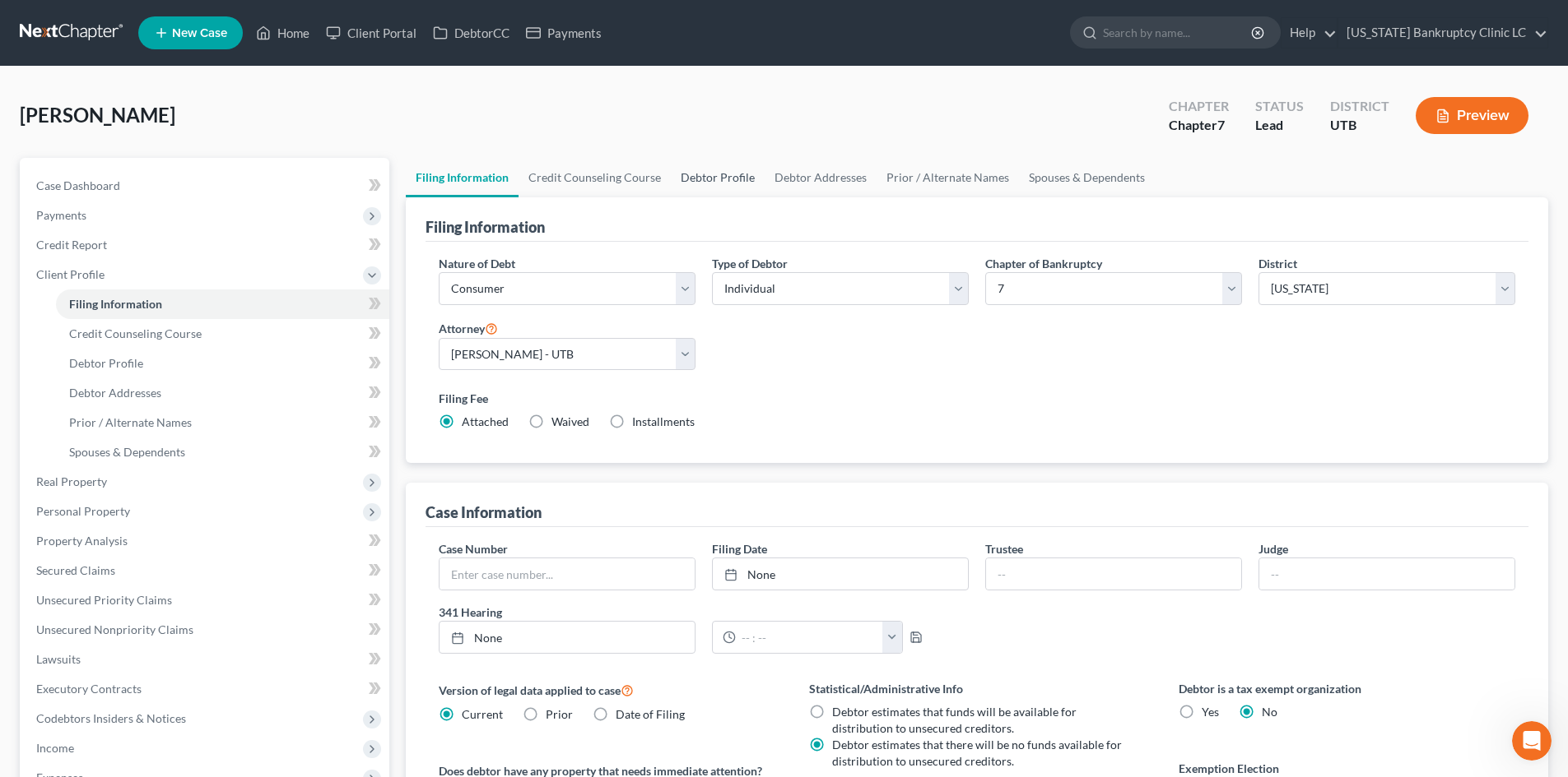
click at [713, 180] on link "Debtor Profile" at bounding box center [718, 177] width 94 height 39
select select "0"
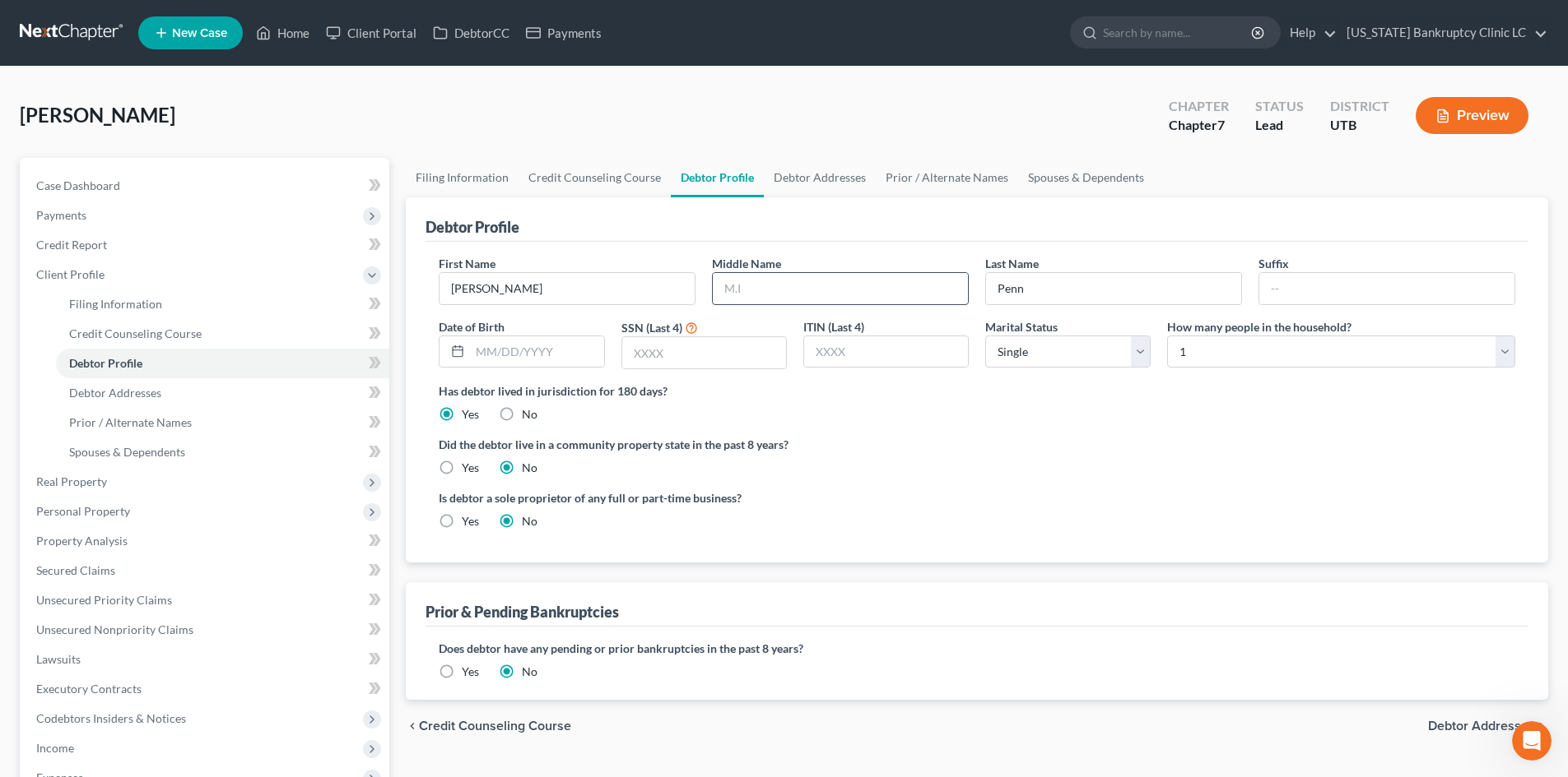
click at [811, 302] on input "text" at bounding box center [841, 288] width 256 height 32
click at [514, 352] on input "text" at bounding box center [536, 352] width 134 height 32
type input "[DATE]"
type input "1442"
click at [1030, 438] on label "Did the debtor live in a community property state in the past 8 years?" at bounding box center [976, 445] width 1076 height 17
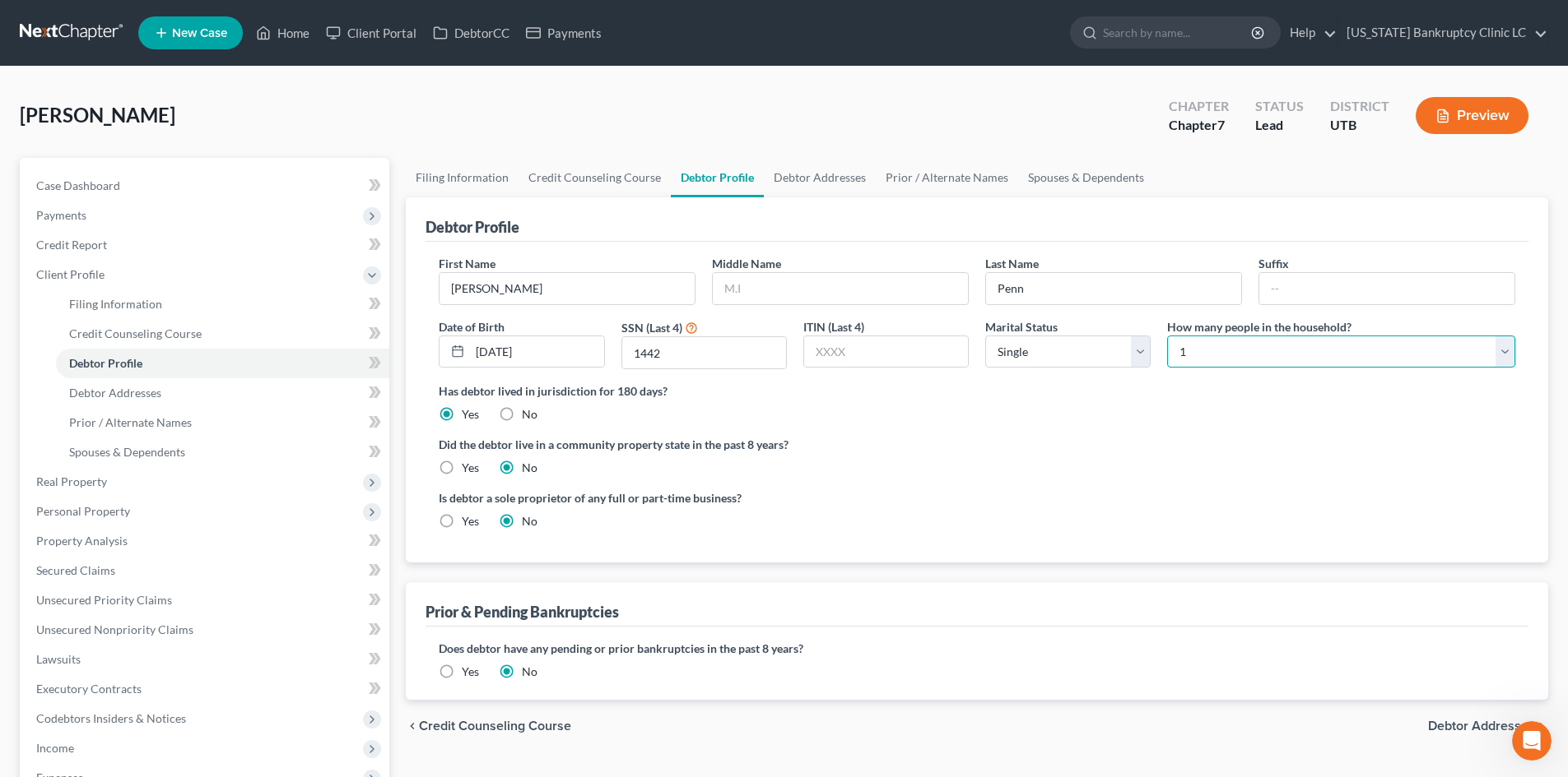
drag, startPoint x: 1225, startPoint y: 348, endPoint x: 1224, endPoint y: 359, distance: 11.0
click at [1225, 348] on select "Select 1 2 3 4 5 6 7 8 9 10 11 12 13 14 15 16 17 18 19 20" at bounding box center [1340, 352] width 348 height 33
select select "1"
click at [1166, 335] on select "Select 1 2 3 4 5 6 7 8 9 10 11 12 13 14 15 16 17 18 19 20" at bounding box center [1340, 352] width 348 height 33
click at [1179, 413] on div "Has debtor lived in jurisdiction for 180 days? Yes No Debtor must reside in jur…" at bounding box center [976, 402] width 1076 height 40
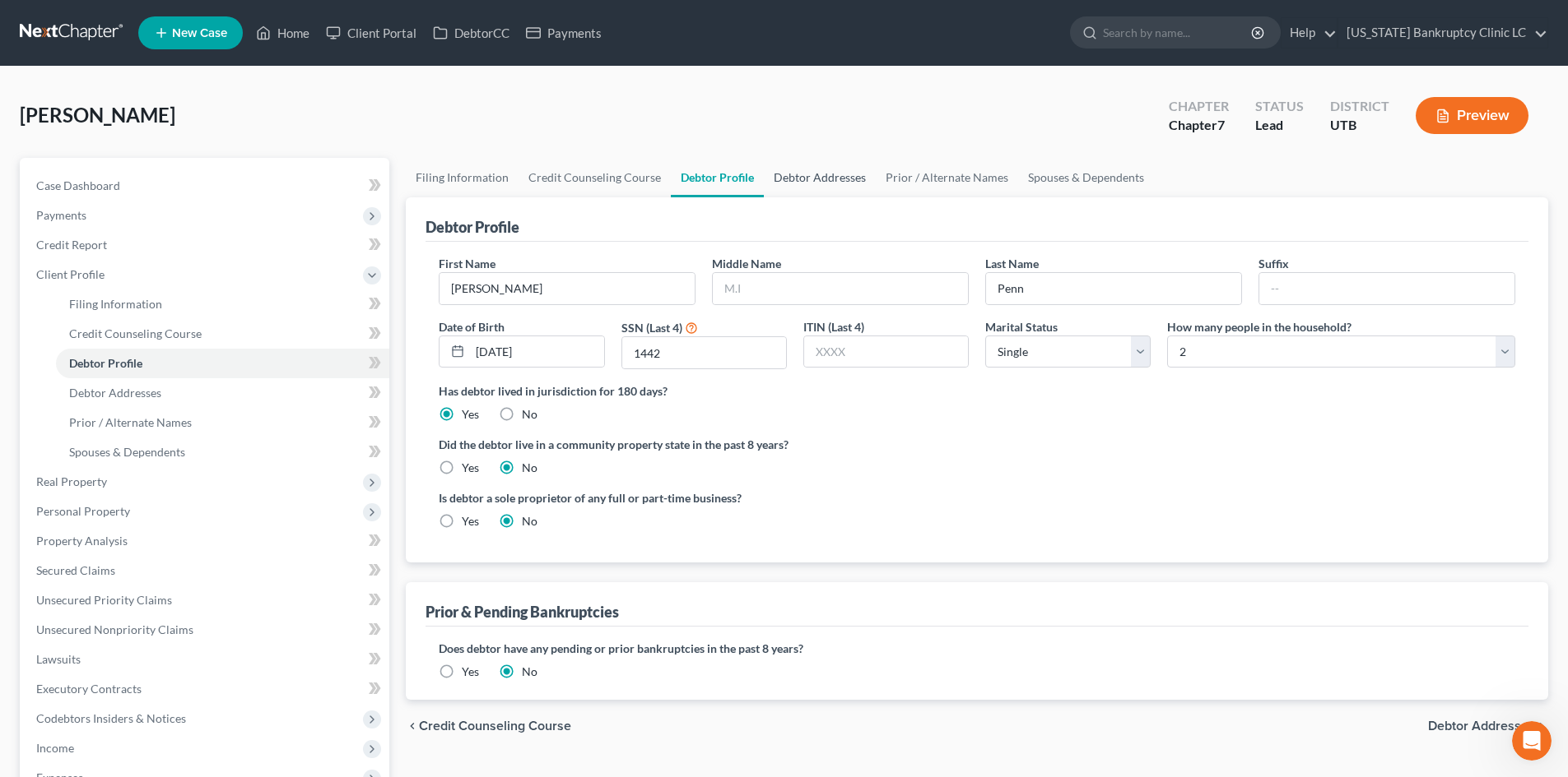
click at [788, 183] on link "Debtor Addresses" at bounding box center [820, 177] width 111 height 39
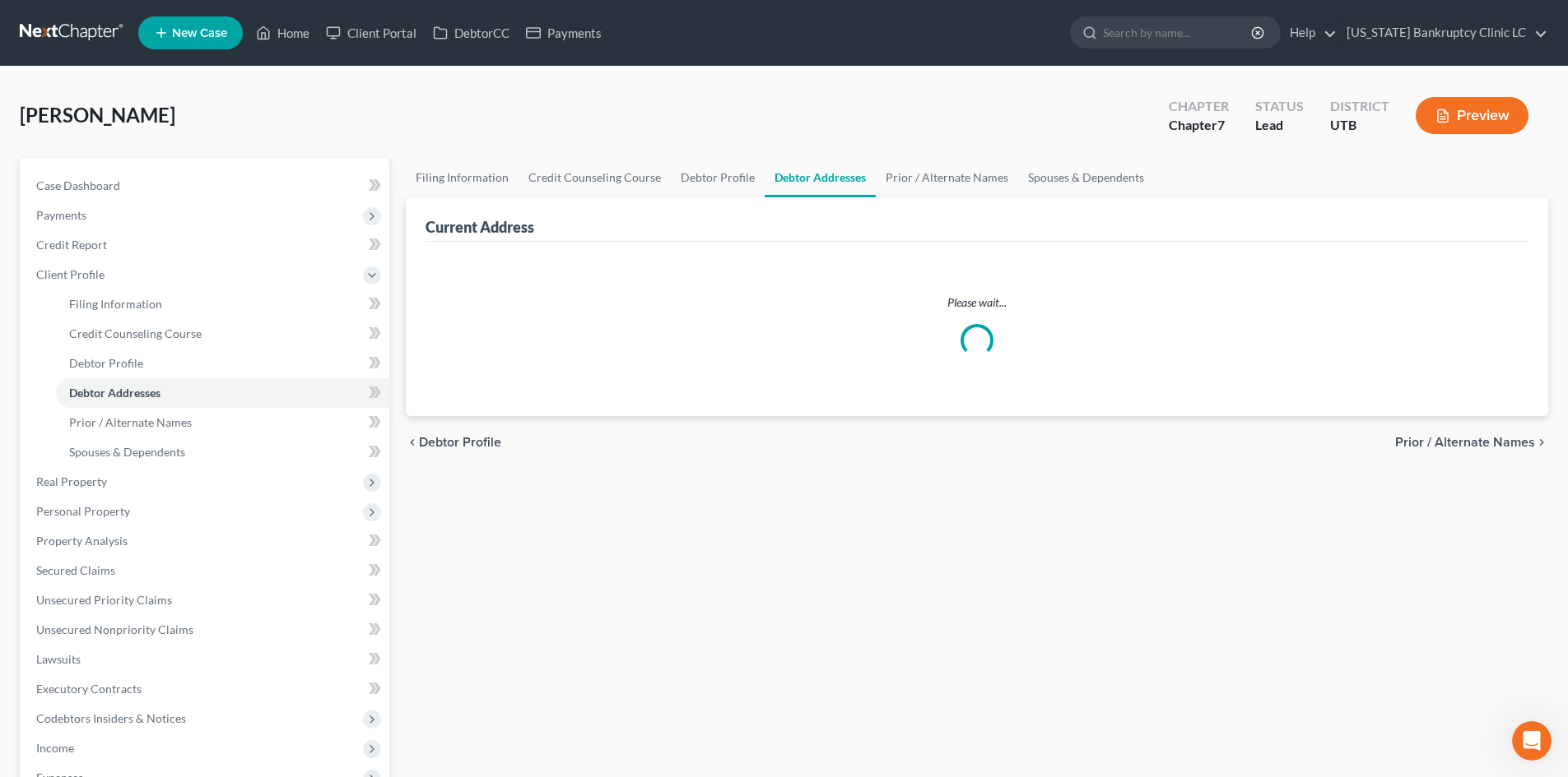
select select "0"
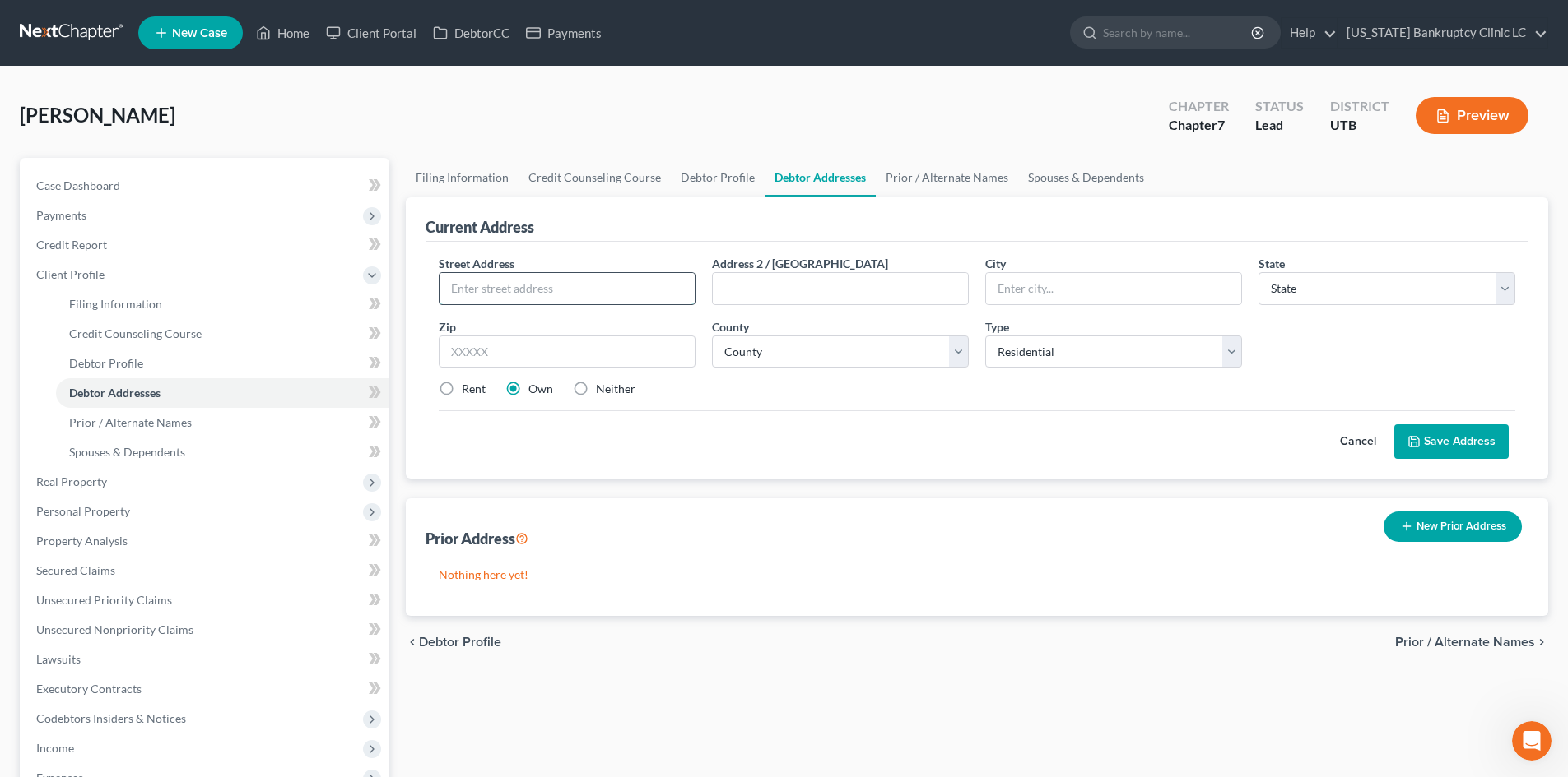
click at [561, 289] on input "text" at bounding box center [567, 288] width 256 height 32
type input "2635 N 500 E"
click at [559, 355] on input "text" at bounding box center [566, 352] width 257 height 33
click at [628, 356] on input "[PERSON_NAME]" at bounding box center [566, 352] width 257 height 33
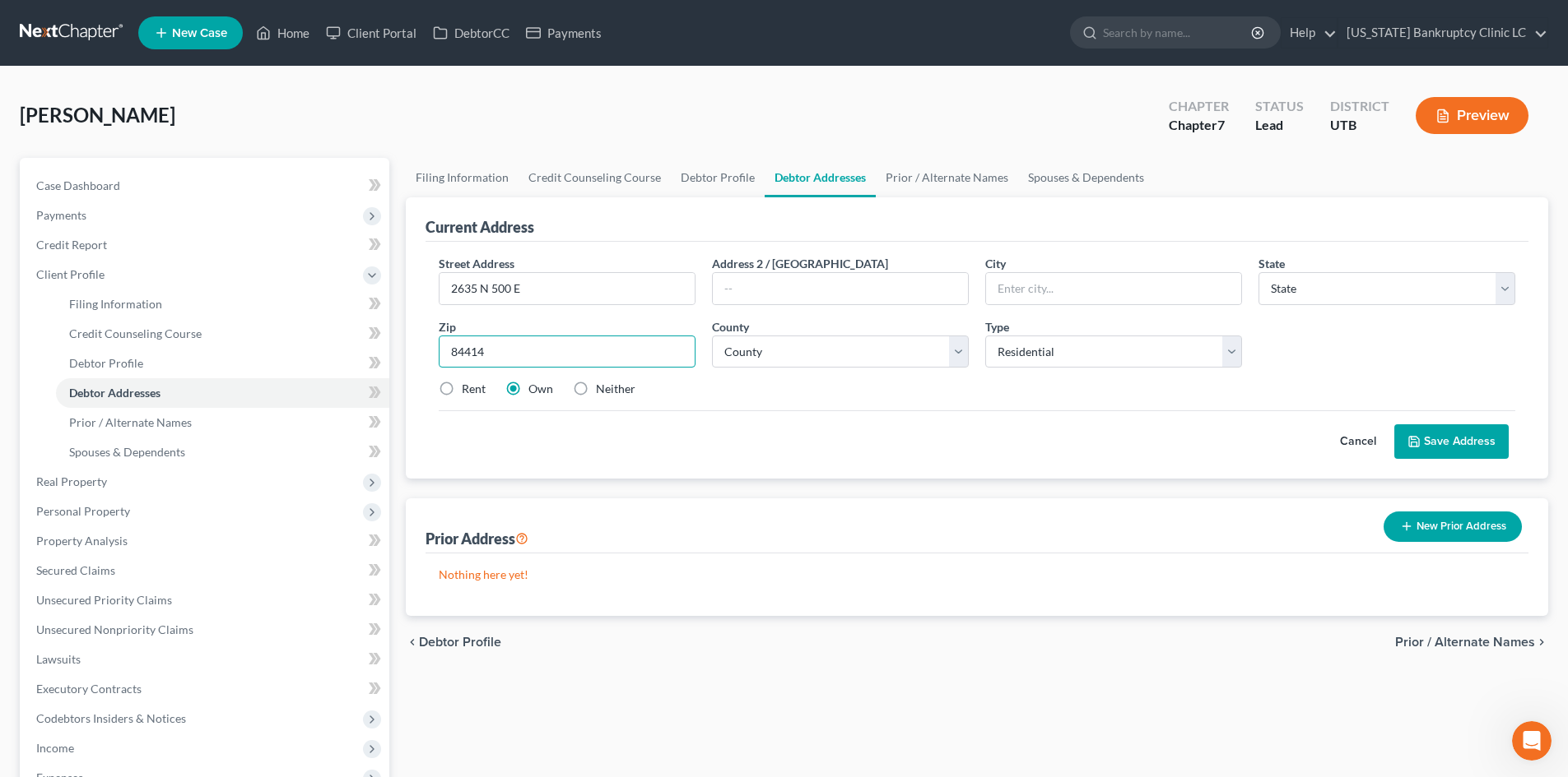
type input "84414"
type input "[PERSON_NAME]"
select select "46"
click at [879, 357] on select "County" at bounding box center [840, 352] width 257 height 33
click at [879, 357] on select "County [GEOGRAPHIC_DATA] [GEOGRAPHIC_DATA] [GEOGRAPHIC_DATA] [GEOGRAPHIC_DATA] …" at bounding box center [840, 352] width 257 height 33
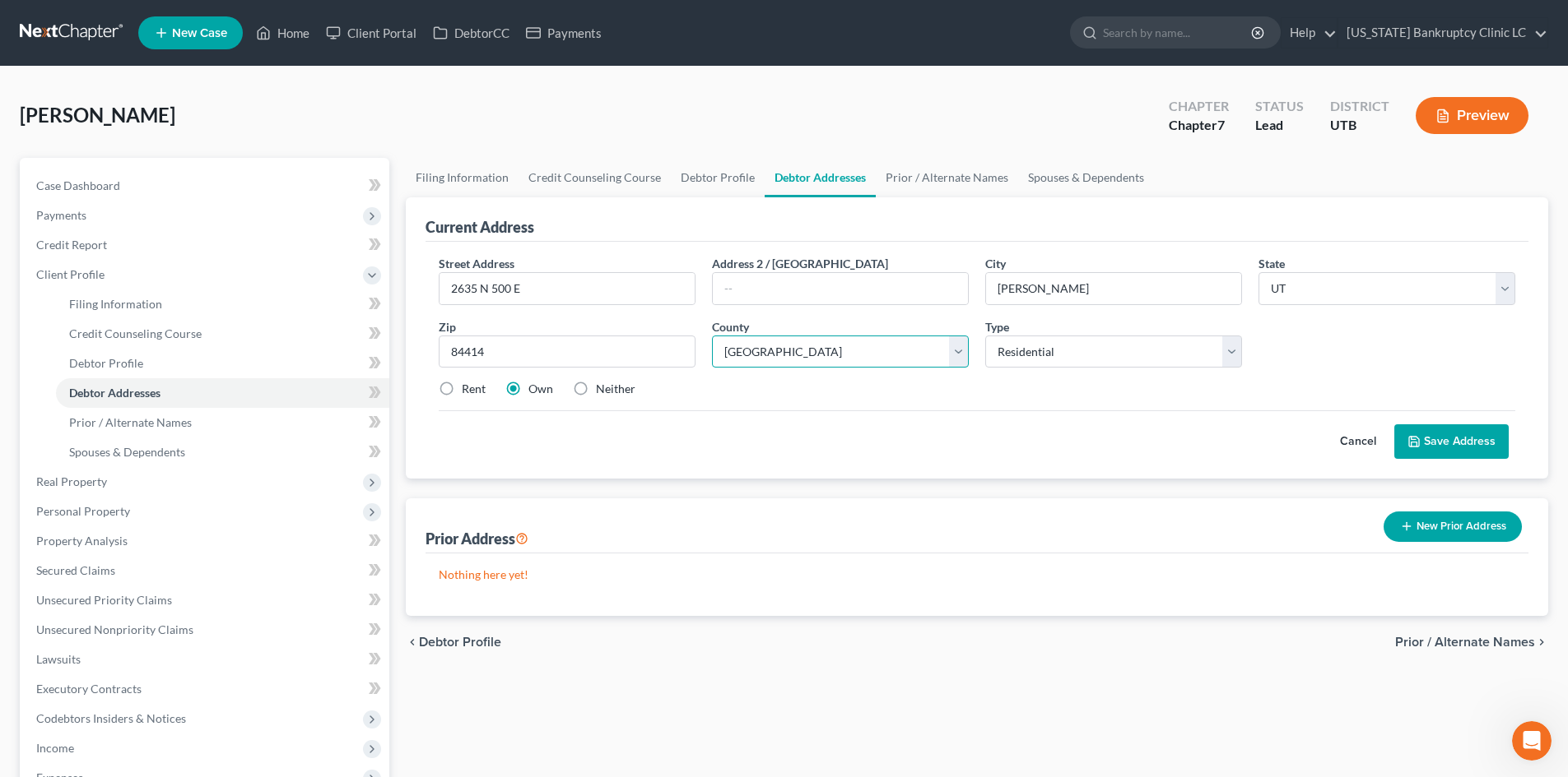
select select "28"
click at [879, 357] on select "County [GEOGRAPHIC_DATA] [GEOGRAPHIC_DATA] [GEOGRAPHIC_DATA] [GEOGRAPHIC_DATA] …" at bounding box center [840, 352] width 257 height 33
click at [1061, 353] on select "Select Residential Mailing Rental Business" at bounding box center [1113, 352] width 257 height 33
drag, startPoint x: 617, startPoint y: 428, endPoint x: 679, endPoint y: 449, distance: 65.5
click at [617, 428] on div "Cancel Save Address" at bounding box center [976, 434] width 1076 height 49
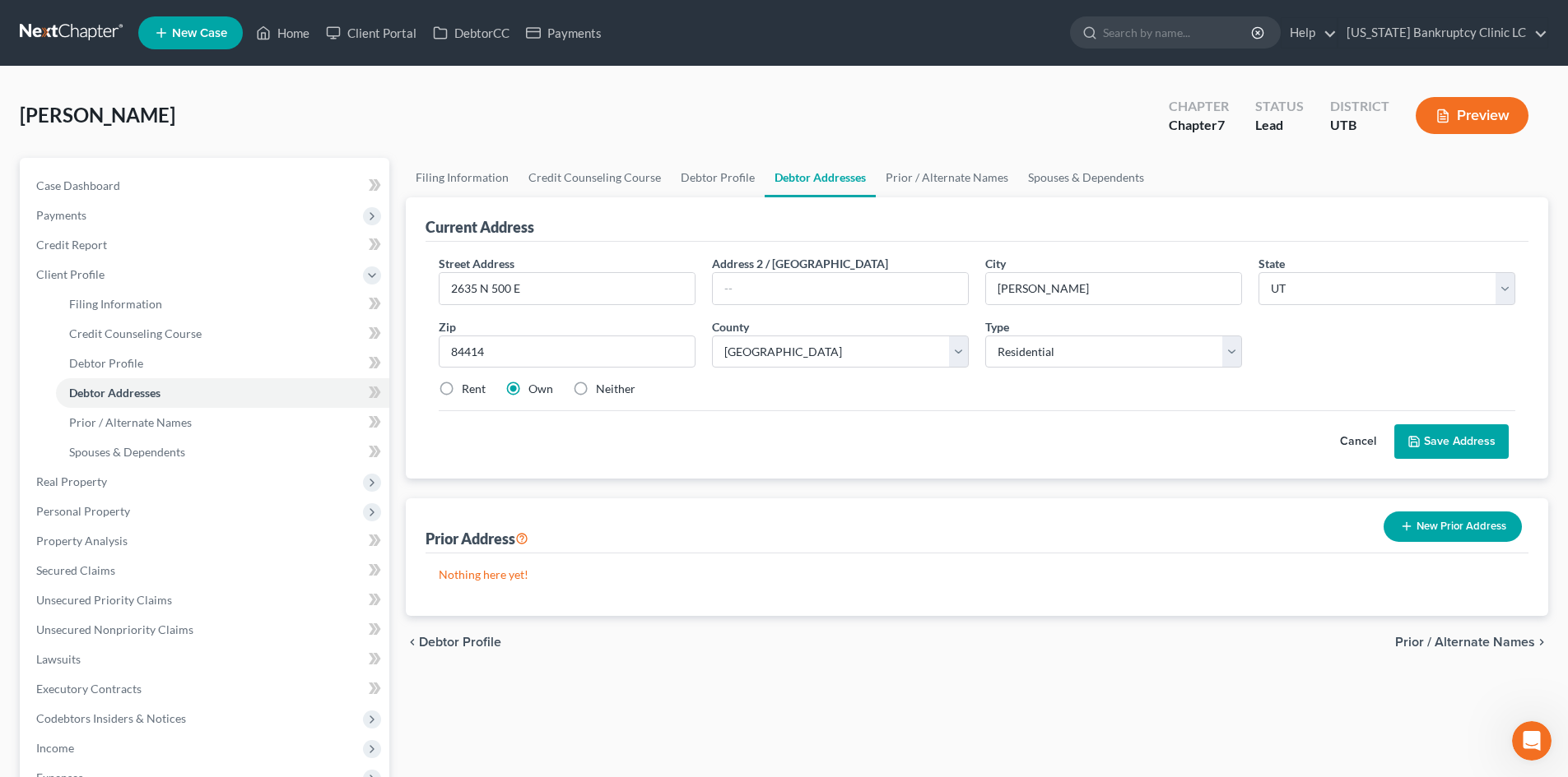
click at [477, 386] on label "Rent" at bounding box center [473, 389] width 24 height 16
click at [477, 386] on input "Rent" at bounding box center [473, 386] width 11 height 11
radio input "true"
click at [1455, 450] on button "Save Address" at bounding box center [1451, 442] width 114 height 35
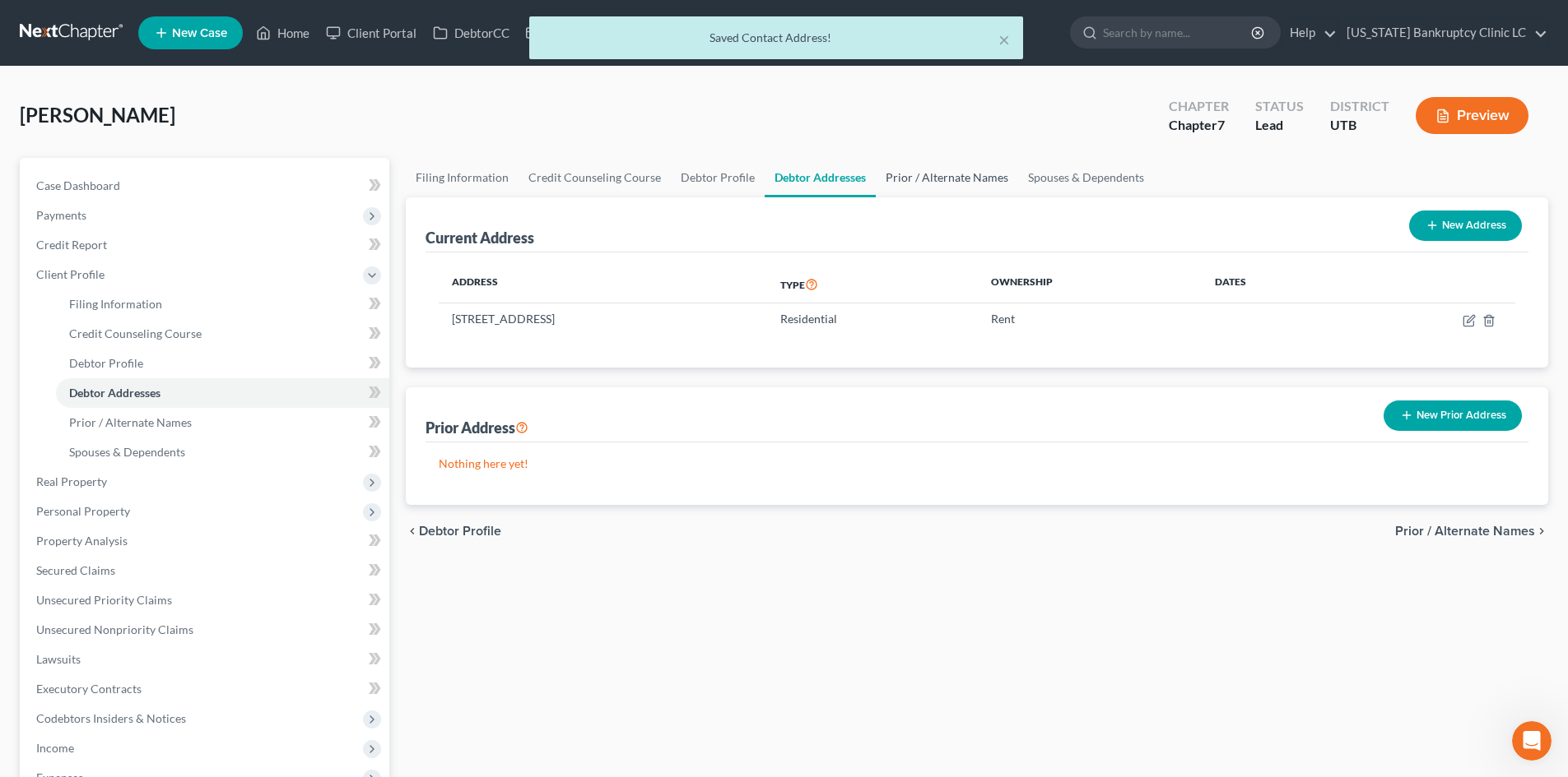
click at [941, 182] on link "Prior / Alternate Names" at bounding box center [946, 177] width 142 height 39
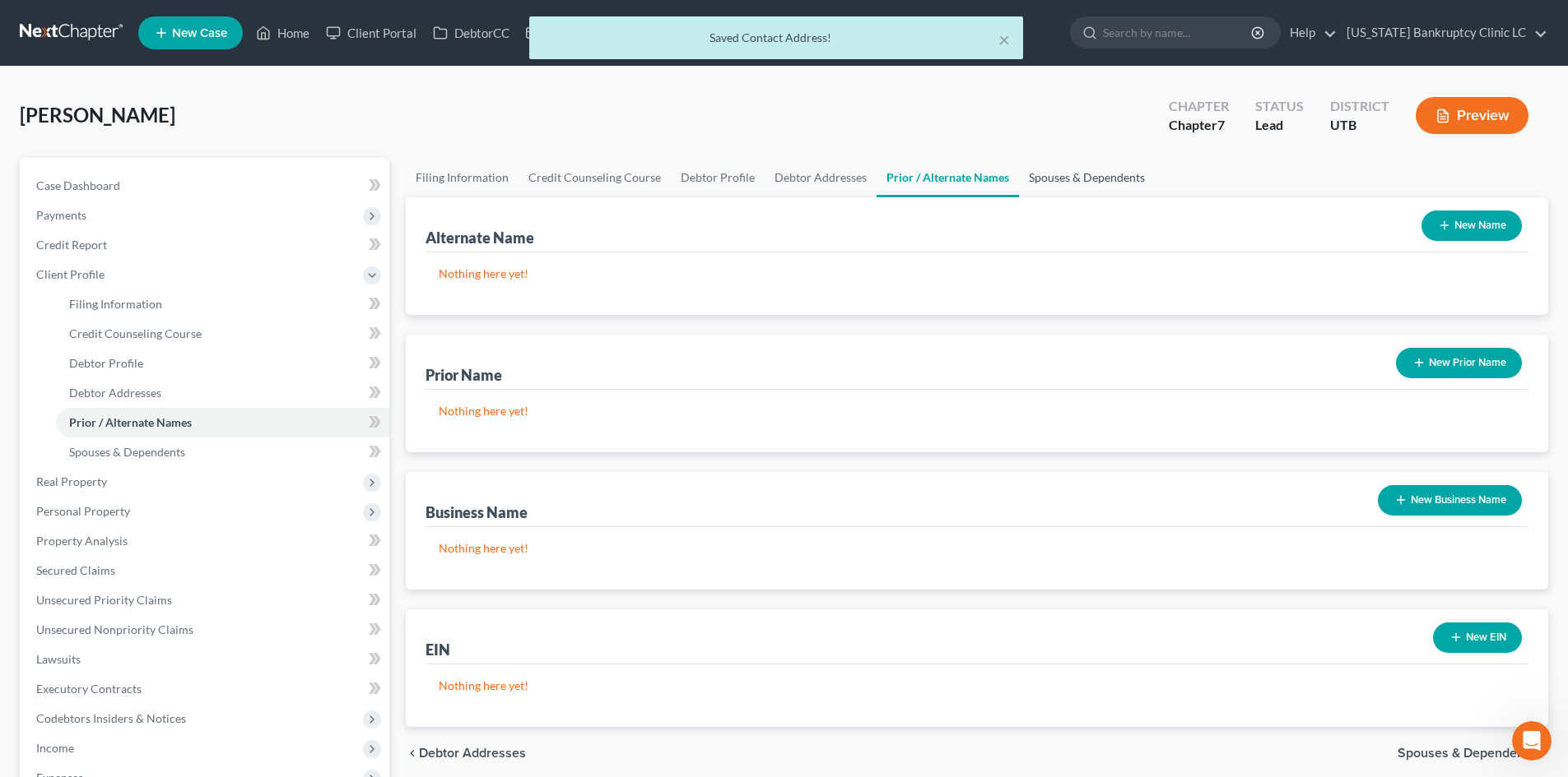
click at [1069, 179] on link "Spouses & Dependents" at bounding box center [1086, 177] width 135 height 39
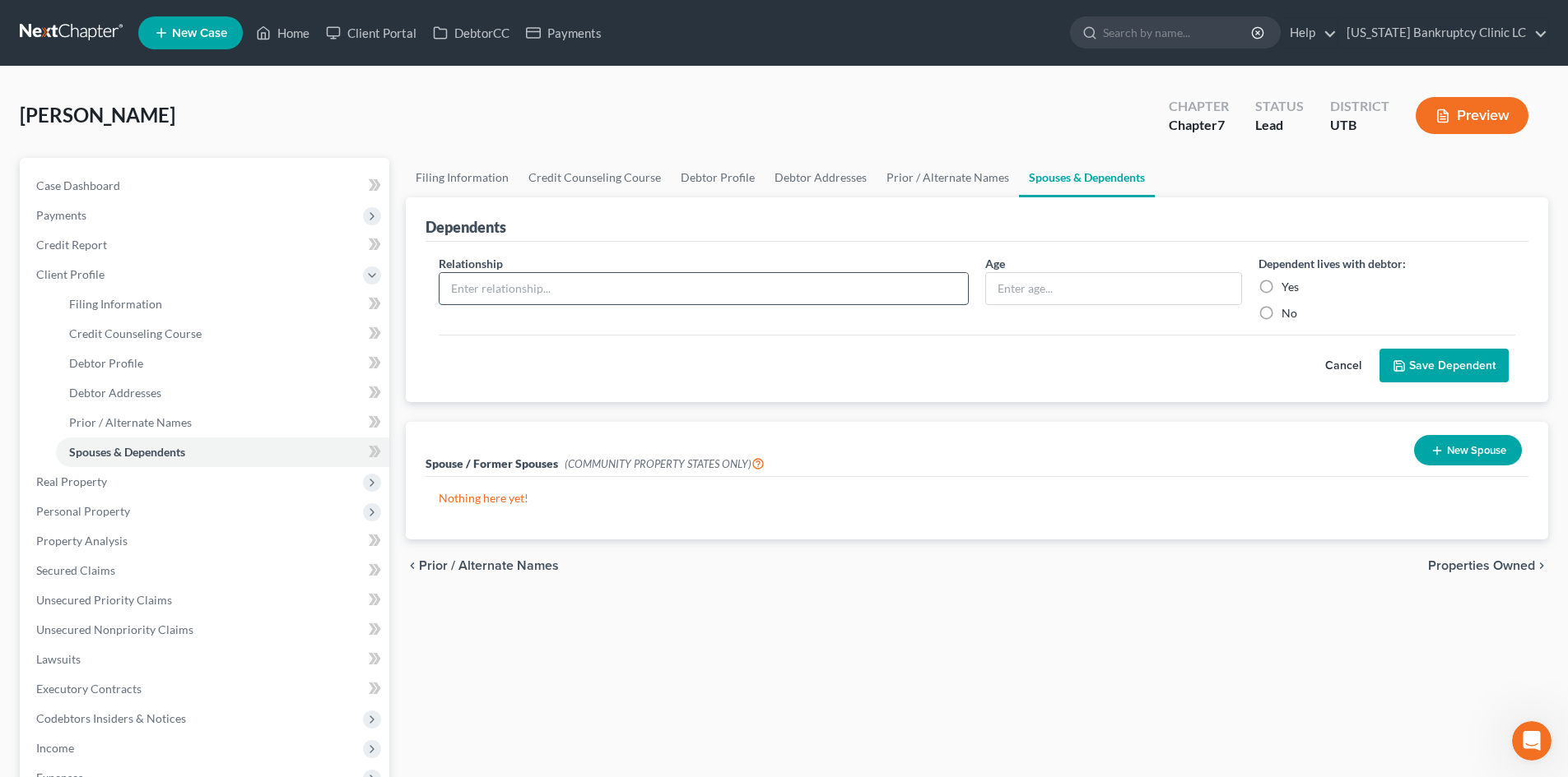
click at [604, 295] on input "text" at bounding box center [703, 288] width 528 height 32
type input "Son"
click at [1134, 300] on input "text" at bounding box center [1114, 288] width 256 height 32
type input "4"
click at [1281, 289] on label "Yes" at bounding box center [1289, 286] width 17 height 16
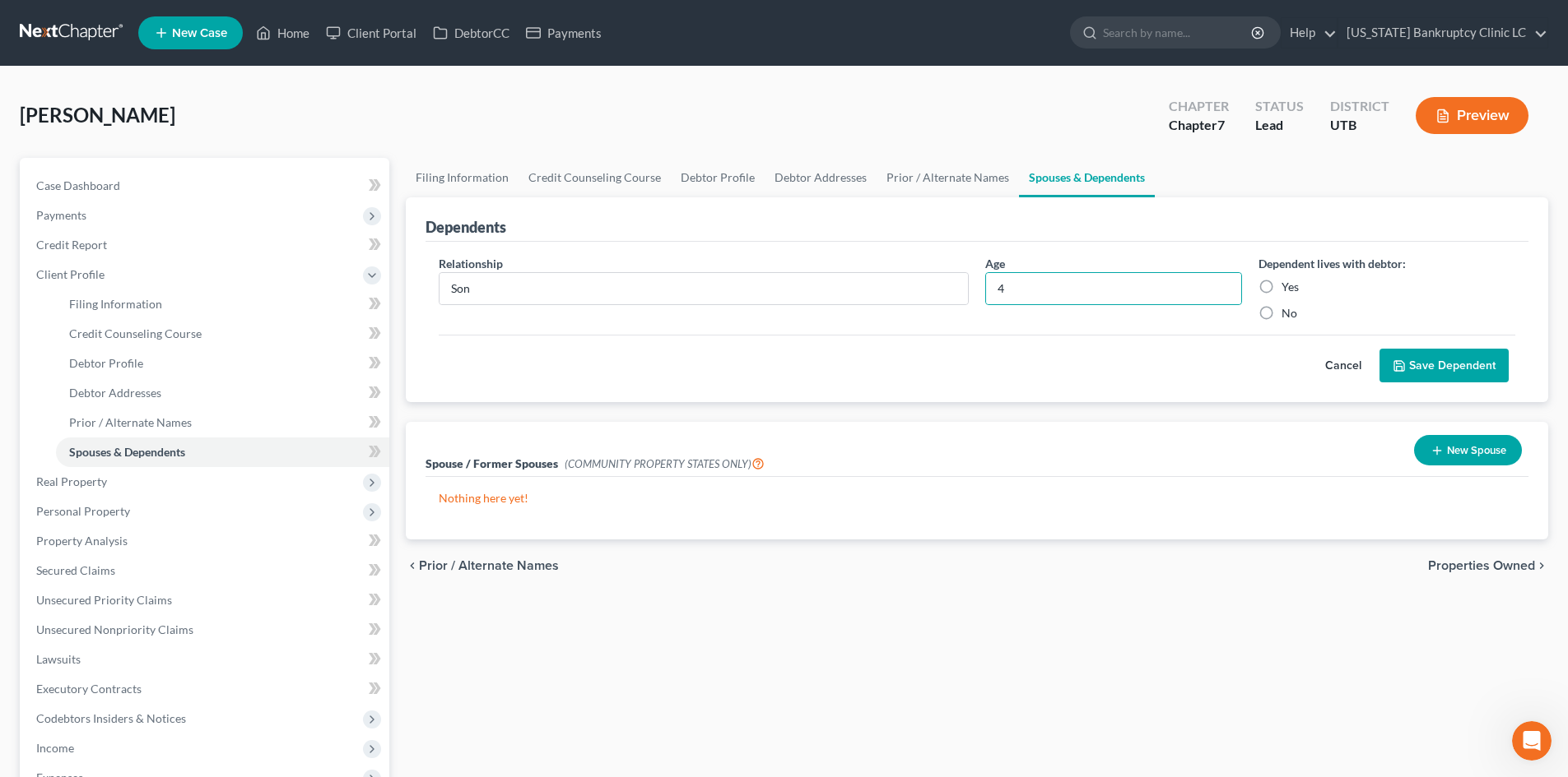
click at [1287, 289] on input "Yes" at bounding box center [1292, 283] width 11 height 11
radio input "true"
click at [1411, 363] on button "Save Dependent" at bounding box center [1443, 366] width 129 height 35
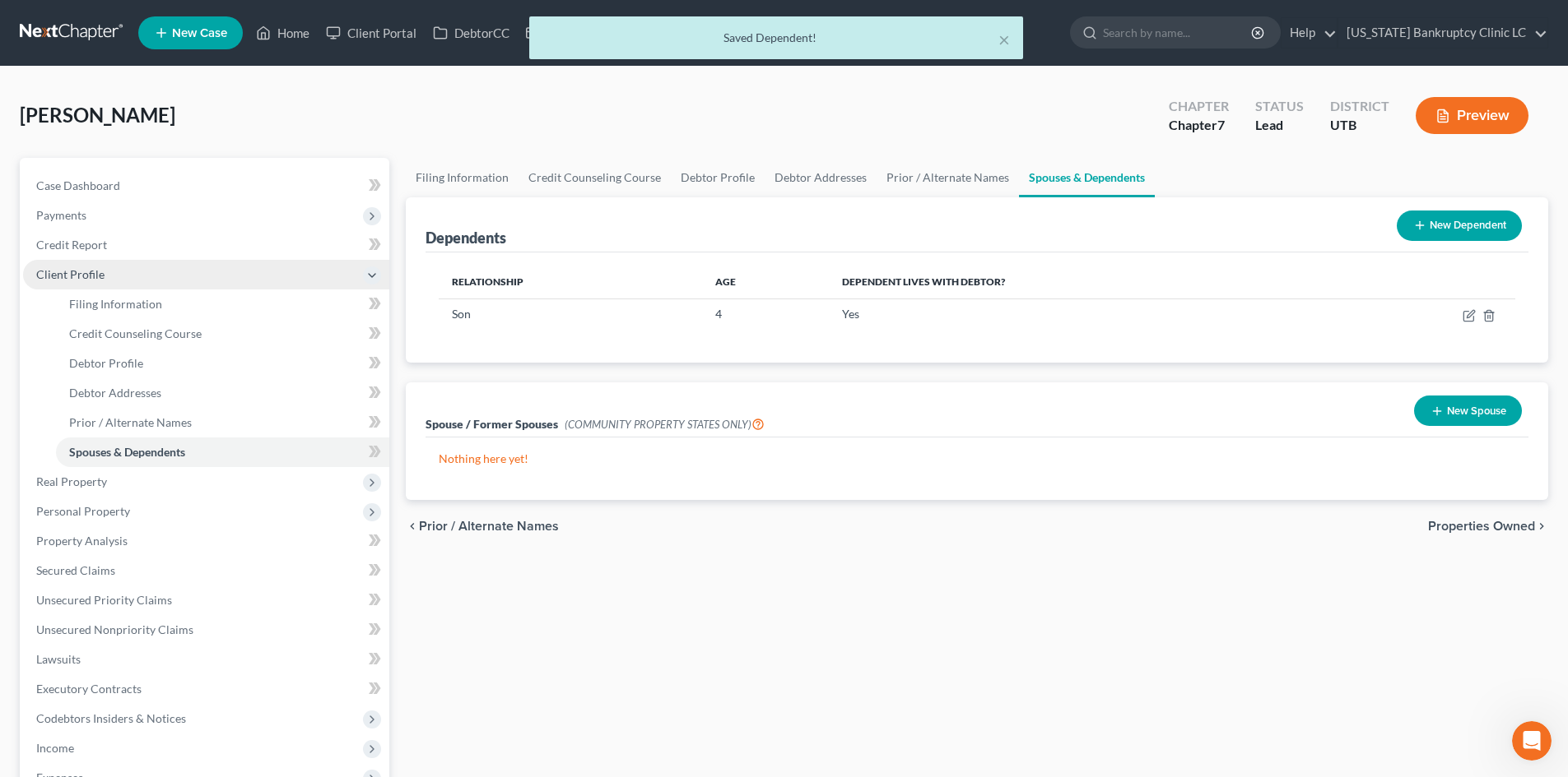
click at [104, 263] on span "Client Profile" at bounding box center [206, 275] width 366 height 30
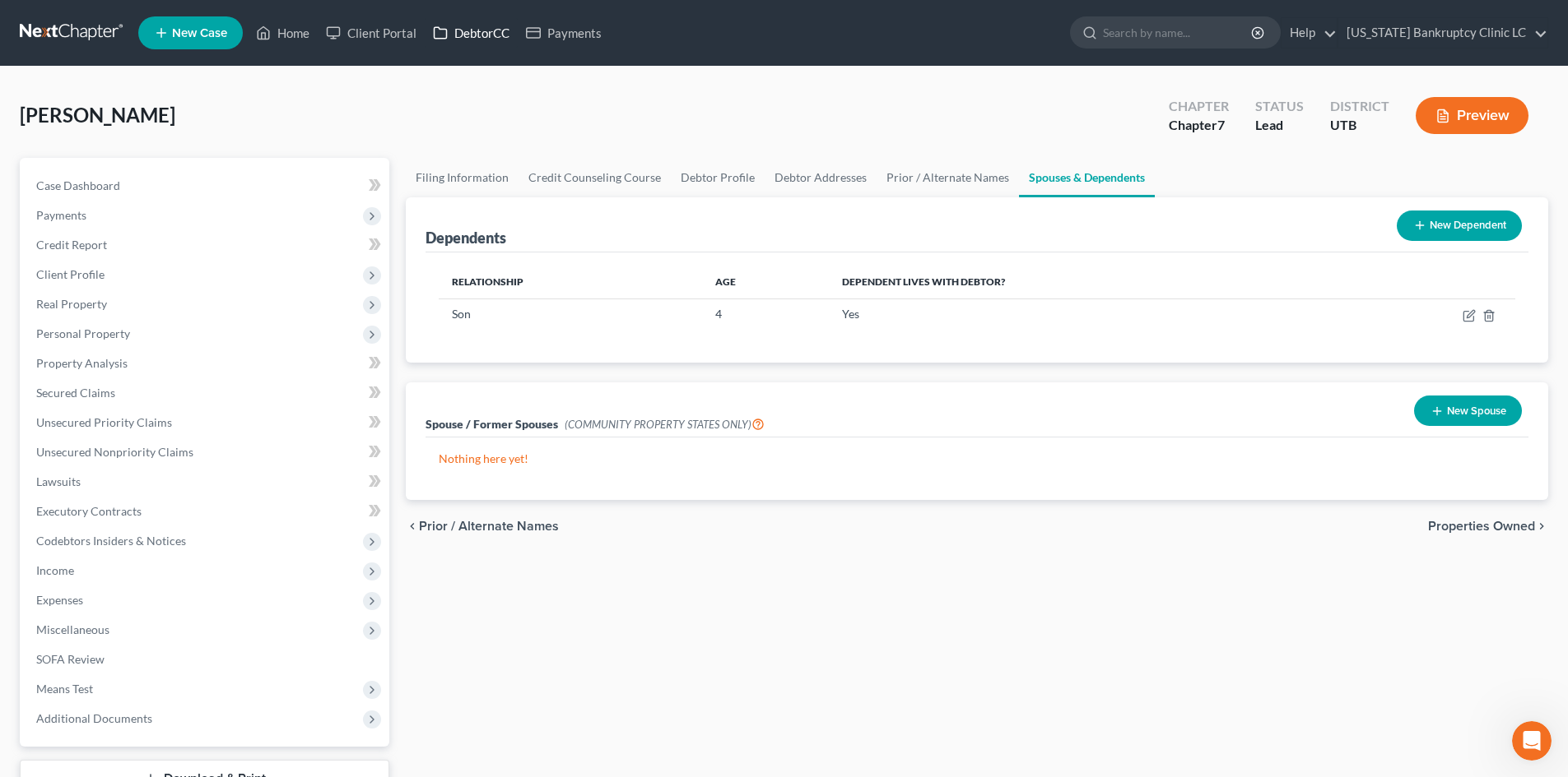
click at [478, 37] on link "DebtorCC" at bounding box center [471, 33] width 93 height 30
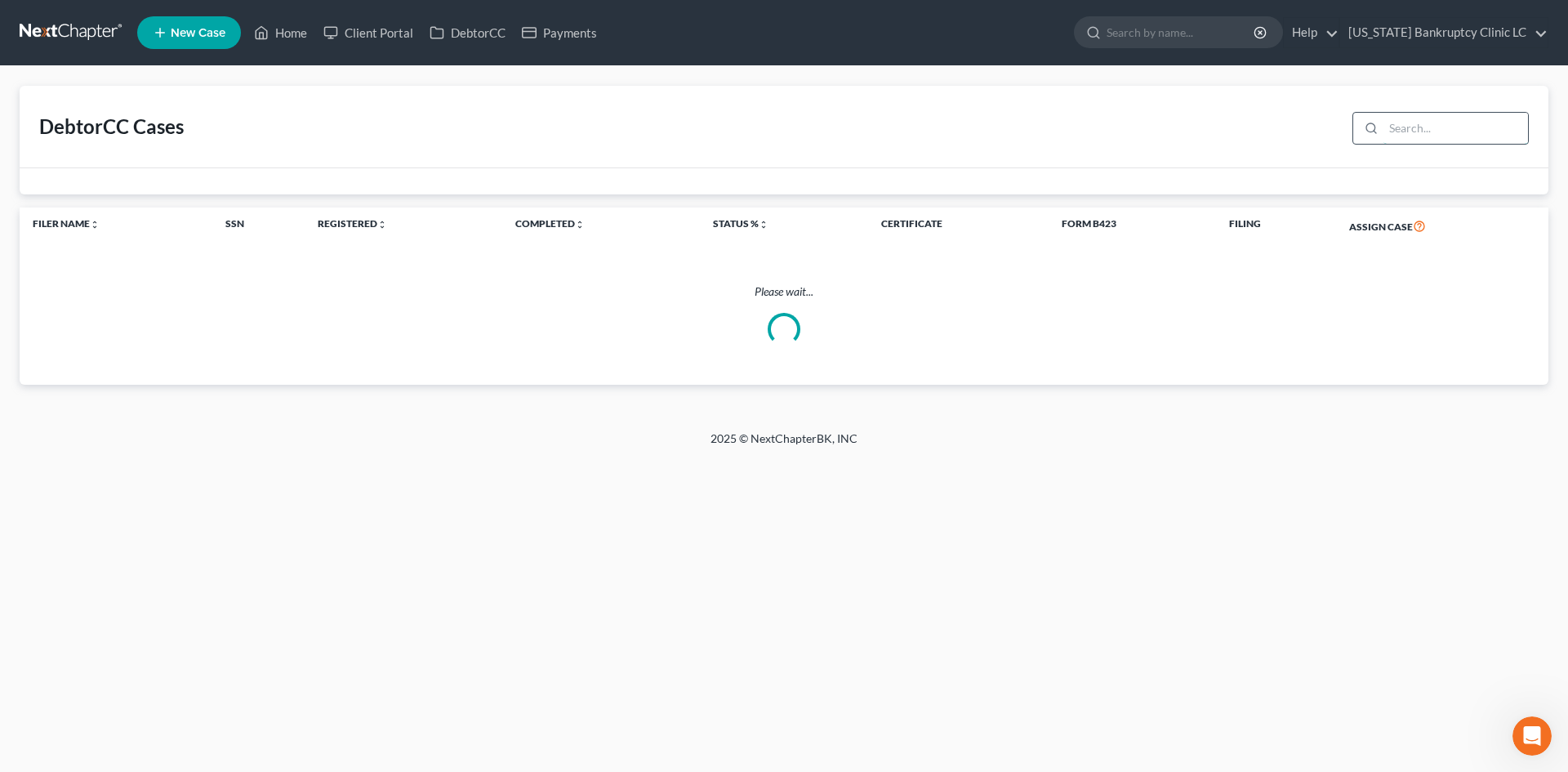
click at [1456, 137] on input "search" at bounding box center [1456, 128] width 145 height 31
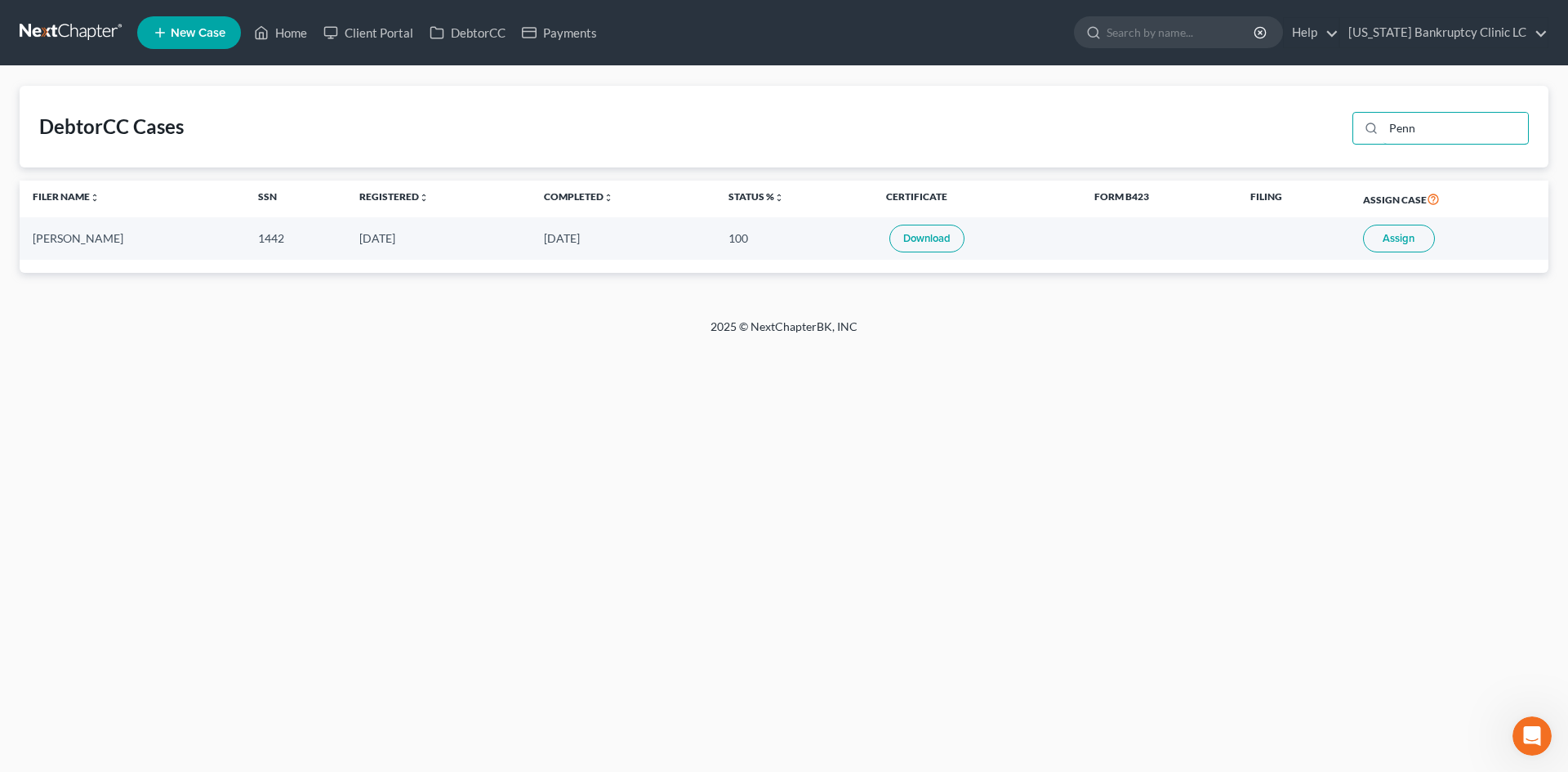
type input "Penn"
click at [1415, 248] on button "Assign" at bounding box center [1398, 239] width 72 height 28
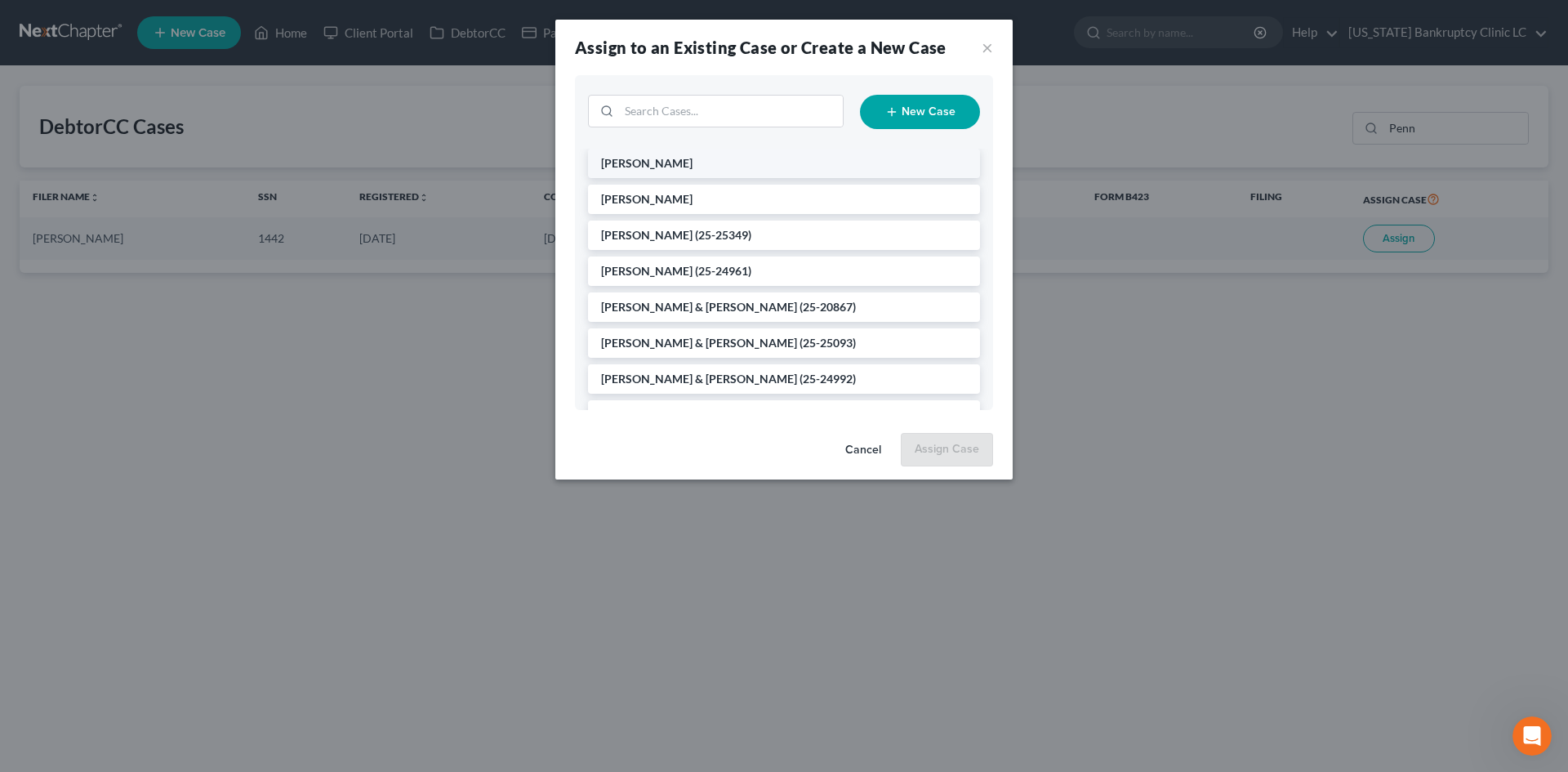
click at [715, 168] on li "[PERSON_NAME]" at bounding box center [784, 163] width 392 height 30
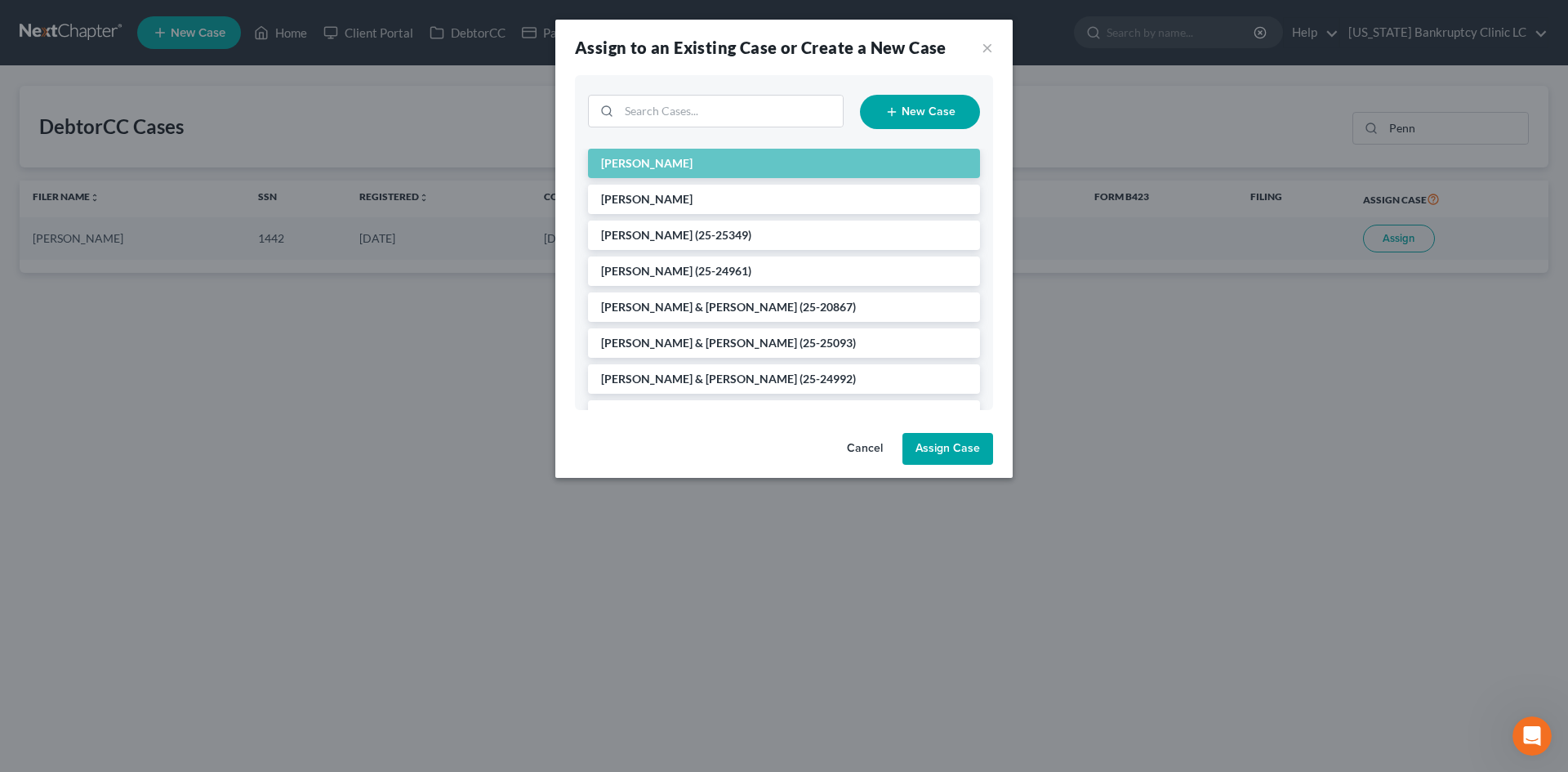
click at [946, 441] on button "Assign Case" at bounding box center [947, 449] width 91 height 32
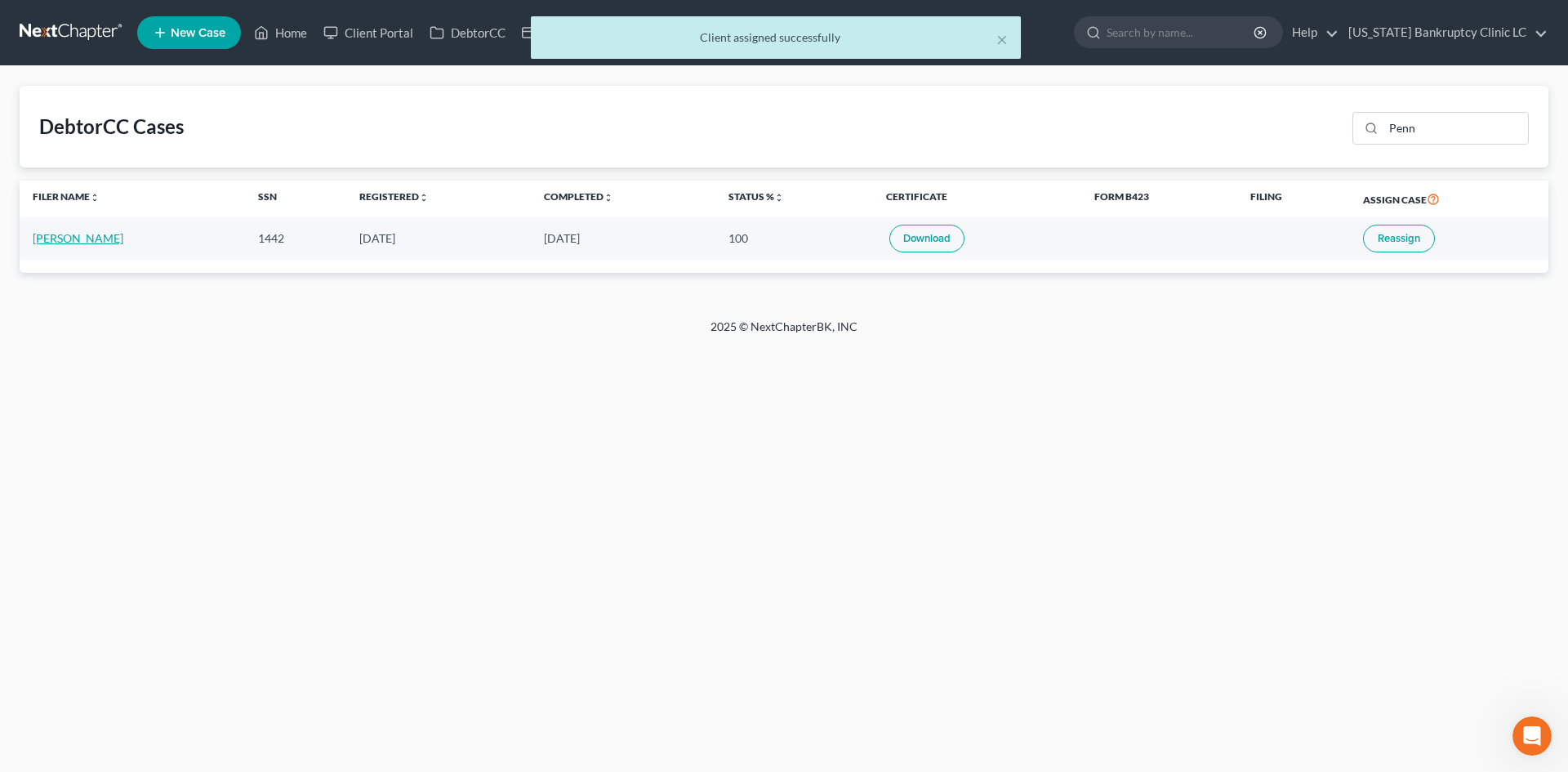
click at [54, 239] on link "[PERSON_NAME]" at bounding box center [77, 238] width 91 height 14
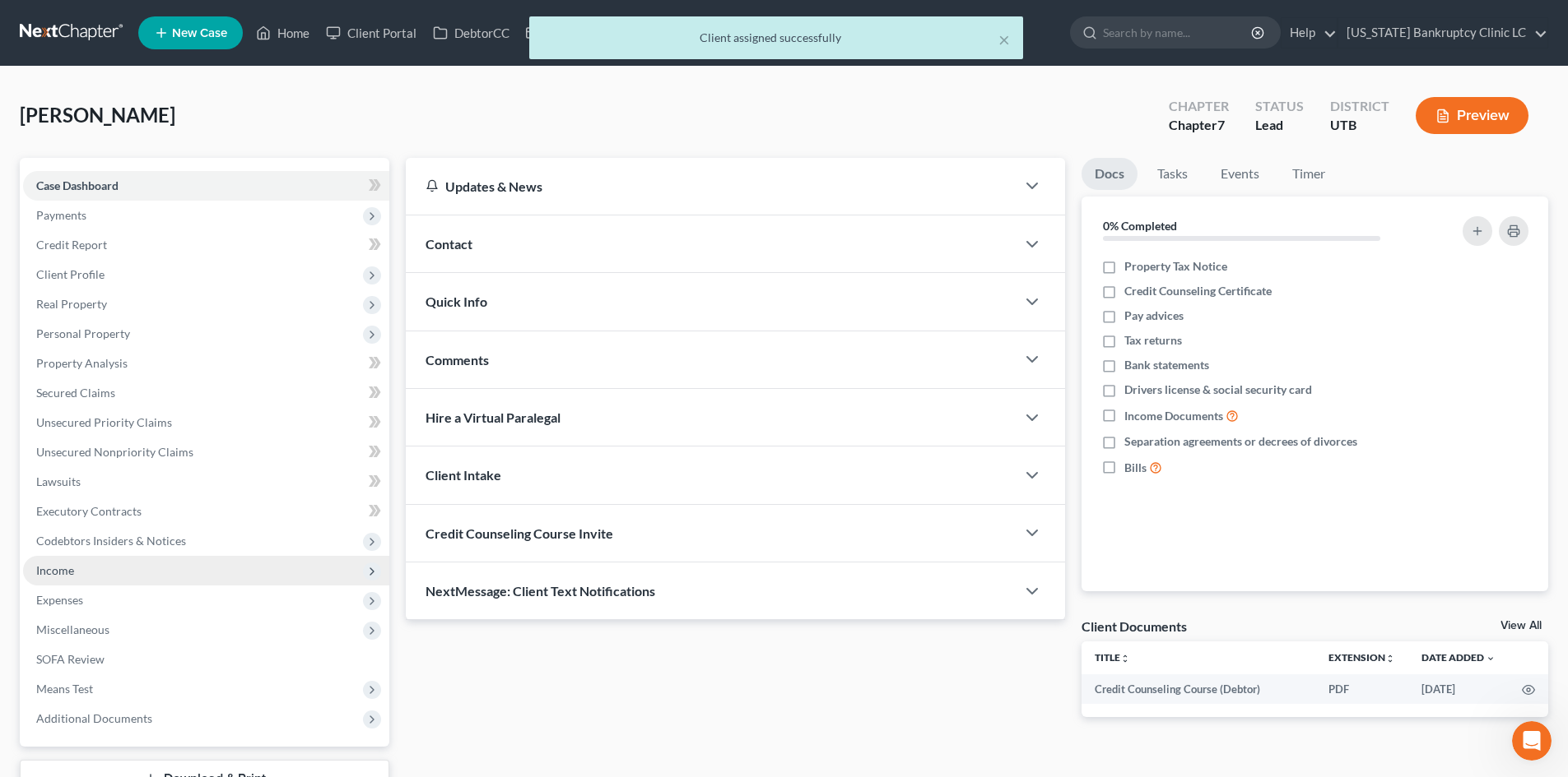
click at [72, 562] on span "Income" at bounding box center [206, 571] width 366 height 30
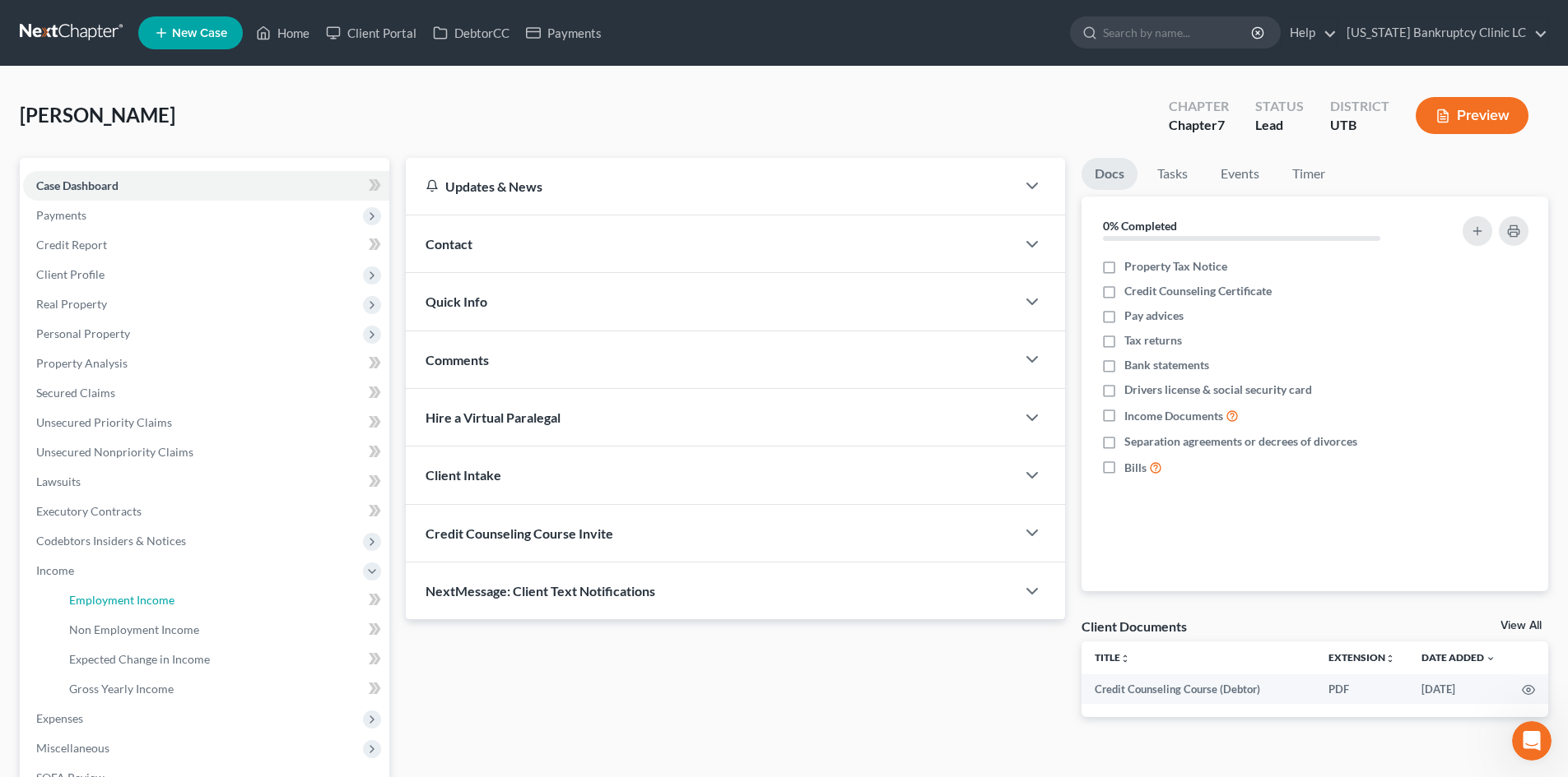
drag, startPoint x: 109, startPoint y: 593, endPoint x: 1269, endPoint y: 595, distance: 1160.0
click at [110, 591] on link "Employment Income" at bounding box center [222, 600] width 333 height 30
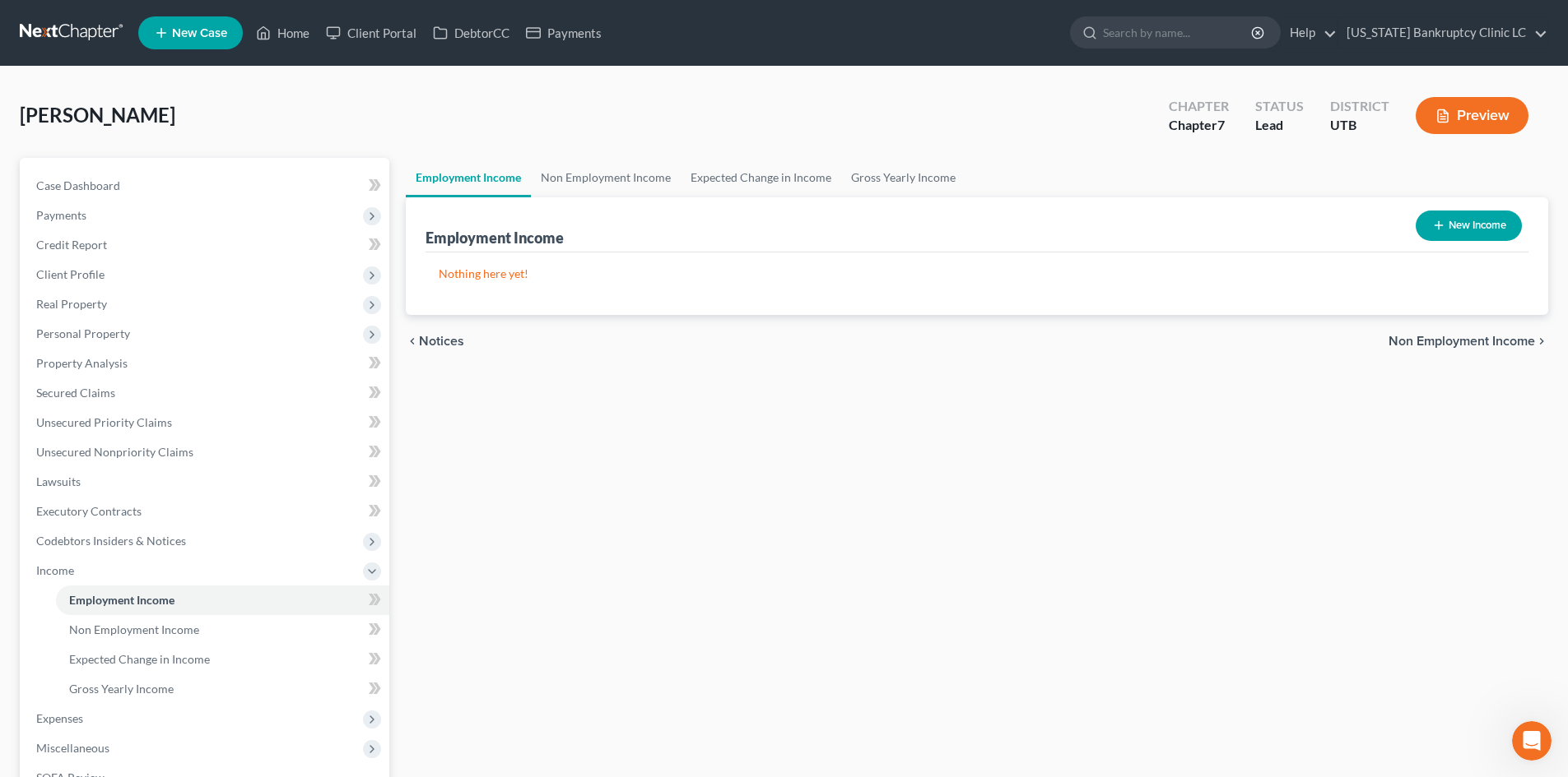
click at [1447, 224] on button "New Income" at bounding box center [1468, 226] width 106 height 31
select select "0"
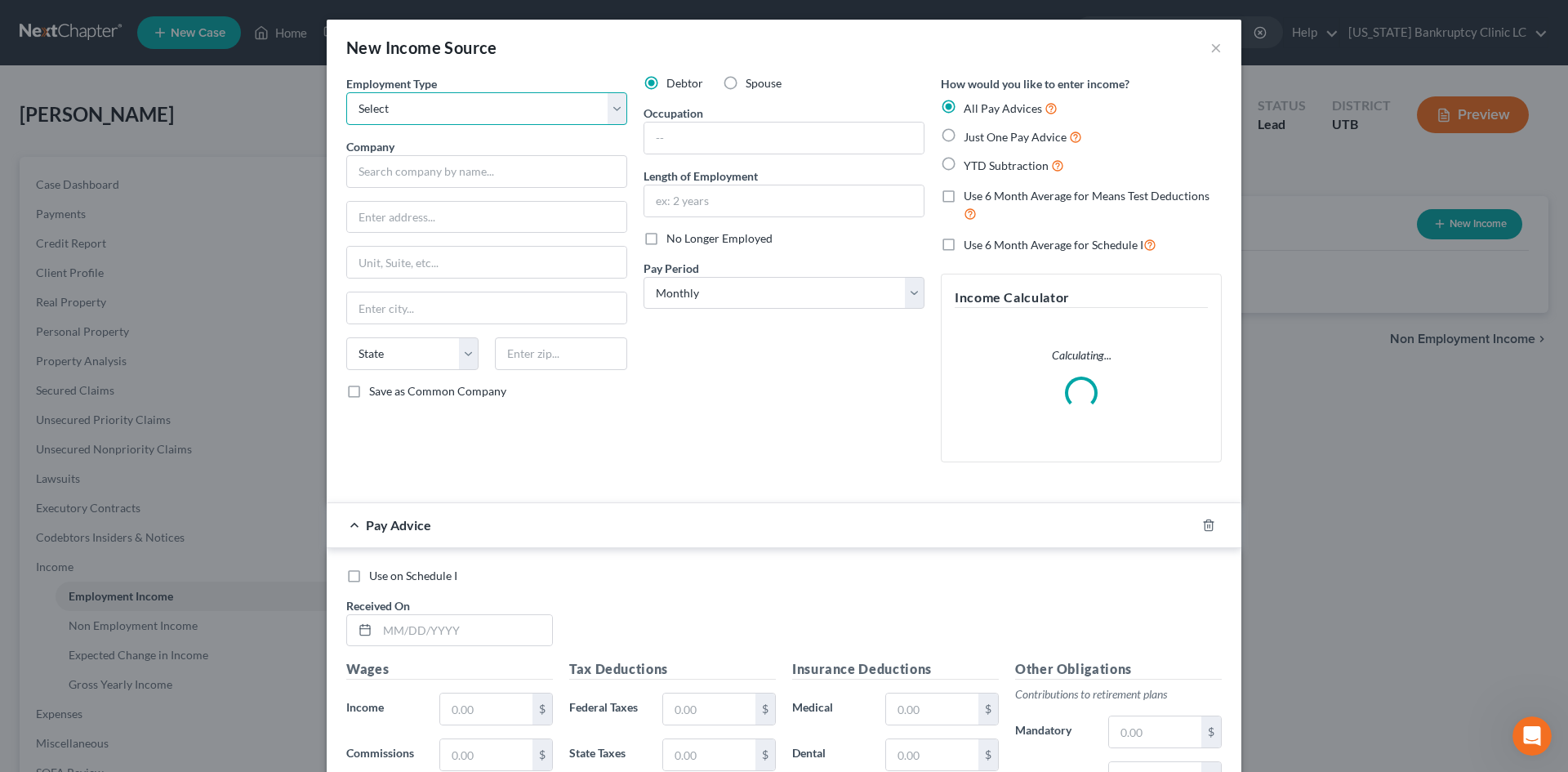
click at [419, 101] on select "Select Full or [DEMOGRAPHIC_DATA] Employment Self Employment" at bounding box center [486, 109] width 281 height 32
select select "0"
click at [346, 93] on select "Select Full or [DEMOGRAPHIC_DATA] Employment Self Employment" at bounding box center [486, 109] width 281 height 32
click at [413, 187] on input "text" at bounding box center [486, 172] width 281 height 32
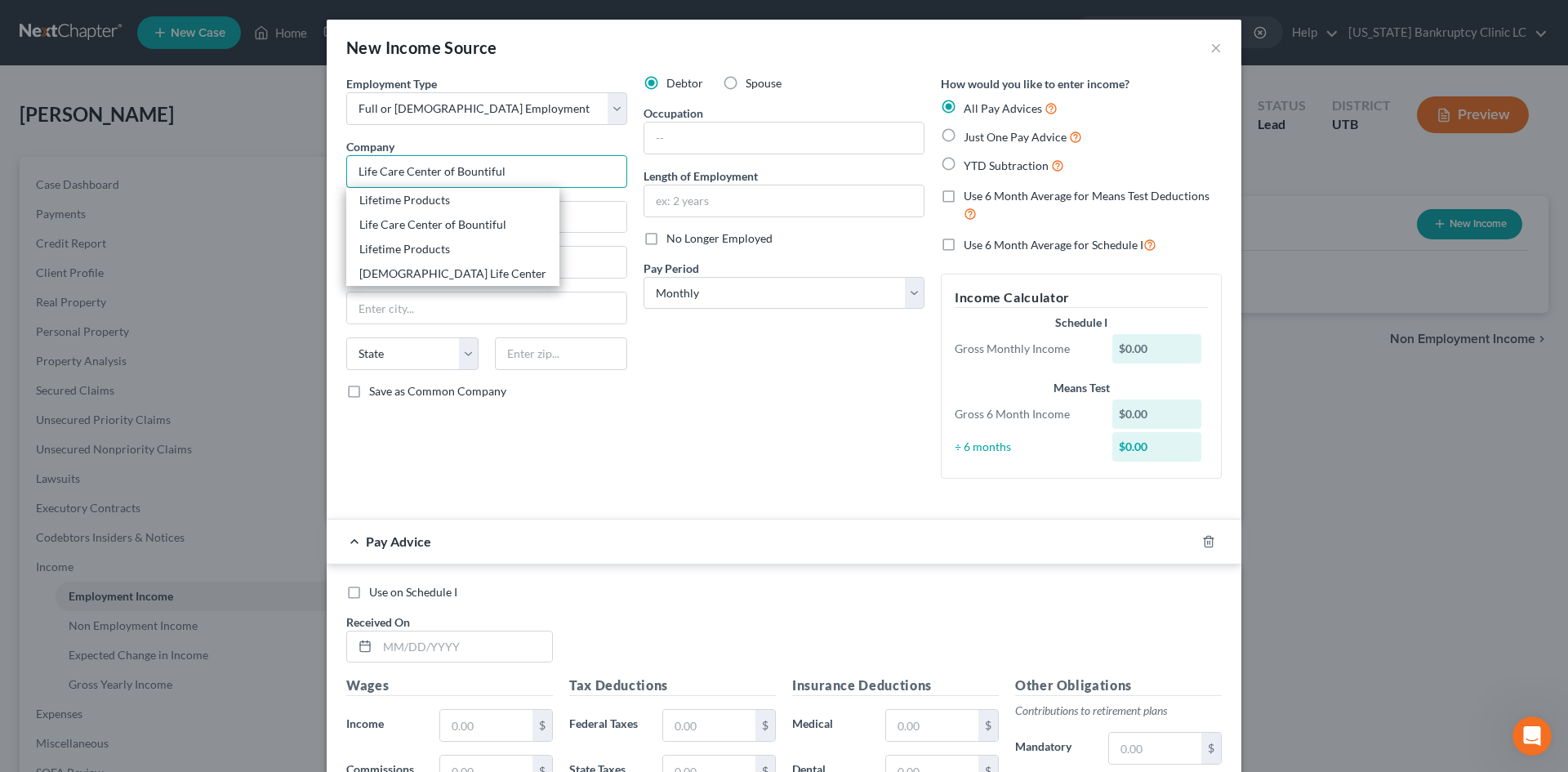
type input "Lifetime Products"
type input "325 S 775 W"
type input "Clearfield"
select select "46"
type input "84015"
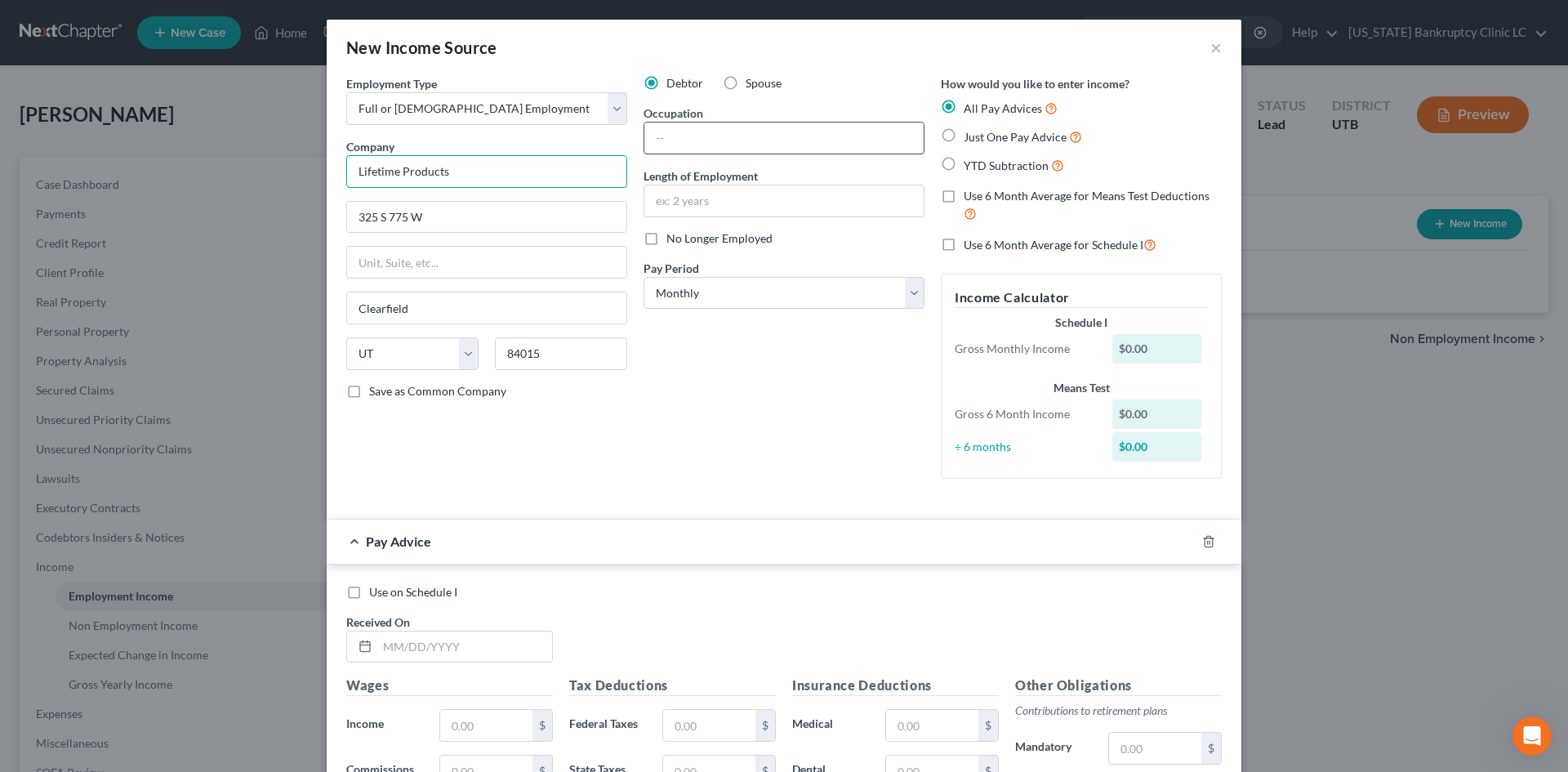
type input "Lifetime Products"
click at [720, 140] on input "text" at bounding box center [784, 137] width 279 height 31
type input "Trainer"
type input "7 Years"
click at [805, 317] on div "Debtor Spouse Occupation Trainer Length of Employment 7 Years No Longer Employe…" at bounding box center [784, 283] width 298 height 417
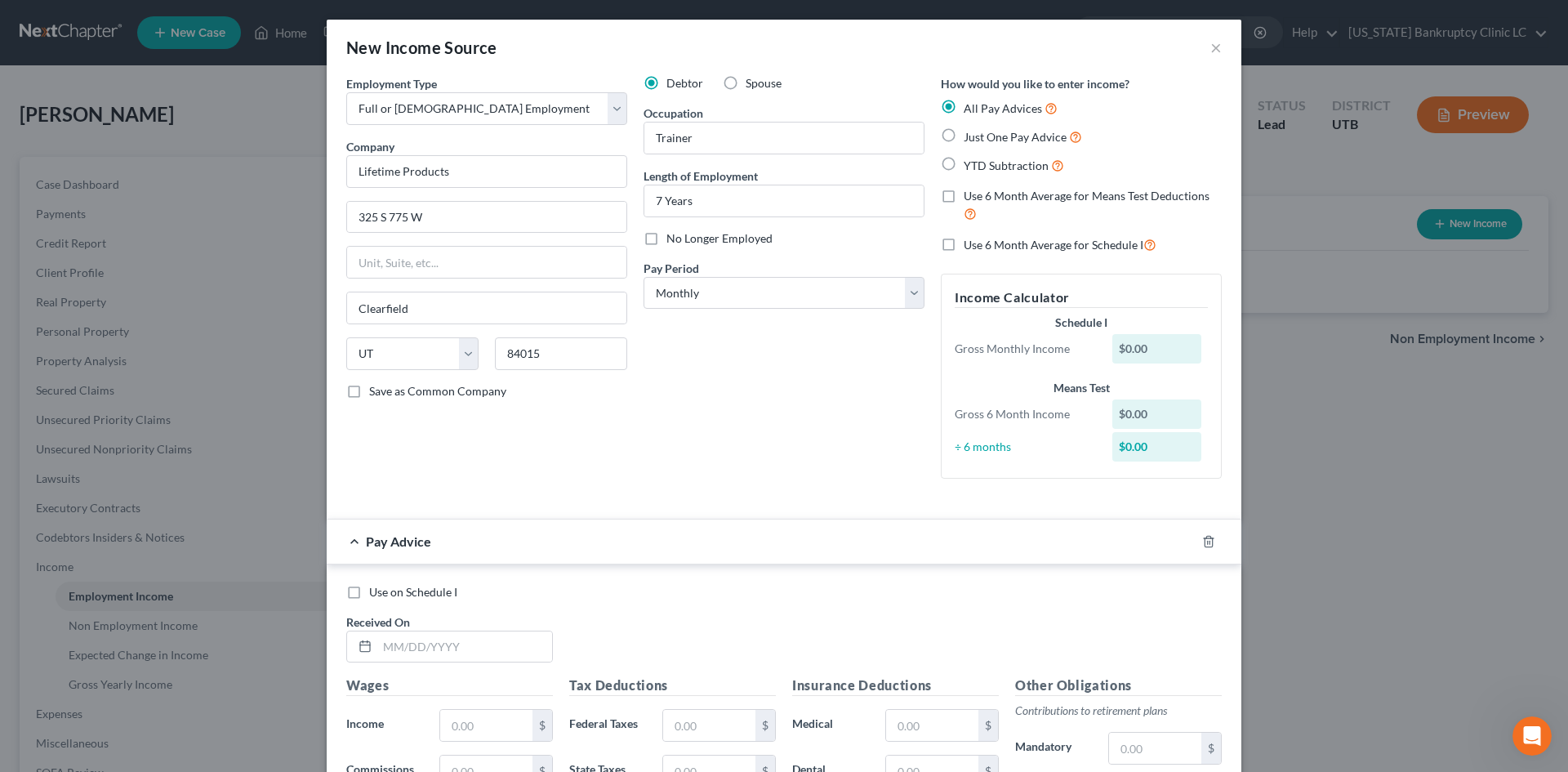
click at [822, 323] on div "Debtor Spouse Occupation Trainer Length of Employment 7 Years No Longer Employe…" at bounding box center [784, 283] width 298 height 417
drag, startPoint x: 726, startPoint y: 304, endPoint x: 726, endPoint y: 292, distance: 12.0
click at [726, 300] on select "Select Monthly Twice Monthly Every Other Week Weekly" at bounding box center [784, 293] width 281 height 32
select select "2"
click at [644, 277] on select "Select Monthly Twice Monthly Every Other Week Weekly" at bounding box center [784, 293] width 281 height 32
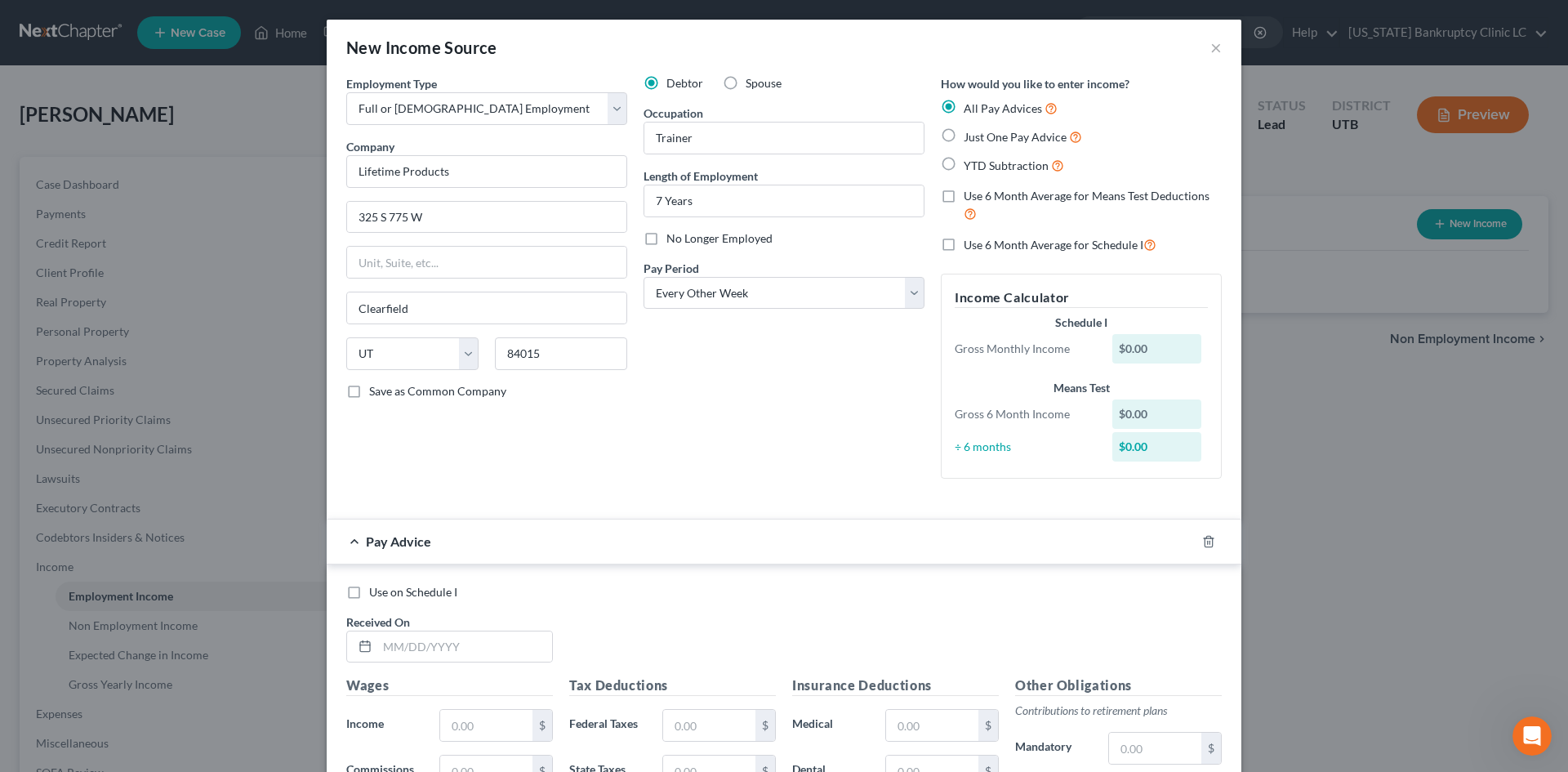
click at [710, 363] on div "Debtor Spouse Occupation Trainer Length of Employment 7 Years No Longer Employe…" at bounding box center [784, 283] width 298 height 417
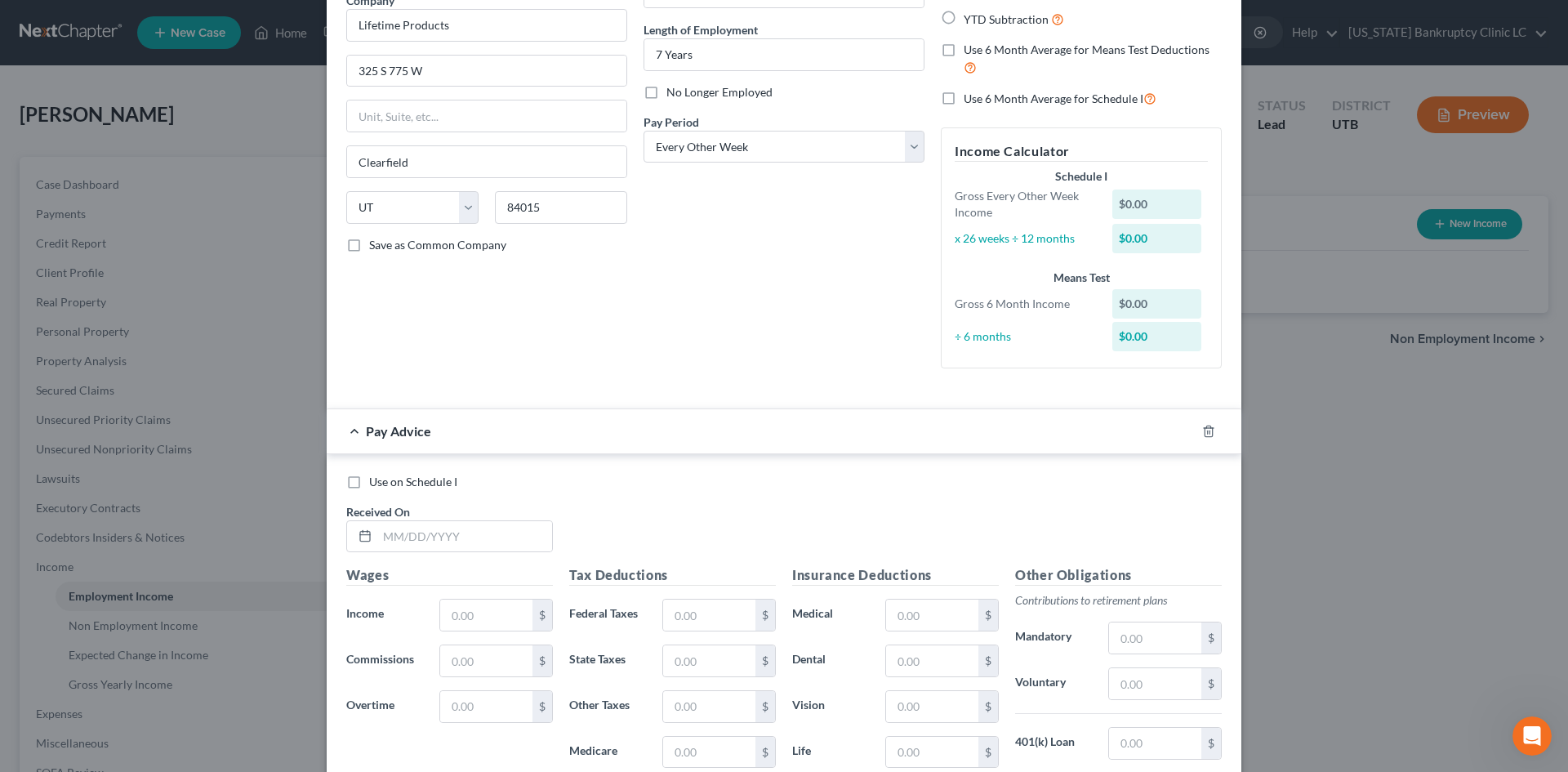
scroll to position [408, 0]
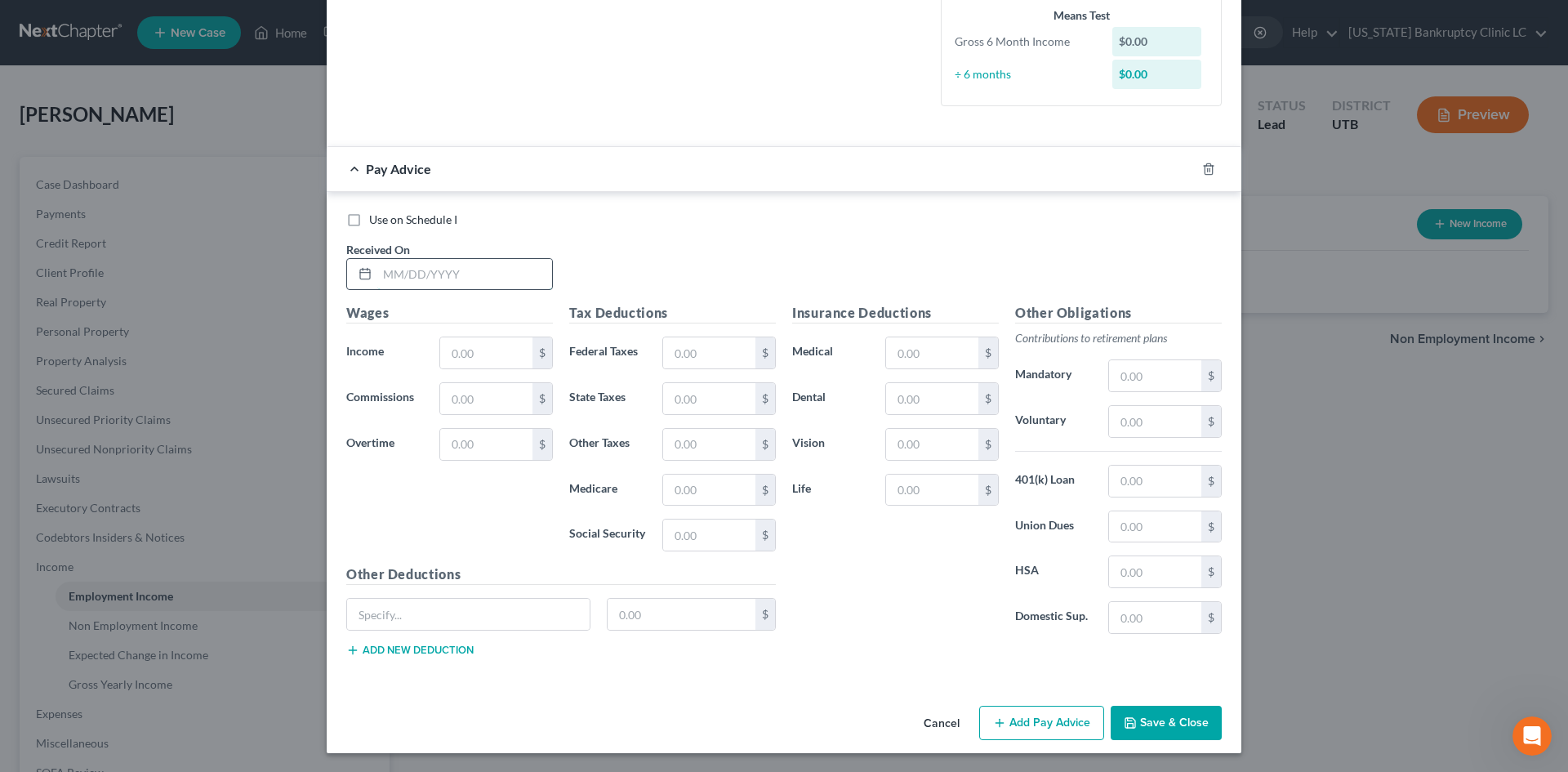
click at [420, 283] on input "text" at bounding box center [464, 274] width 175 height 31
click at [493, 278] on input "text" at bounding box center [464, 274] width 175 height 31
type input "[DATE]"
click at [485, 360] on input "1,600" at bounding box center [486, 353] width 93 height 31
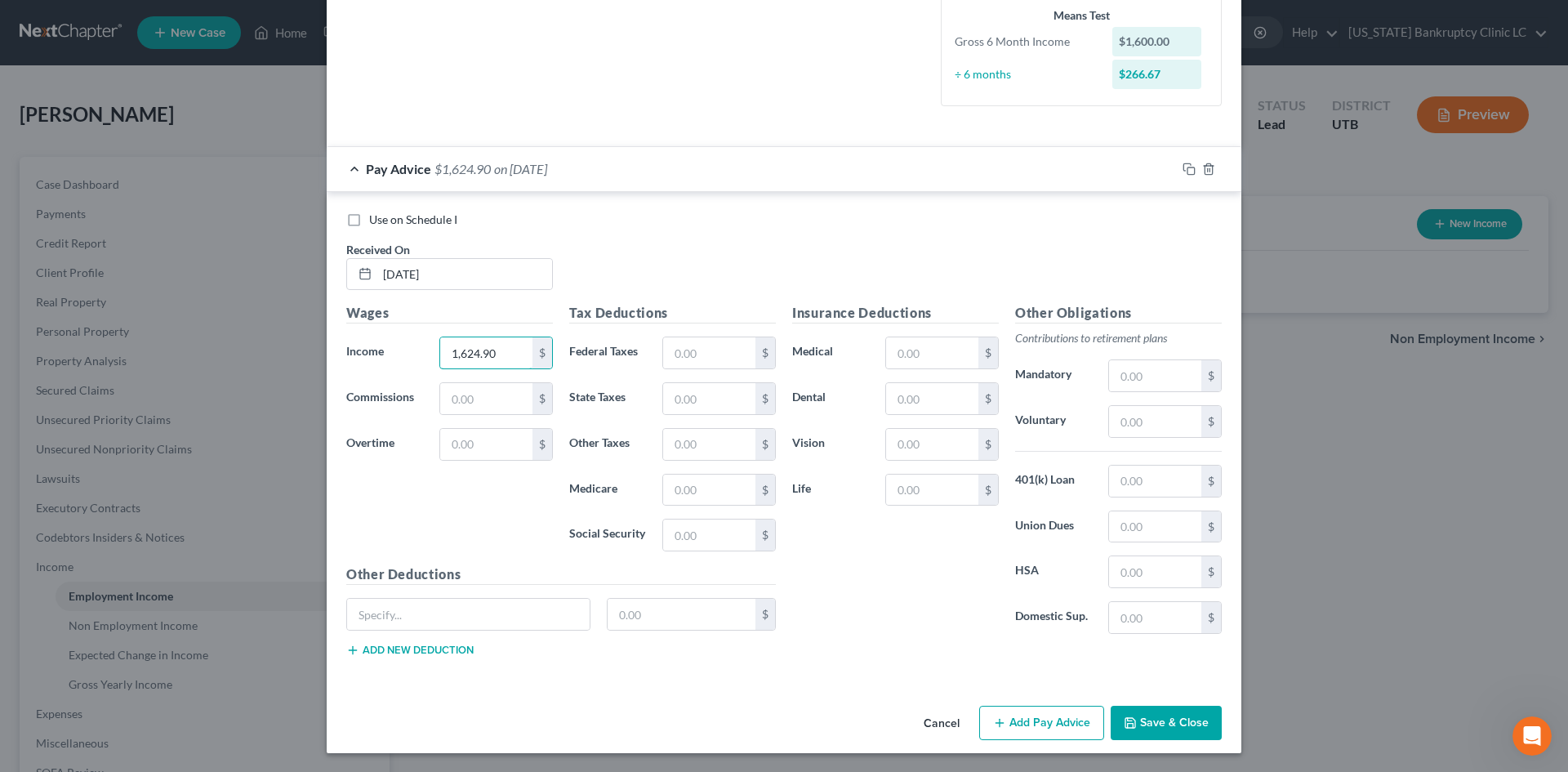
type input "1,624.90"
click at [1036, 738] on button "Add Pay Advice" at bounding box center [1042, 723] width 125 height 34
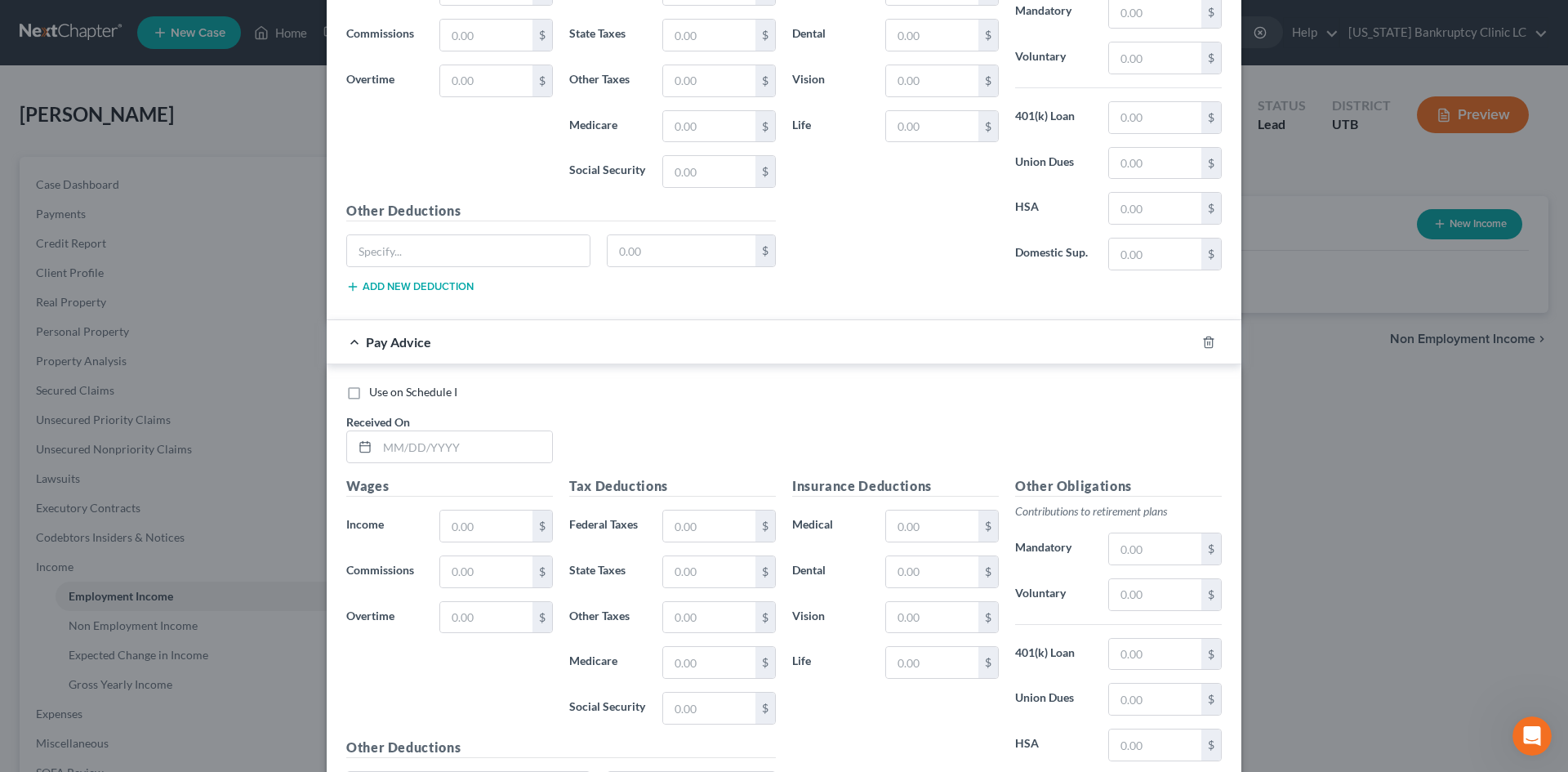
scroll to position [899, 0]
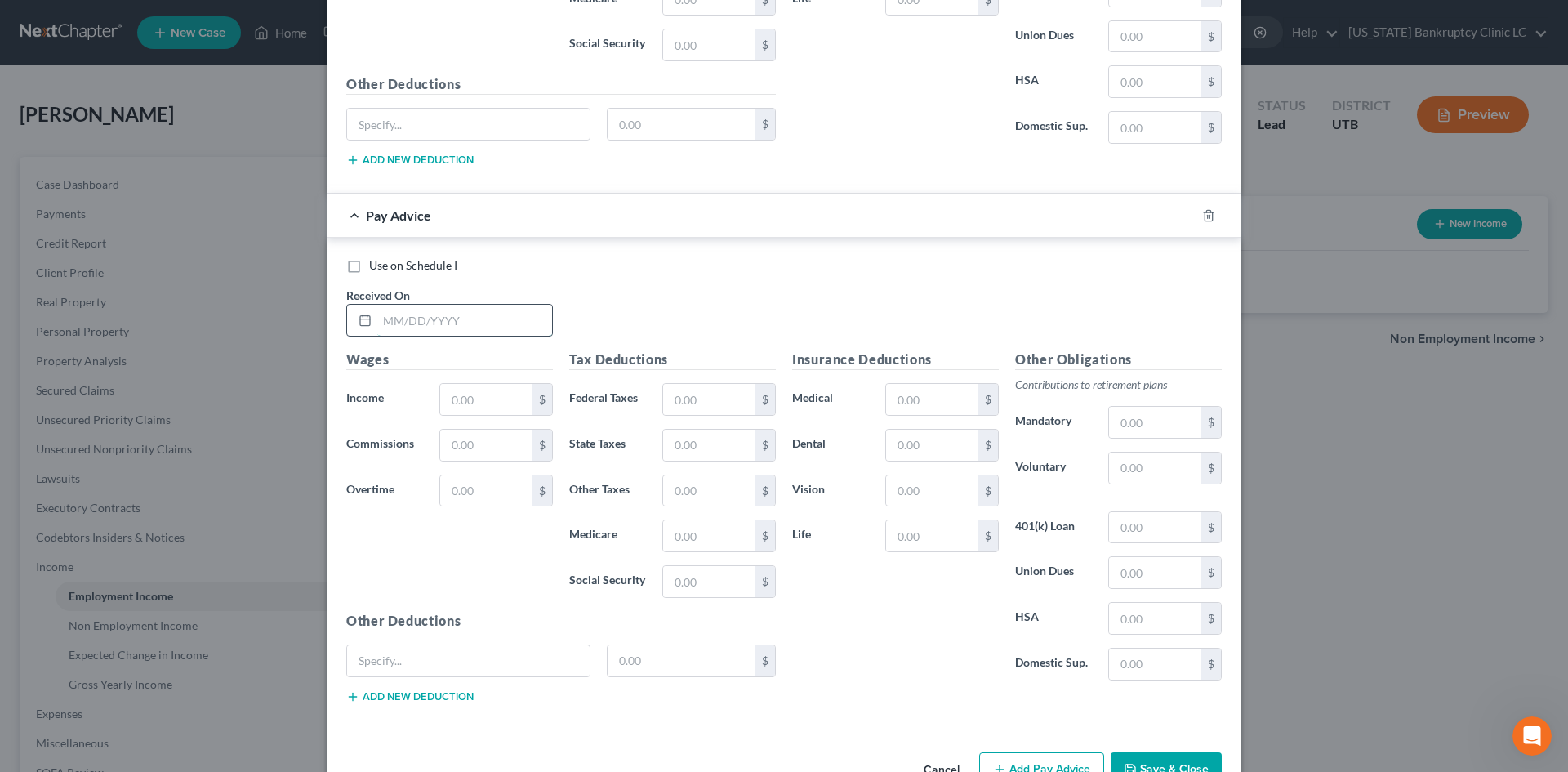
click at [464, 333] on input "text" at bounding box center [464, 320] width 175 height 31
type input "[DATE]"
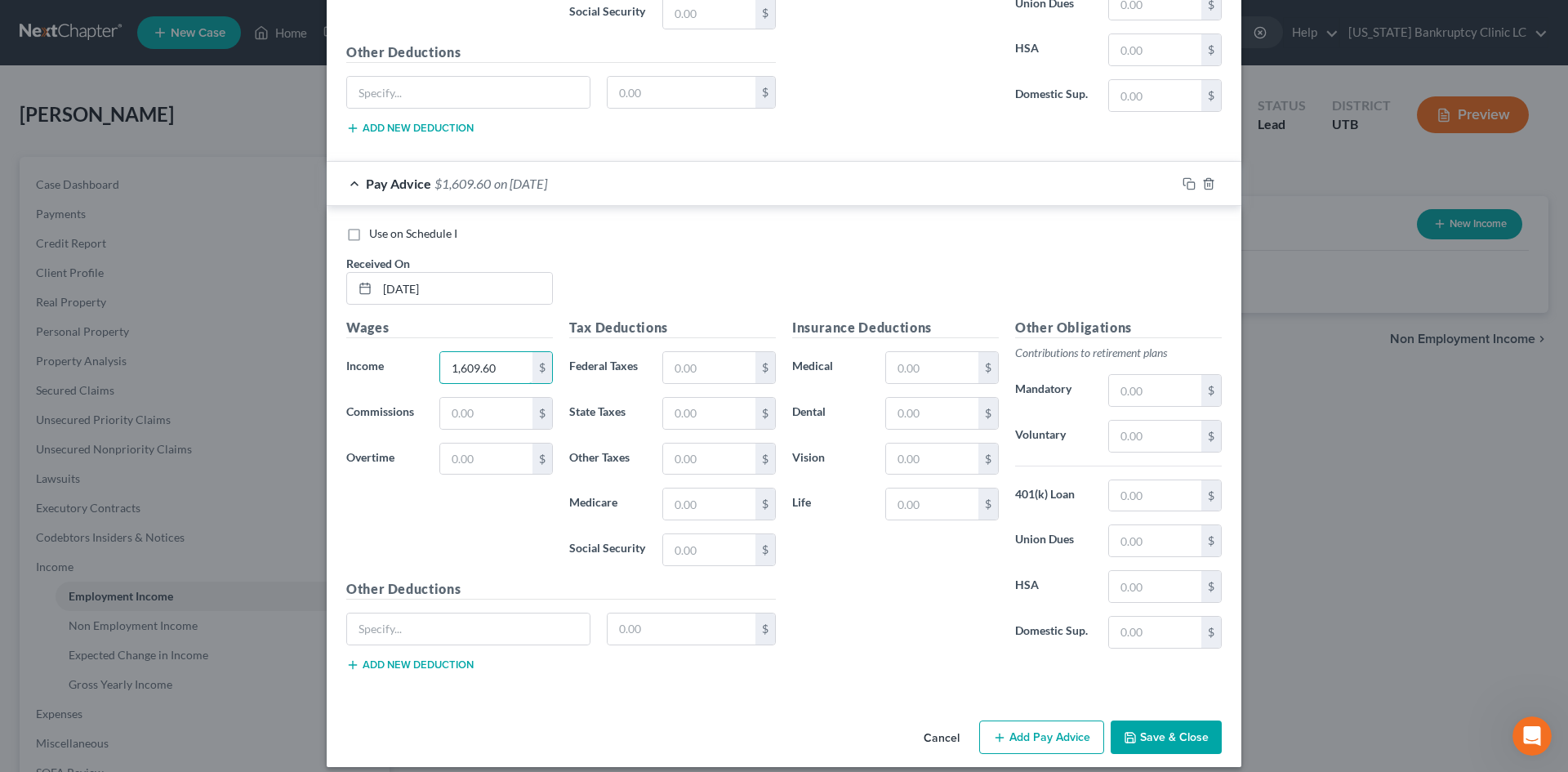
scroll to position [946, 0]
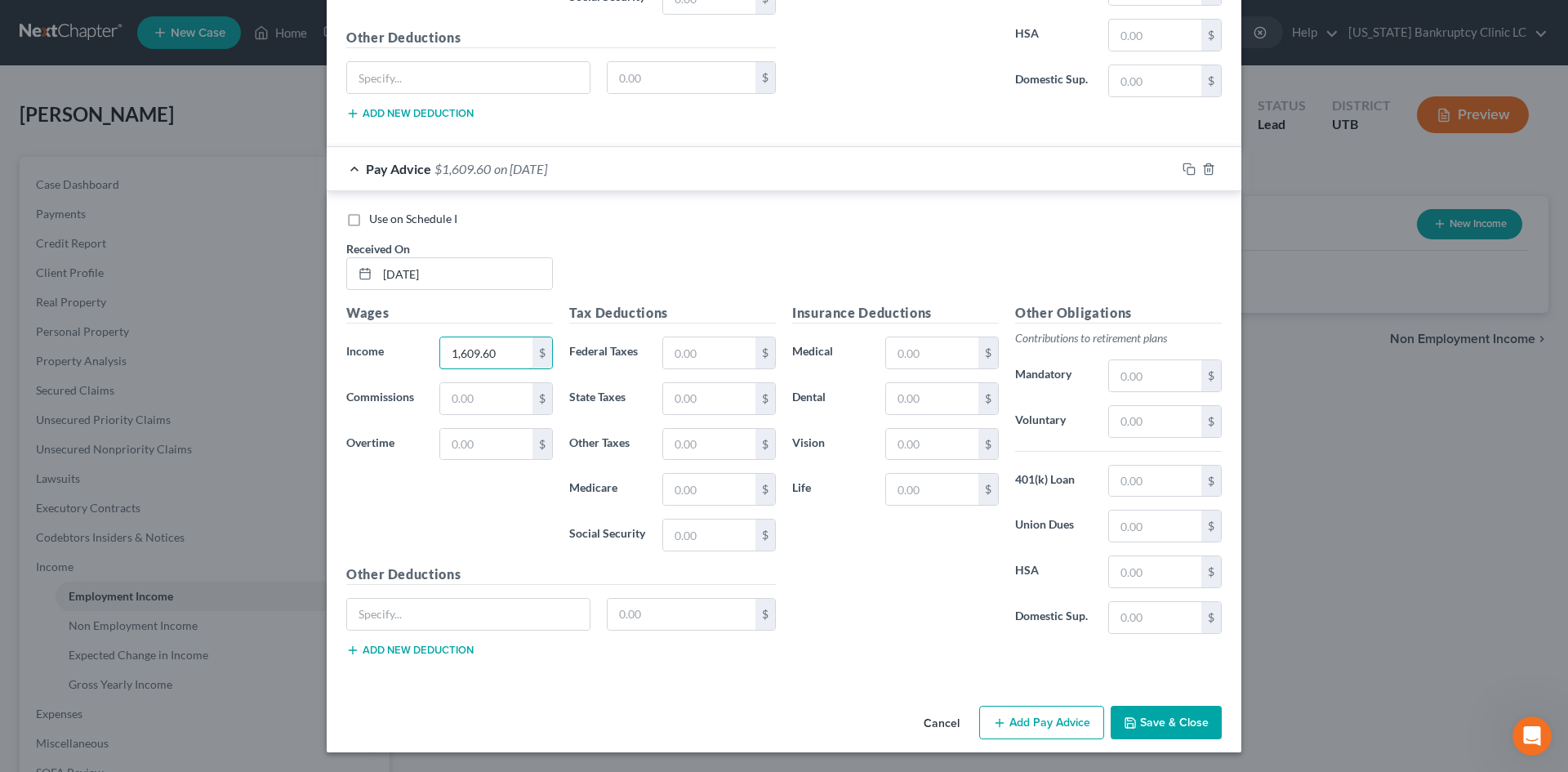
type input "1,609.60"
click at [1041, 727] on button "Add Pay Advice" at bounding box center [1042, 723] width 125 height 34
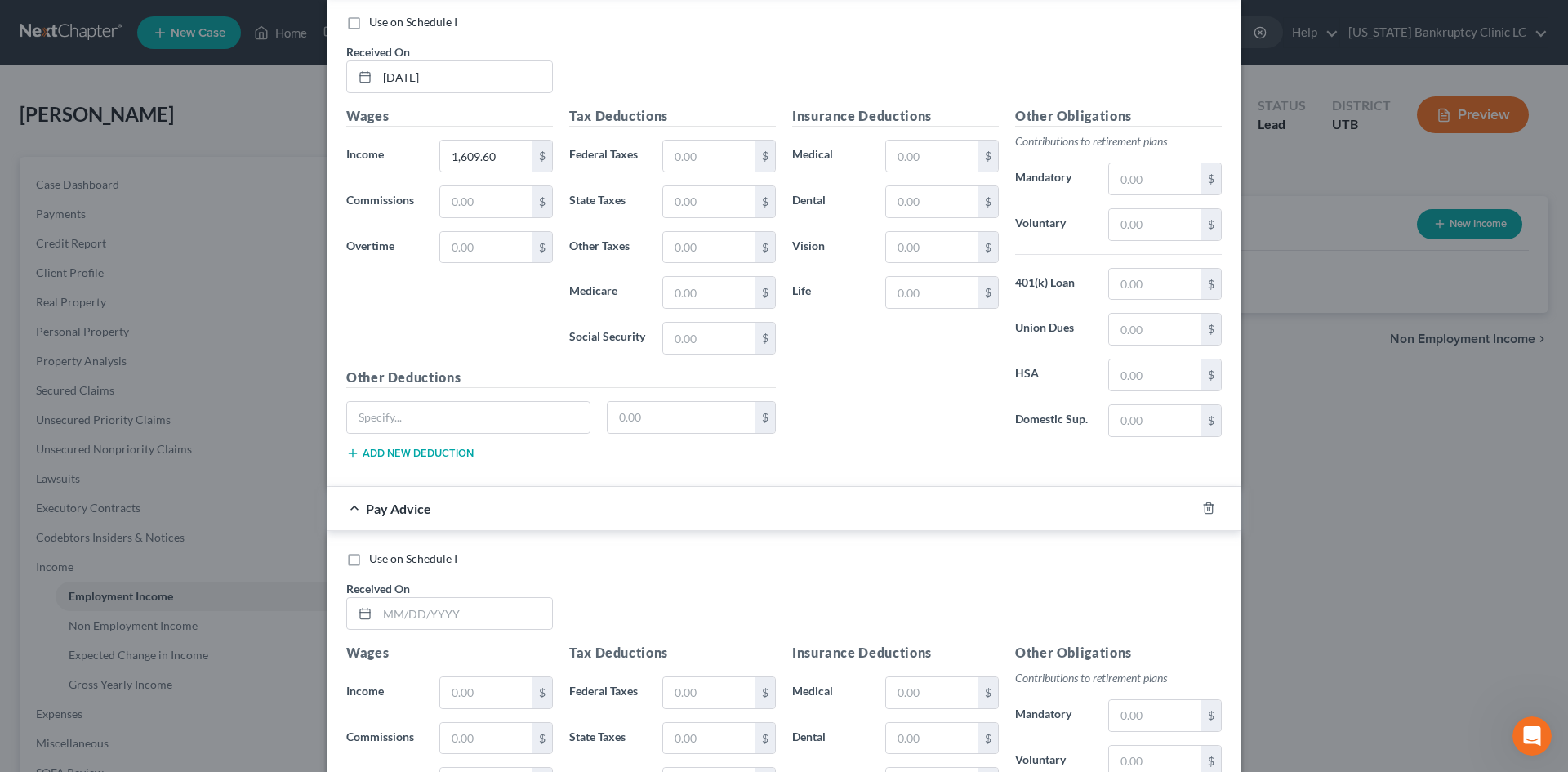
scroll to position [1354, 0]
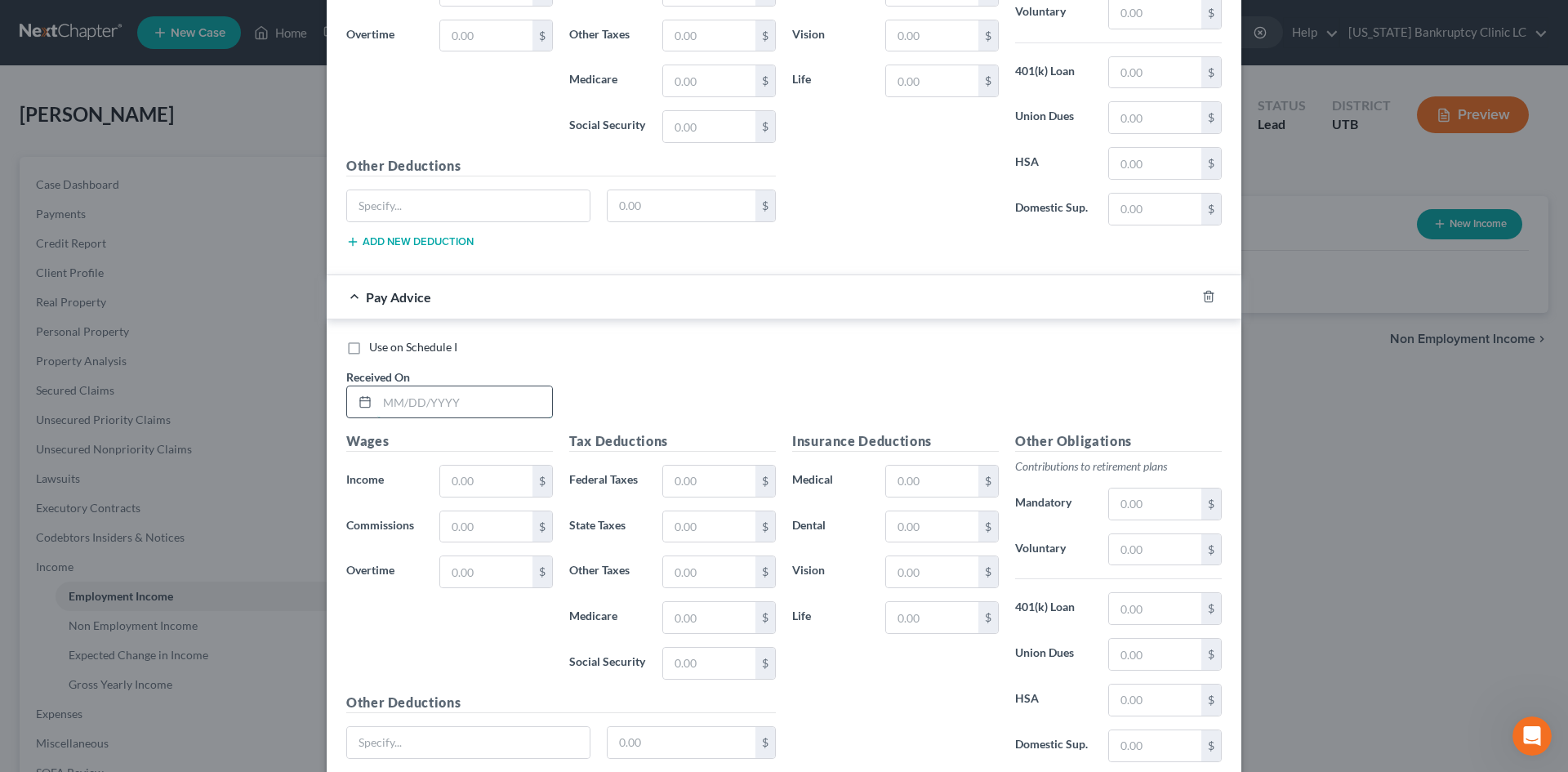
click at [456, 407] on input "text" at bounding box center [464, 402] width 175 height 31
type input "[DATE]"
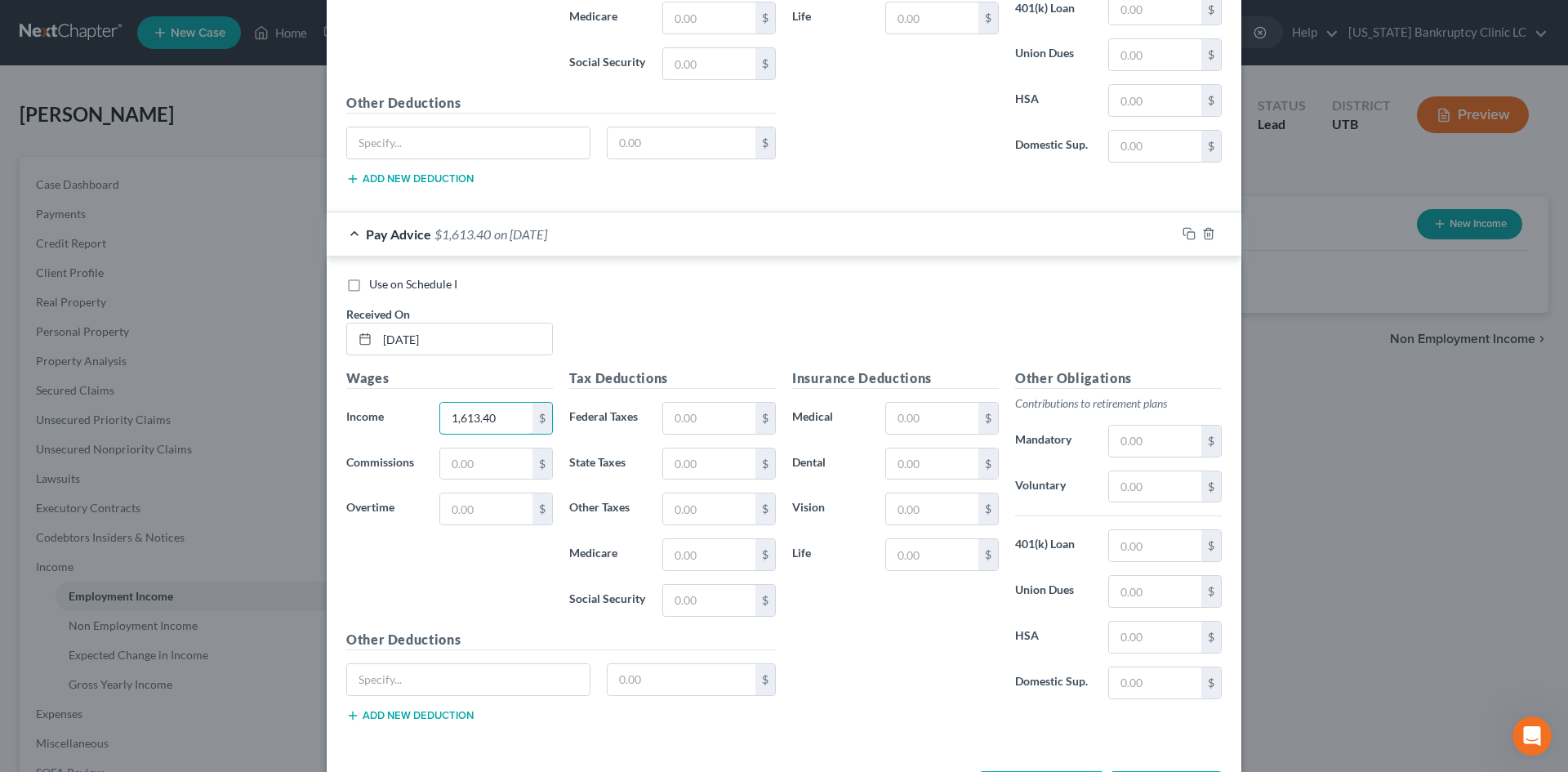
scroll to position [1483, 0]
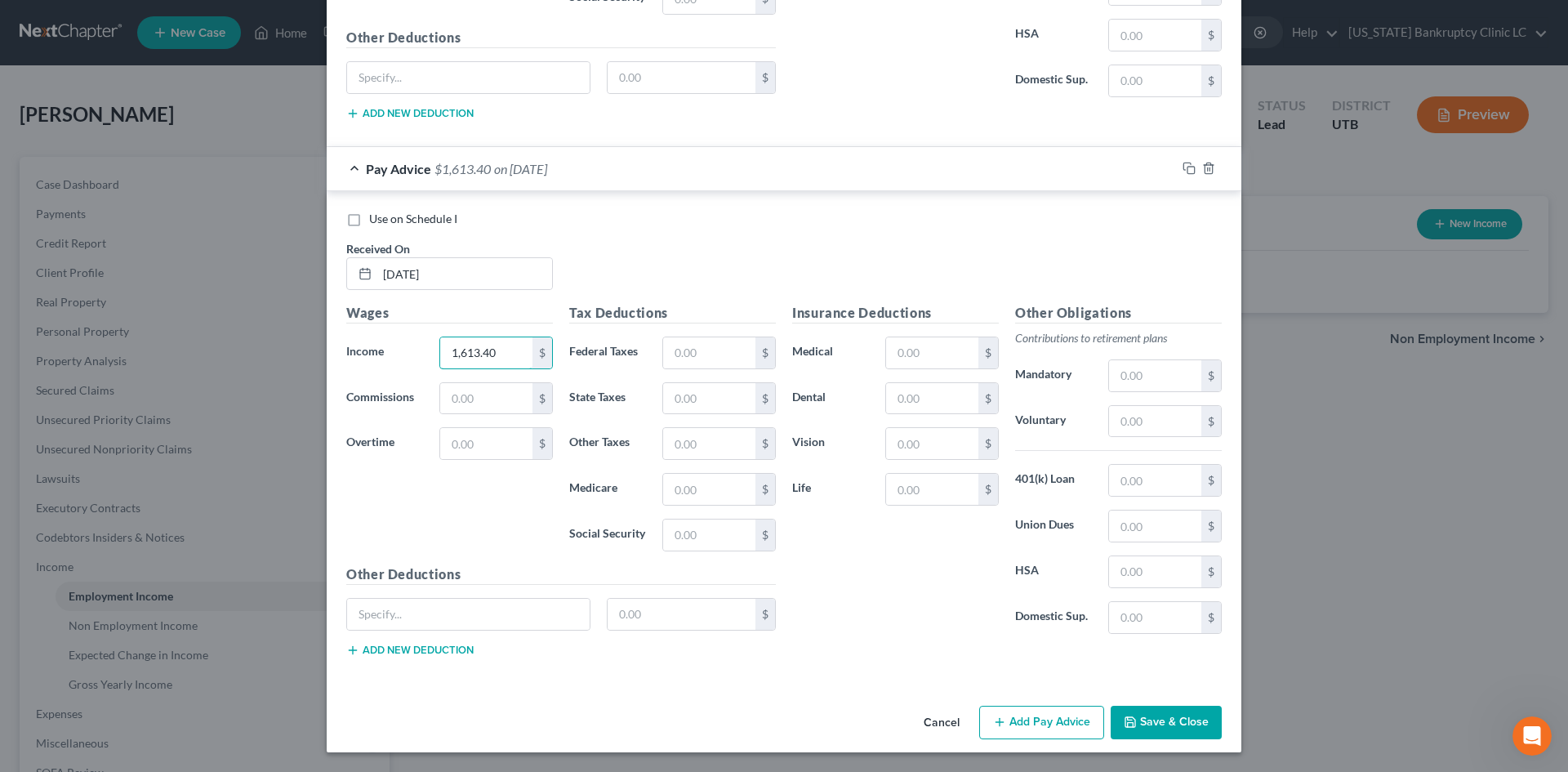
type input "1,613.40"
click at [1055, 718] on button "Add Pay Advice" at bounding box center [1042, 723] width 125 height 34
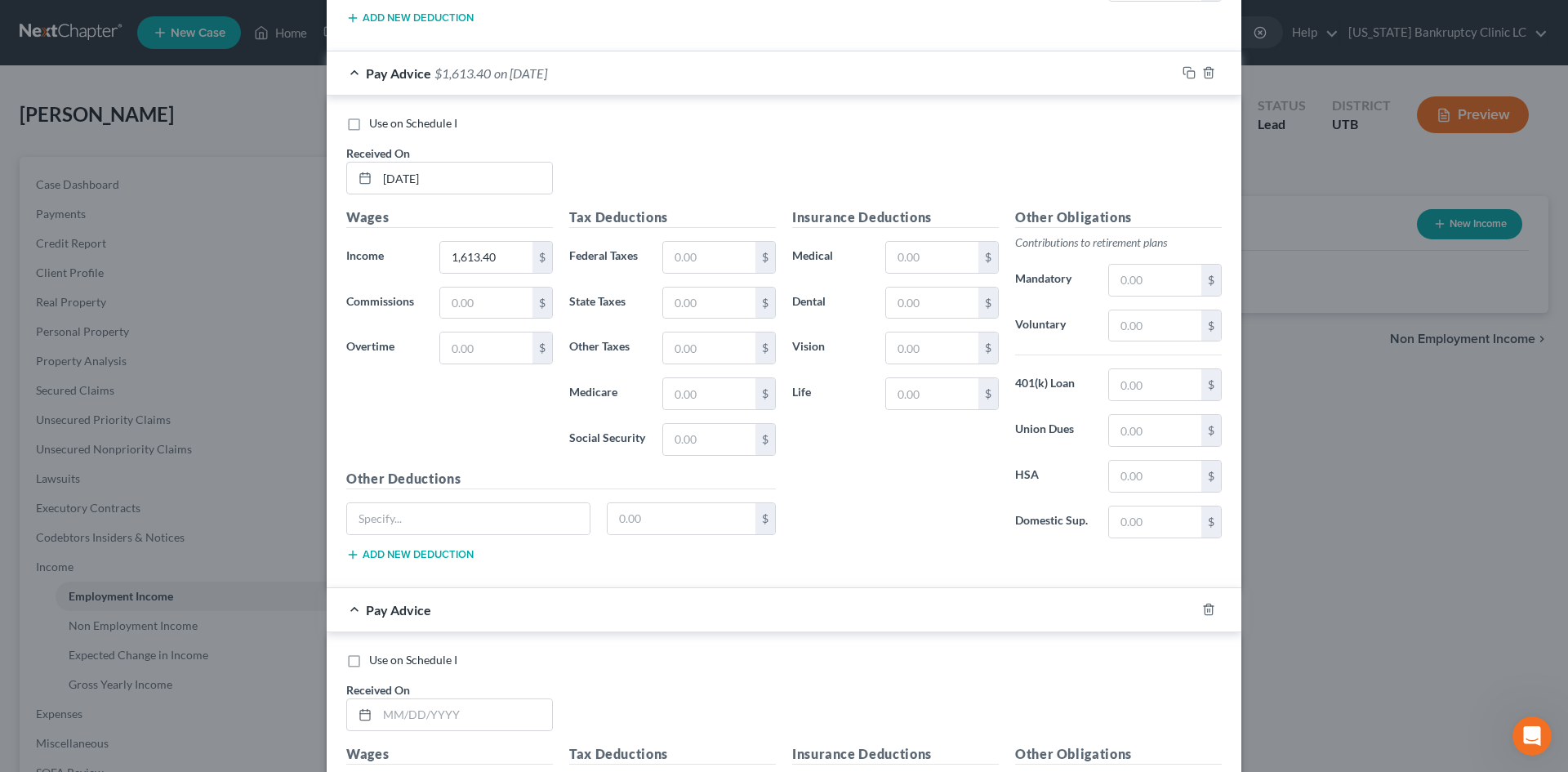
scroll to position [1728, 0]
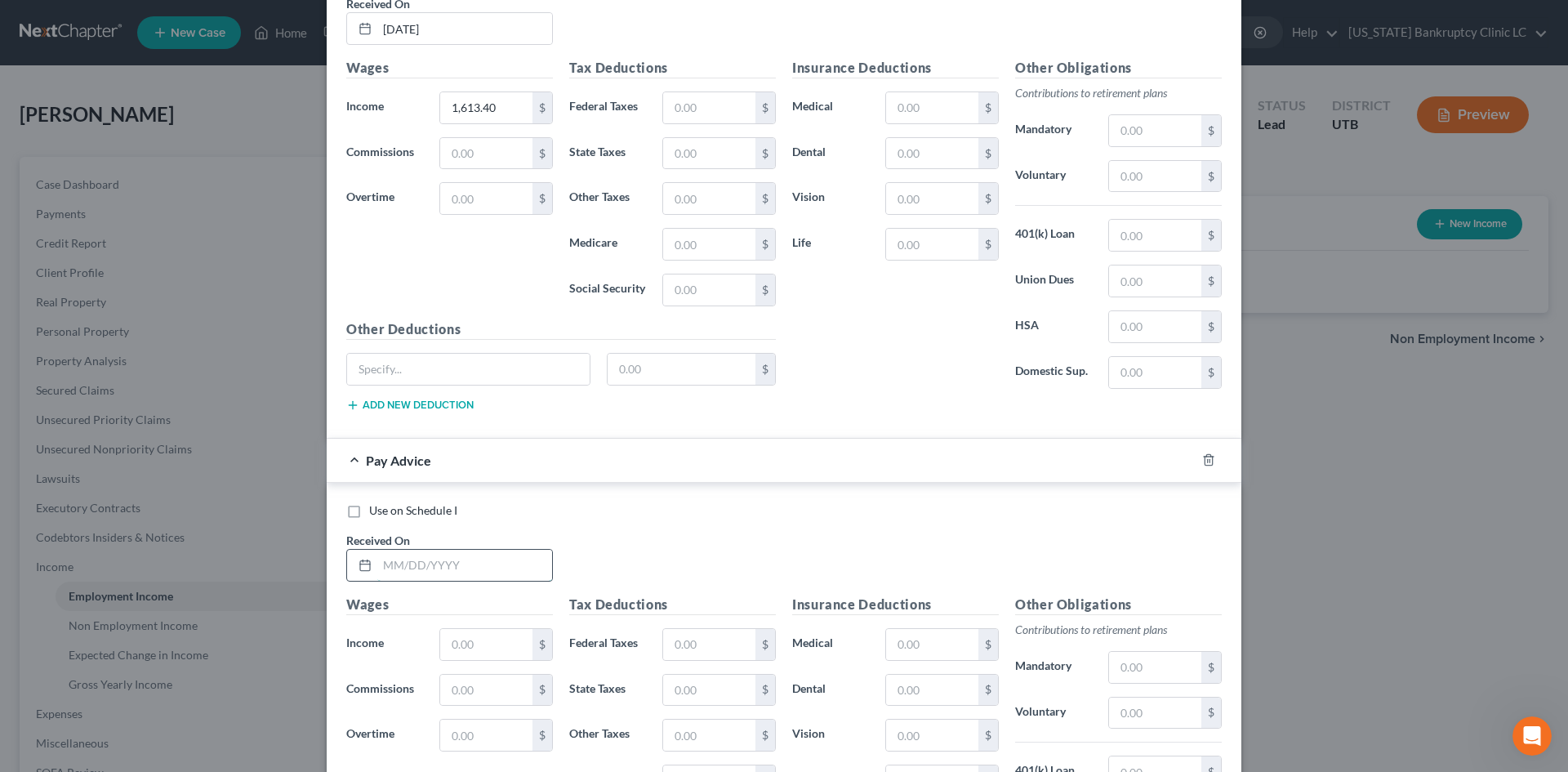
click at [452, 562] on input "text" at bounding box center [464, 565] width 175 height 31
type input "[DATE]"
type input "1,578"
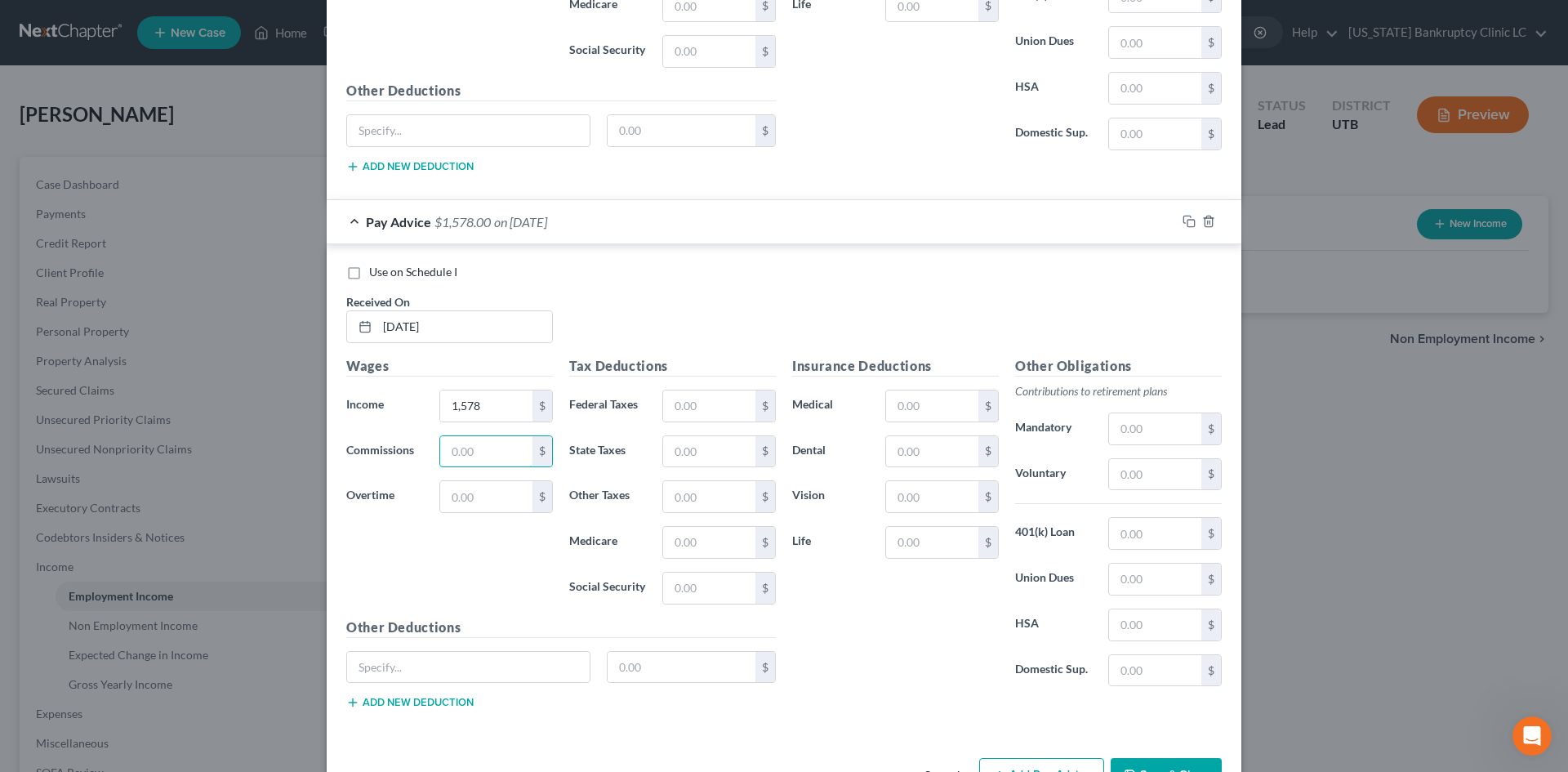
scroll to position [2019, 0]
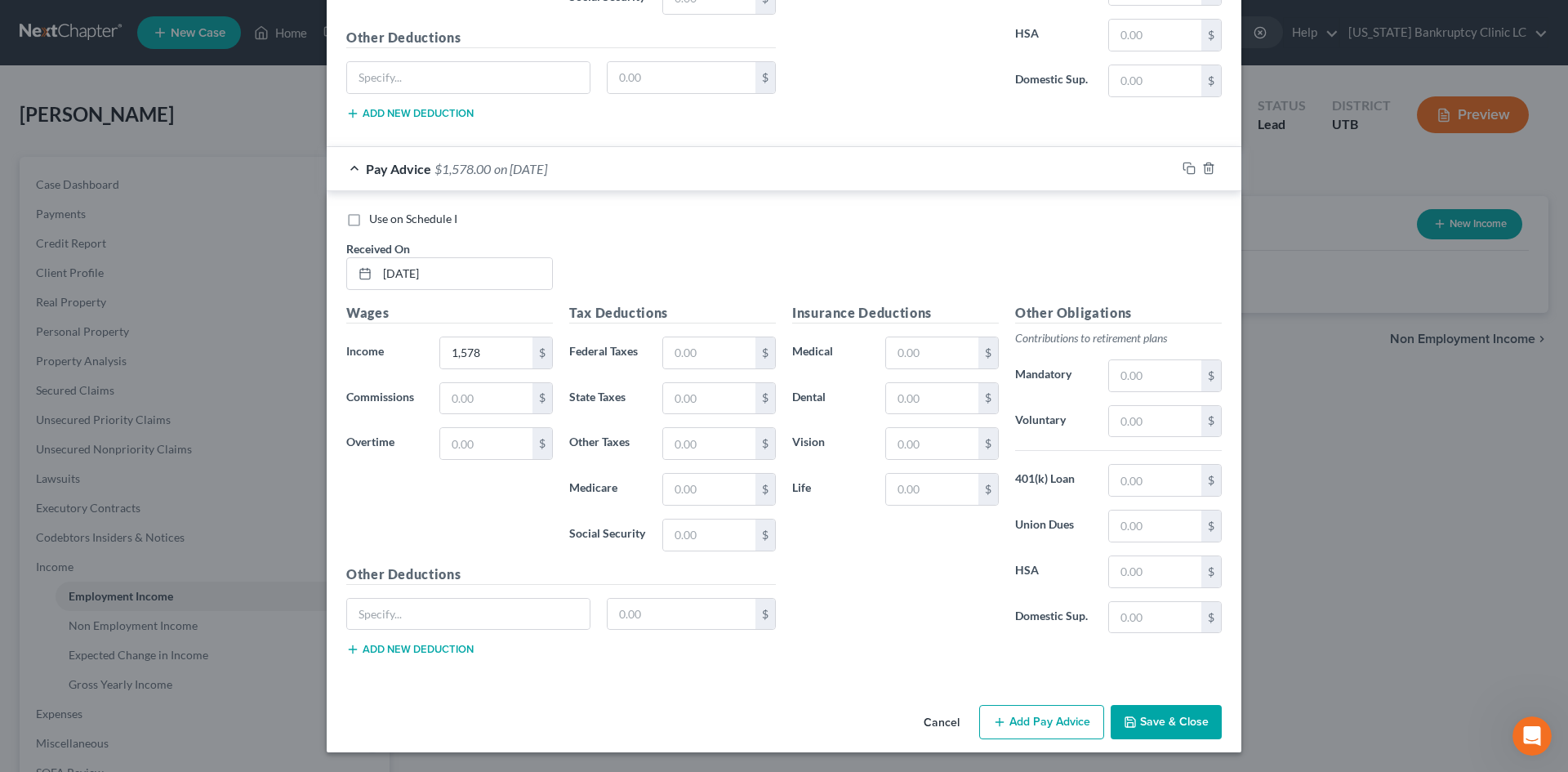
click at [1020, 720] on button "Add Pay Advice" at bounding box center [1042, 722] width 125 height 34
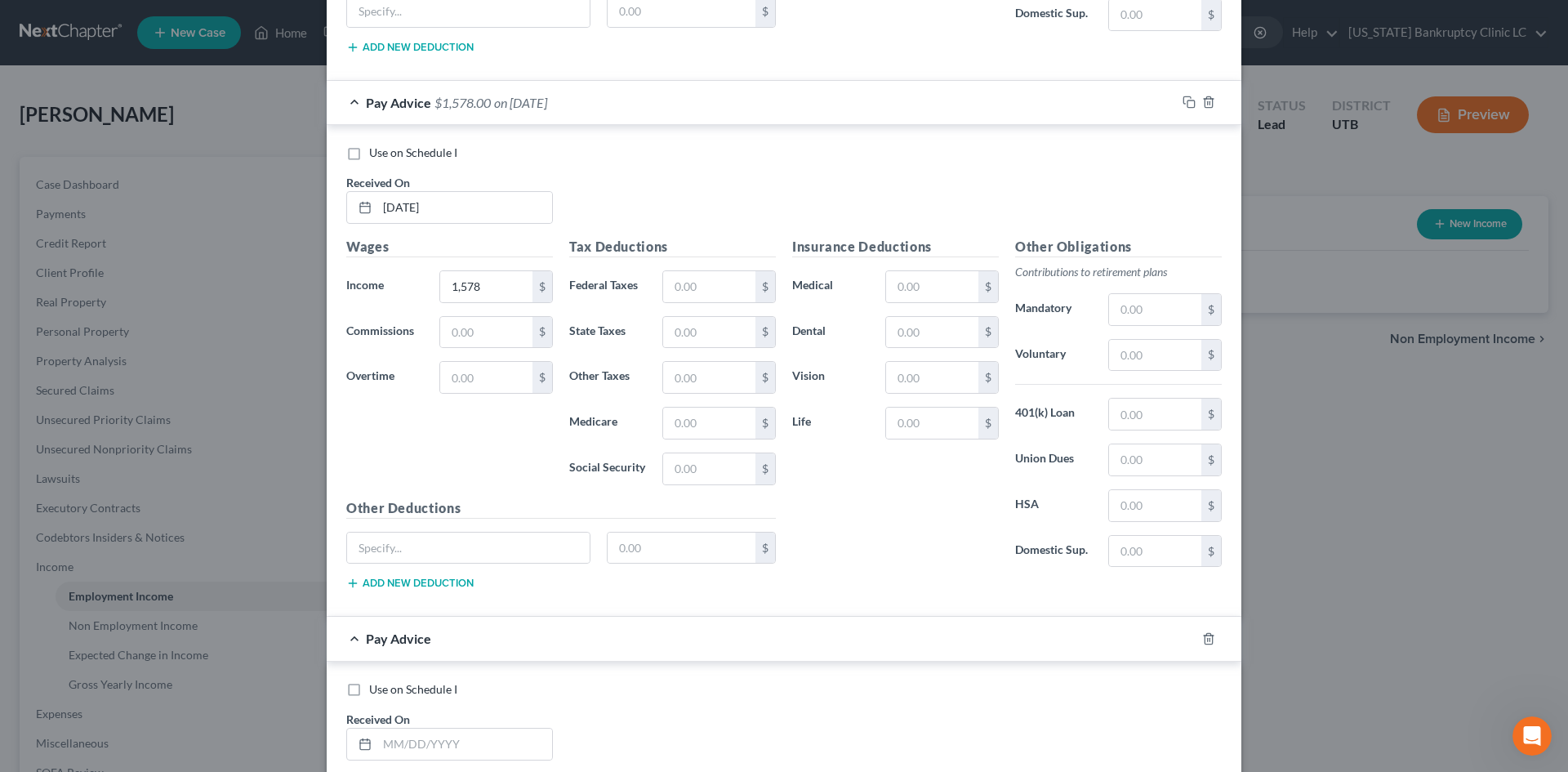
scroll to position [2347, 0]
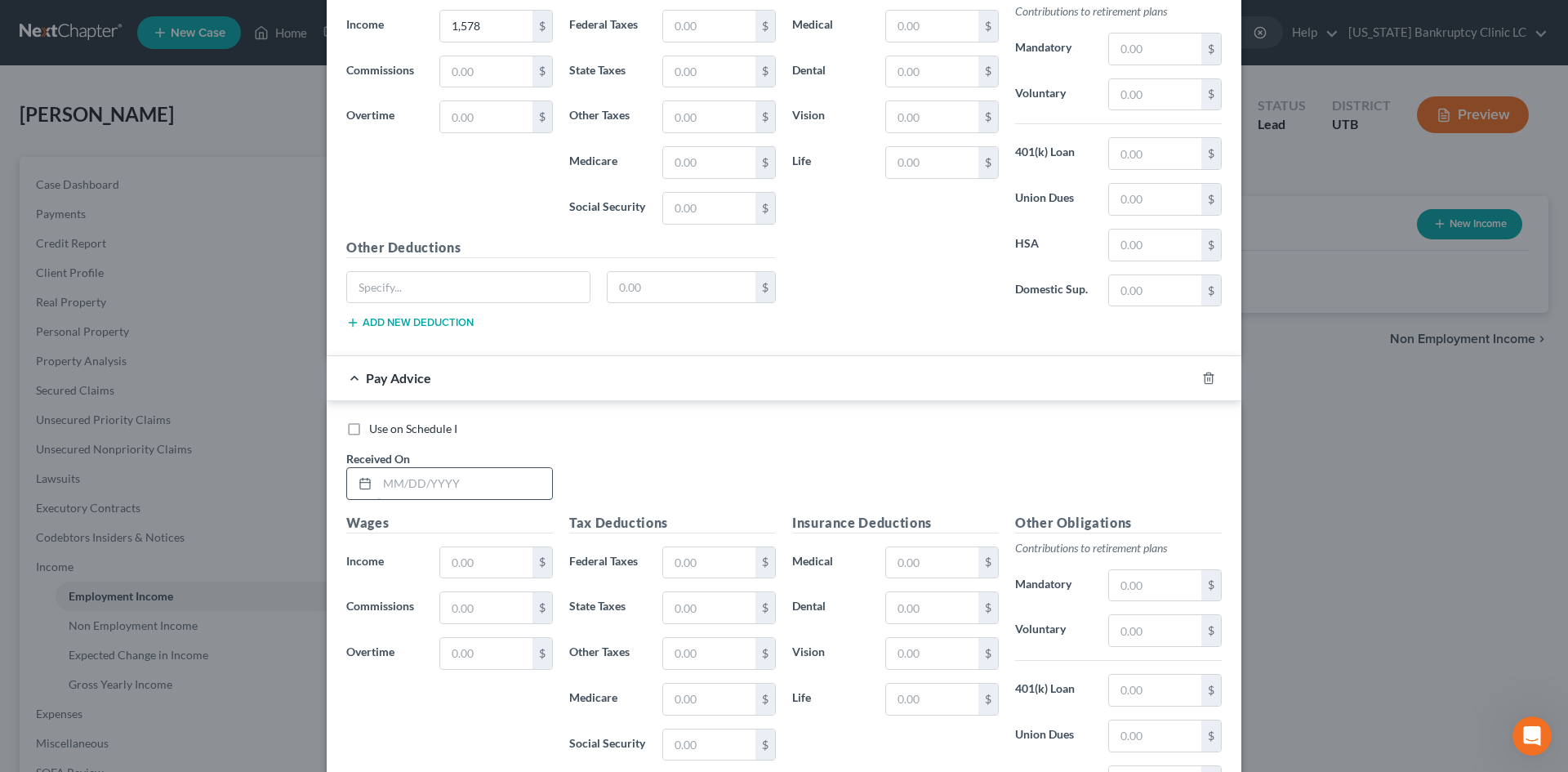
click at [454, 476] on input "text" at bounding box center [464, 484] width 175 height 31
type input "[DATE]"
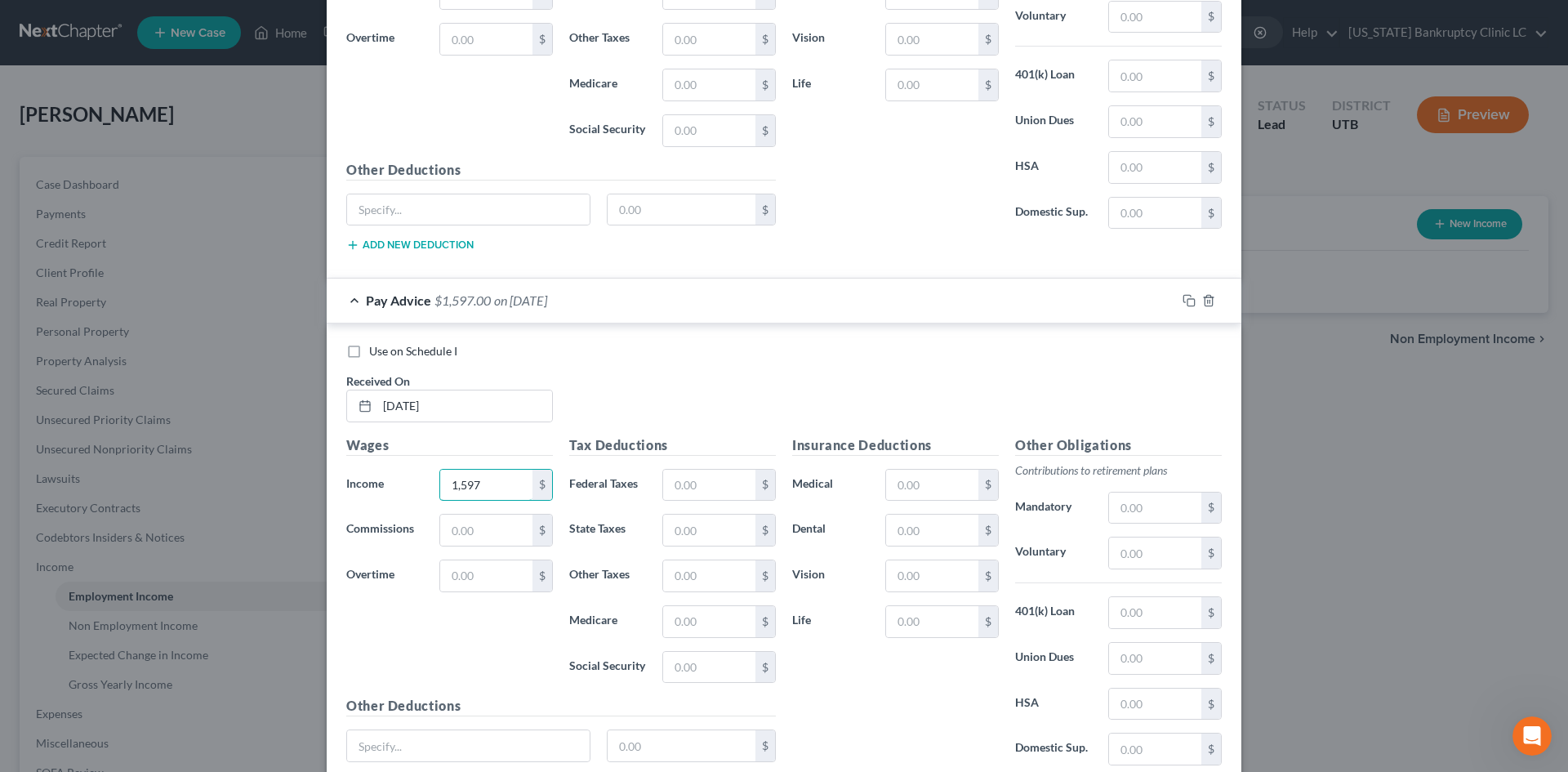
scroll to position [2556, 0]
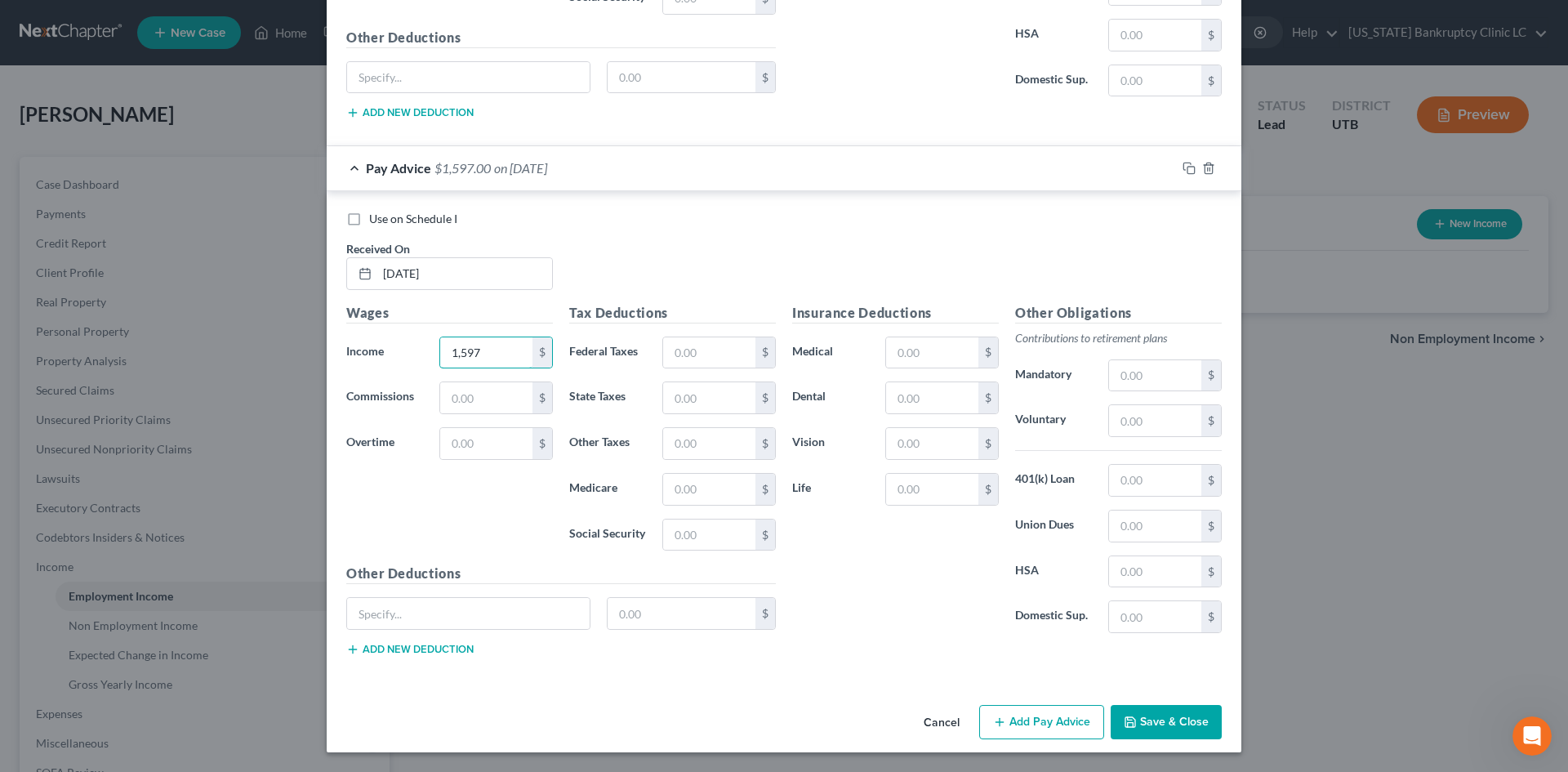
type input "1,597"
click at [1032, 720] on button "Add Pay Advice" at bounding box center [1042, 722] width 125 height 34
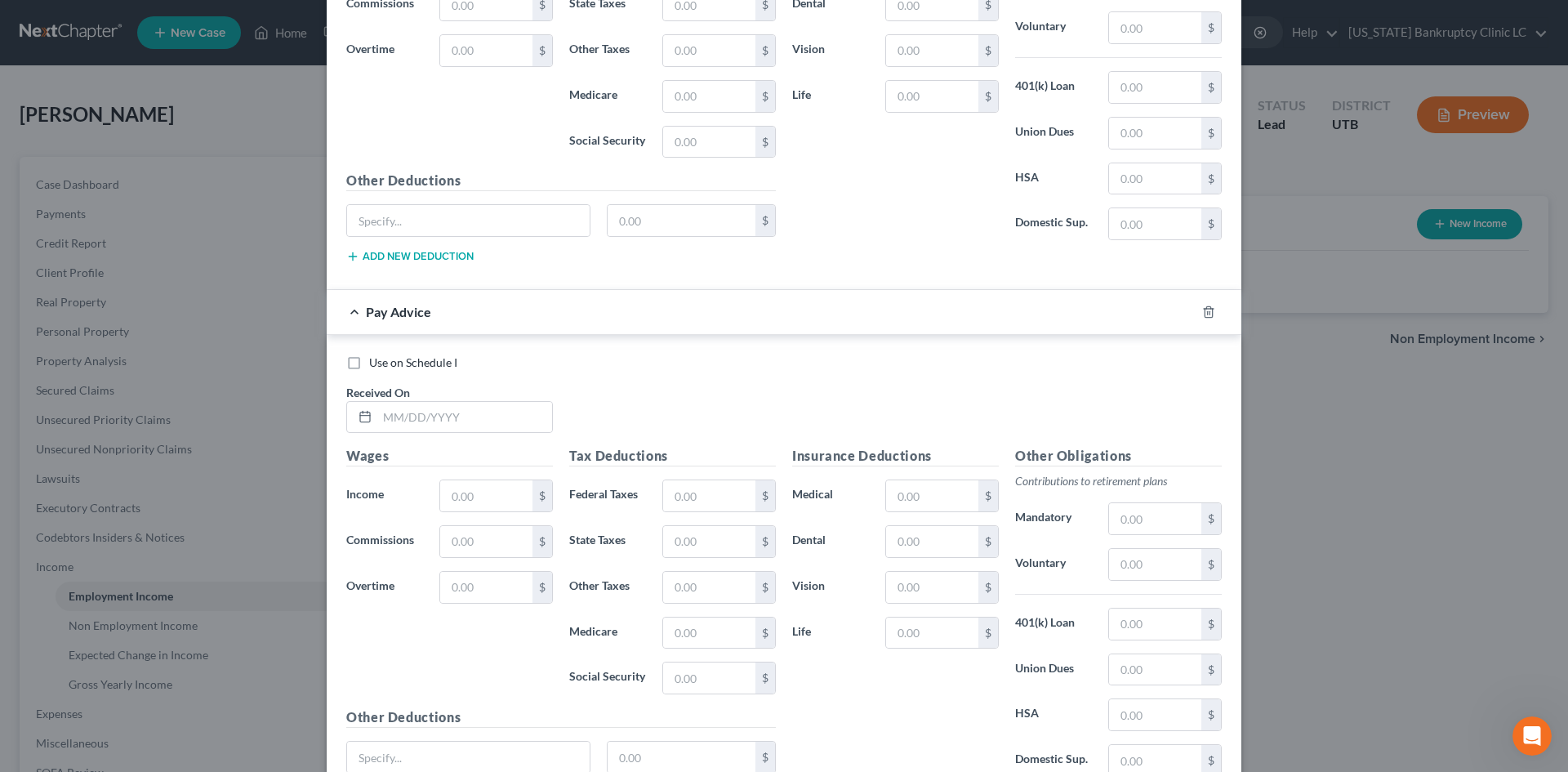
scroll to position [2965, 0]
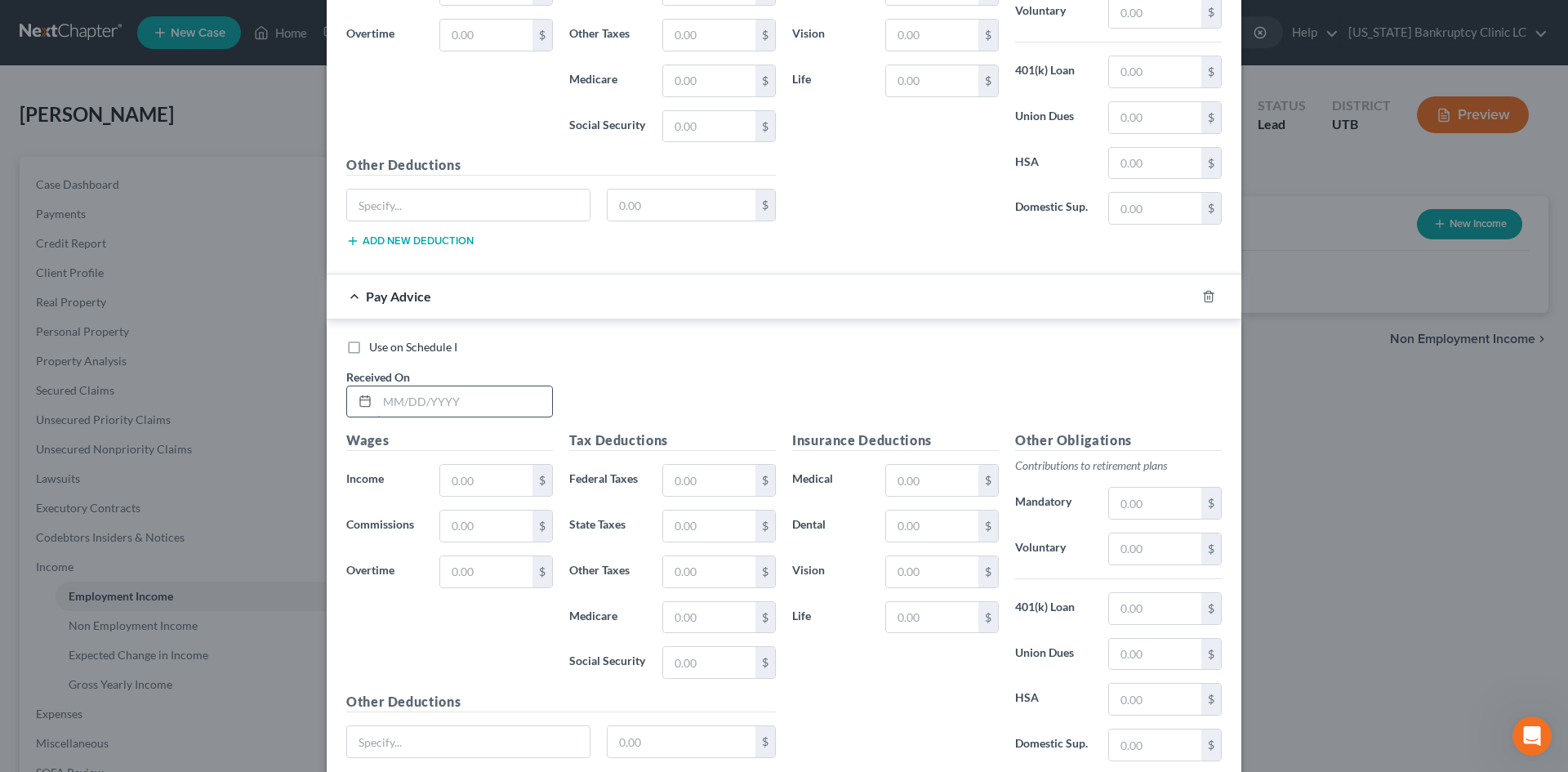
click at [437, 386] on input "text" at bounding box center [464, 402] width 175 height 31
type input "[DATE]"
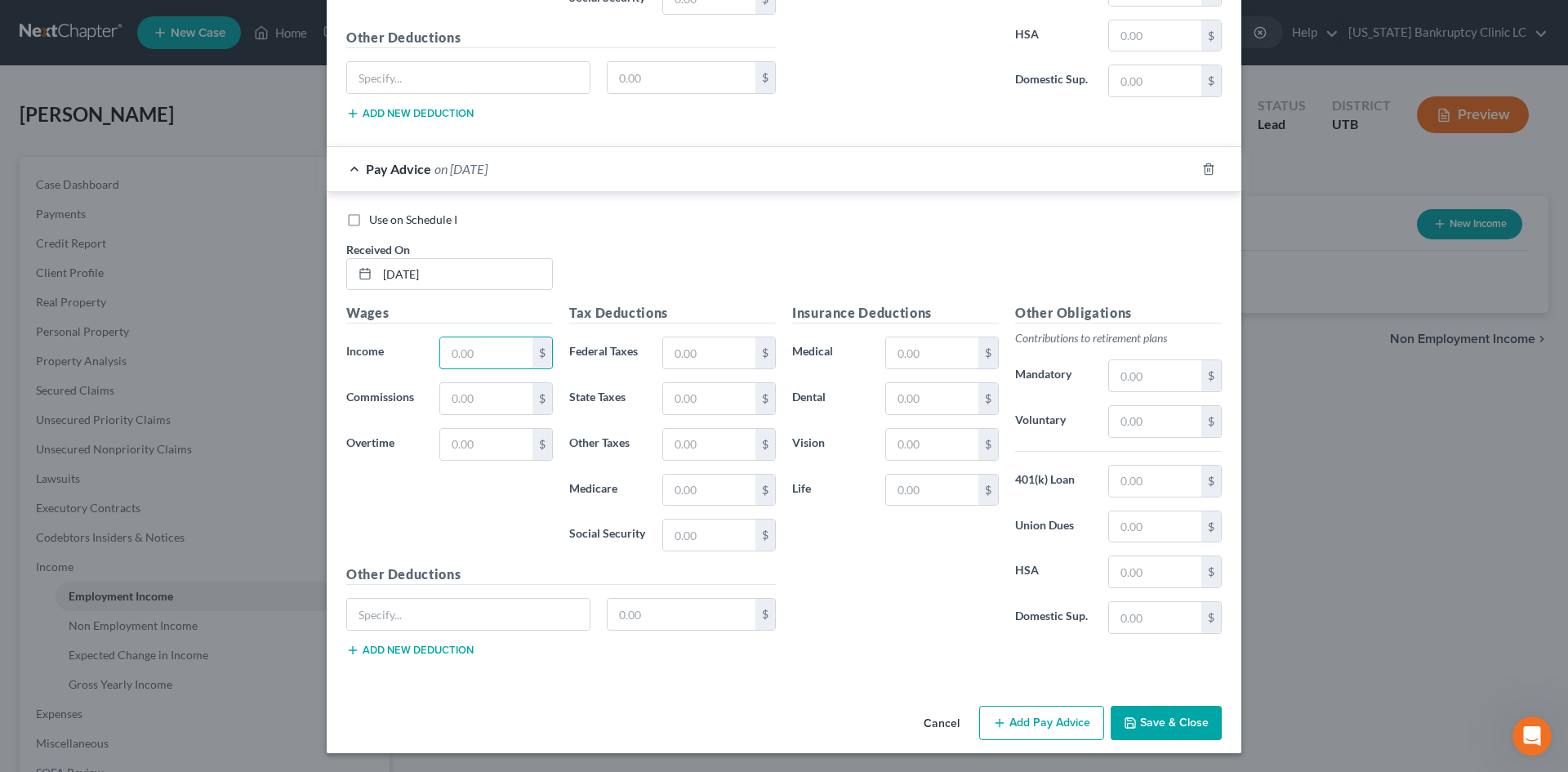
scroll to position [3094, 0]
type input "1,583"
click at [1022, 715] on button "Add Pay Advice" at bounding box center [1042, 722] width 125 height 34
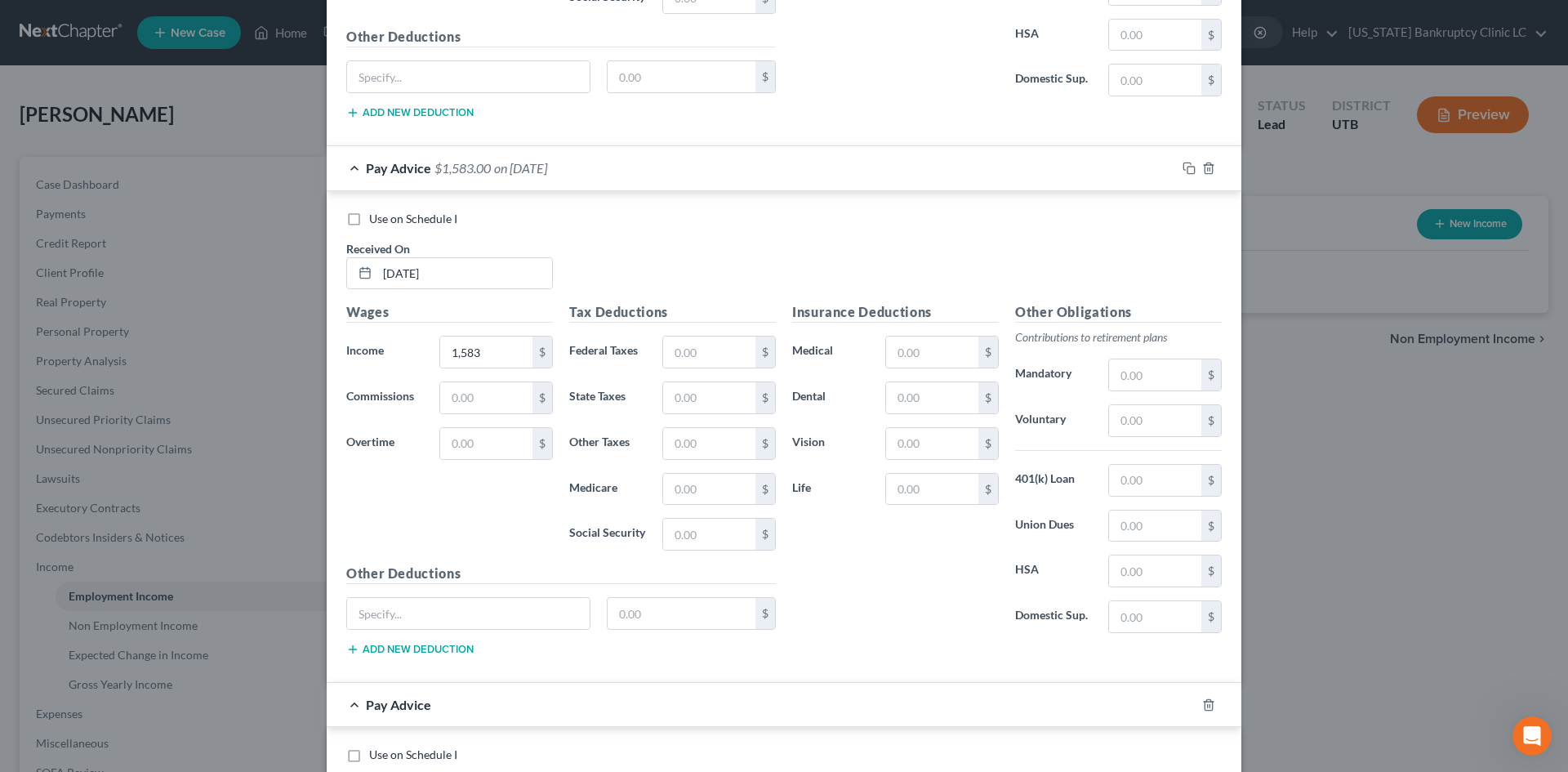
scroll to position [3339, 0]
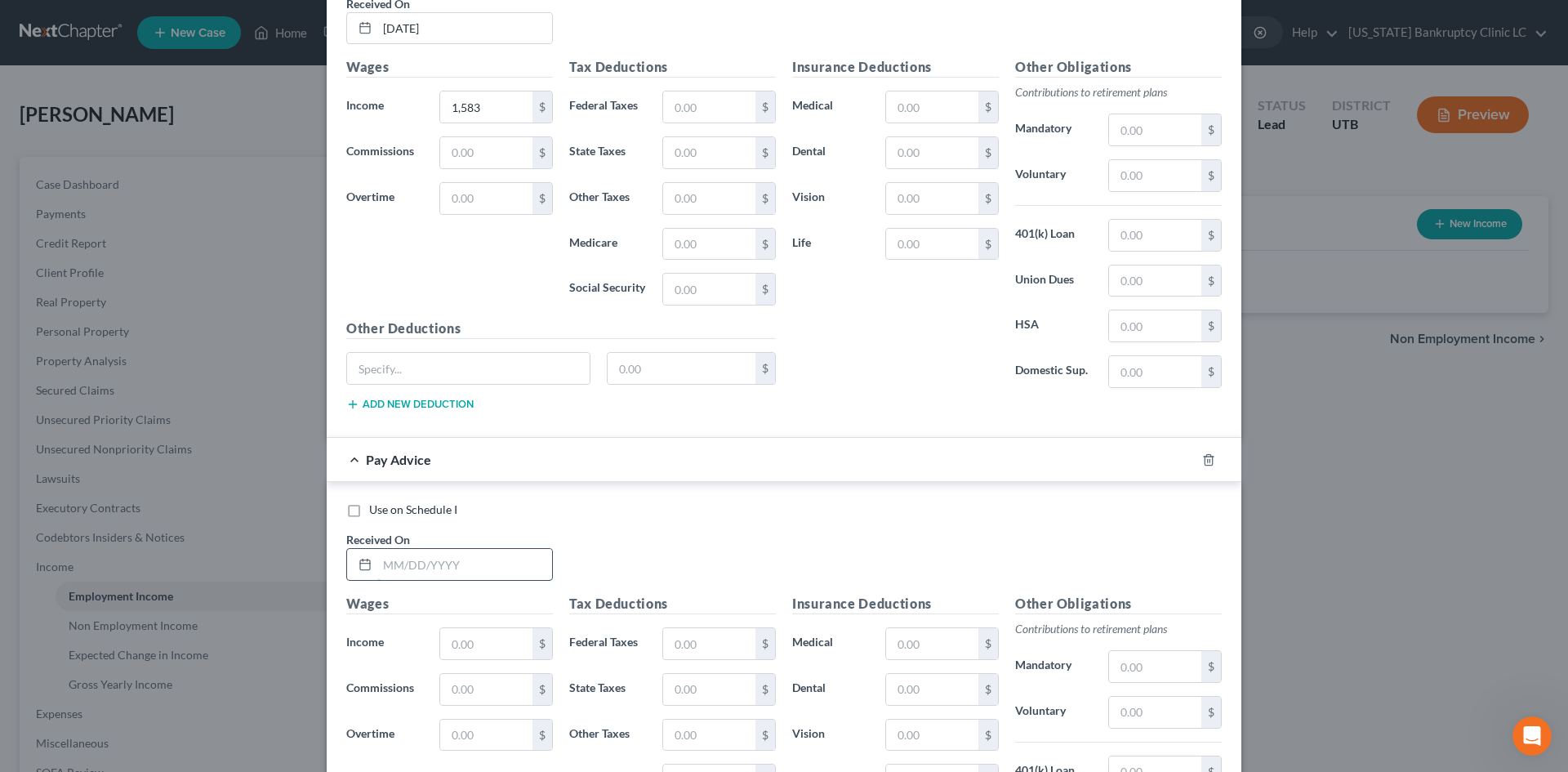
click at [475, 574] on input "text" at bounding box center [464, 565] width 175 height 31
type input "[DATE]"
type input "1,590.40"
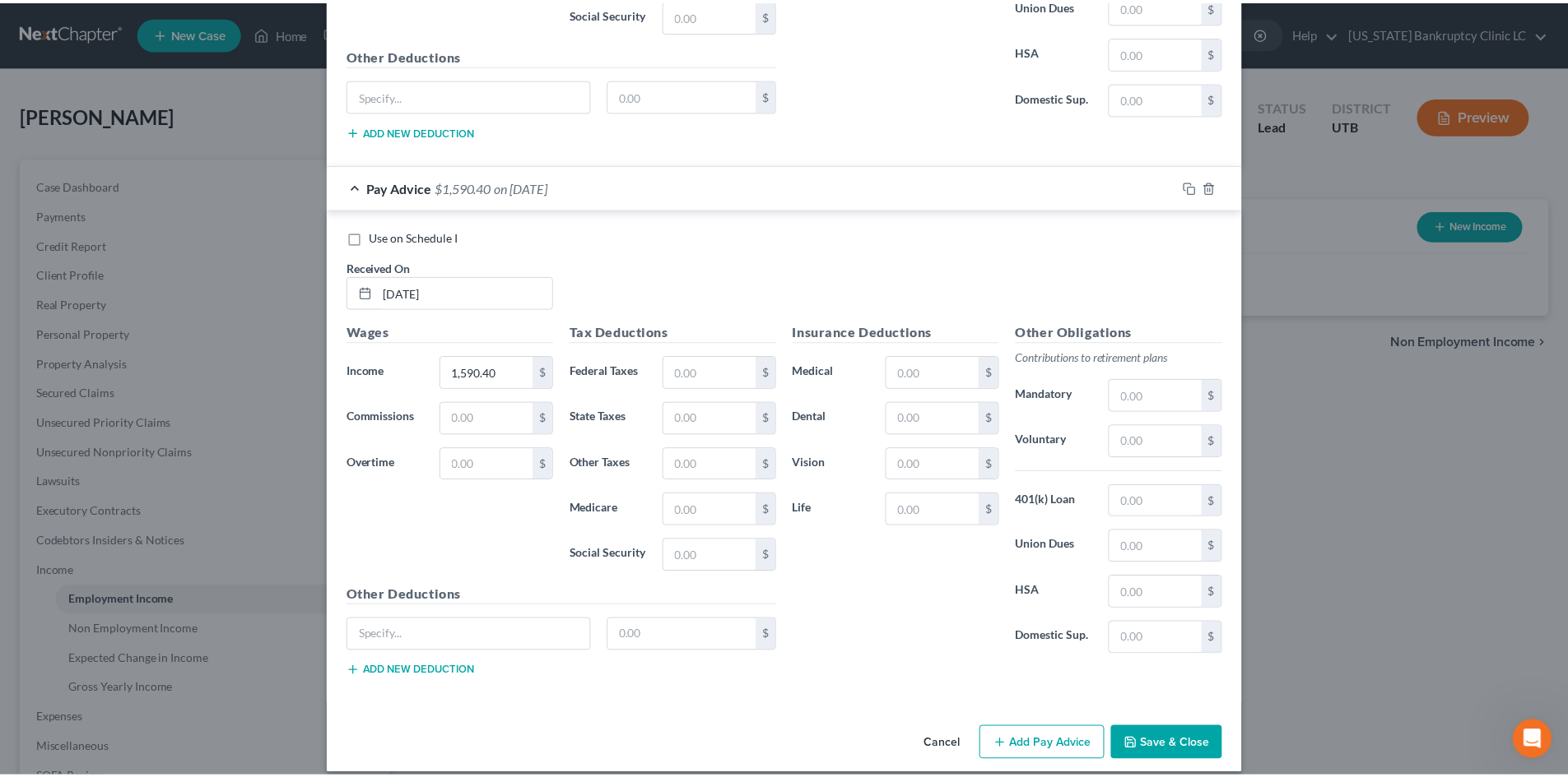
scroll to position [3654, 0]
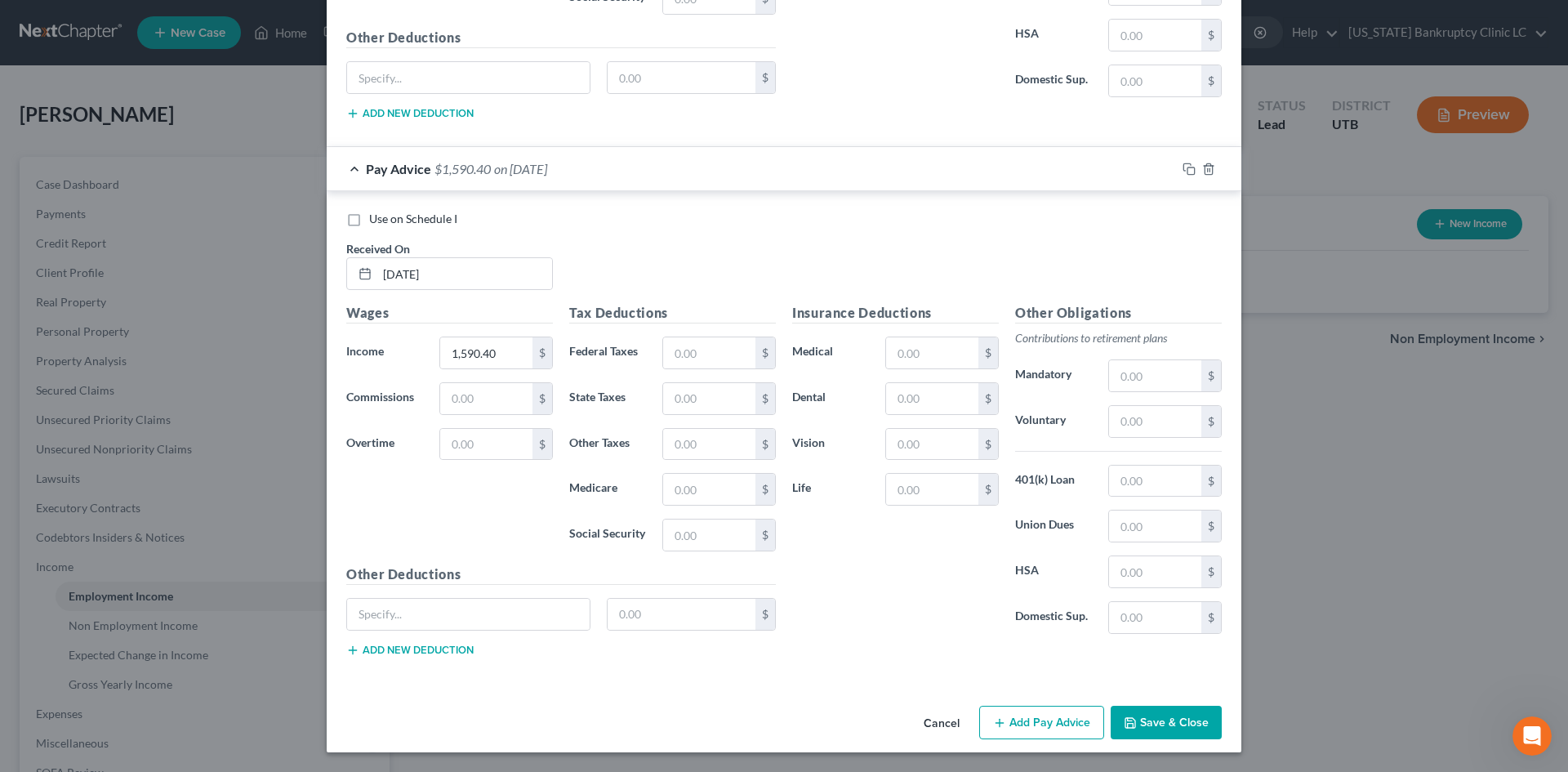
click at [1152, 726] on button "Save & Close" at bounding box center [1166, 723] width 111 height 34
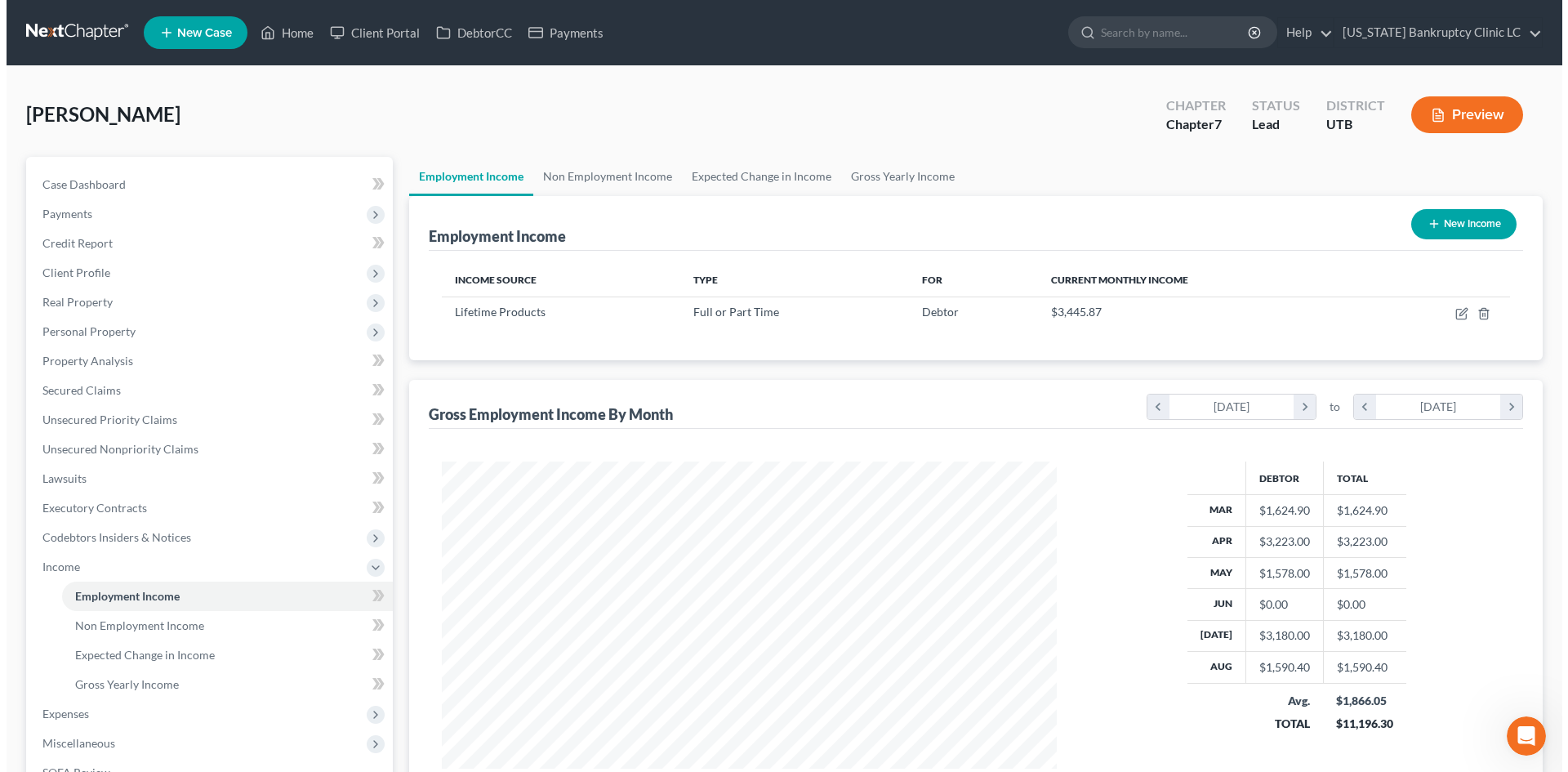
scroll to position [304, 642]
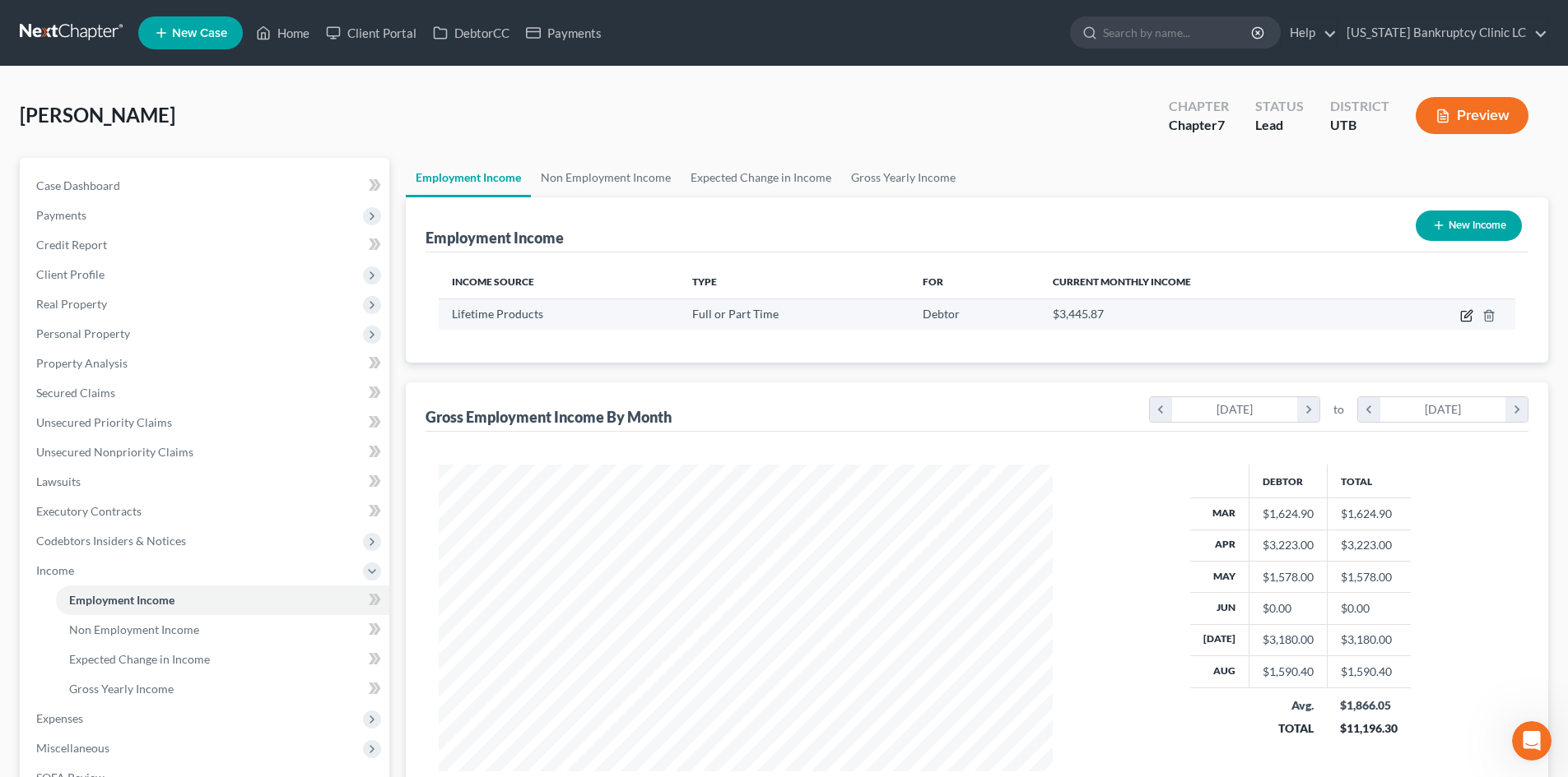
click at [1467, 315] on icon "button" at bounding box center [1466, 316] width 13 height 13
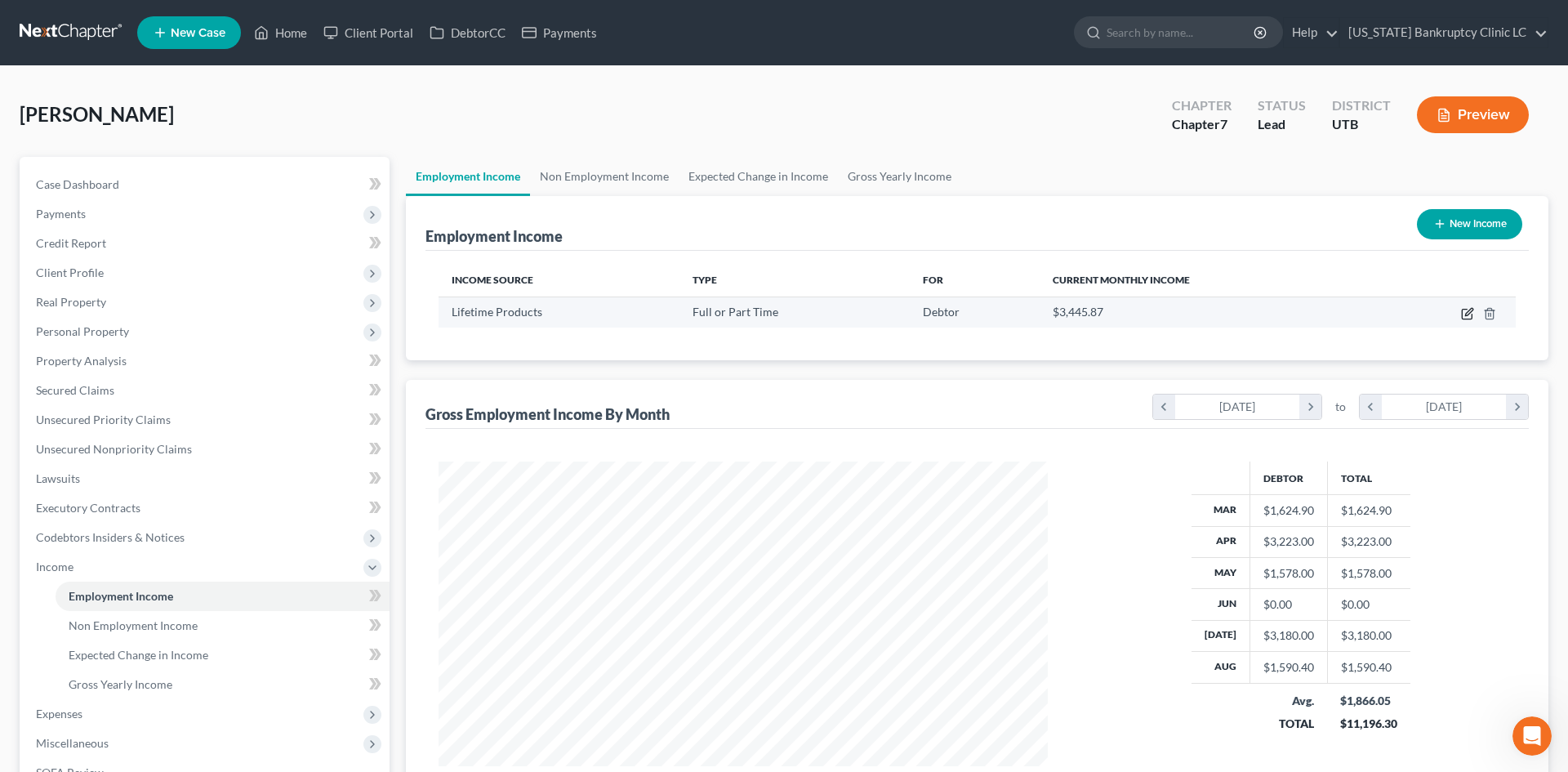
select select "0"
select select "46"
select select "2"
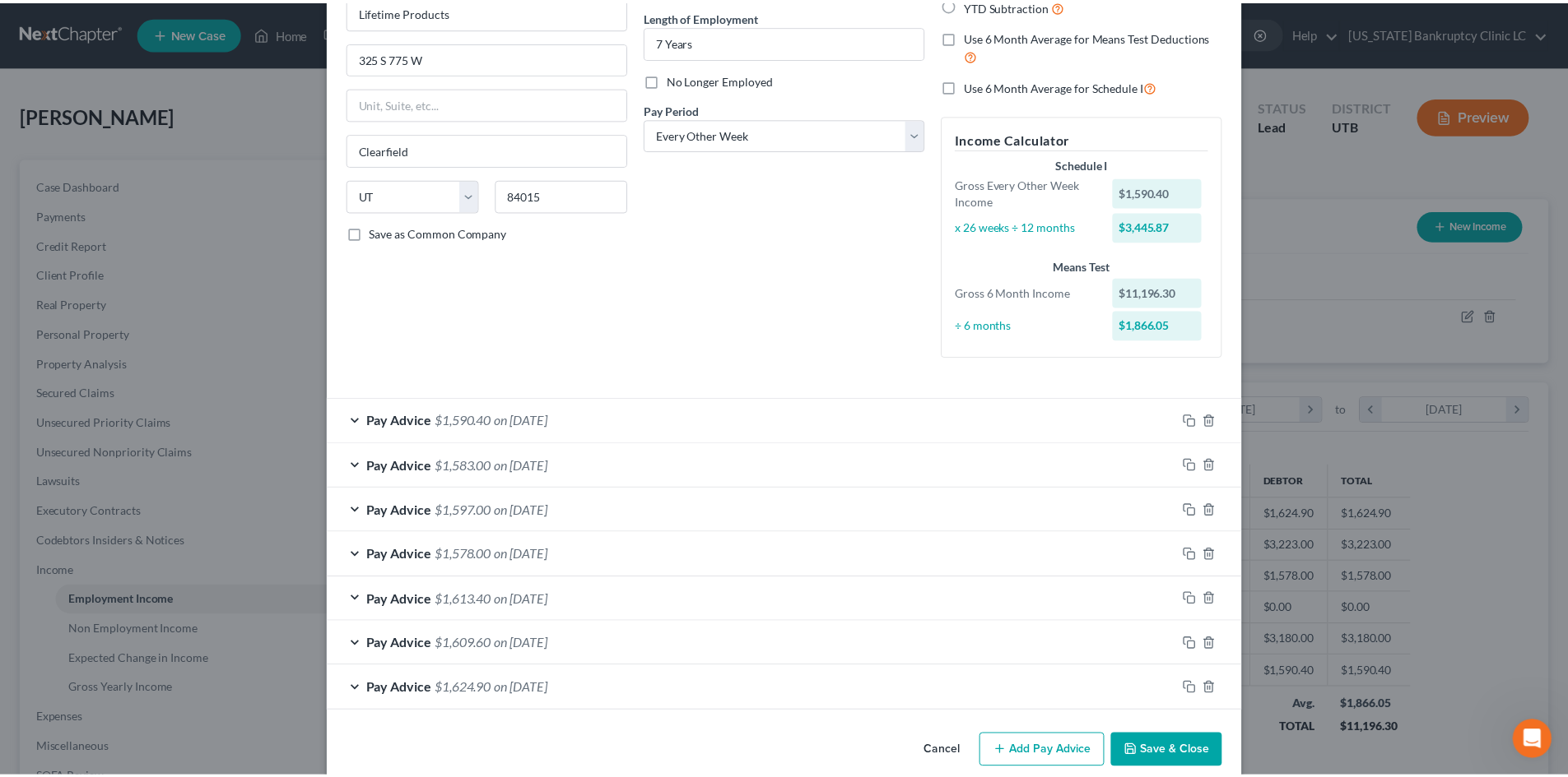
scroll to position [185, 0]
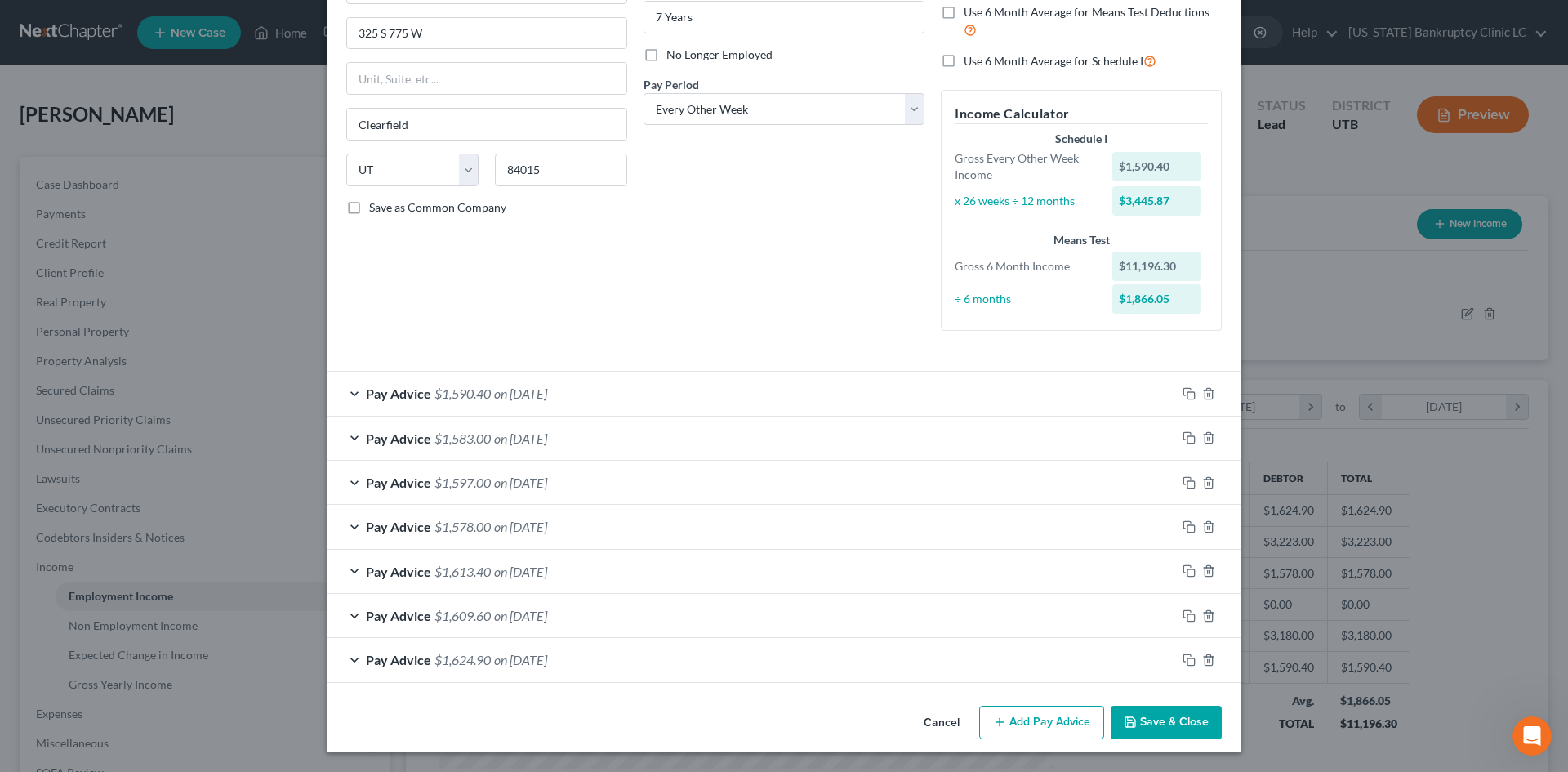
click at [1147, 727] on button "Save & Close" at bounding box center [1166, 723] width 111 height 34
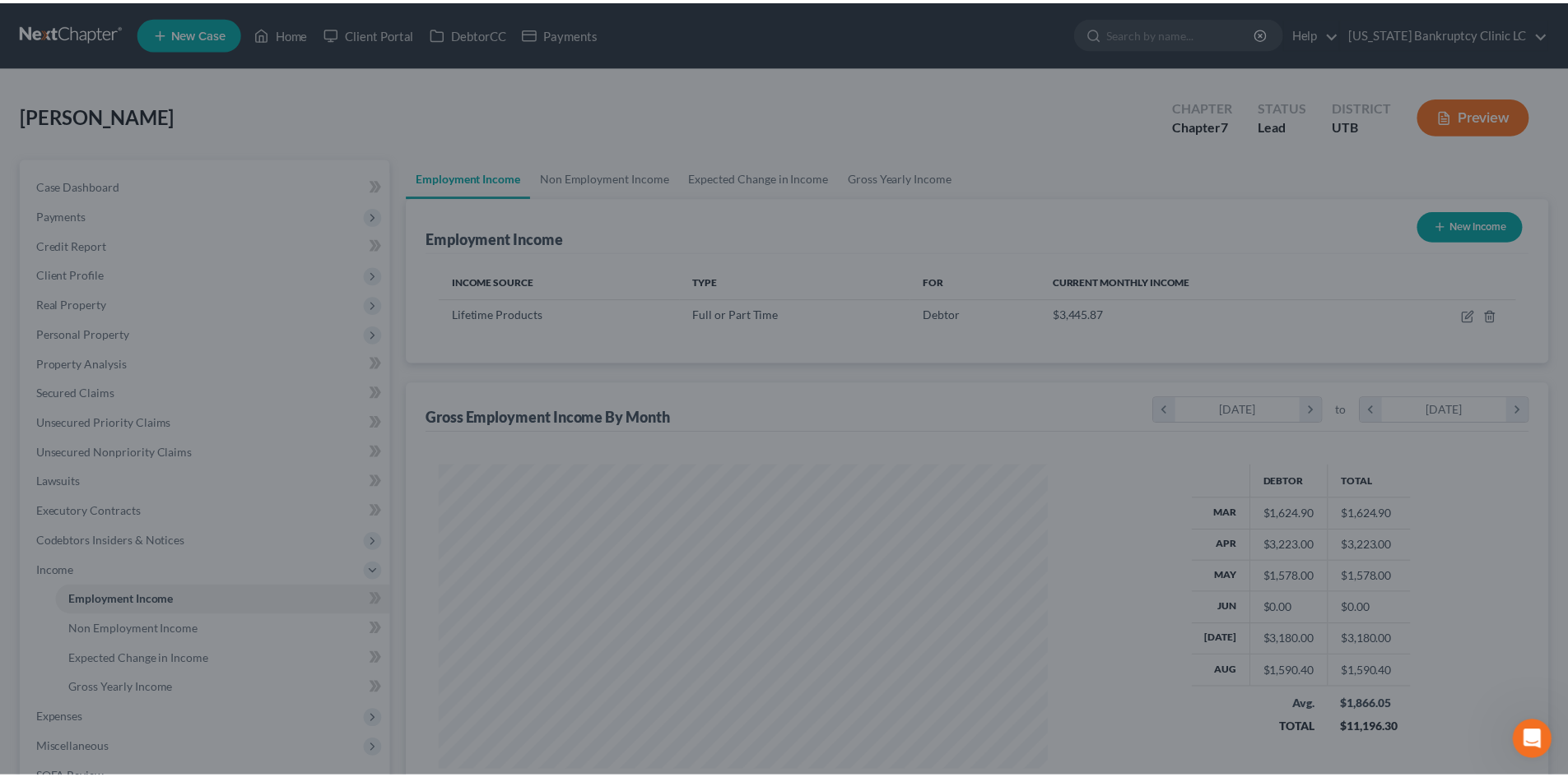
scroll to position [822270, 822221]
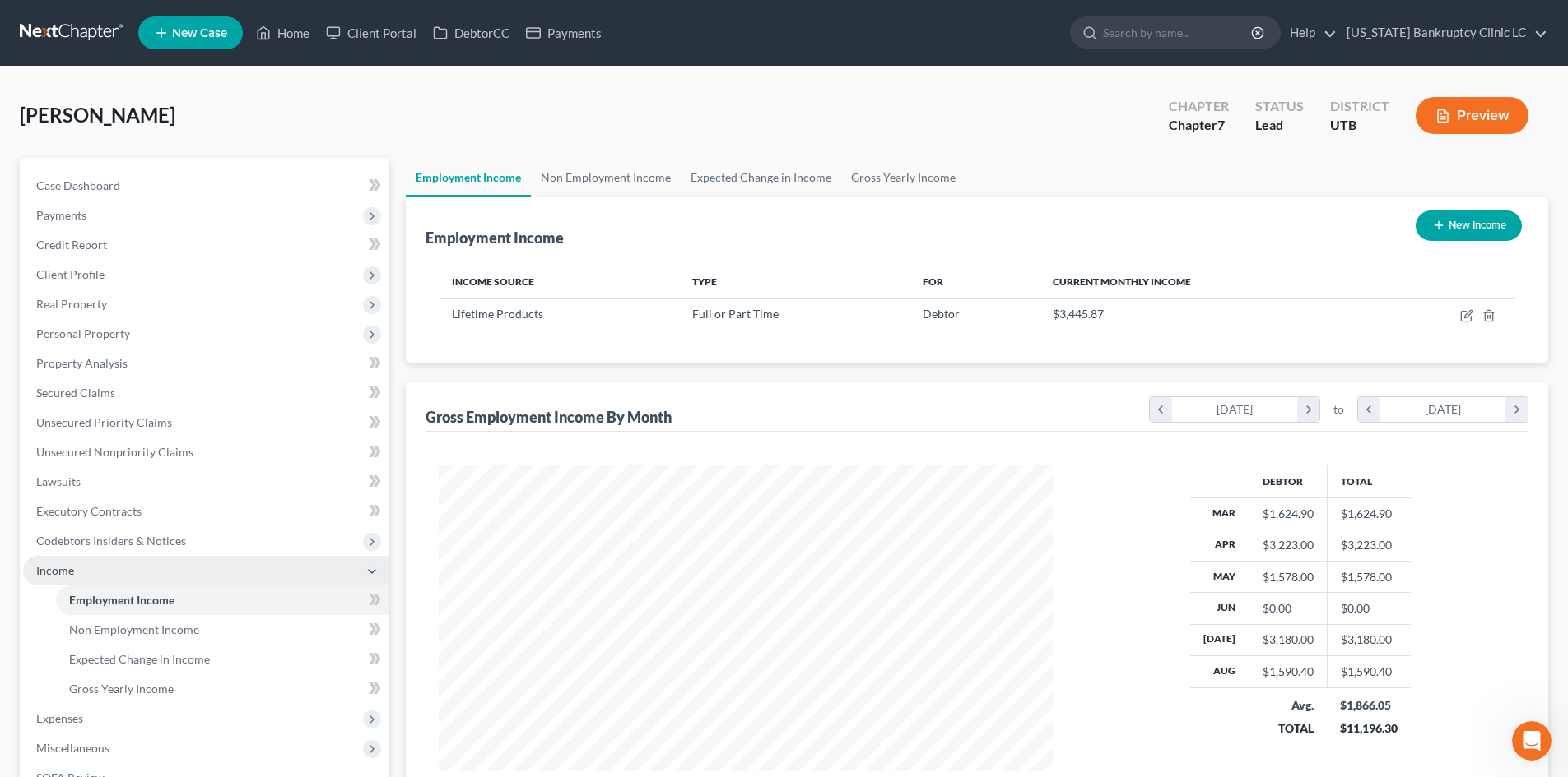
click at [48, 576] on span "Income" at bounding box center [55, 571] width 37 height 14
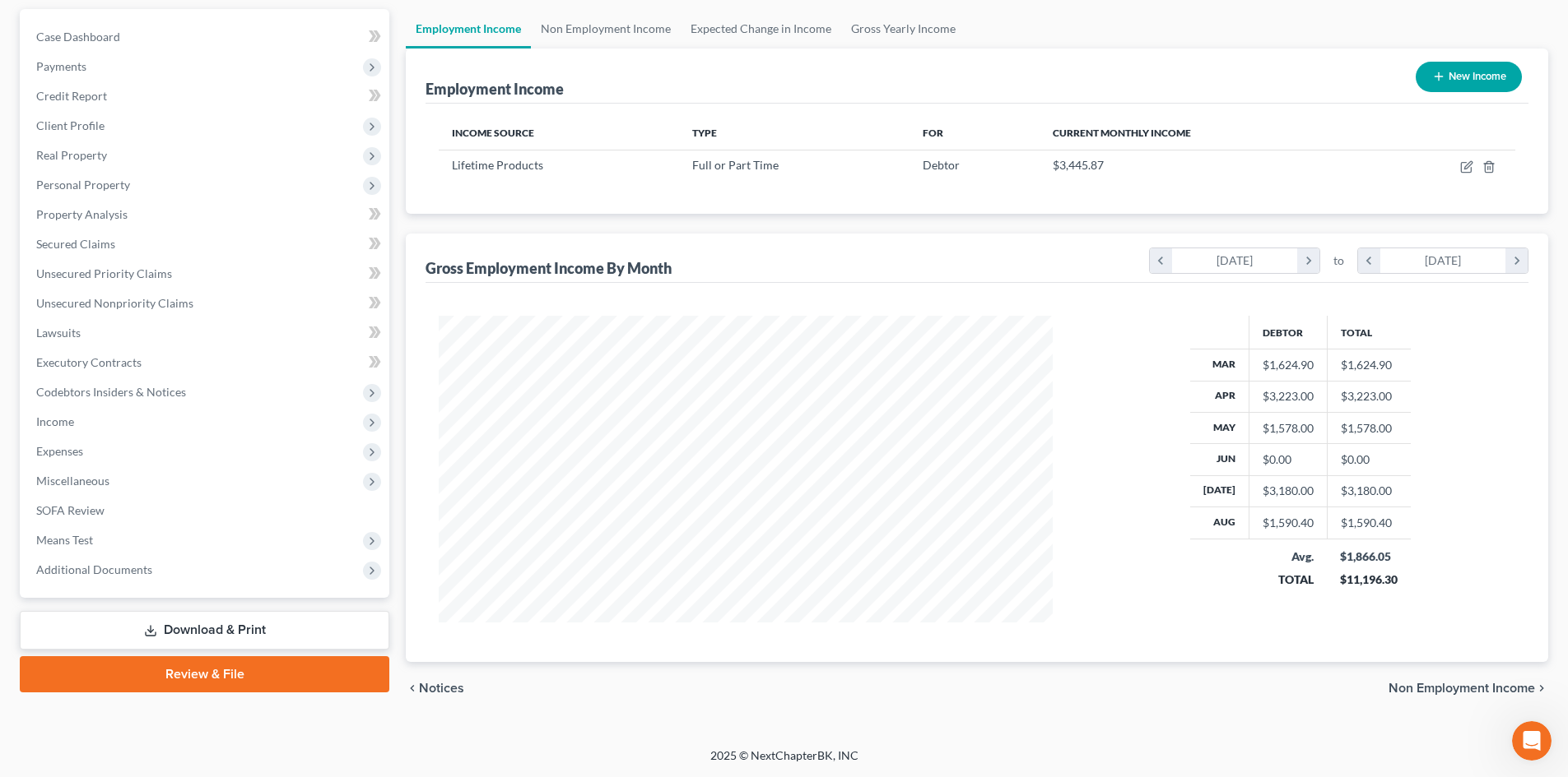
click at [222, 681] on link "Review & File" at bounding box center [205, 674] width 370 height 36
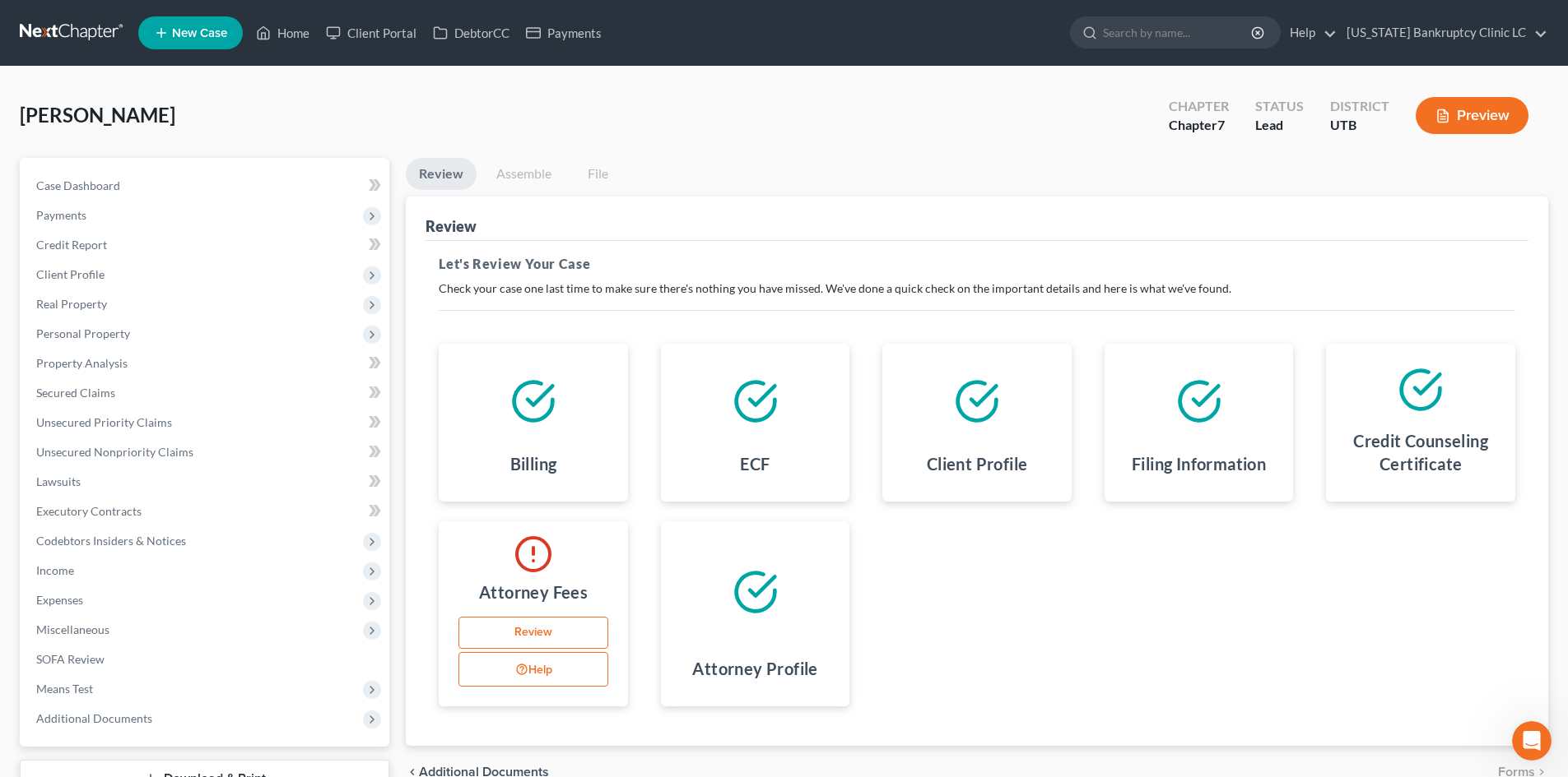
click at [536, 623] on link "Review" at bounding box center [533, 633] width 150 height 33
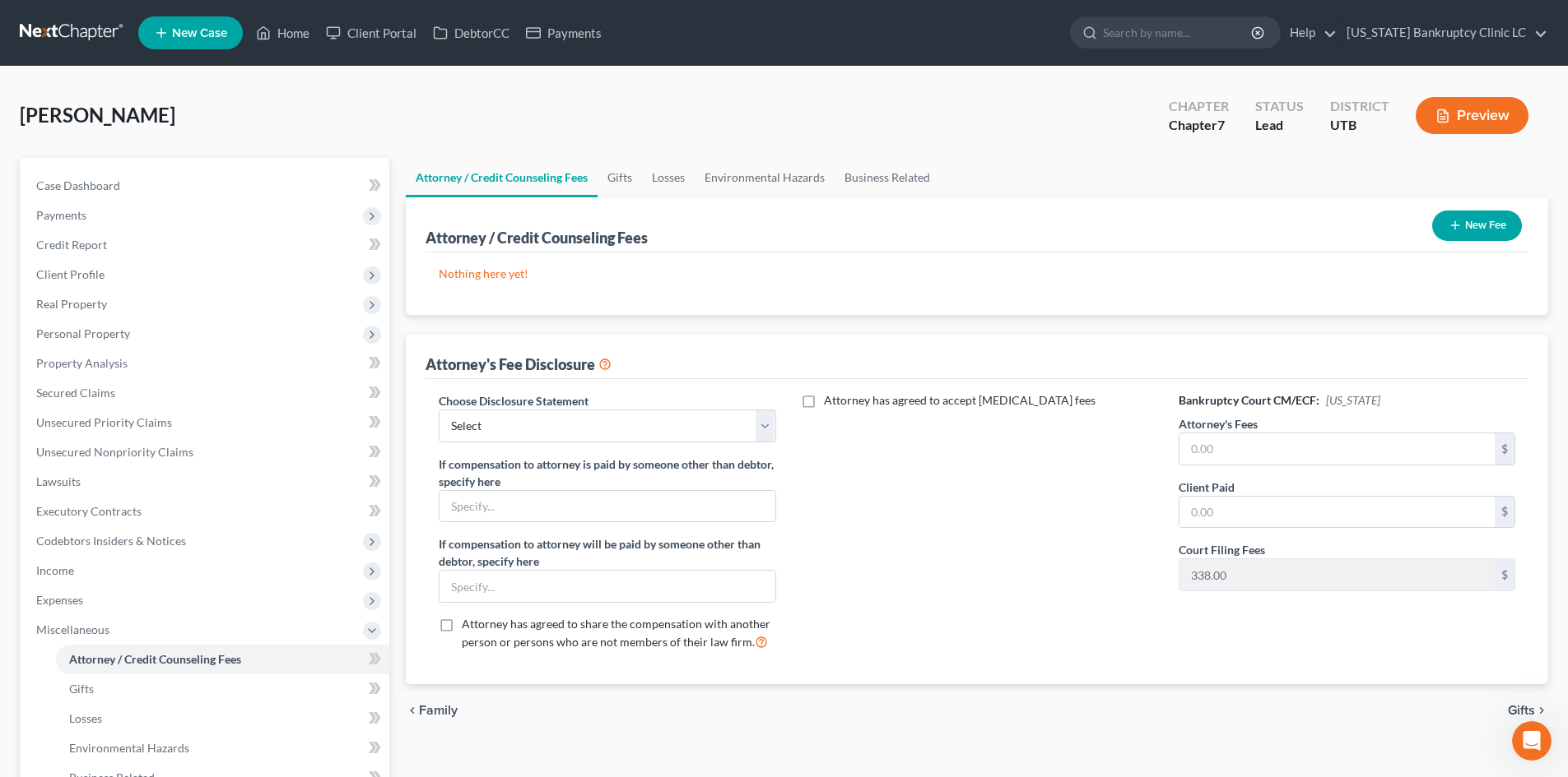
click at [496, 443] on div "Choose Disclosure Statement Select Installment Chapter 7 Cases Salt Lake Custom…" at bounding box center [606, 528] width 370 height 272
click at [503, 438] on select "Select Installment Chapter 7 Cases Salt Lake Custom Disclosure Fresh Start Fund…" at bounding box center [606, 426] width 336 height 33
select select "0"
click at [438, 410] on select "Select Installment Chapter 7 Cases Salt Lake Custom Disclosure Fresh Start Fund…" at bounding box center [606, 426] width 336 height 33
click at [1247, 454] on input "text" at bounding box center [1336, 449] width 315 height 32
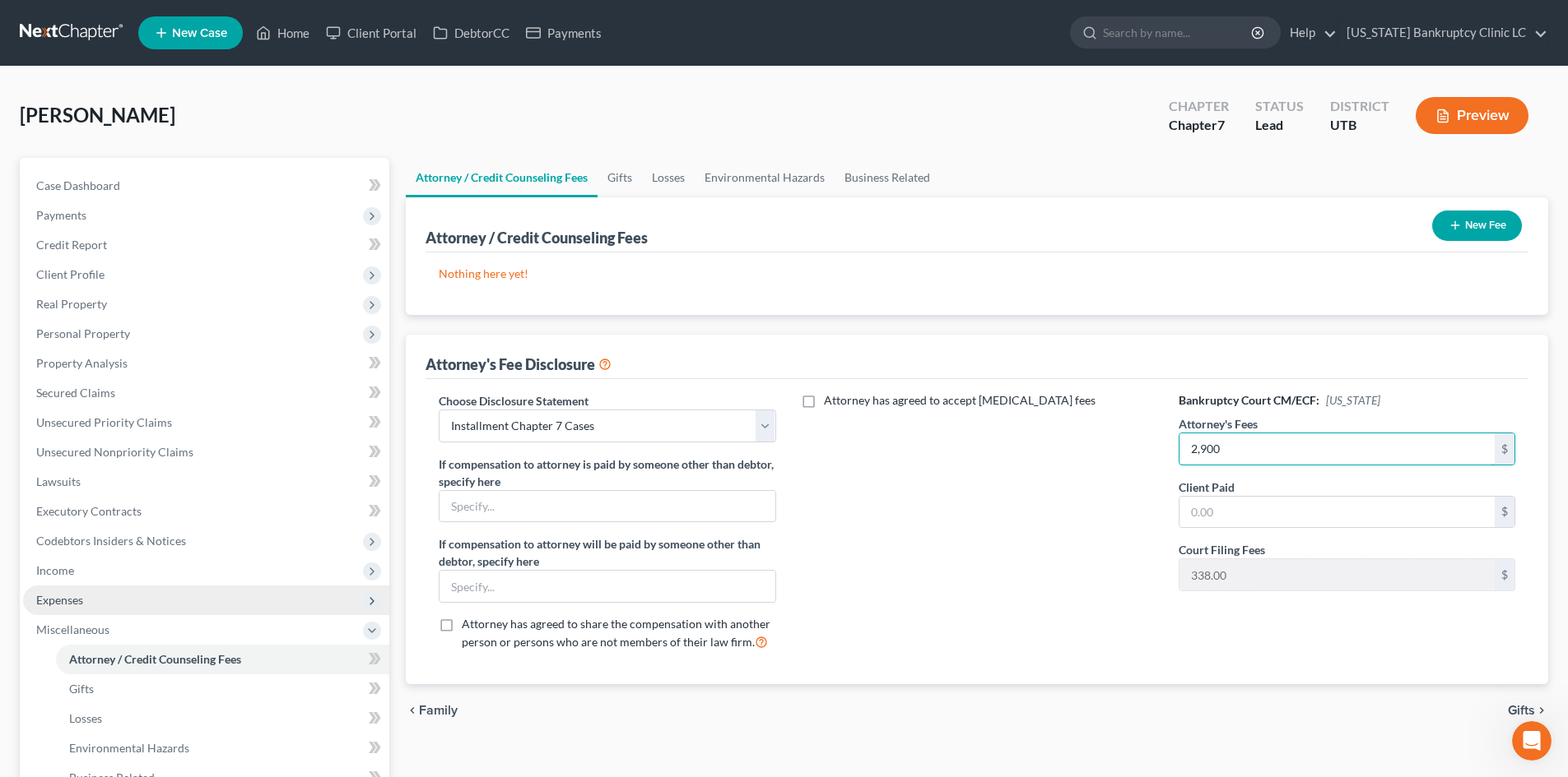
type input "2,900"
click at [993, 519] on div "Attorney has agreed to accept [MEDICAL_DATA] fees" at bounding box center [977, 528] width 370 height 272
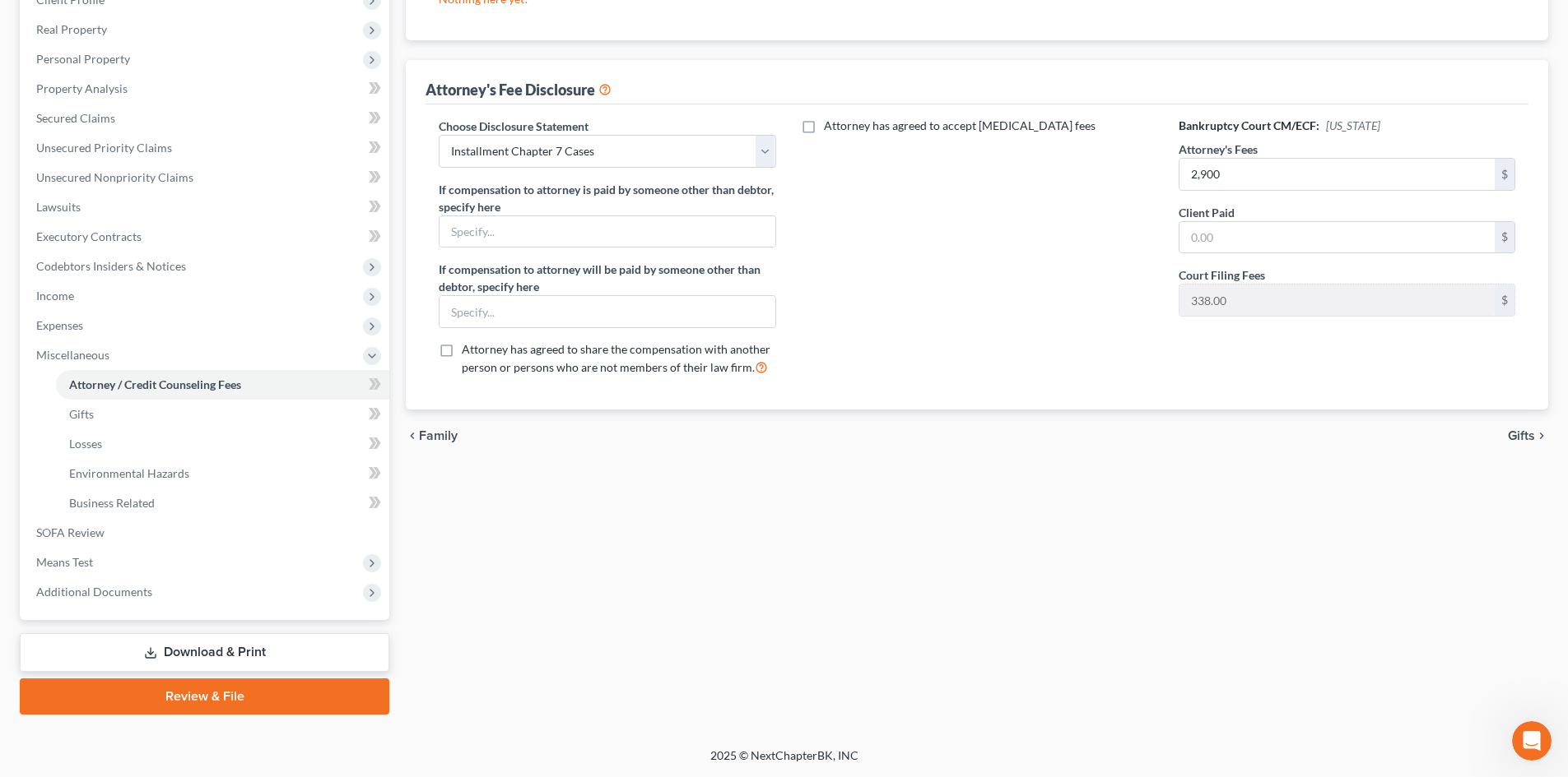
click at [188, 692] on link "Review & File" at bounding box center [205, 697] width 370 height 36
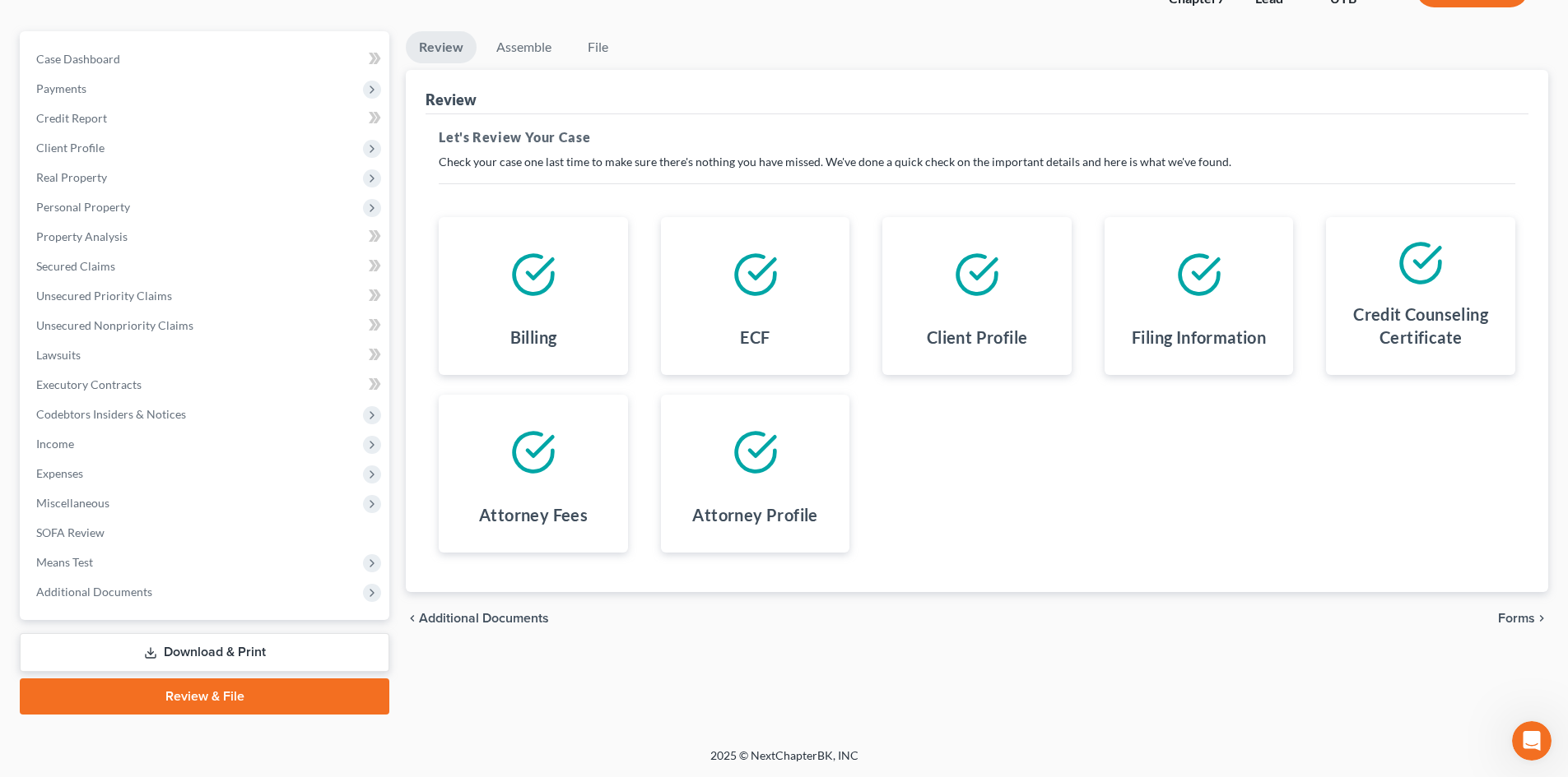
click at [212, 656] on link "Download & Print" at bounding box center [205, 652] width 370 height 38
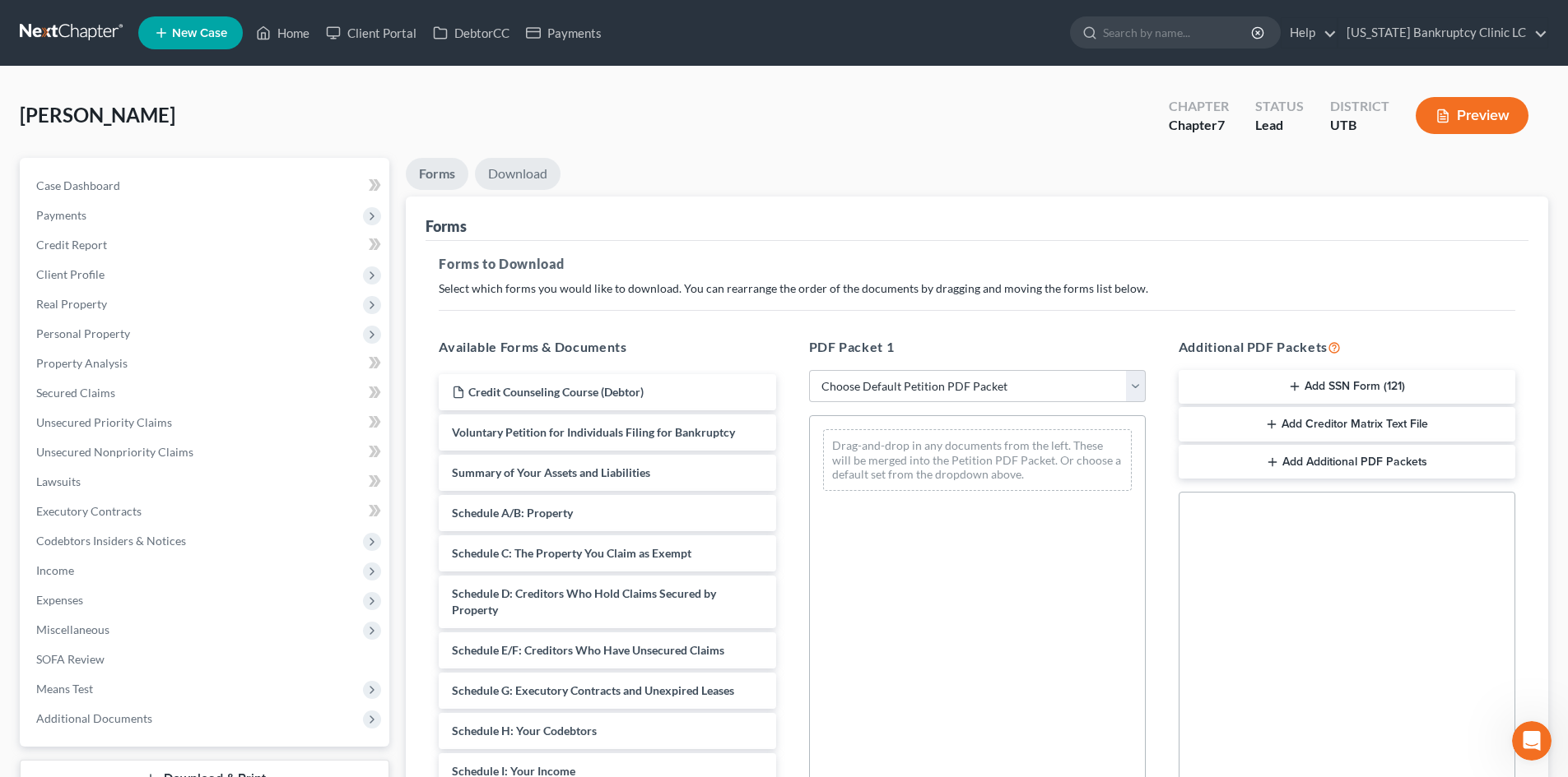
click at [509, 175] on link "Download" at bounding box center [517, 173] width 86 height 32
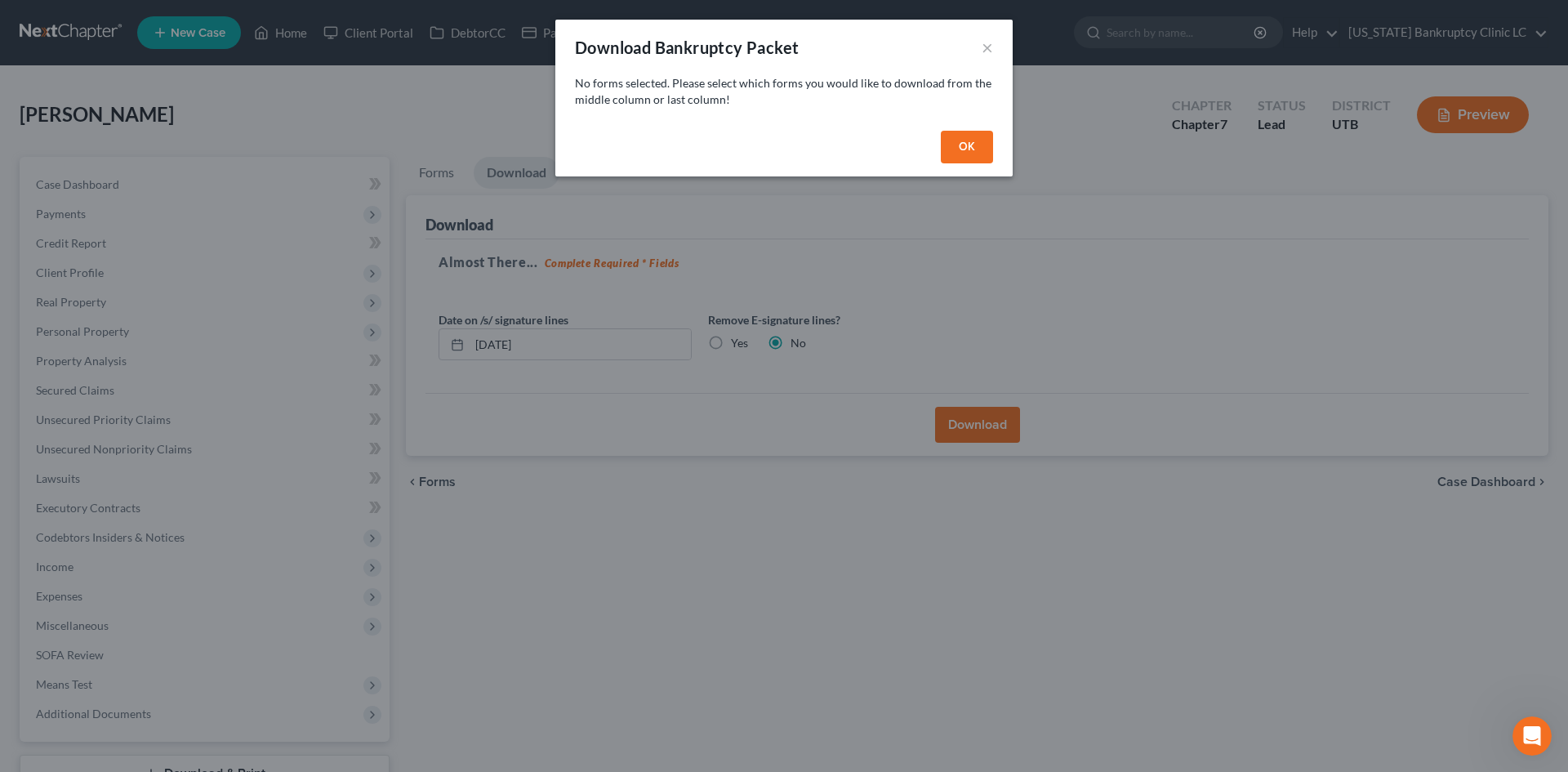
click at [962, 144] on button "OK" at bounding box center [967, 147] width 52 height 32
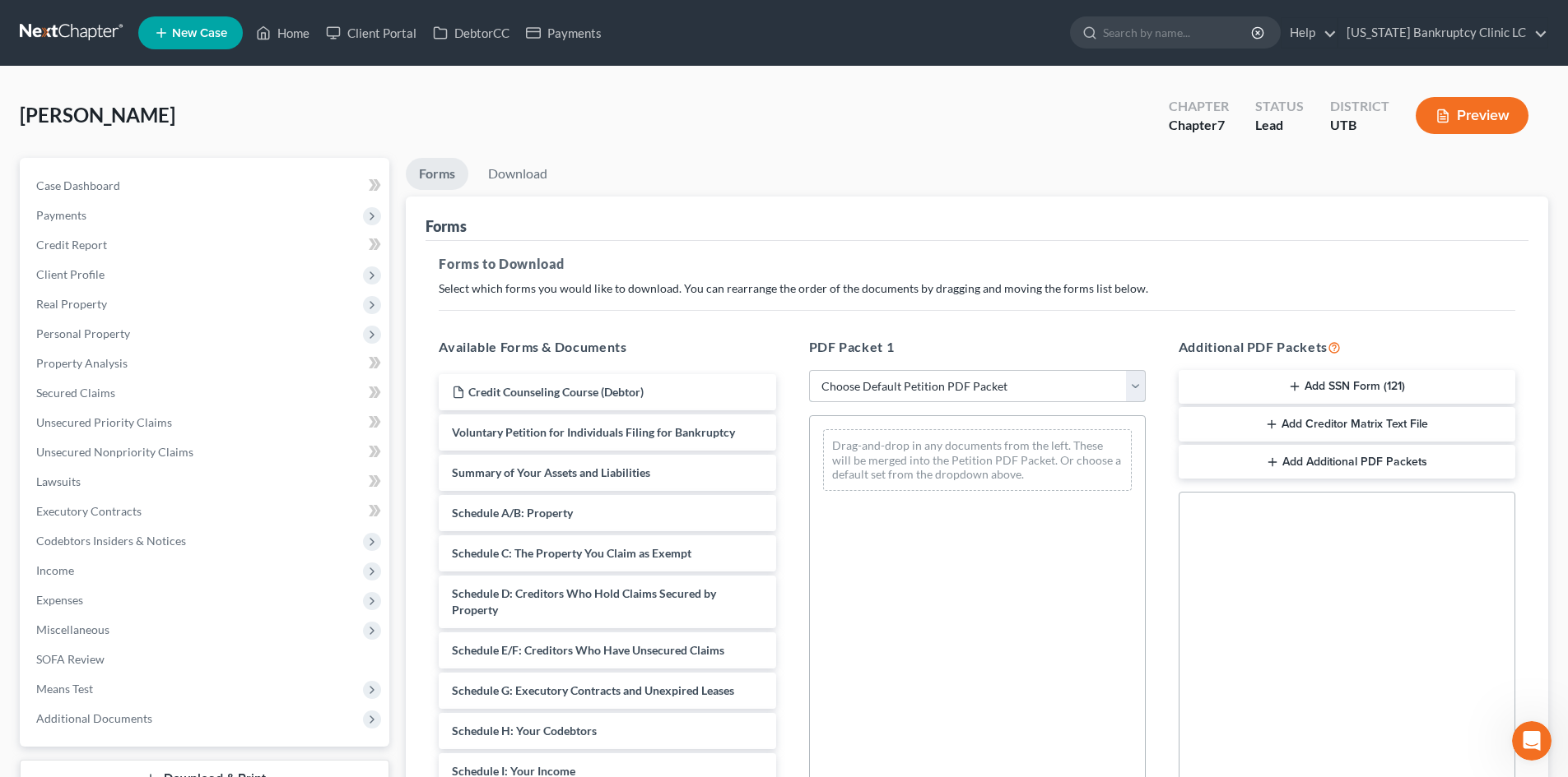
drag, startPoint x: 924, startPoint y: 381, endPoint x: 923, endPoint y: 391, distance: 10.0
click at [924, 381] on select "Choose Default Petition PDF Packet Complete Bankruptcy Petition (all forms and …" at bounding box center [977, 386] width 336 height 33
select select "0"
click at [809, 370] on select "Choose Default Petition PDF Packet Complete Bankruptcy Petition (all forms and …" at bounding box center [977, 386] width 336 height 33
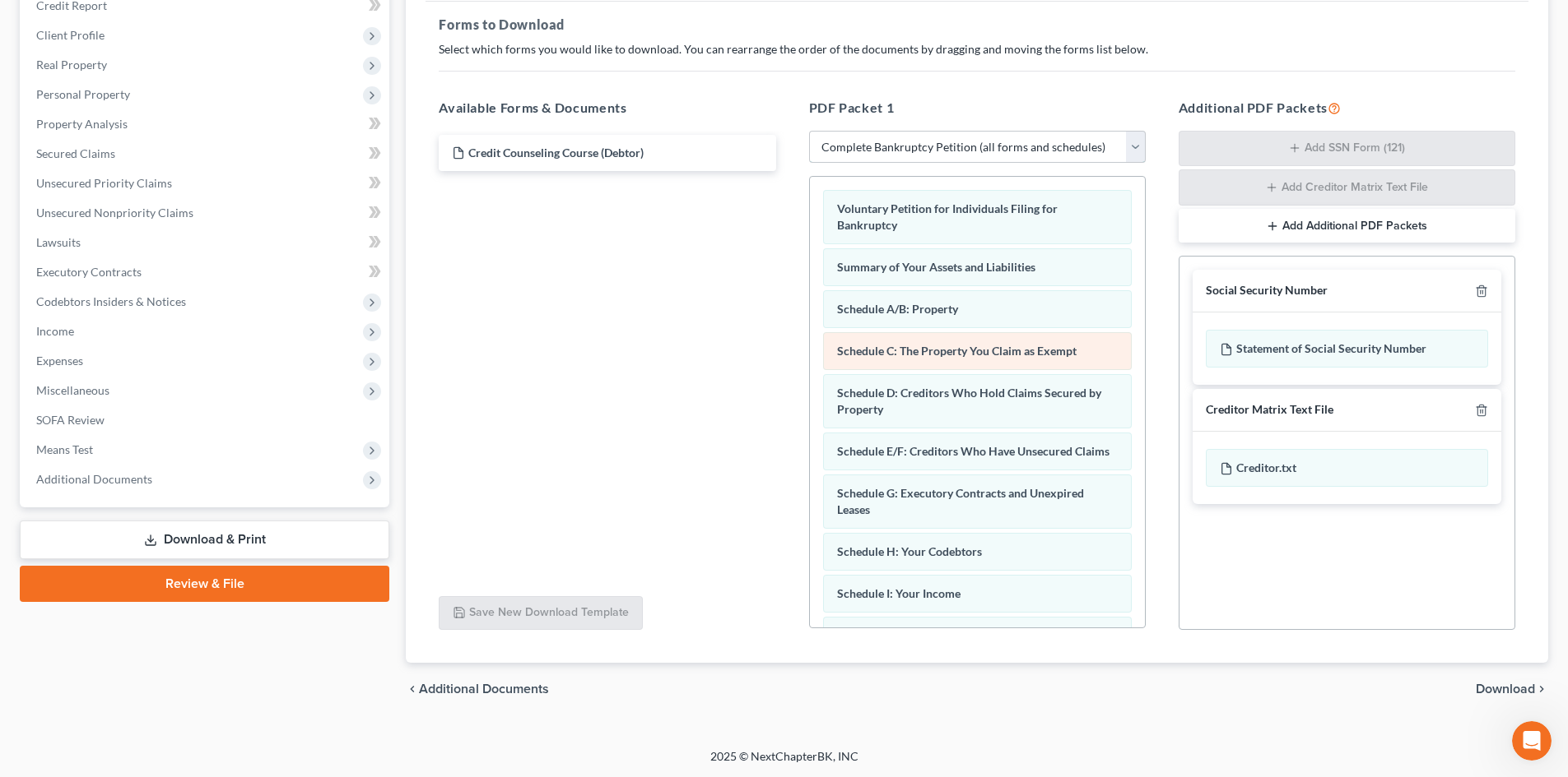
scroll to position [240, 0]
click at [924, 145] on select "Choose Default Petition PDF Packet Complete Bankruptcy Petition (all forms and …" at bounding box center [977, 146] width 336 height 33
select select
click at [809, 131] on select "Choose Default Petition PDF Packet Complete Bankruptcy Petition (all forms and …" at bounding box center [977, 146] width 336 height 33
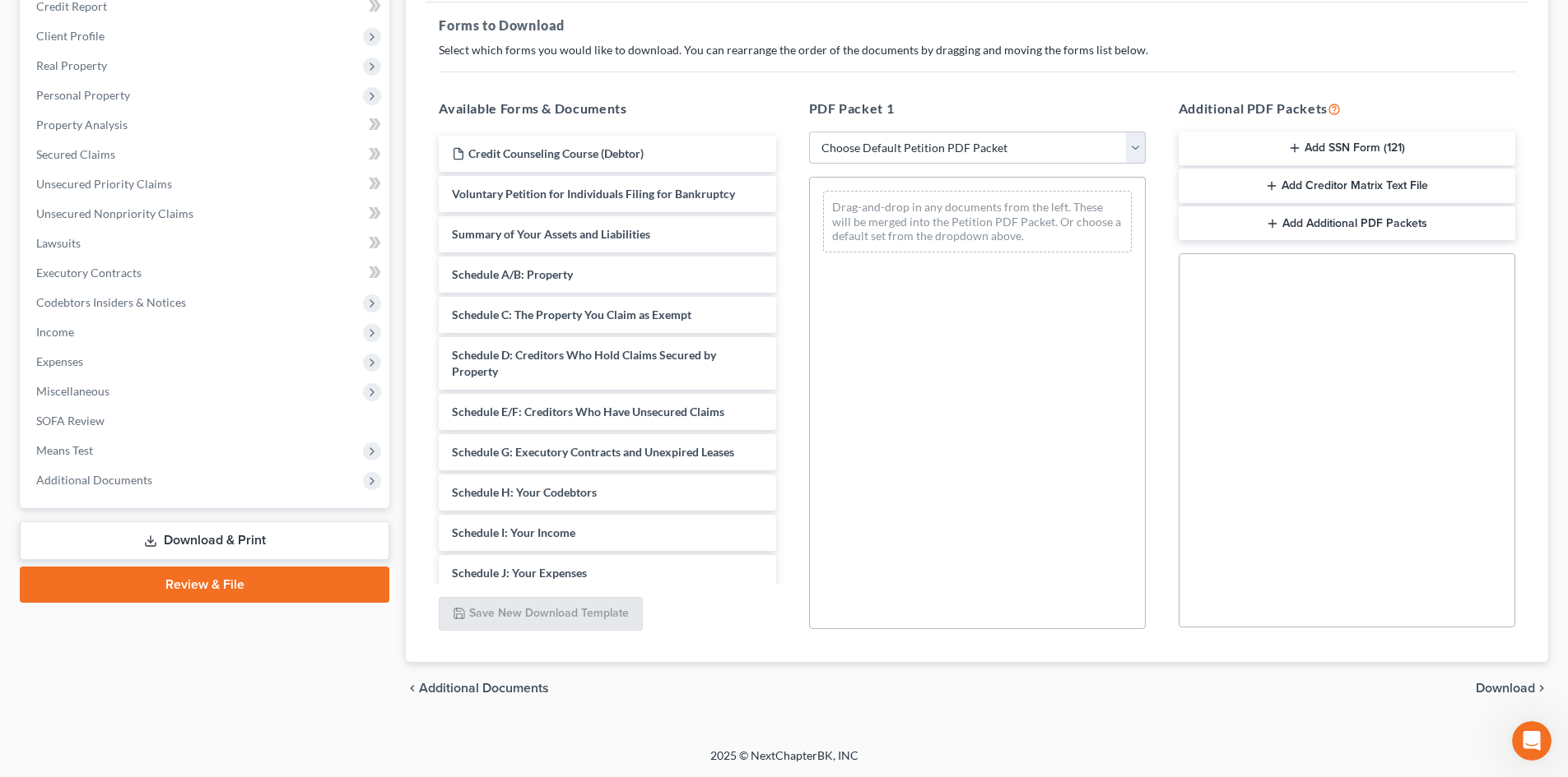
scroll to position [238, 0]
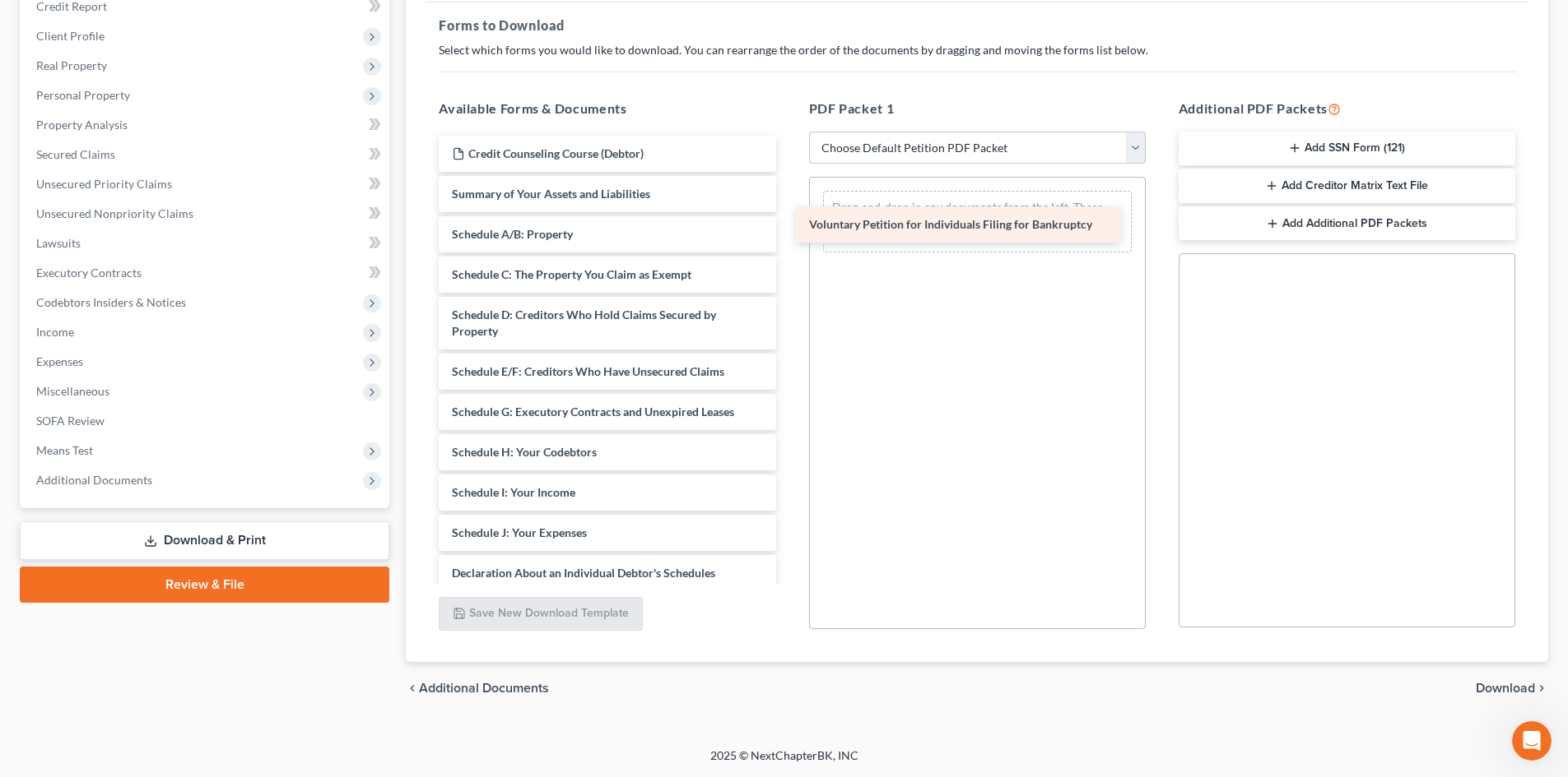
drag, startPoint x: 544, startPoint y: 197, endPoint x: 904, endPoint y: 227, distance: 361.2
click at [788, 227] on div "Voluntary Petition for Individuals Filing for Bankruptcy Credit Counseling Cour…" at bounding box center [607, 529] width 363 height 788
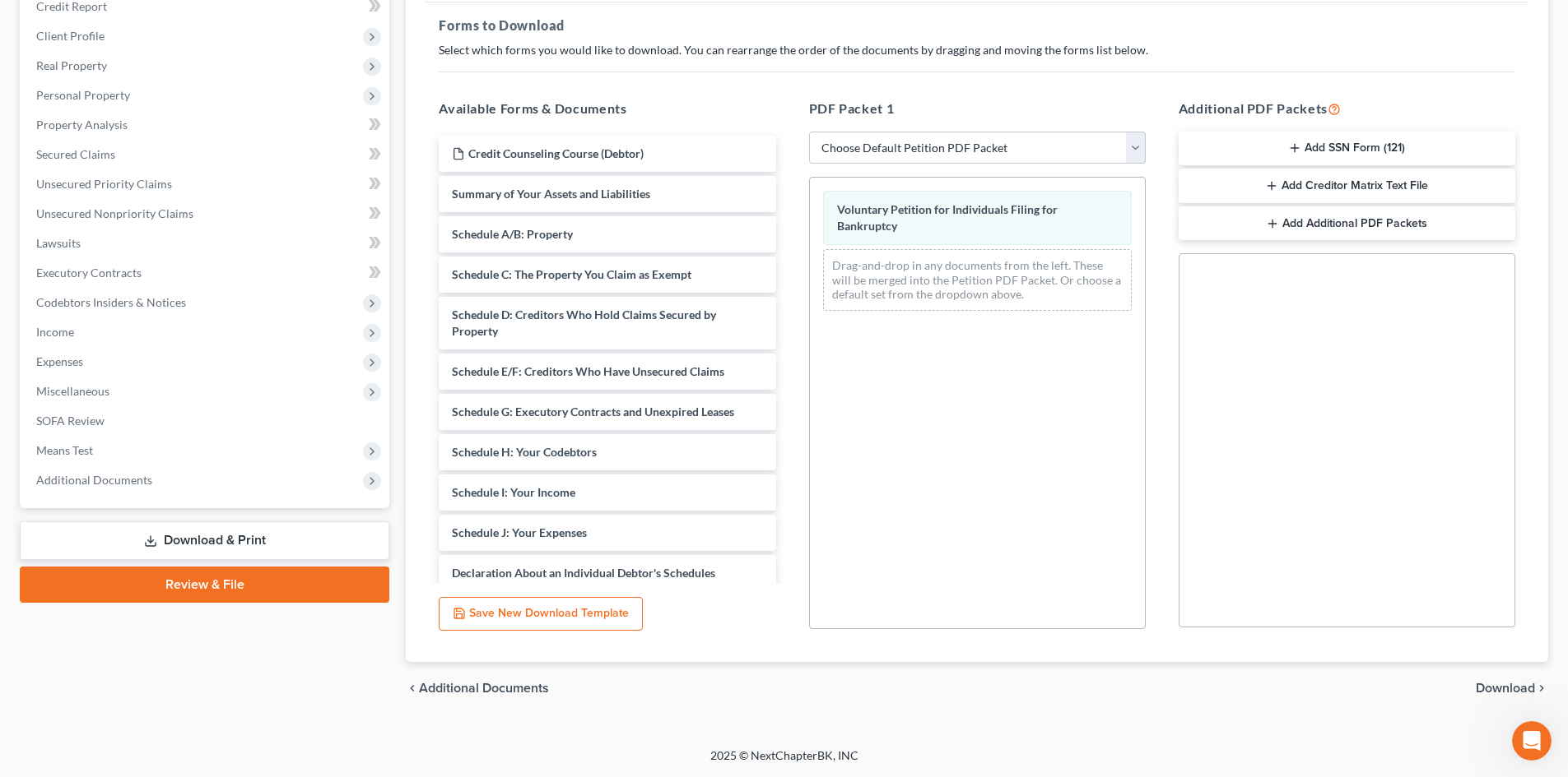
click at [1339, 145] on button "Add SSN Form (121)" at bounding box center [1346, 149] width 336 height 35
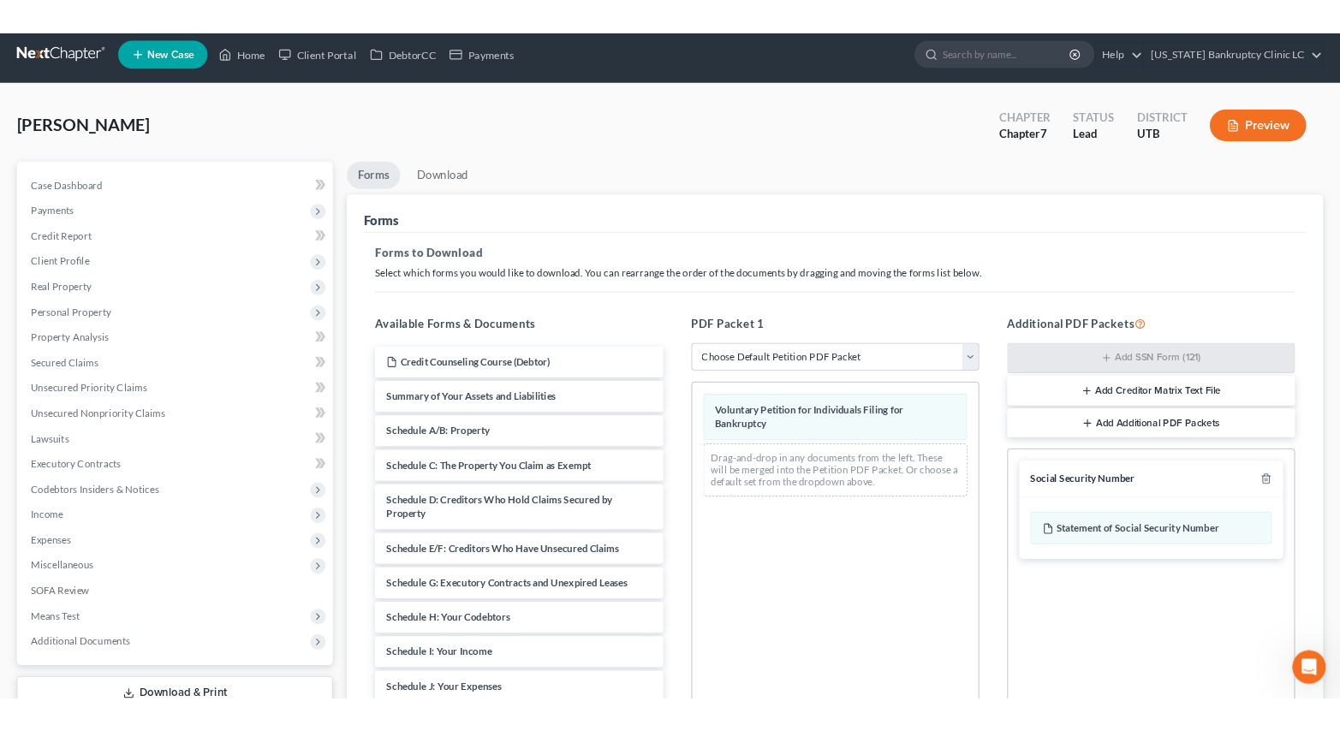
scroll to position [0, 0]
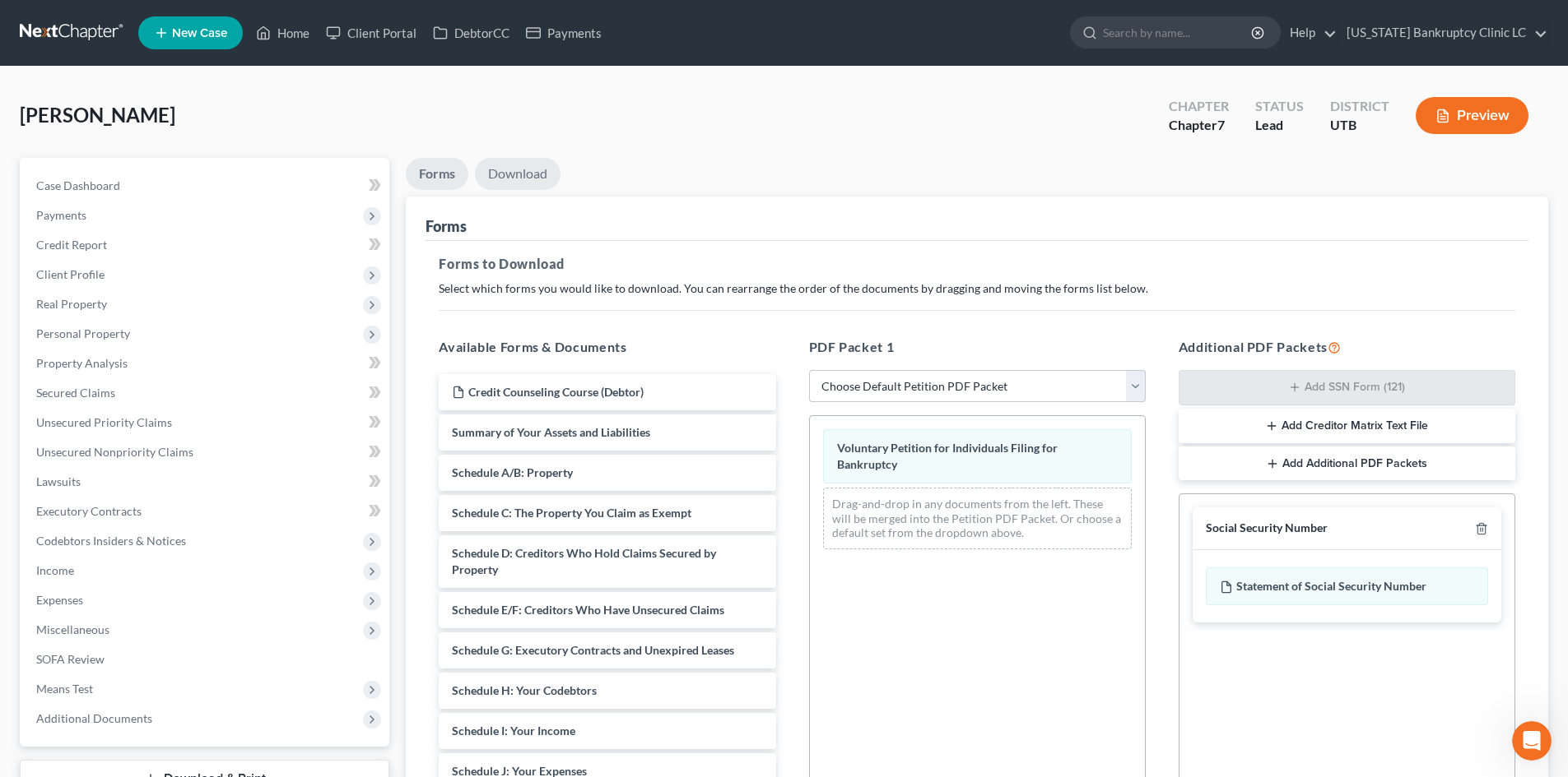
click at [538, 172] on link "Download" at bounding box center [517, 173] width 86 height 32
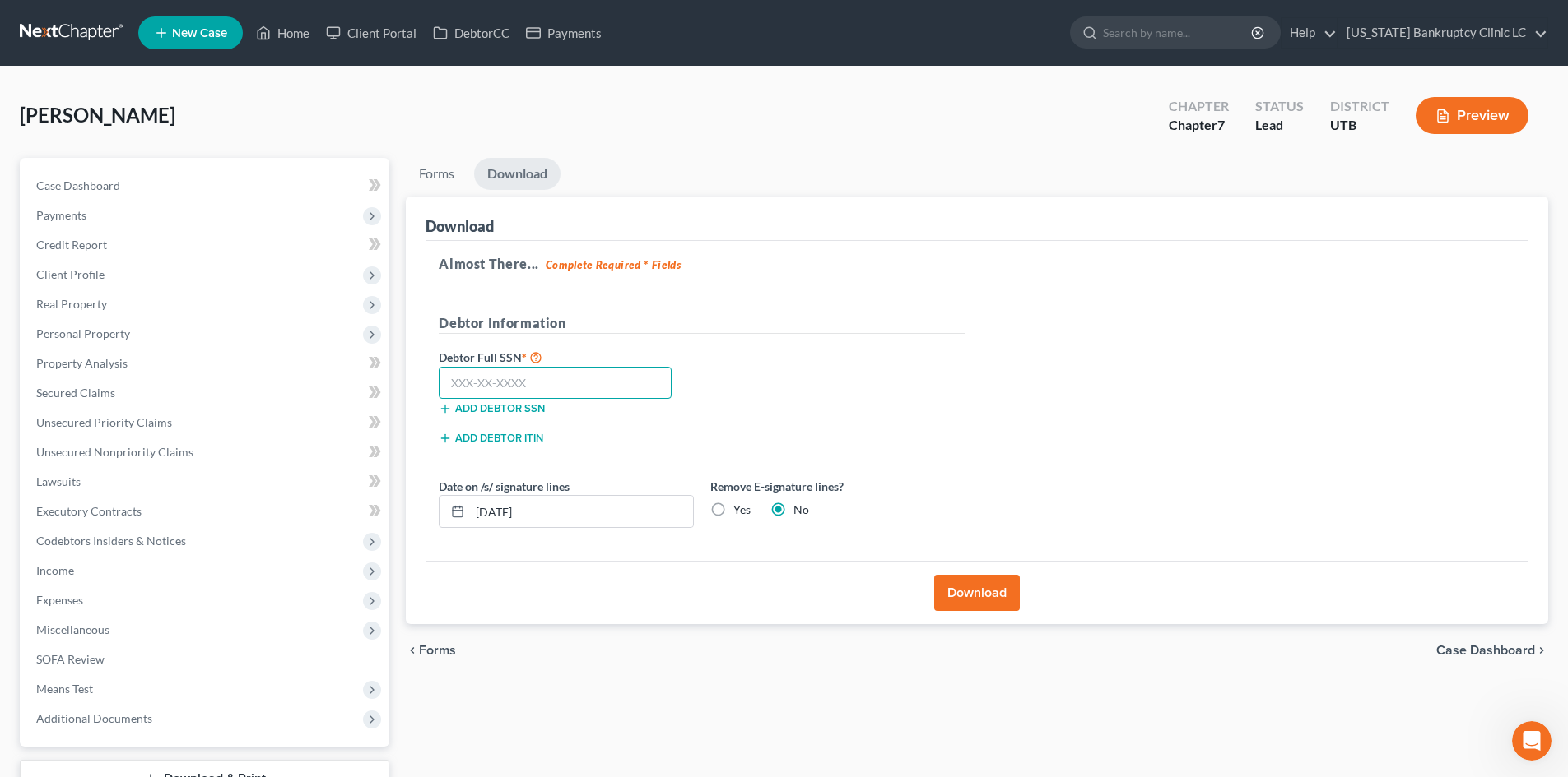
click at [571, 386] on input "text" at bounding box center [554, 383] width 233 height 33
type input "551-65-1442"
drag, startPoint x: 970, startPoint y: 593, endPoint x: 1042, endPoint y: 630, distance: 81.0
click at [972, 590] on button "Download" at bounding box center [976, 594] width 86 height 36
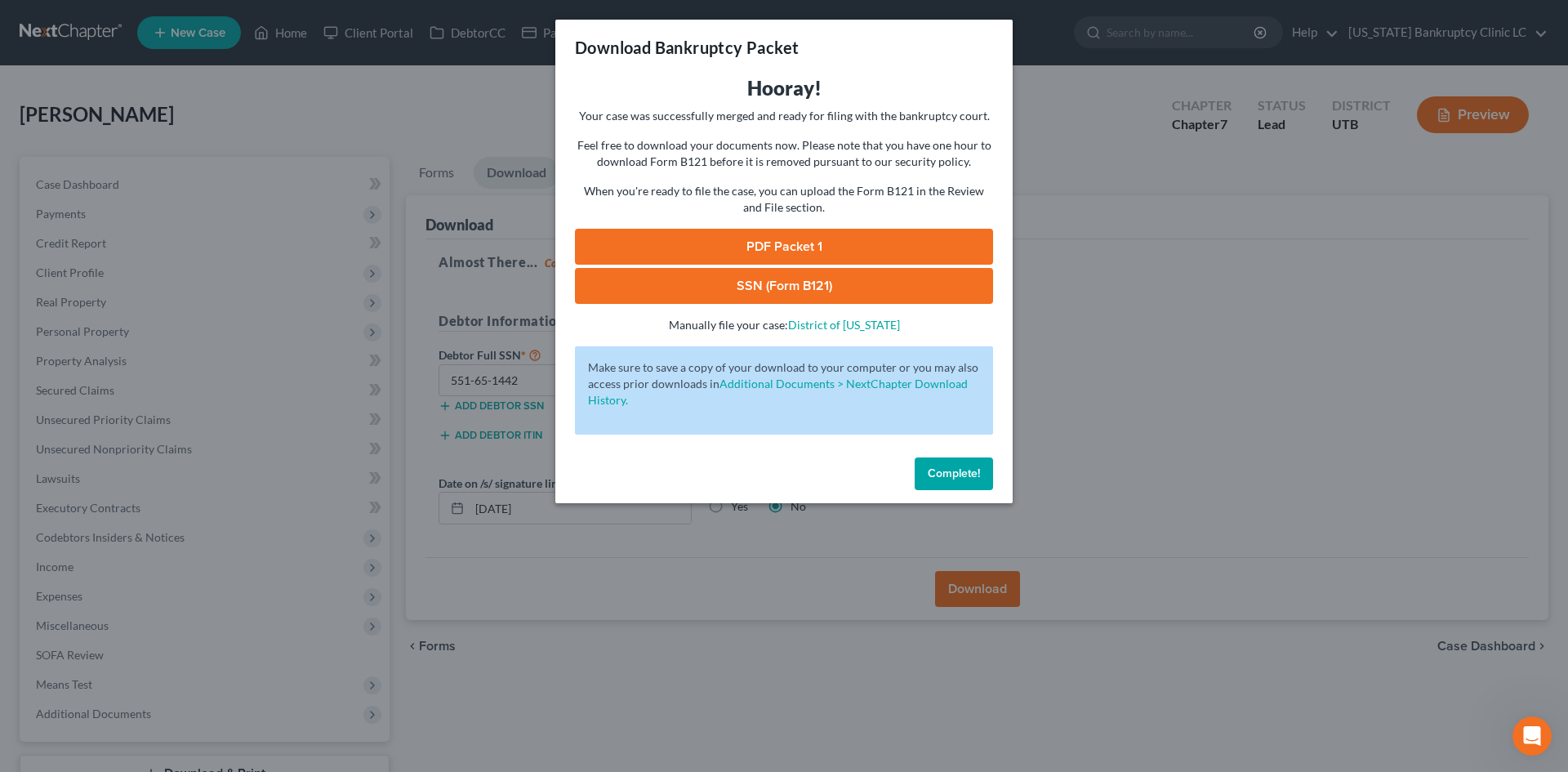
drag, startPoint x: 826, startPoint y: 252, endPoint x: 999, endPoint y: 315, distance: 184.1
click at [826, 252] on link "PDF Packet 1" at bounding box center [784, 247] width 419 height 36
click at [825, 287] on link "SSN (Form B121)" at bounding box center [784, 286] width 419 height 36
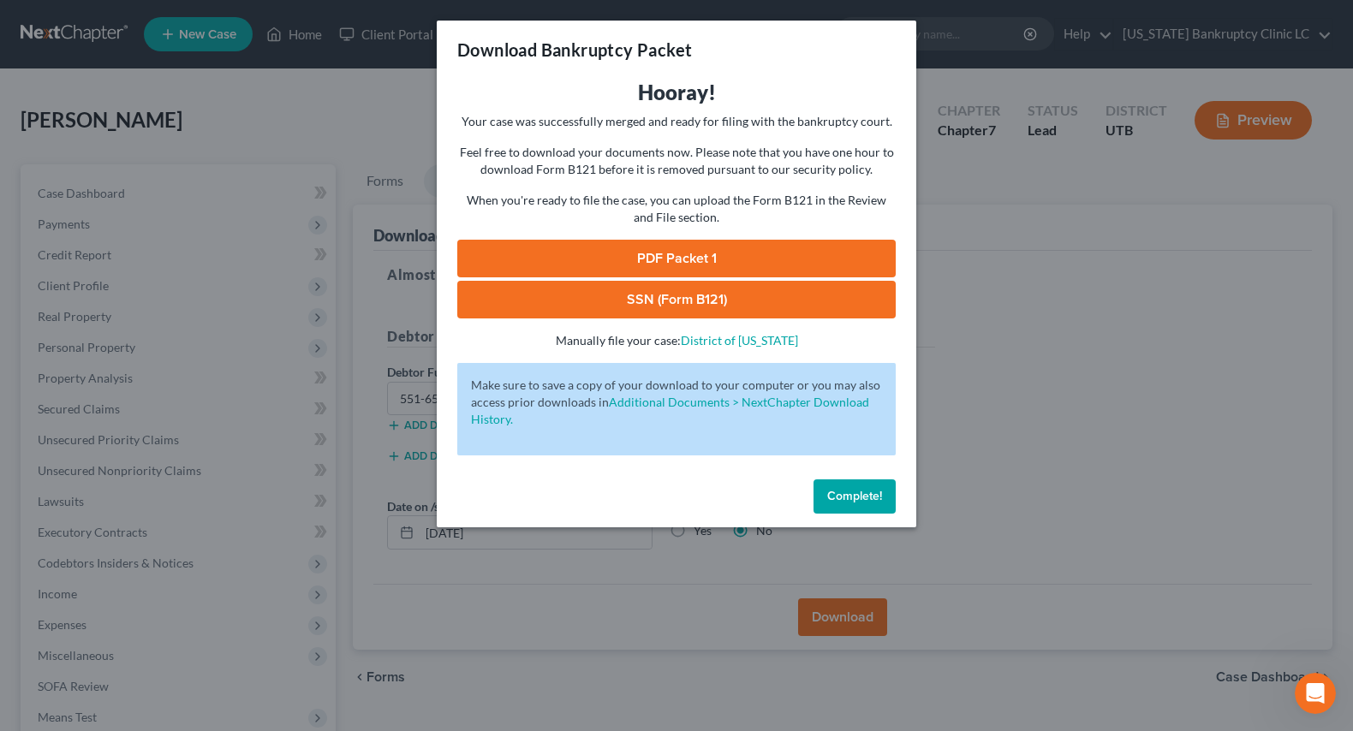
click at [852, 492] on span "Complete!" at bounding box center [854, 496] width 55 height 15
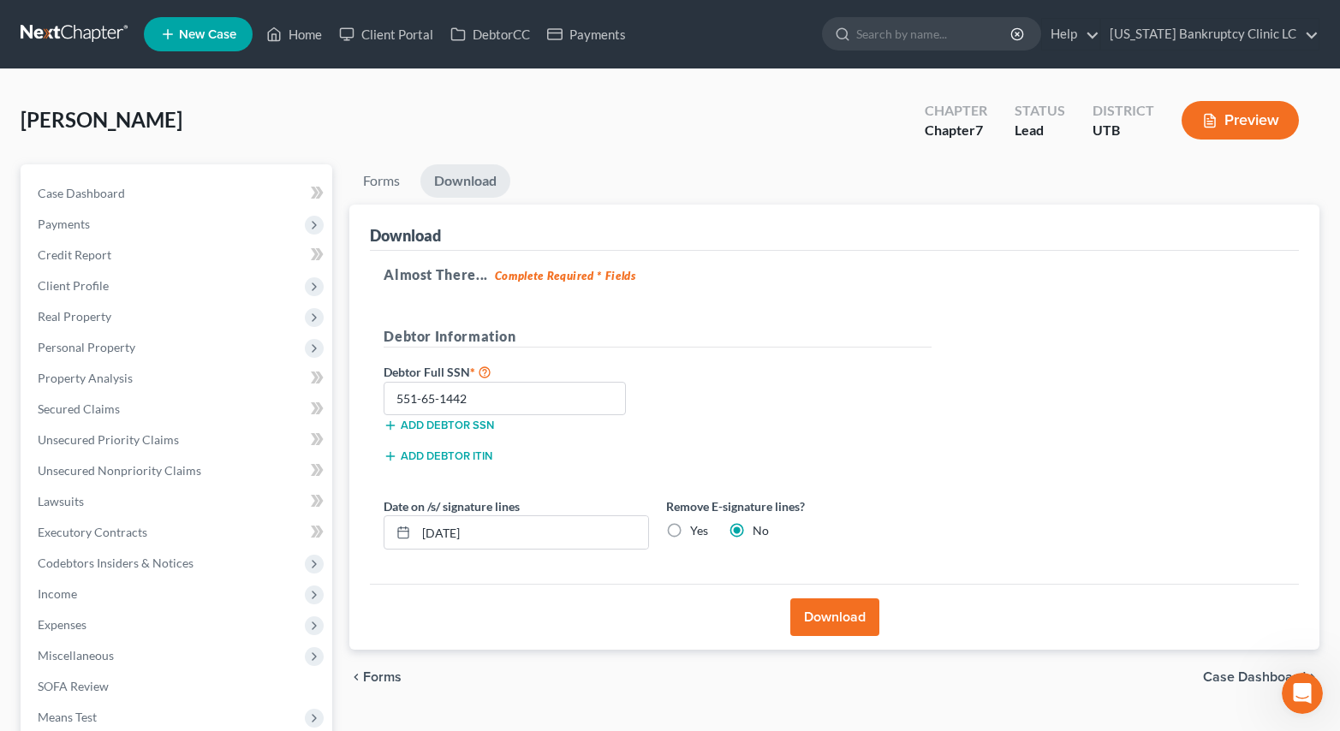
click at [336, 105] on div "[PERSON_NAME] Upgraded Chapter Chapter 7 Status Lead District UTB Preview" at bounding box center [670, 127] width 1299 height 75
click at [279, 37] on icon at bounding box center [273, 34] width 15 height 21
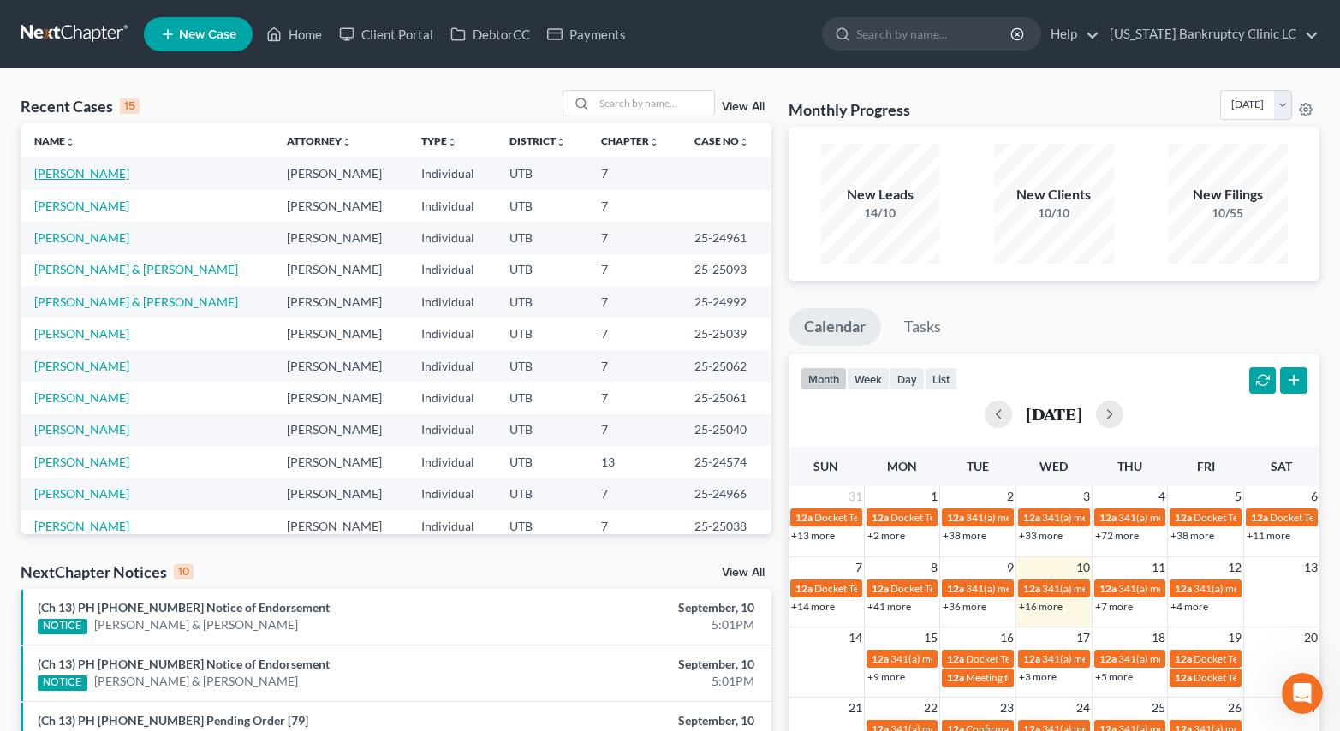
click at [68, 172] on link "[PERSON_NAME]" at bounding box center [81, 173] width 95 height 15
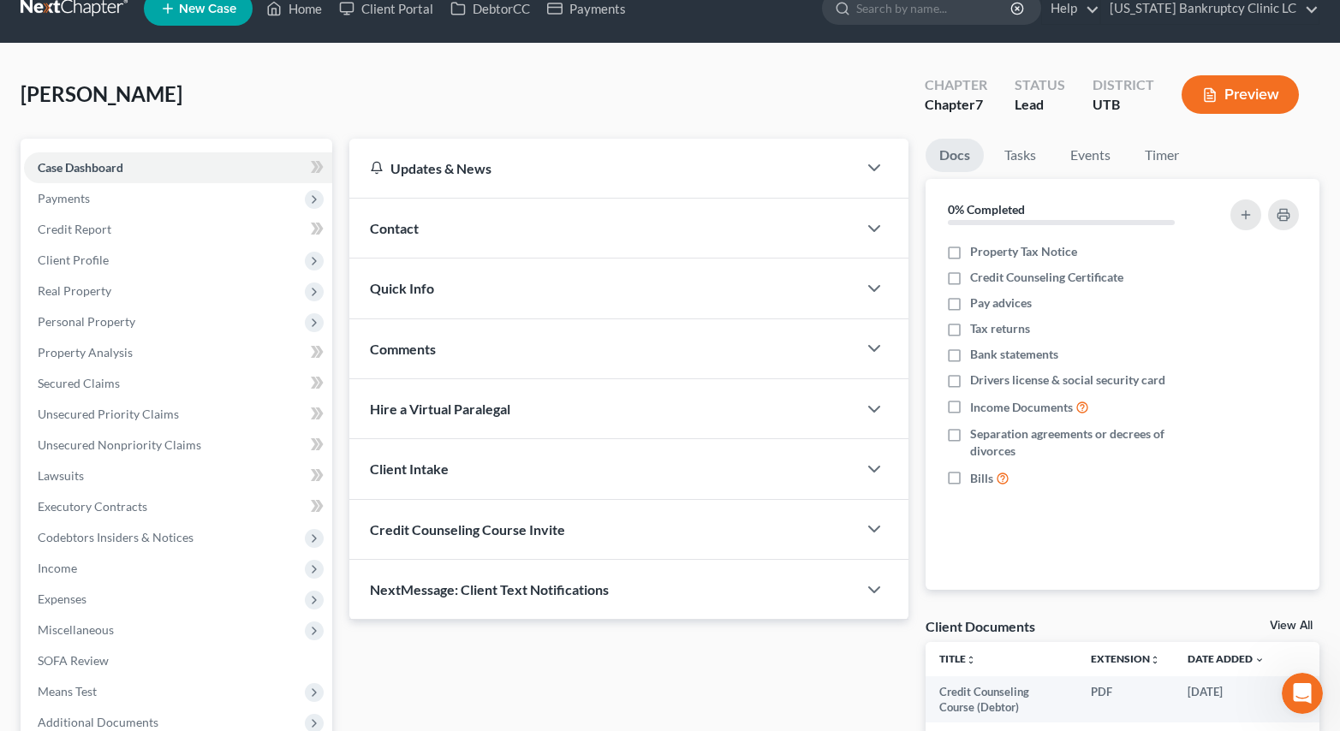
scroll to position [210, 0]
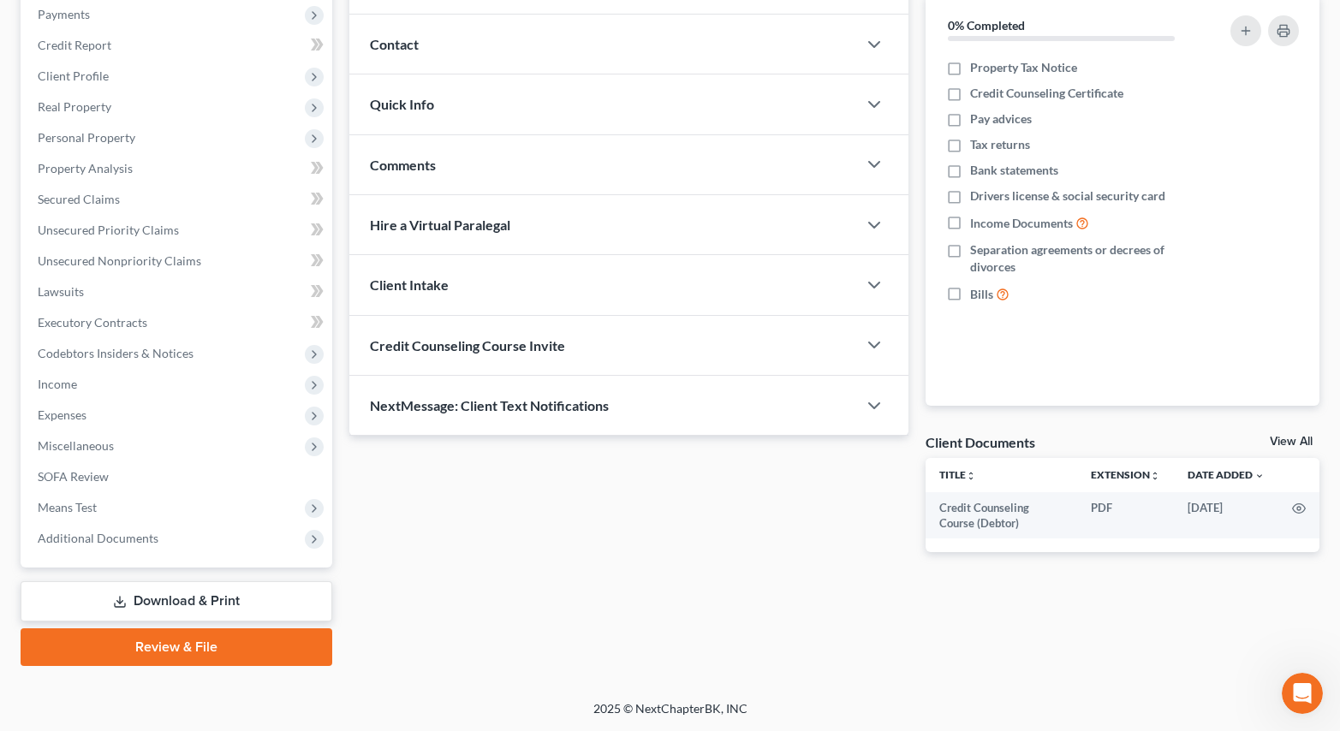
click at [180, 648] on link "Review & File" at bounding box center [177, 648] width 312 height 38
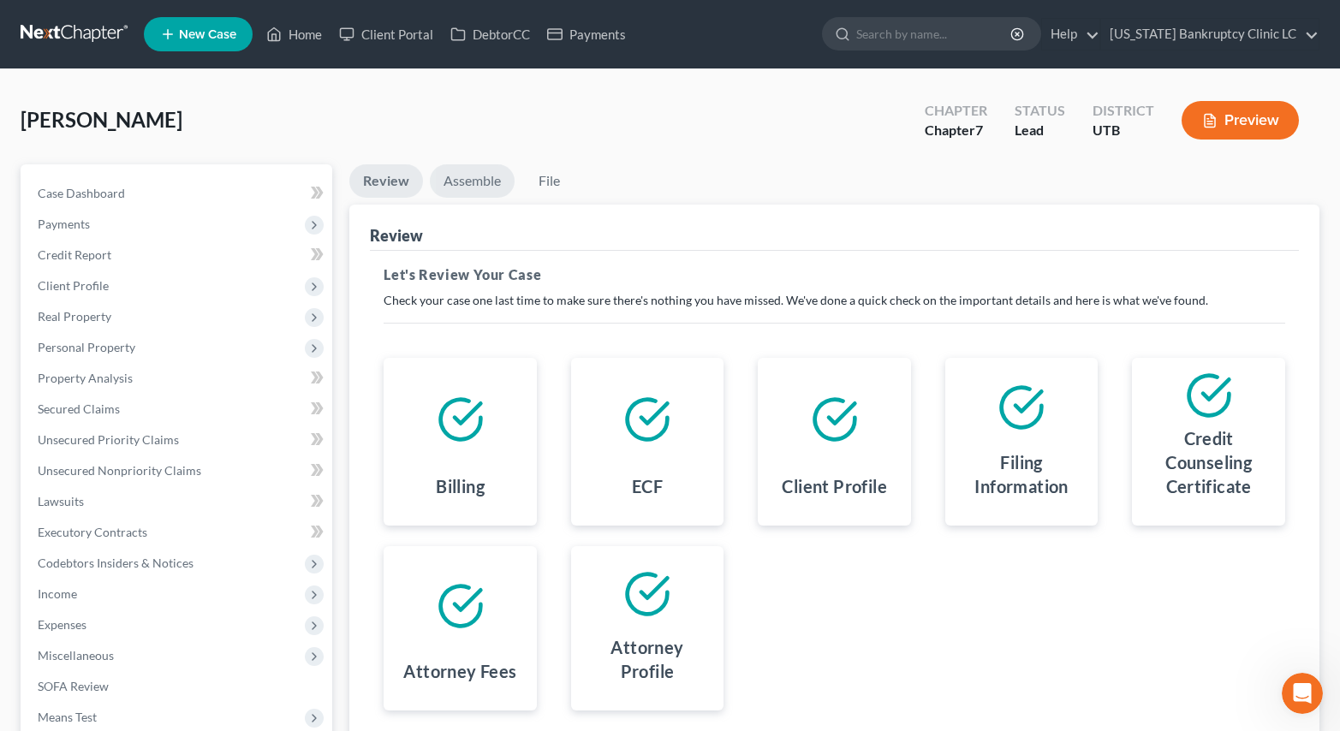
click at [468, 183] on link "Assemble" at bounding box center [472, 180] width 85 height 33
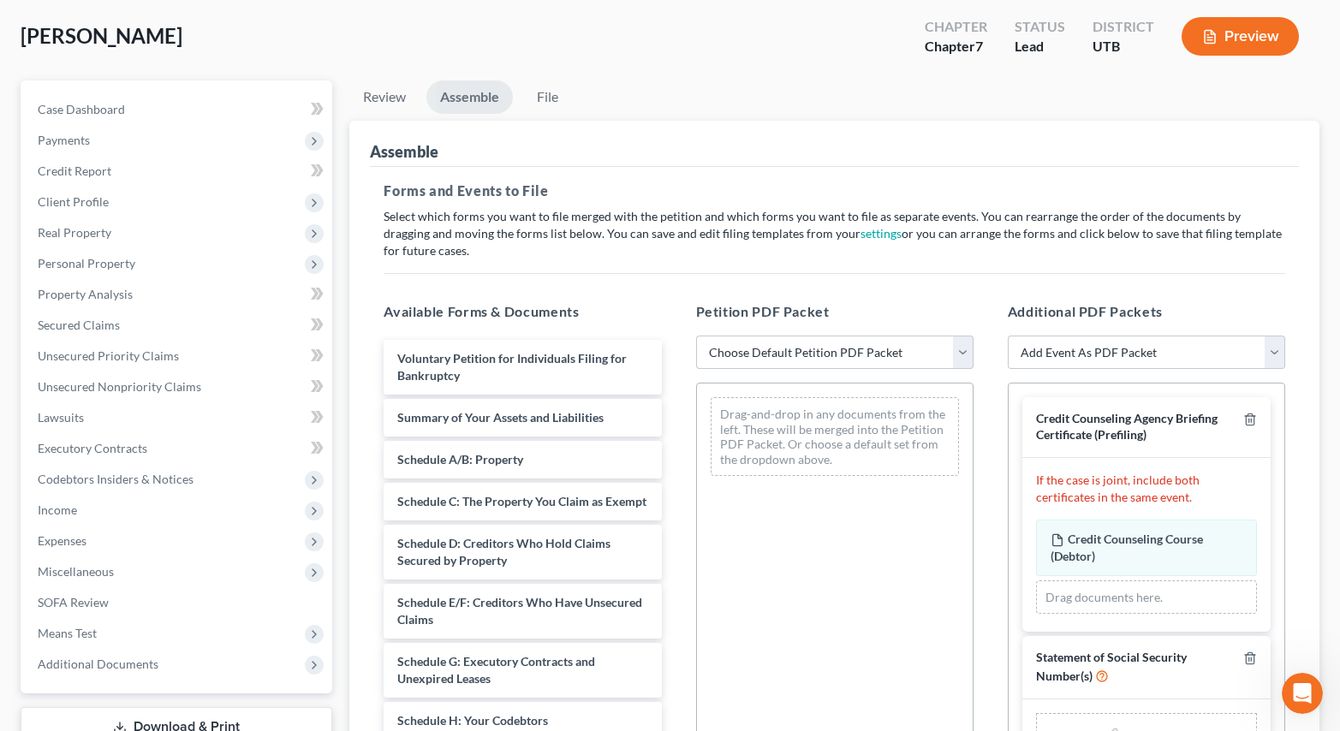
scroll to position [257, 0]
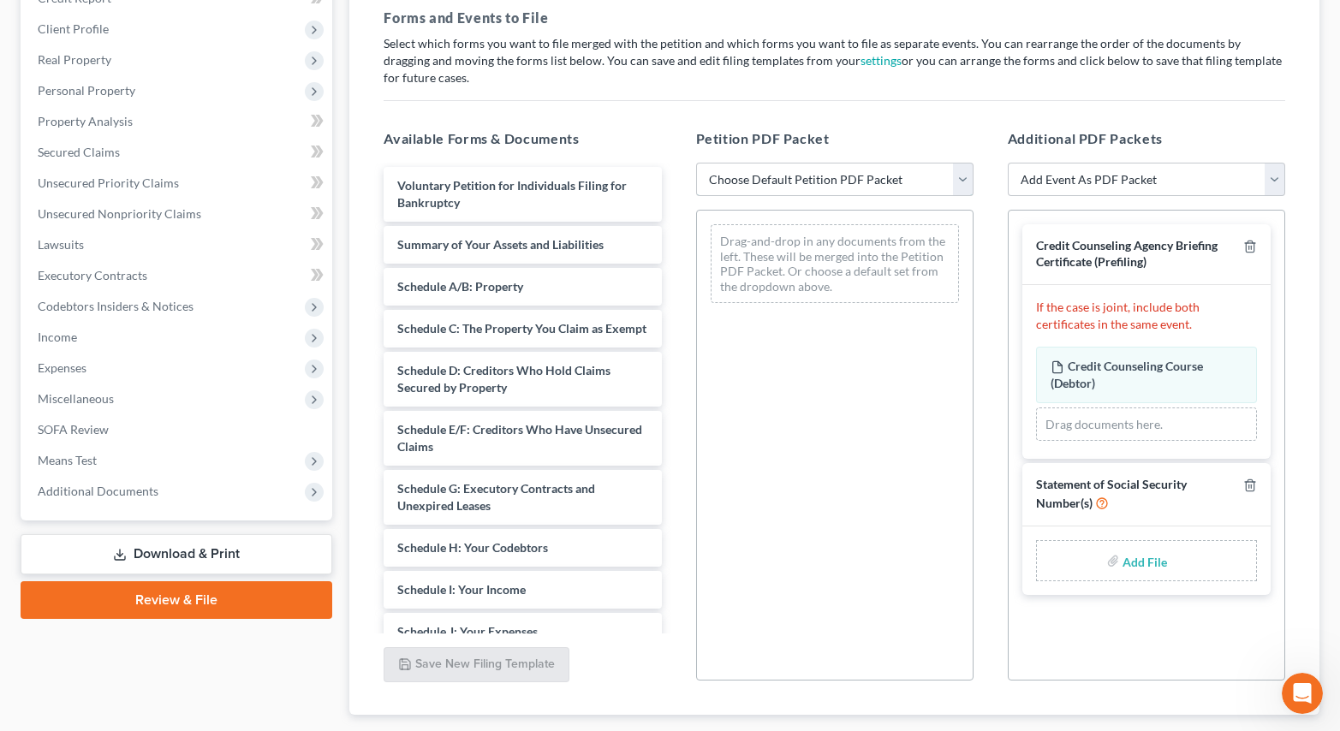
click at [749, 179] on select "Choose Default Petition PDF Packet Emergency Filing (Voluntary Petition and Cre…" at bounding box center [834, 180] width 277 height 34
select select "0"
click at [696, 163] on select "Choose Default Petition PDF Packet Emergency Filing (Voluntary Petition and Cre…" at bounding box center [834, 180] width 277 height 34
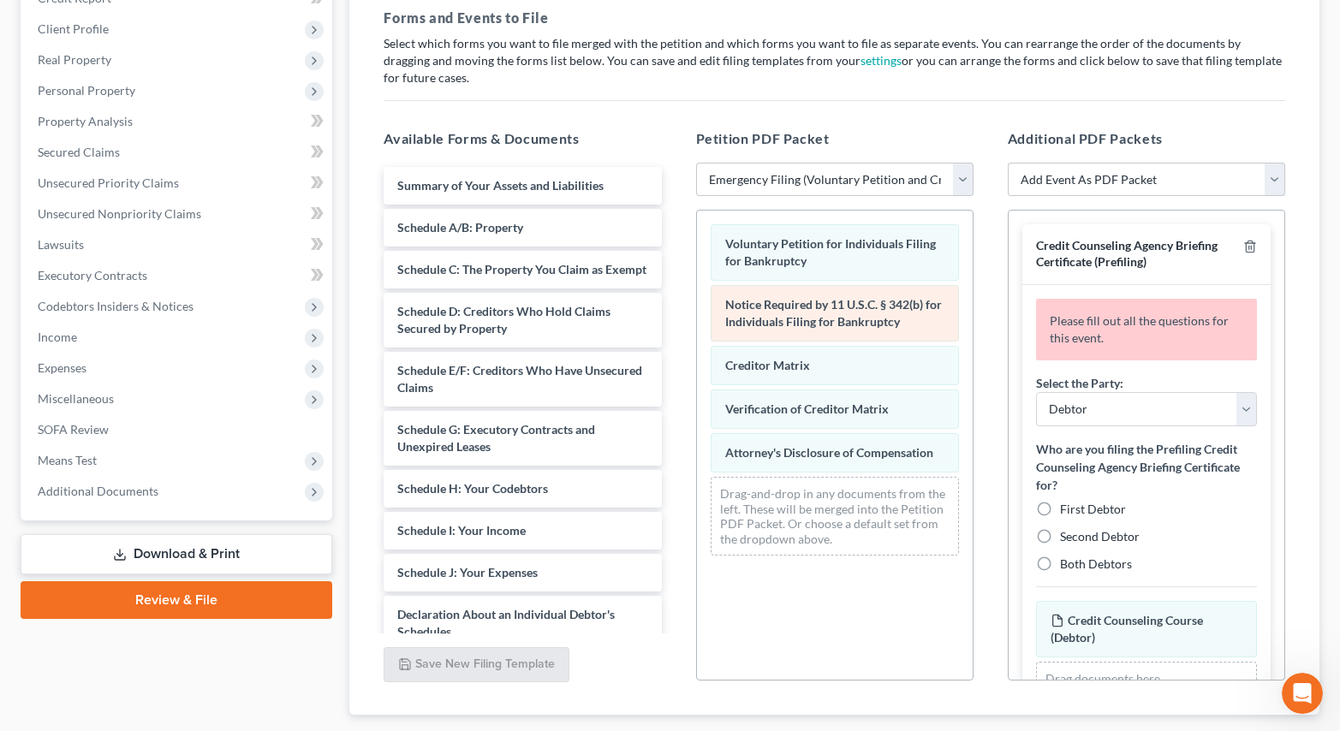
click at [811, 312] on span "Notice Required by 11 U.S.C. § 342(b) for Individuals Filing for Bankruptcy" at bounding box center [833, 313] width 217 height 32
click at [801, 188] on select "Choose Default Petition PDF Packet Emergency Filing (Voluntary Petition and Cre…" at bounding box center [834, 180] width 277 height 34
click at [801, 183] on select "Choose Default Petition PDF Packet Emergency Filing (Voluntary Petition and Cre…" at bounding box center [834, 180] width 277 height 34
click at [802, 188] on select "Choose Default Petition PDF Packet Emergency Filing (Voluntary Petition and Cre…" at bounding box center [834, 180] width 277 height 34
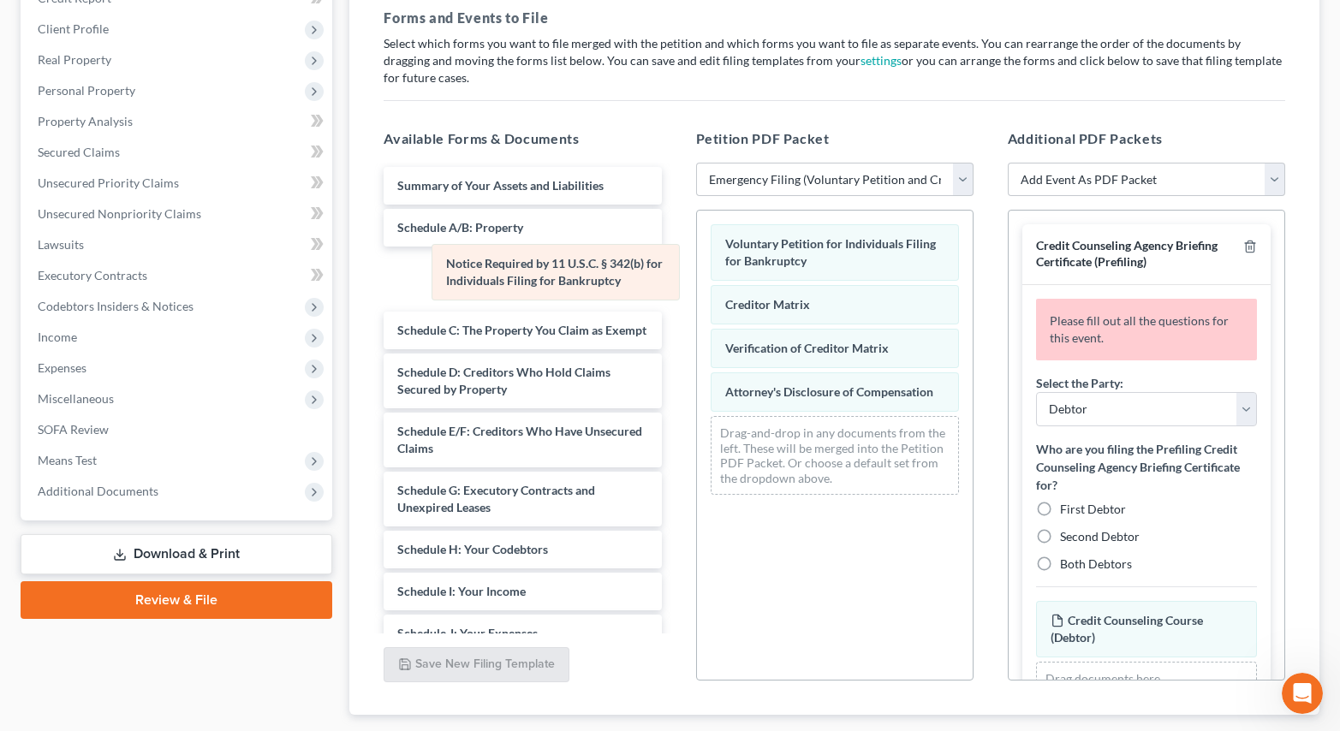
drag, startPoint x: 810, startPoint y: 312, endPoint x: 531, endPoint y: 271, distance: 282.2
click at [697, 271] on div "Notice Required by 11 U.S.C. § 342(b) for Individuals Filing for Bankruptcy Vol…" at bounding box center [835, 360] width 276 height 298
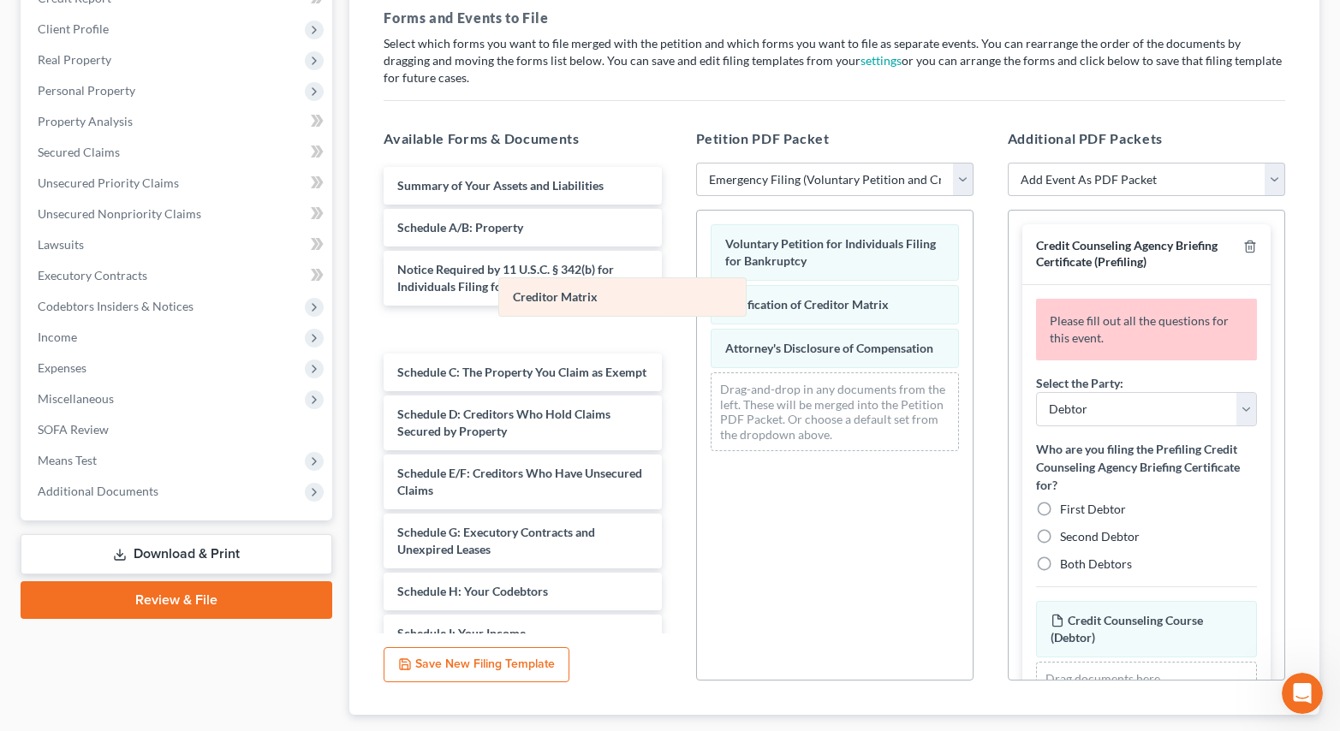
drag, startPoint x: 833, startPoint y: 315, endPoint x: 438, endPoint y: 296, distance: 396.1
click at [697, 296] on div "Creditor Matrix Voluntary Petition for Individuals Filing for Bankruptcy Credit…" at bounding box center [835, 338] width 276 height 254
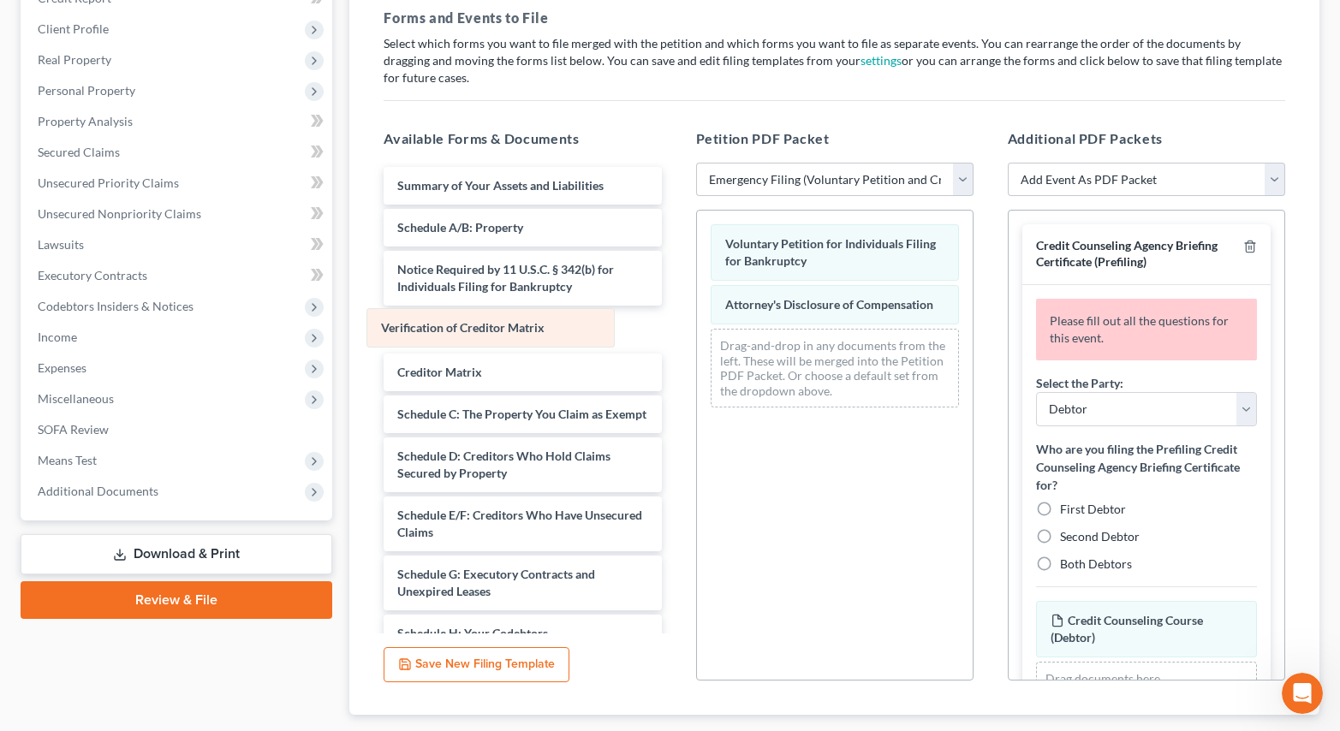
drag, startPoint x: 800, startPoint y: 304, endPoint x: 456, endPoint y: 327, distance: 345.1
click at [697, 327] on div "Verification of Creditor Matrix Voluntary Petition for Individuals Filing for B…" at bounding box center [835, 316] width 276 height 211
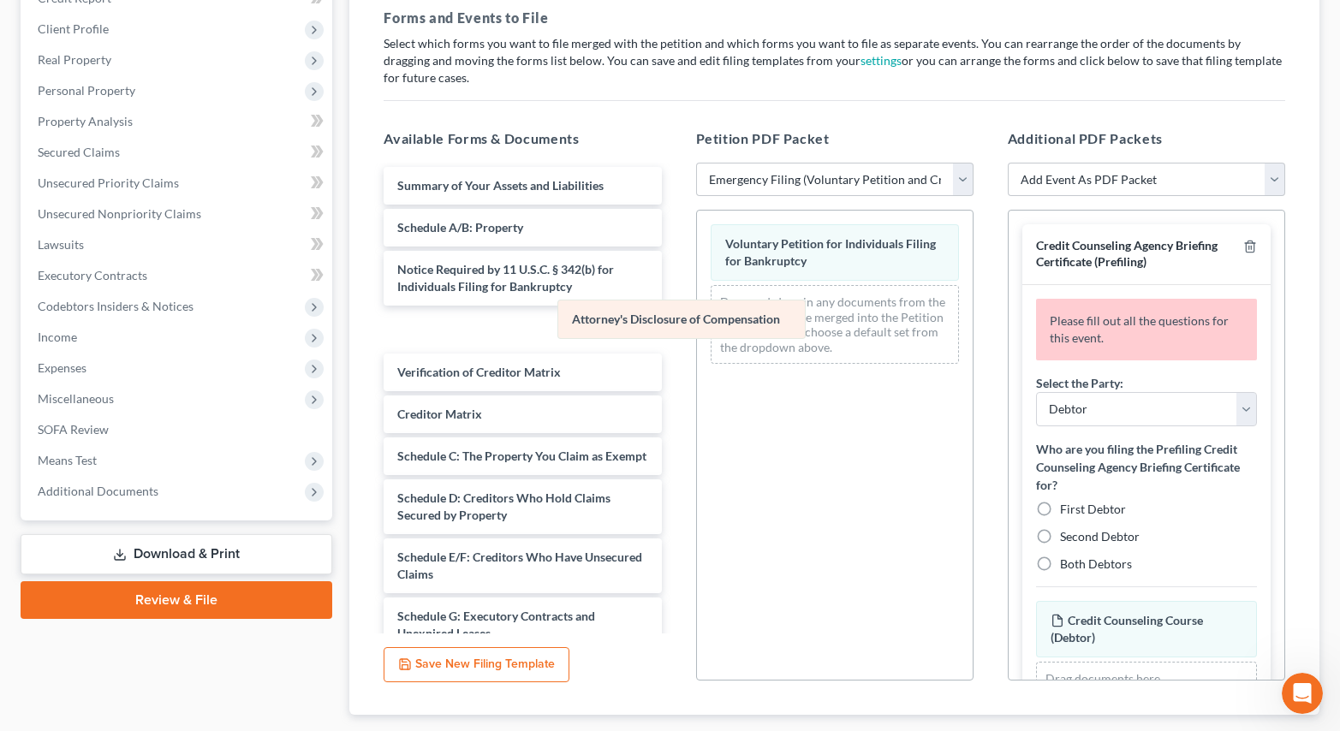
drag, startPoint x: 780, startPoint y: 313, endPoint x: 511, endPoint y: 325, distance: 269.2
click at [697, 327] on div "Attorney's Disclosure of Compensation Voluntary Petition for Individuals Filing…" at bounding box center [835, 294] width 276 height 167
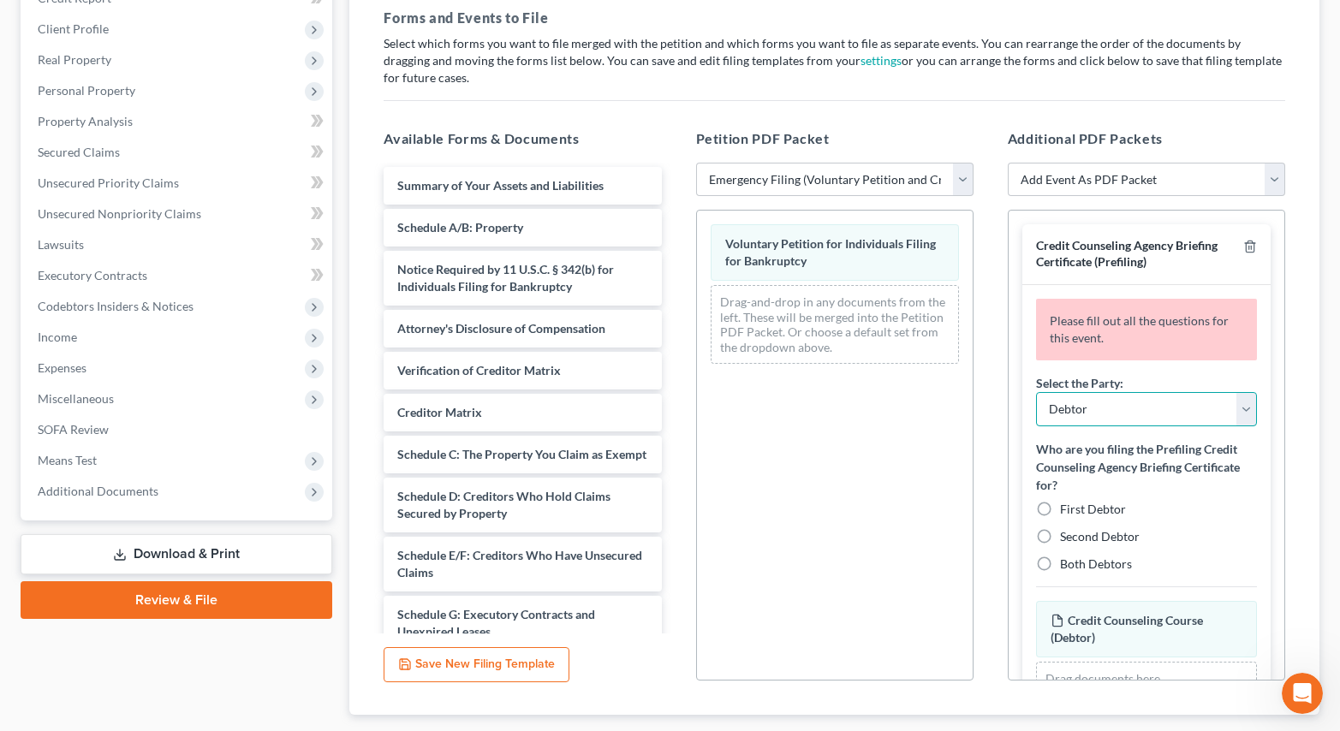
click at [1112, 409] on select "Debtor Joint Debtor Debtor and Joint Debtor" at bounding box center [1146, 409] width 221 height 34
click at [1110, 418] on select "Debtor Joint Debtor Debtor and Joint Debtor" at bounding box center [1146, 409] width 221 height 34
click at [1093, 506] on span "First Debtor" at bounding box center [1093, 509] width 66 height 15
click at [1078, 506] on input "First Debtor" at bounding box center [1072, 506] width 11 height 11
radio input "true"
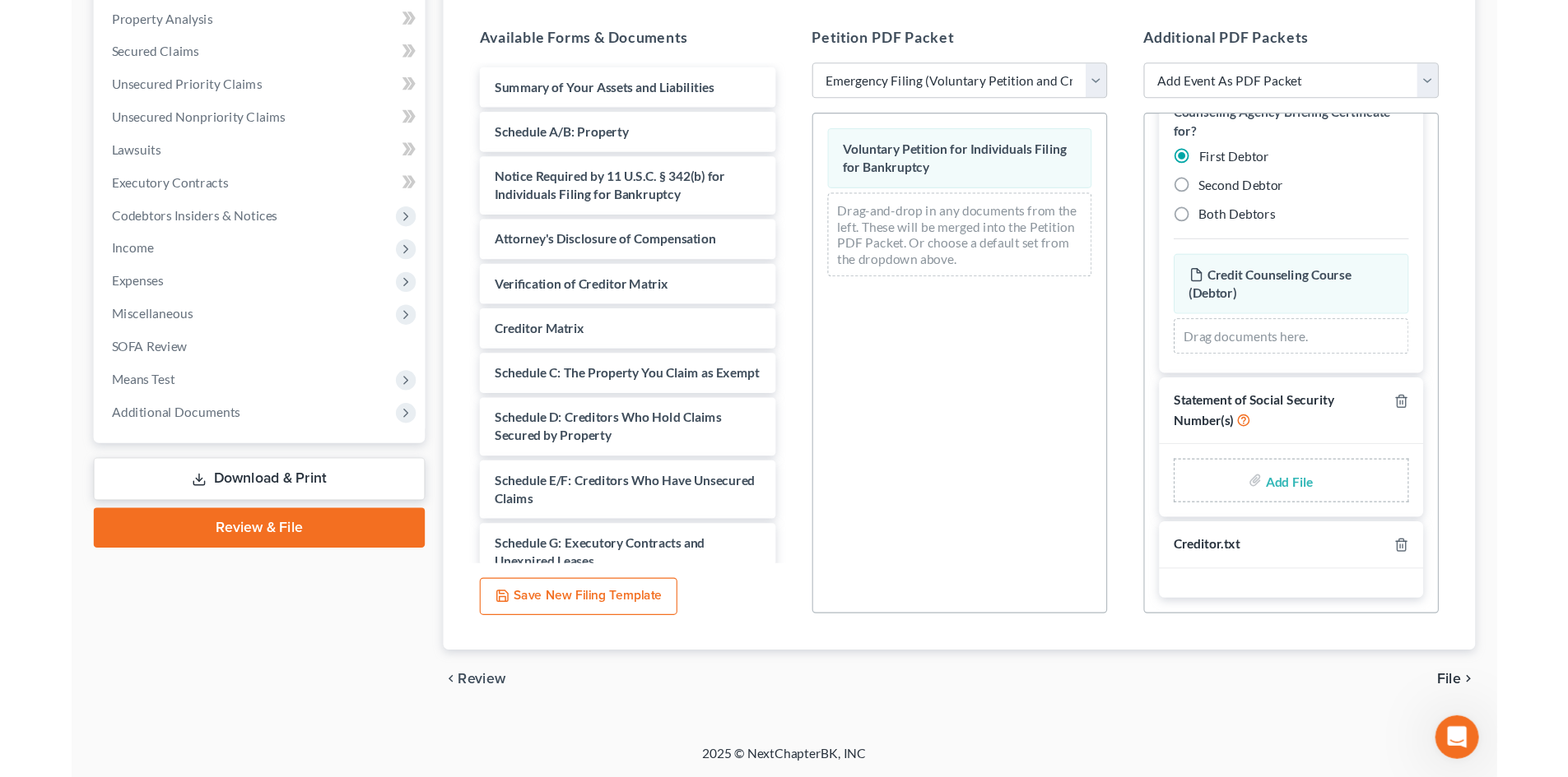
scroll to position [127, 0]
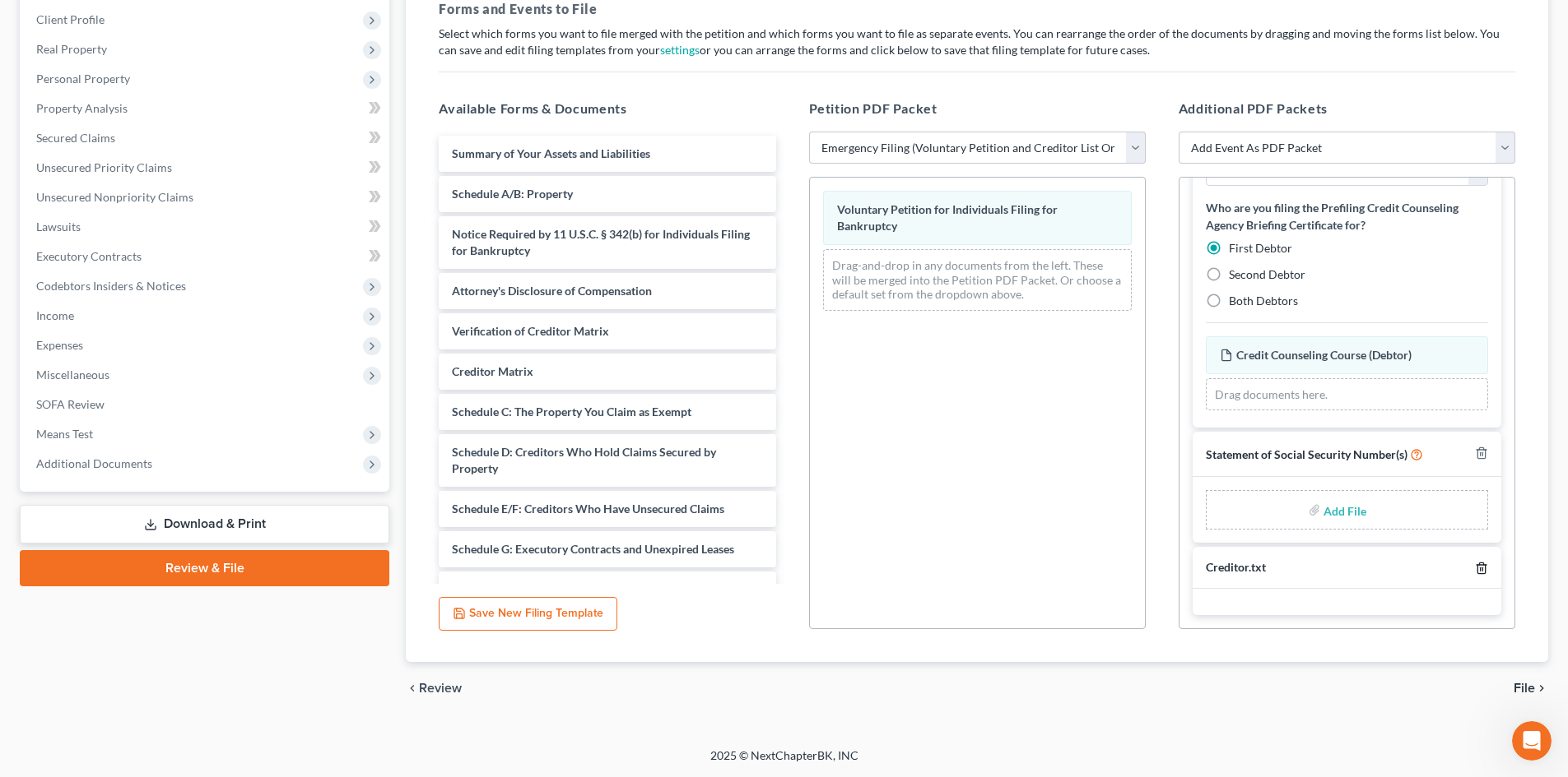
click at [1475, 571] on icon "button" at bounding box center [1482, 569] width 13 height 13
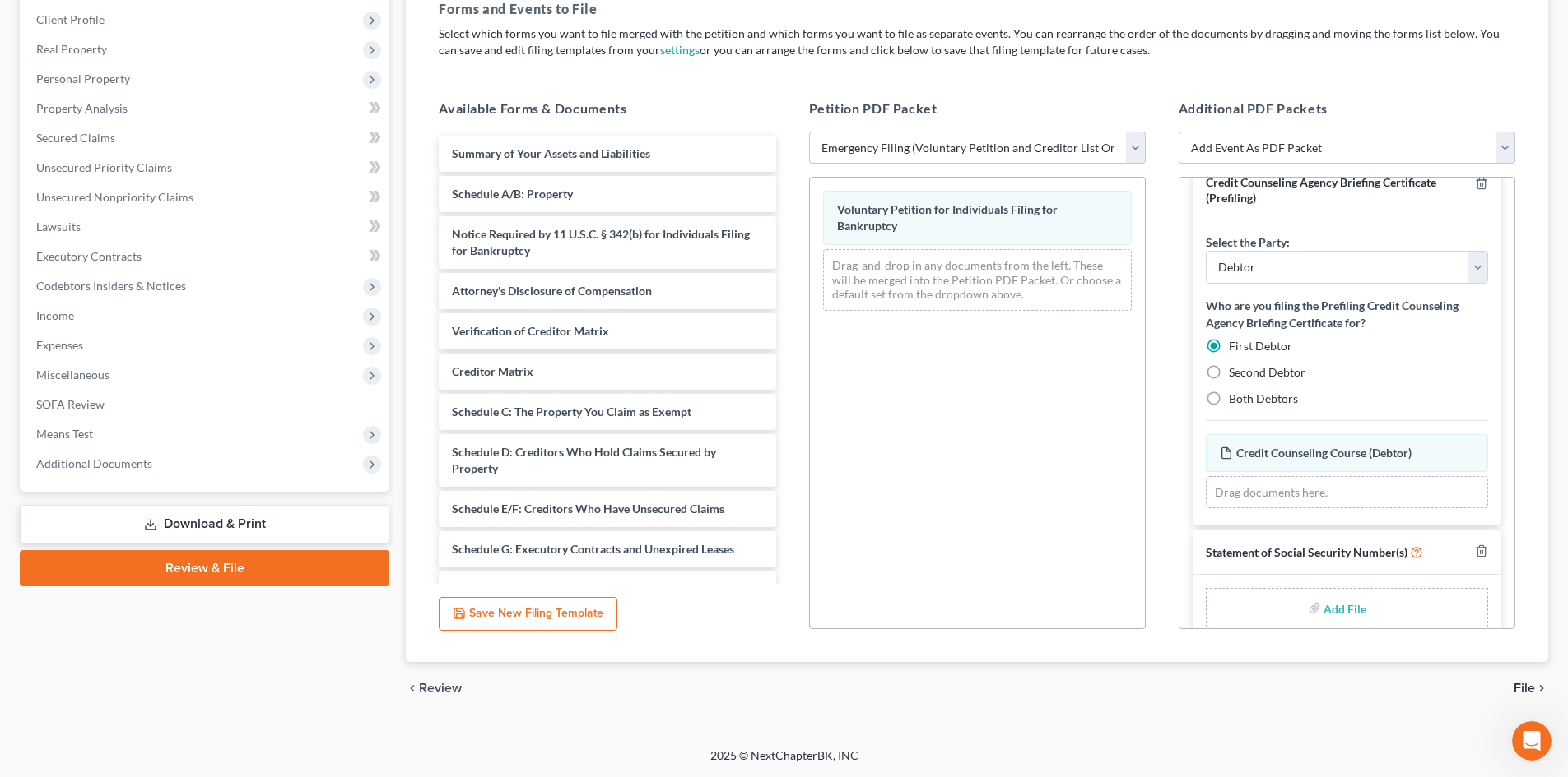
scroll to position [54, 0]
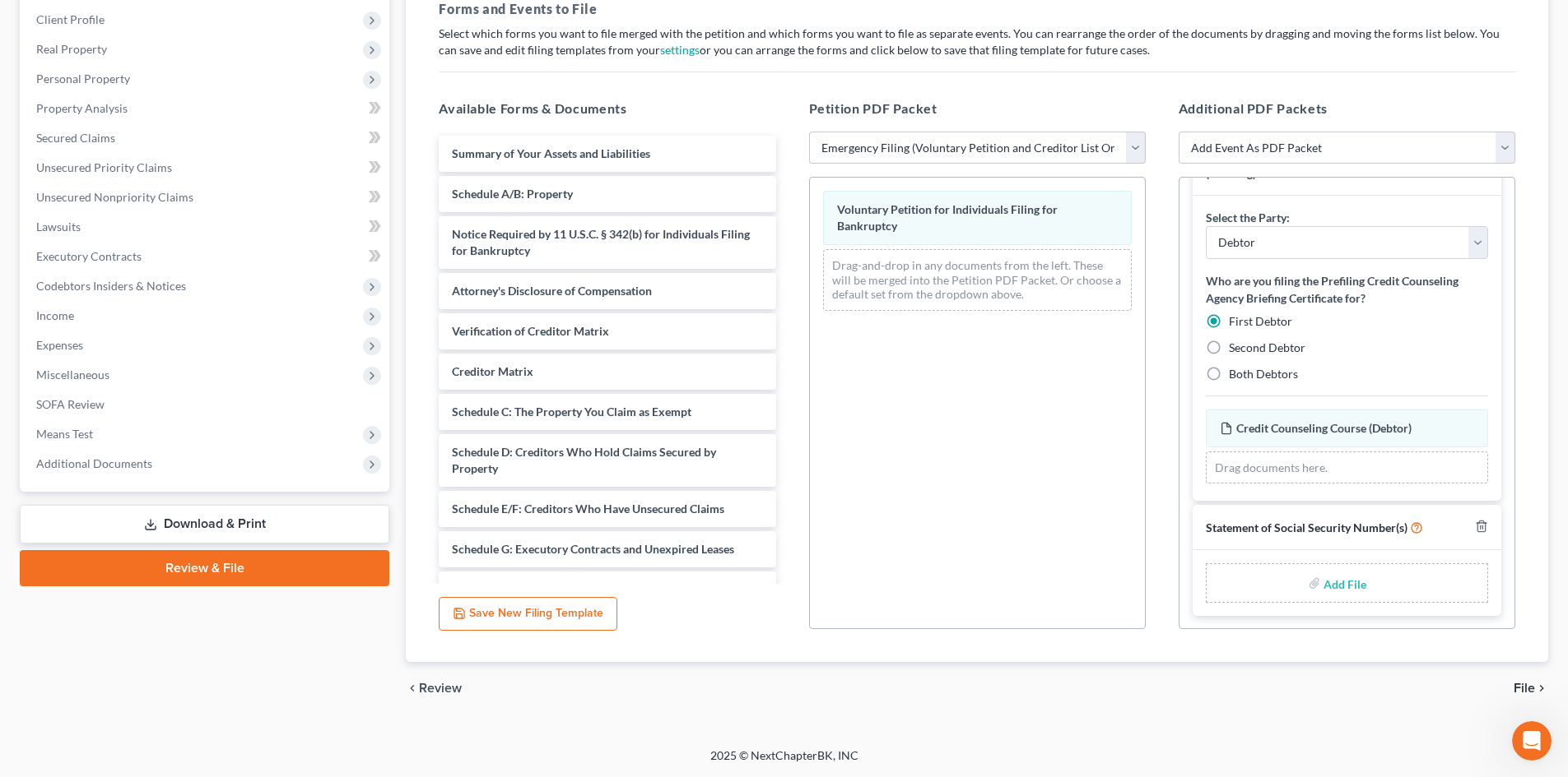
click at [1332, 583] on input "file" at bounding box center [1342, 583] width 39 height 30
type input "C:\fakepath\Penn SSN.pdf"
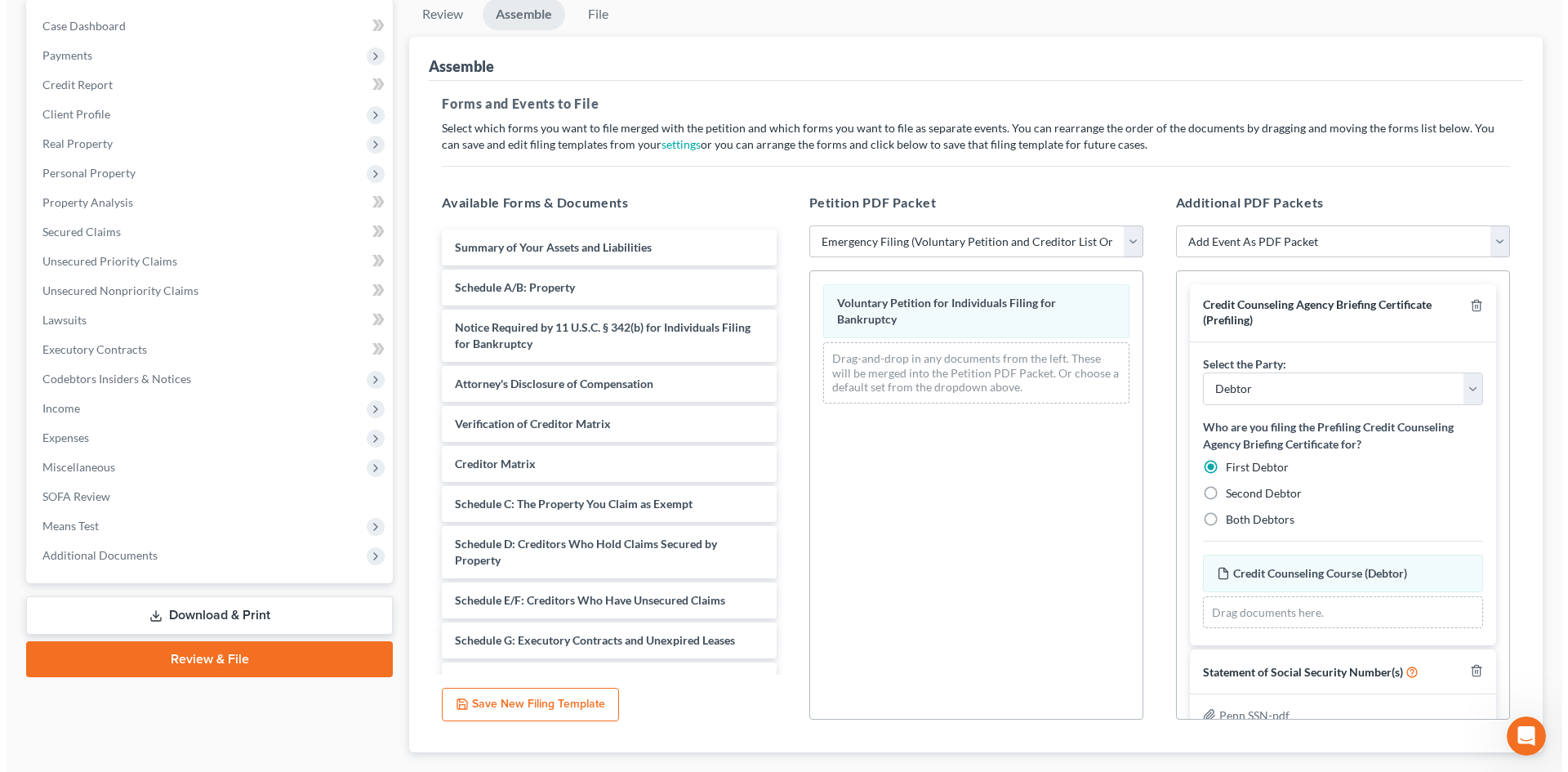
scroll to position [9, 0]
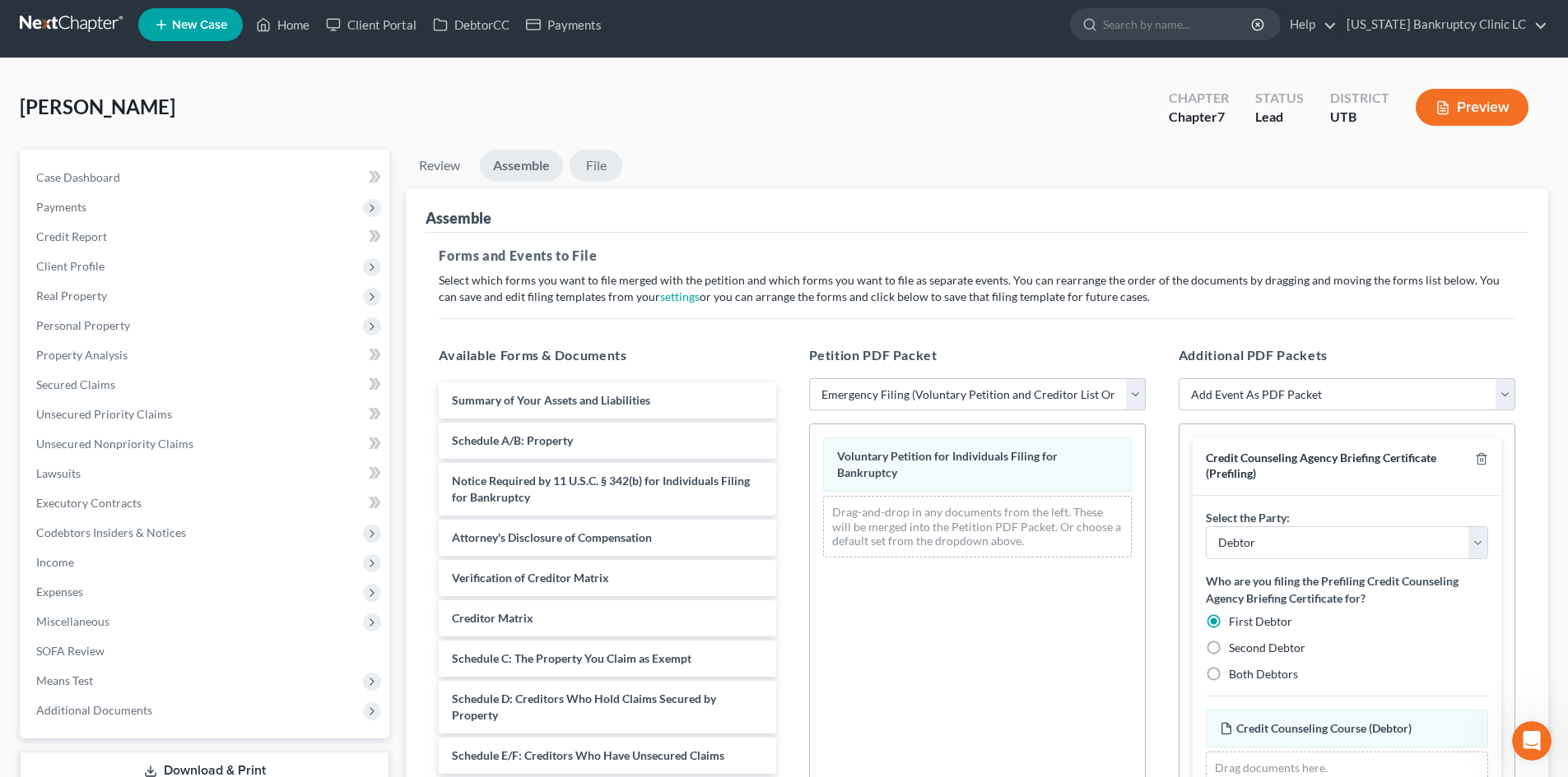
click at [600, 173] on link "File" at bounding box center [596, 165] width 53 height 32
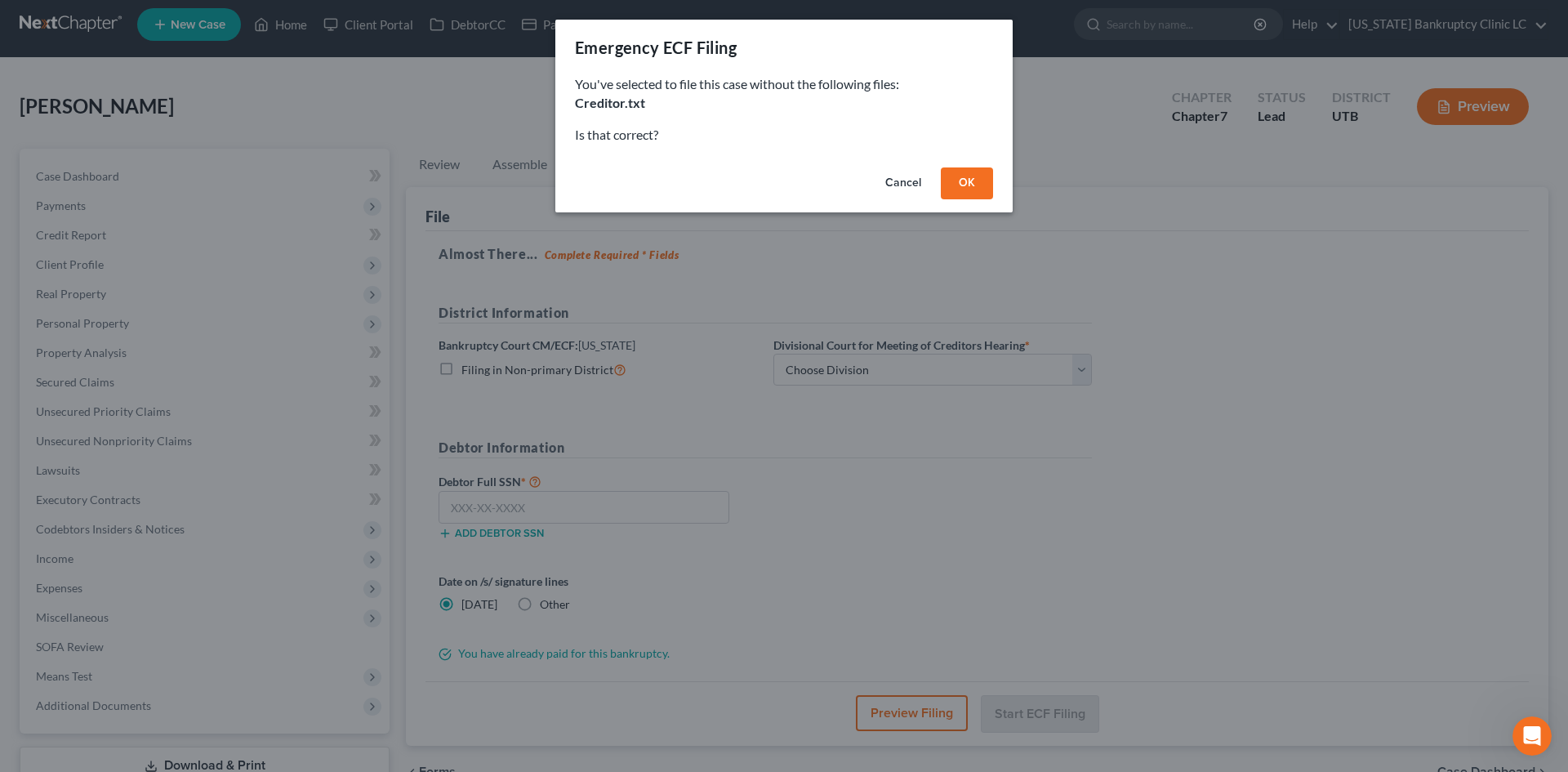
click at [959, 197] on button "OK" at bounding box center [967, 184] width 52 height 32
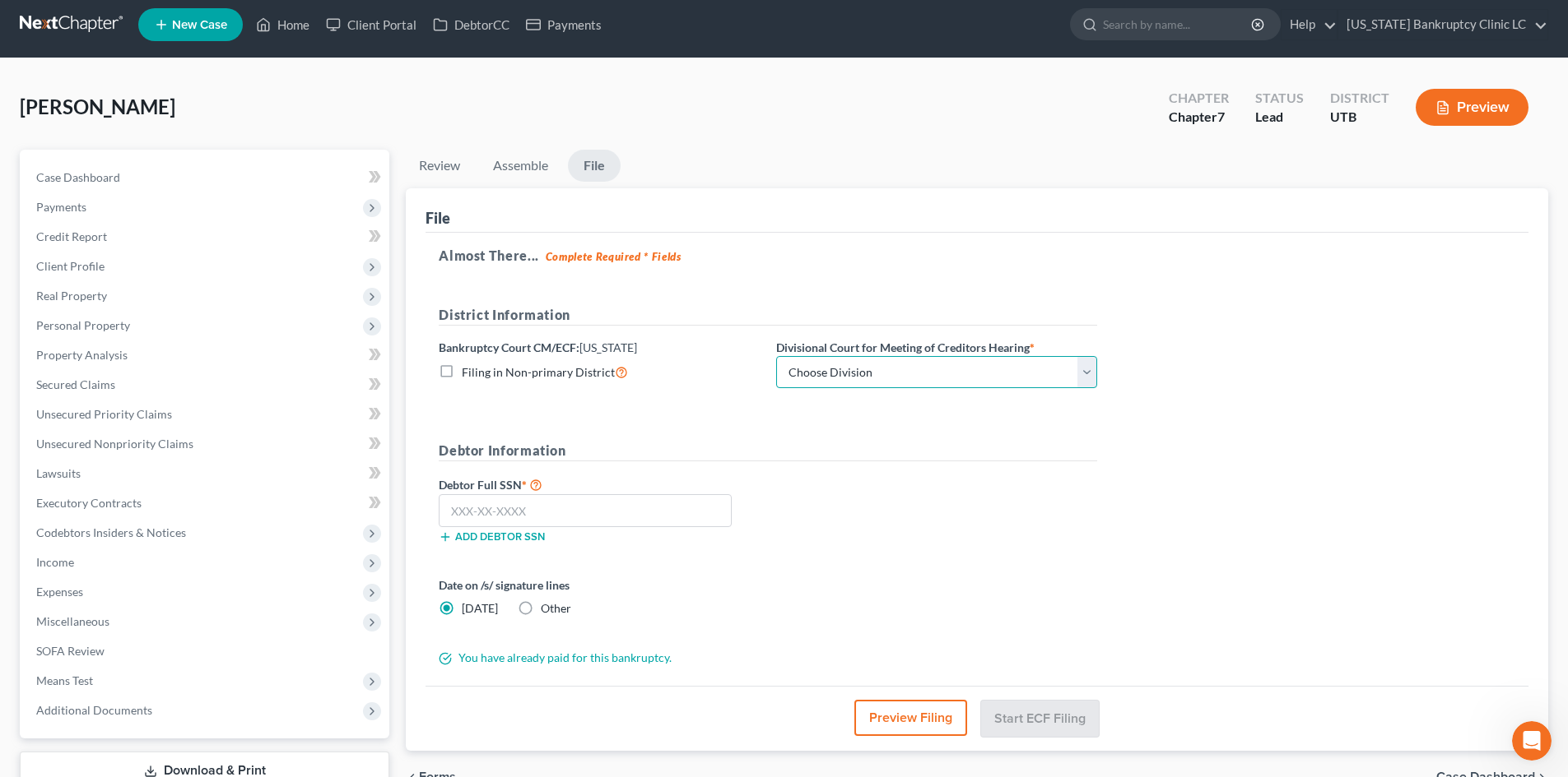
drag, startPoint x: 879, startPoint y: 378, endPoint x: 873, endPoint y: 387, distance: 10.8
click at [879, 378] on select "Choose Division [GEOGRAPHIC_DATA]" at bounding box center [937, 373] width 321 height 33
select select "0"
click at [776, 356] on select "Choose Division [GEOGRAPHIC_DATA]" at bounding box center [937, 373] width 321 height 33
click at [891, 571] on form "District Information Bankruptcy Court CM/ECF: [US_STATE] Filing in Non-primary …" at bounding box center [767, 486] width 658 height 362
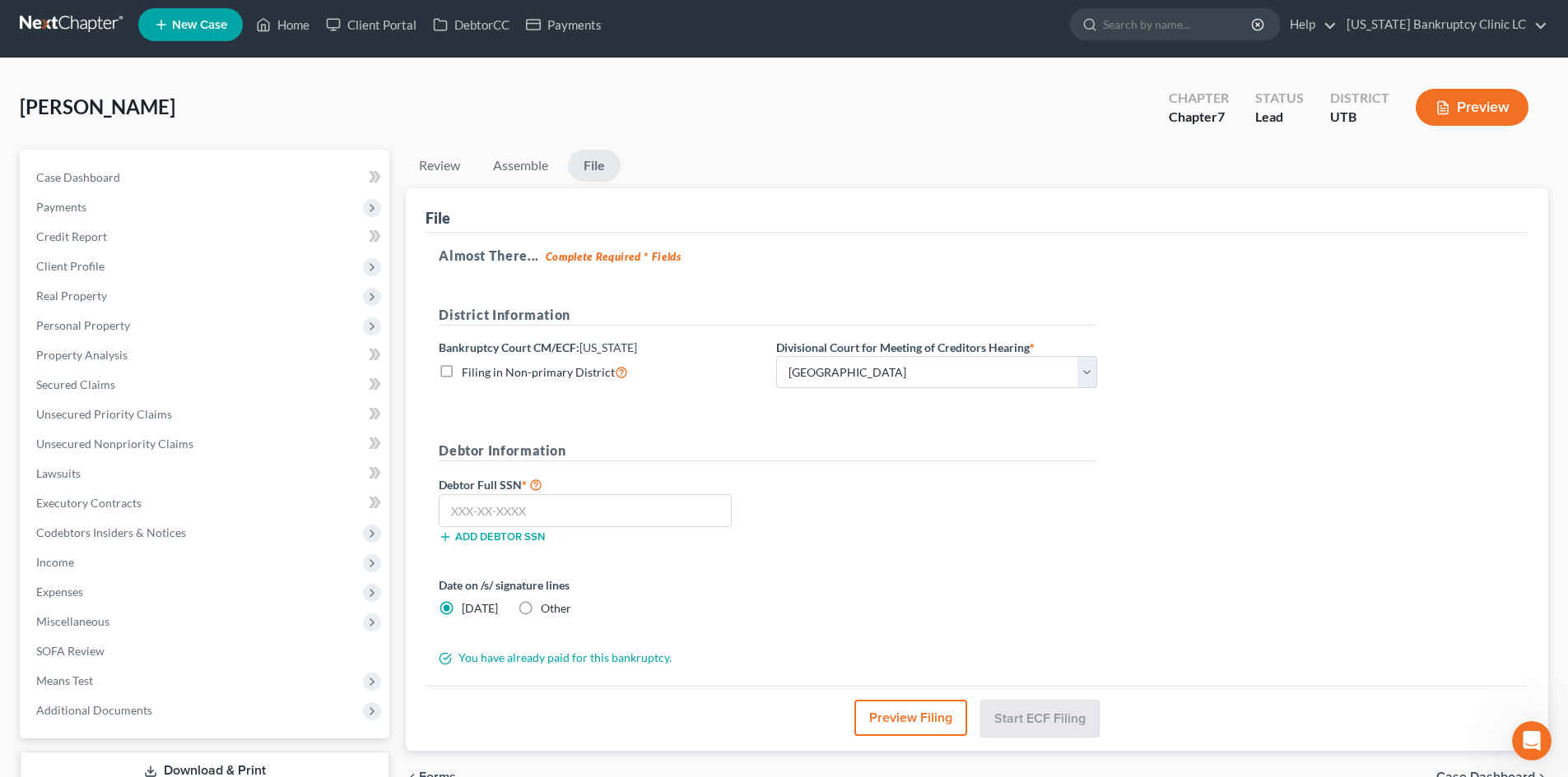
click at [897, 714] on button "Preview Filing" at bounding box center [910, 718] width 112 height 36
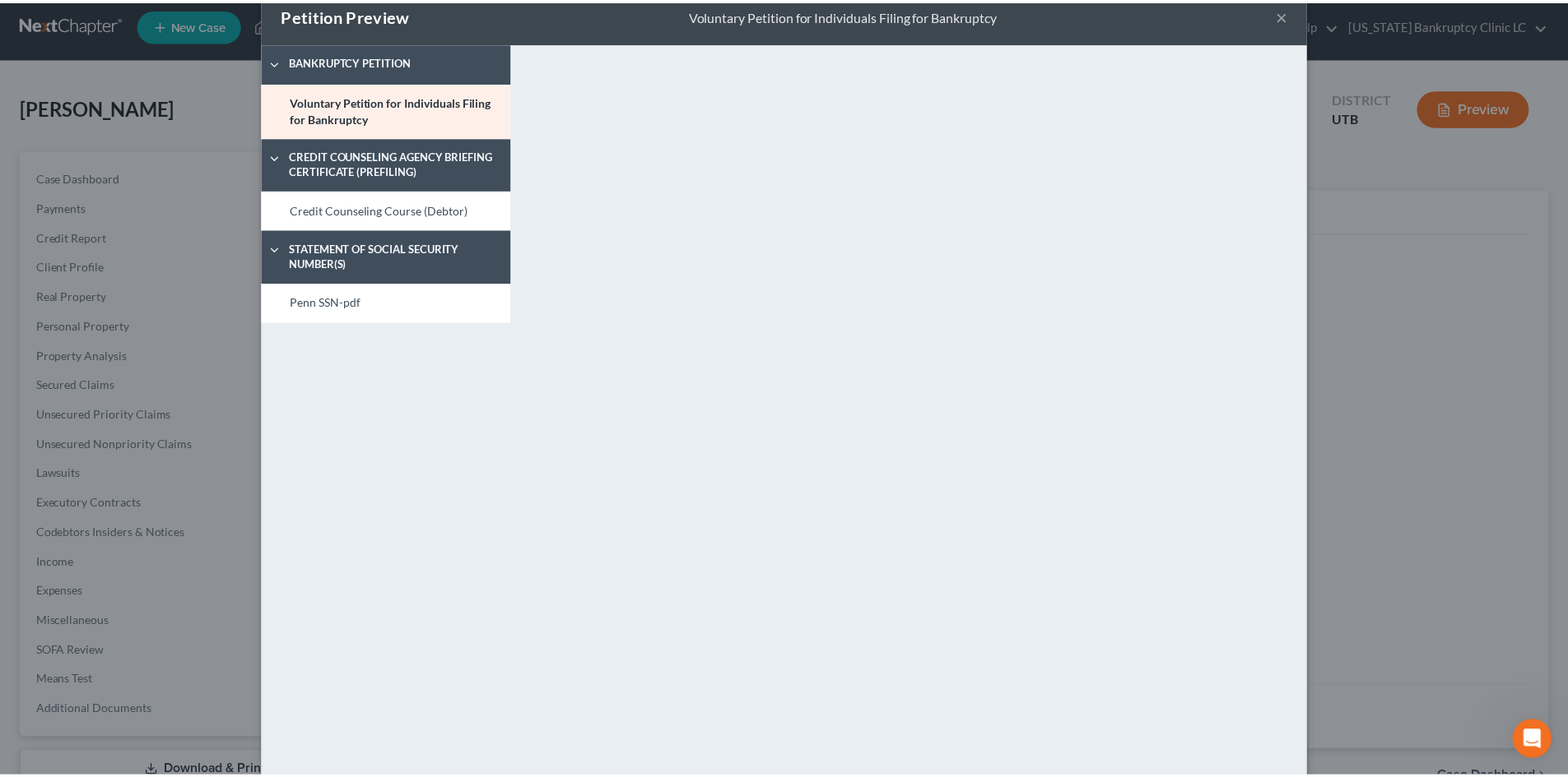
scroll to position [60, 0]
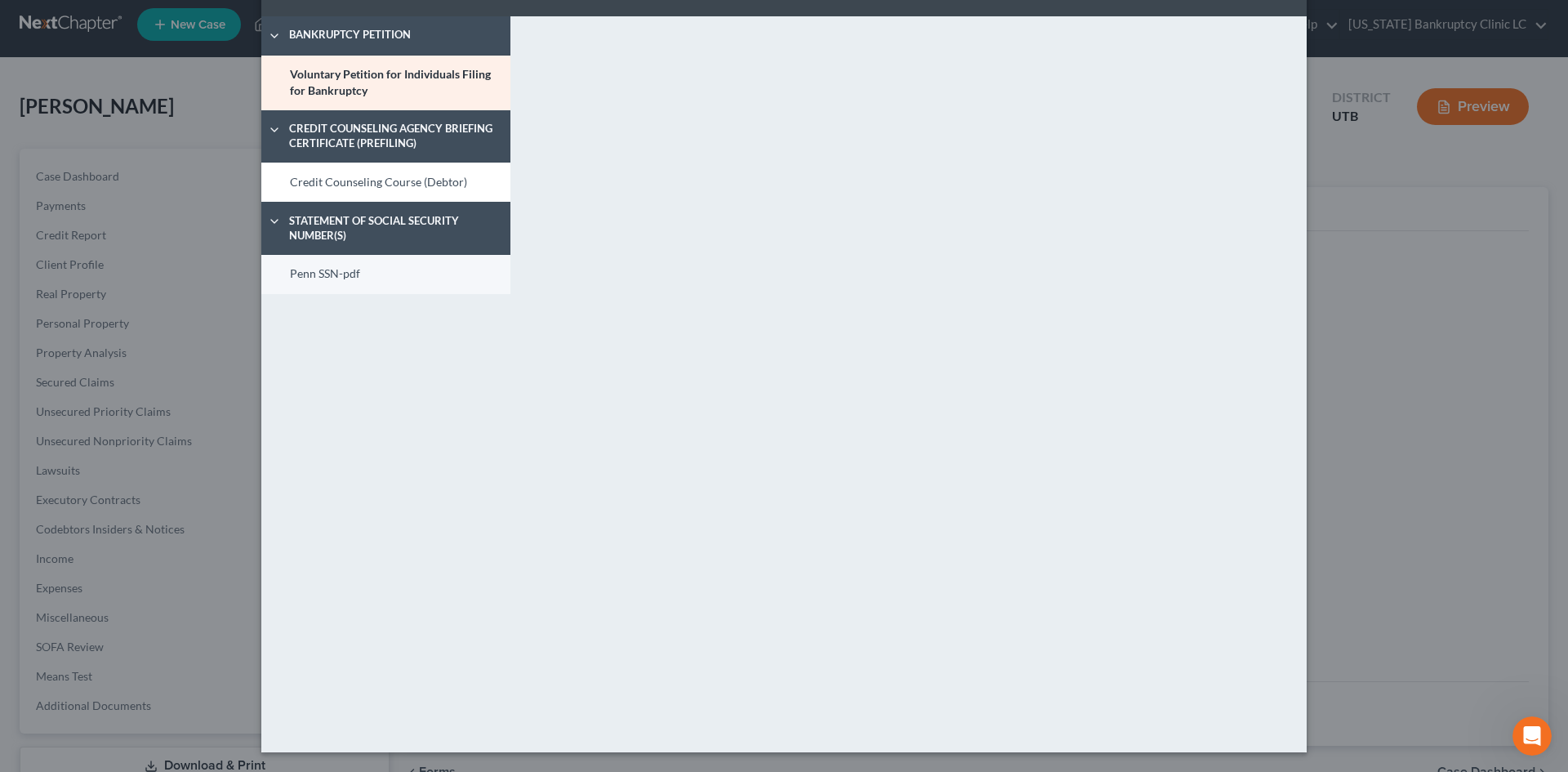
click at [327, 281] on link "Penn SSN-pdf" at bounding box center [385, 274] width 249 height 39
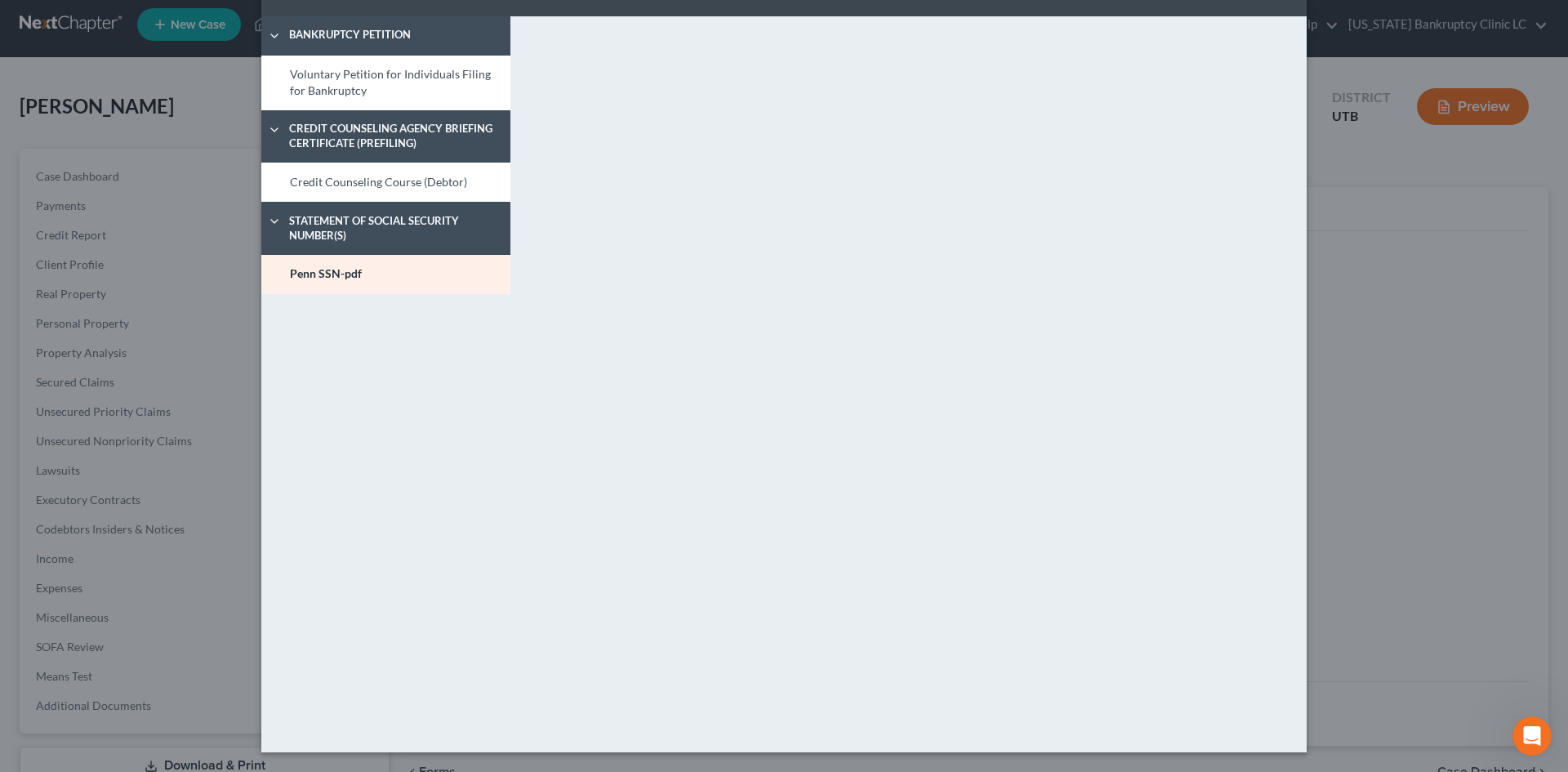
click at [1346, 303] on div "Petition Preview Penn SSN-pdf × Bankruptcy Petition Voluntary Petition for Indi…" at bounding box center [784, 386] width 1568 height 772
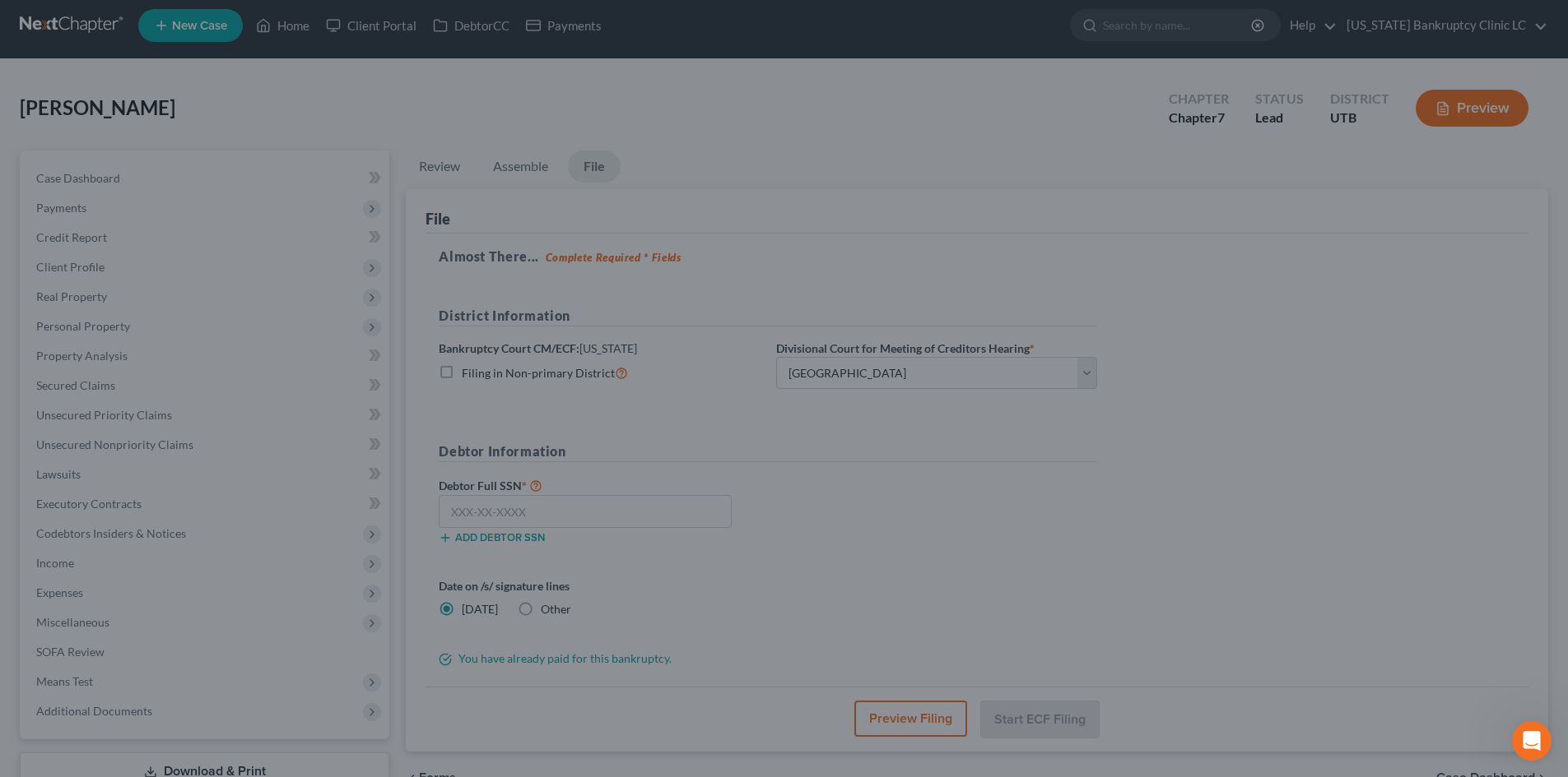
scroll to position [0, 0]
